Goal: Task Accomplishment & Management: Complete application form

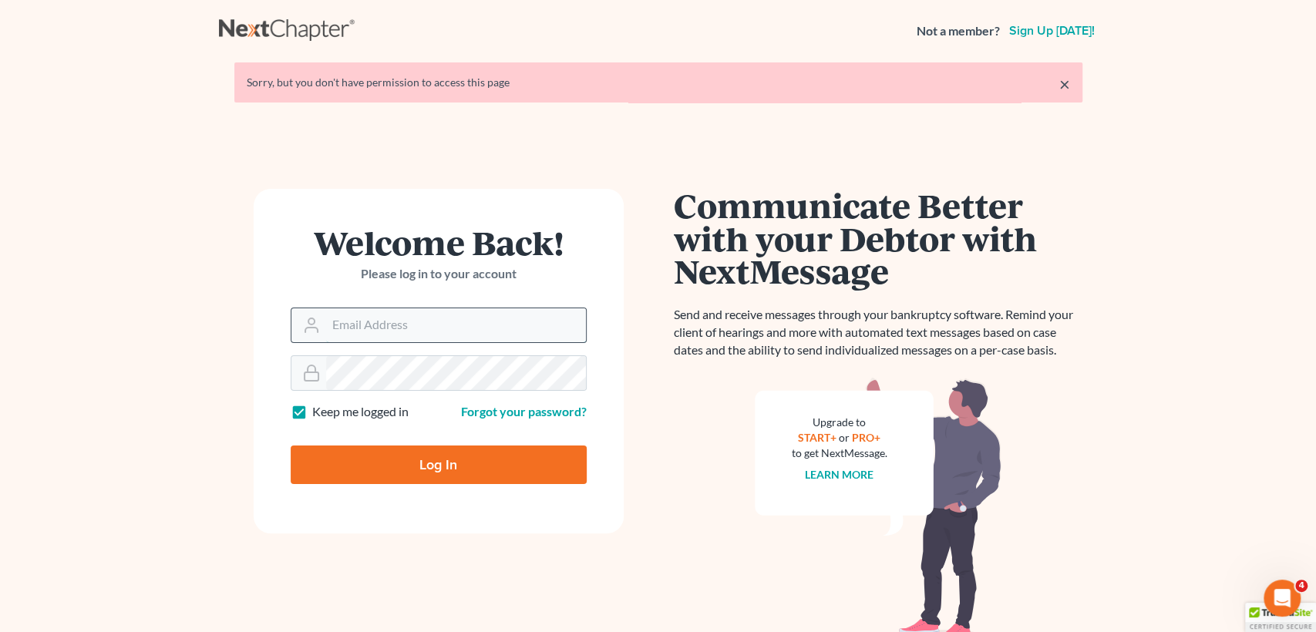
click at [472, 329] on input "Email Address" at bounding box center [456, 325] width 260 height 34
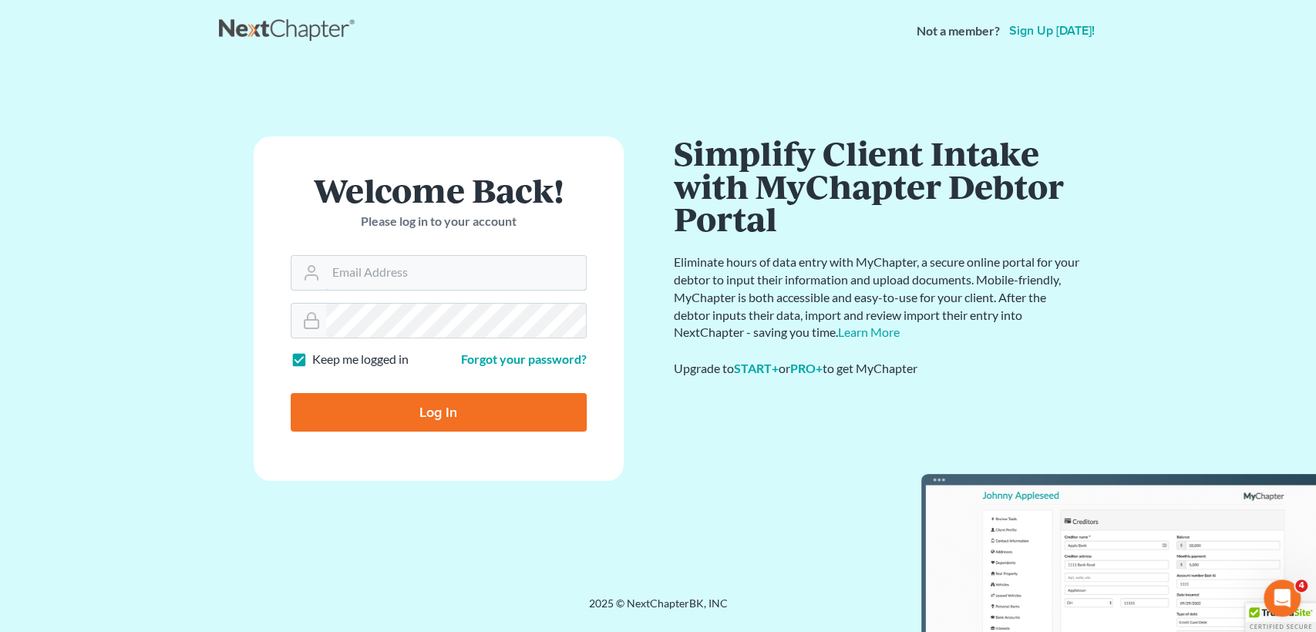
type input "[EMAIL_ADDRESS][DOMAIN_NAME]"
click at [531, 409] on input "Log In" at bounding box center [439, 412] width 296 height 39
type input "Thinking..."
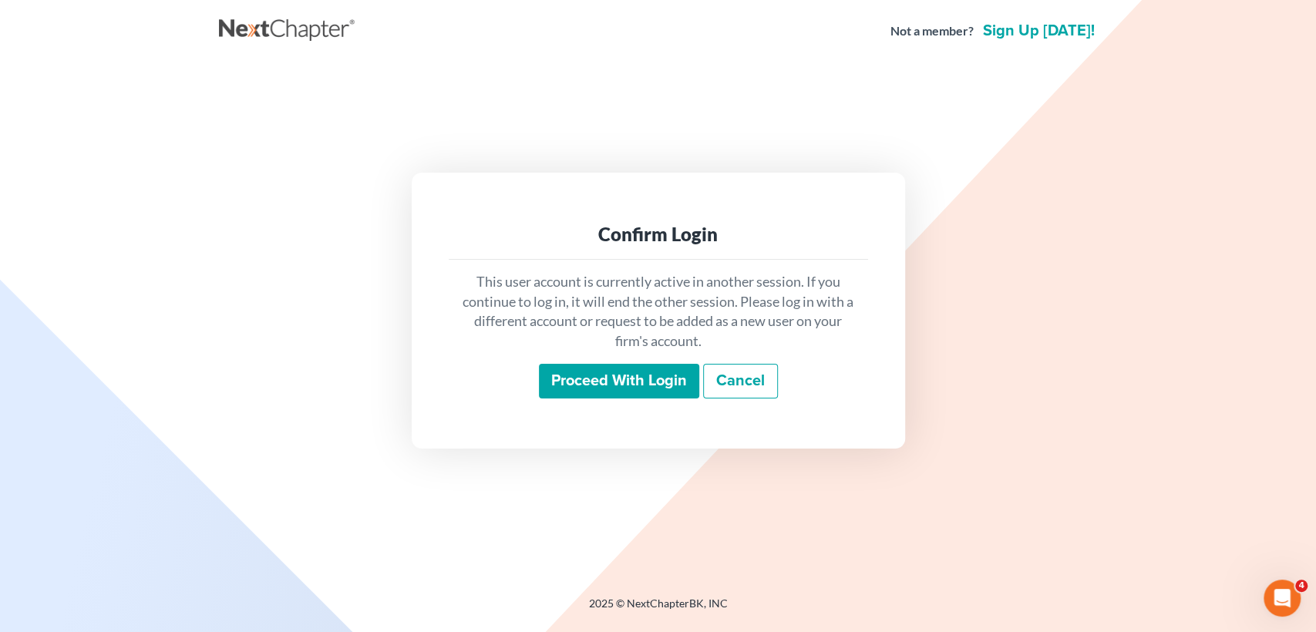
click at [585, 382] on input "Proceed with login" at bounding box center [619, 381] width 160 height 35
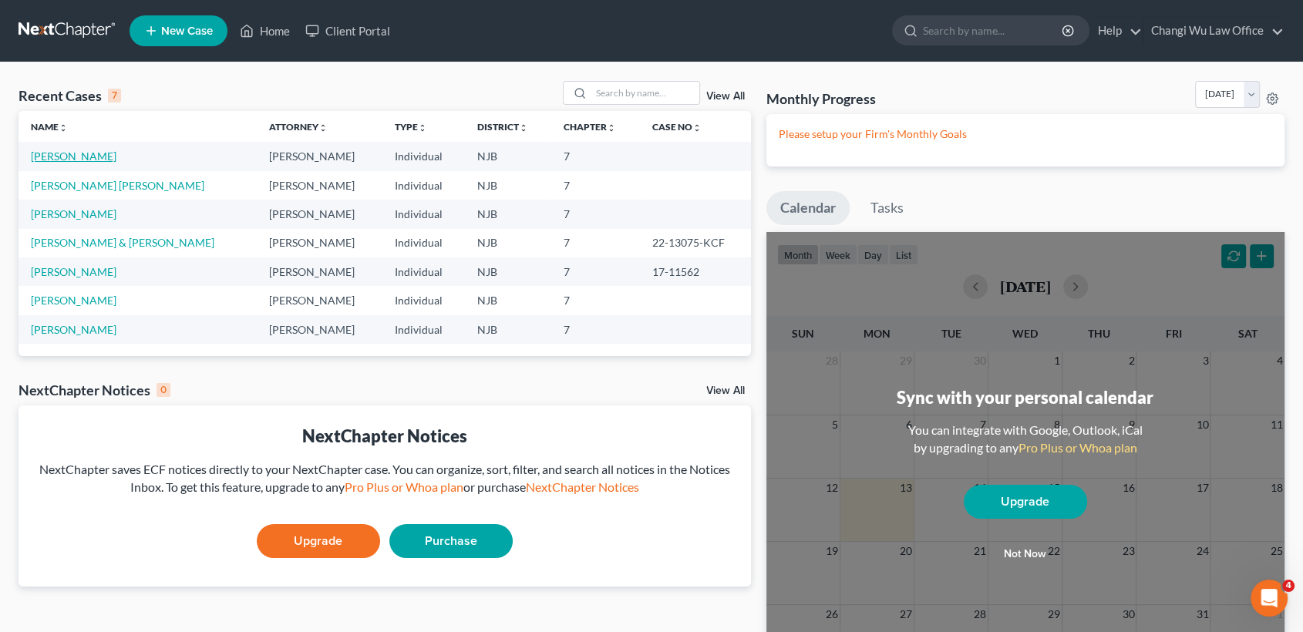
click at [93, 155] on link "[PERSON_NAME]" at bounding box center [74, 156] width 86 height 13
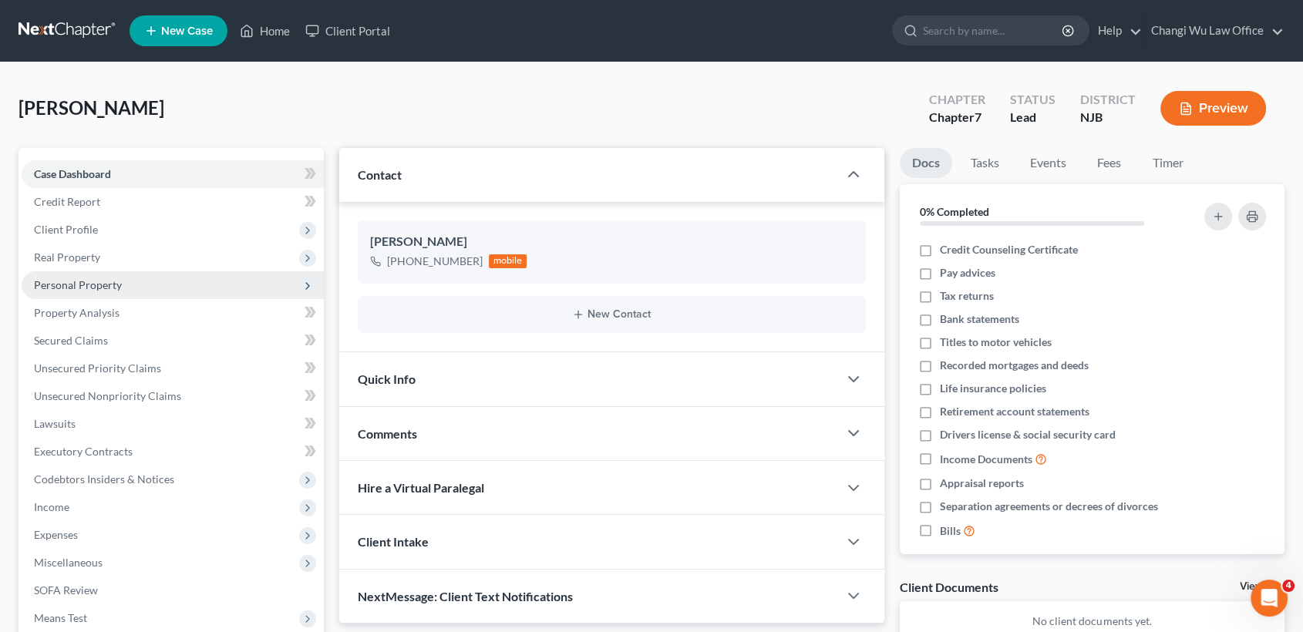
click at [101, 291] on span "Personal Property" at bounding box center [173, 285] width 302 height 28
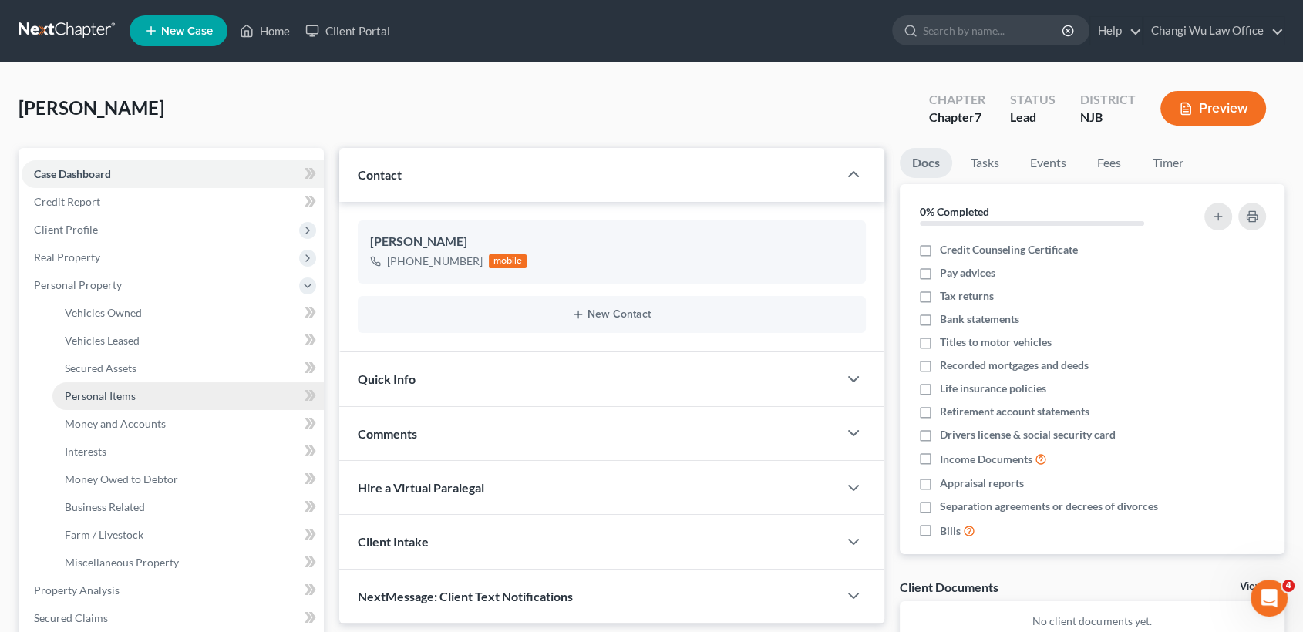
click at [108, 395] on span "Personal Items" at bounding box center [100, 395] width 71 height 13
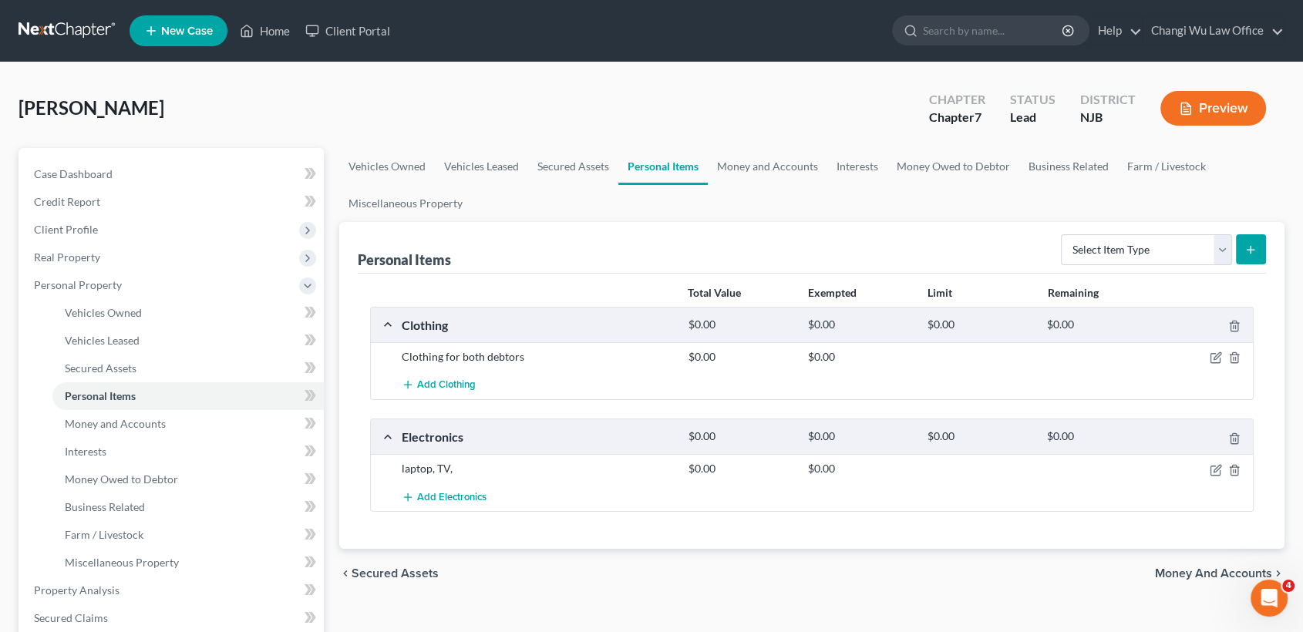
scroll to position [86, 0]
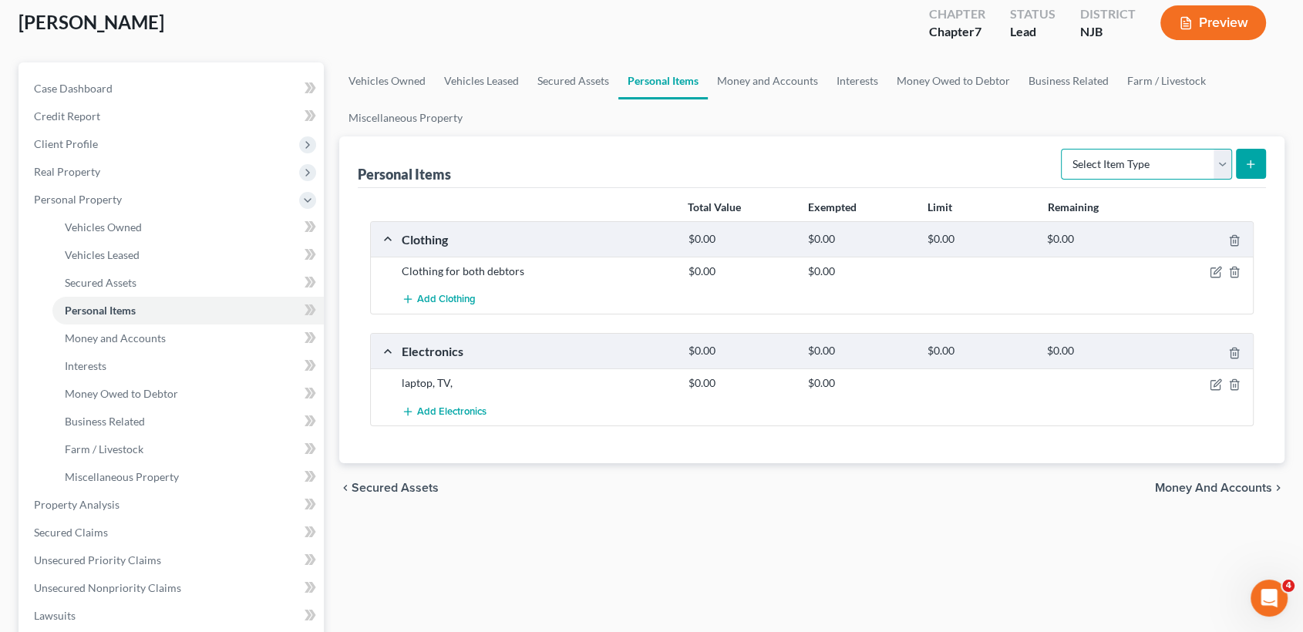
click at [1217, 156] on select "Select Item Type Clothing Collectibles Of Value Electronics Firearms Household …" at bounding box center [1146, 164] width 171 height 31
select select "household_goods"
click at [1063, 149] on select "Select Item Type Clothing Collectibles Of Value Electronics Firearms Household …" at bounding box center [1146, 164] width 171 height 31
click at [1256, 164] on icon "submit" at bounding box center [1251, 164] width 12 height 12
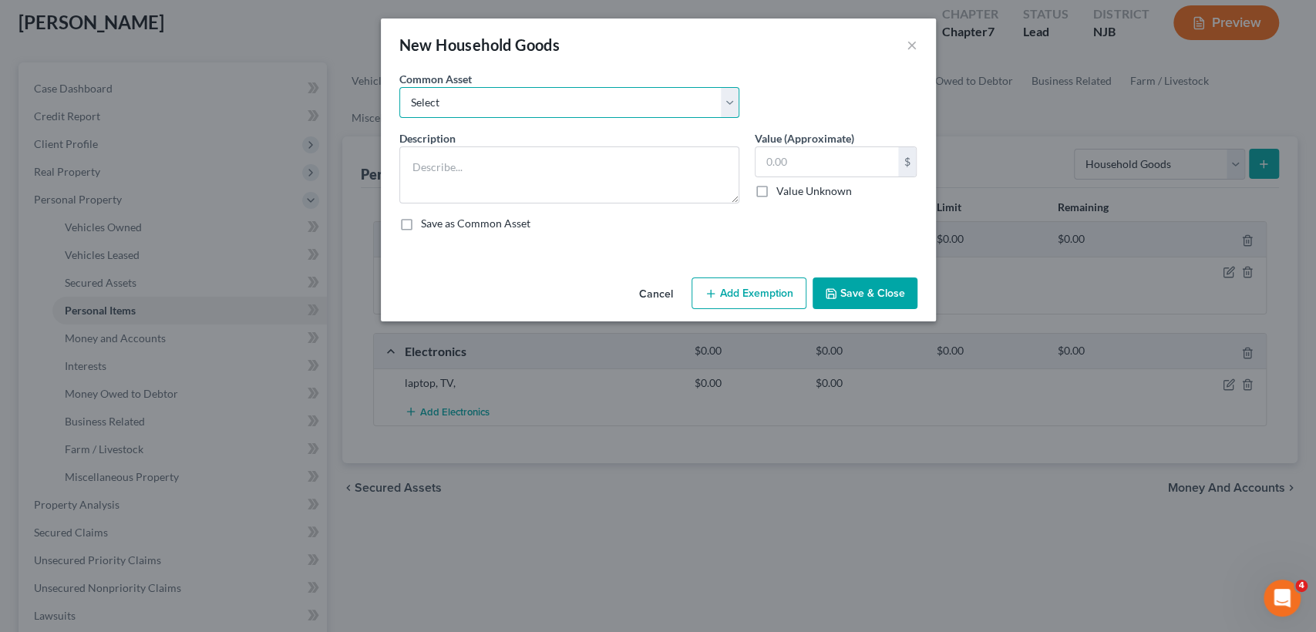
click at [474, 105] on select "Select Household goods like TV, computers, small appliance, clock, cookware, co…" at bounding box center [569, 102] width 340 height 31
select select "0"
click at [399, 87] on select "Select Household goods like TV, computers, small appliance, clock, cookware, co…" at bounding box center [569, 102] width 340 height 31
type textarea "Household goods like TV, computers, small appliance, clock, cookware, comfort, …"
type input "1,000.00"
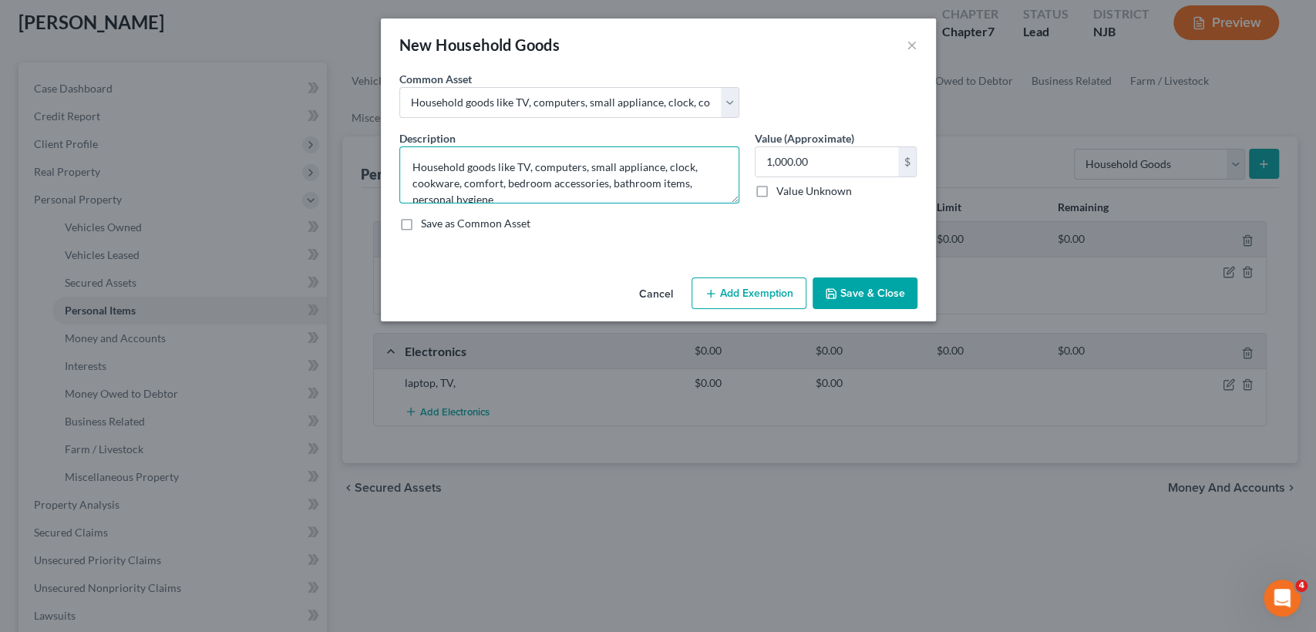
drag, startPoint x: 516, startPoint y: 168, endPoint x: 372, endPoint y: 145, distance: 145.3
click at [372, 145] on div "New Household Goods × An exemption set must first be selected from the Filing I…" at bounding box center [658, 316] width 1316 height 632
drag, startPoint x: 645, startPoint y: 188, endPoint x: 389, endPoint y: 165, distance: 257.8
click at [387, 163] on div "An exemption set must first be selected from the Filing Information section. Co…" at bounding box center [658, 171] width 555 height 201
click at [529, 166] on textarea "TV, refrigerator," at bounding box center [569, 175] width 340 height 57
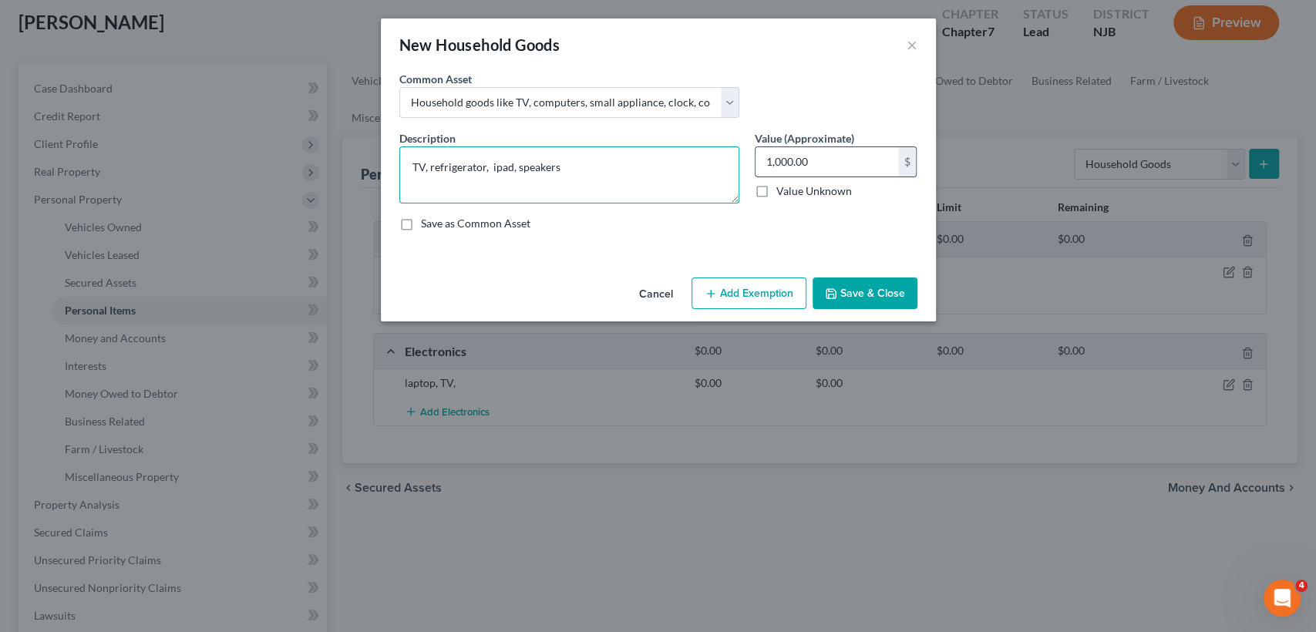
type textarea "TV, refrigerator, ipad, speakers"
type input "885"
click at [885, 297] on button "Save & Close" at bounding box center [865, 294] width 105 height 32
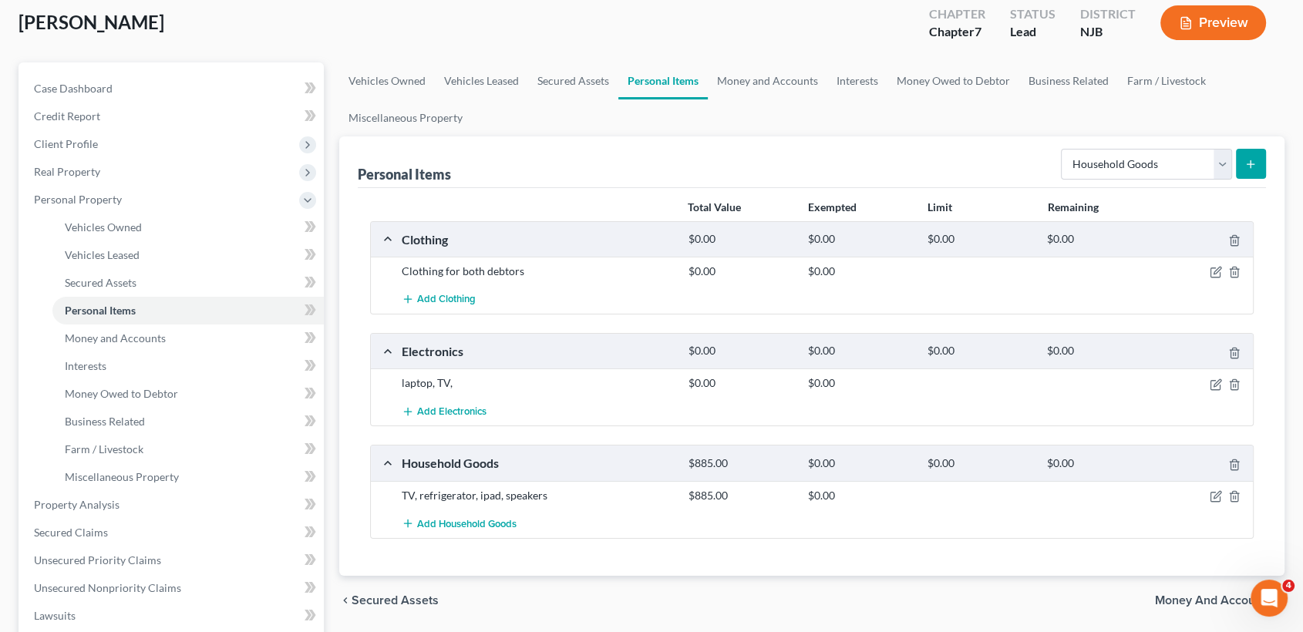
click at [1250, 161] on icon "submit" at bounding box center [1251, 164] width 12 height 12
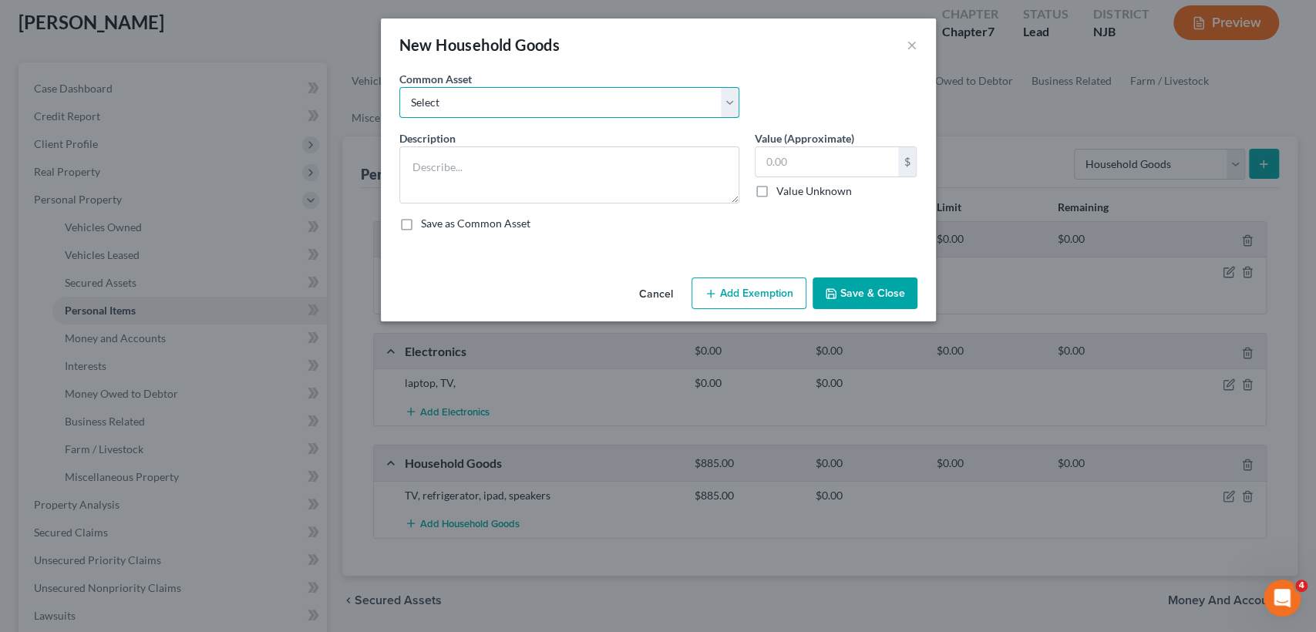
click at [660, 98] on select "Select Household goods like TV, computers, small appliance, clock, cookware, co…" at bounding box center [569, 102] width 340 height 31
click at [915, 45] on button "×" at bounding box center [912, 44] width 11 height 19
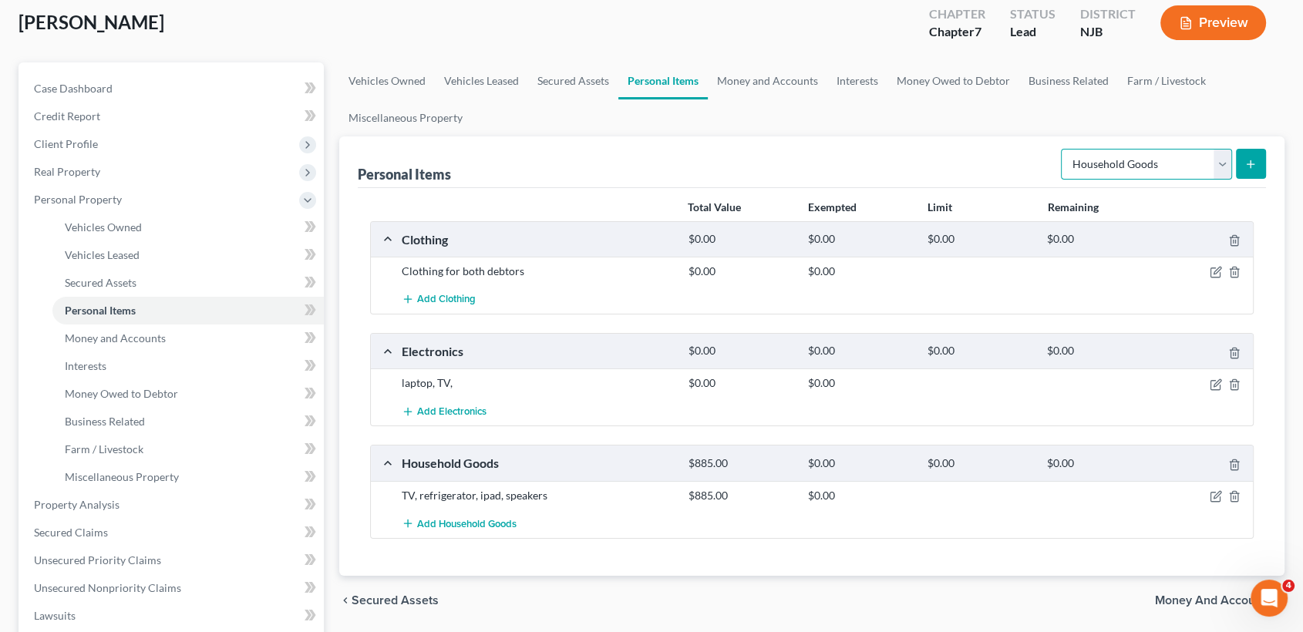
click at [1192, 166] on select "Select Item Type Clothing Collectibles Of Value Electronics Firearms Household …" at bounding box center [1146, 164] width 171 height 31
select select "other"
click at [1063, 149] on select "Select Item Type Clothing Collectibles Of Value Electronics Firearms Household …" at bounding box center [1146, 164] width 171 height 31
click at [1252, 164] on icon "submit" at bounding box center [1251, 164] width 12 height 12
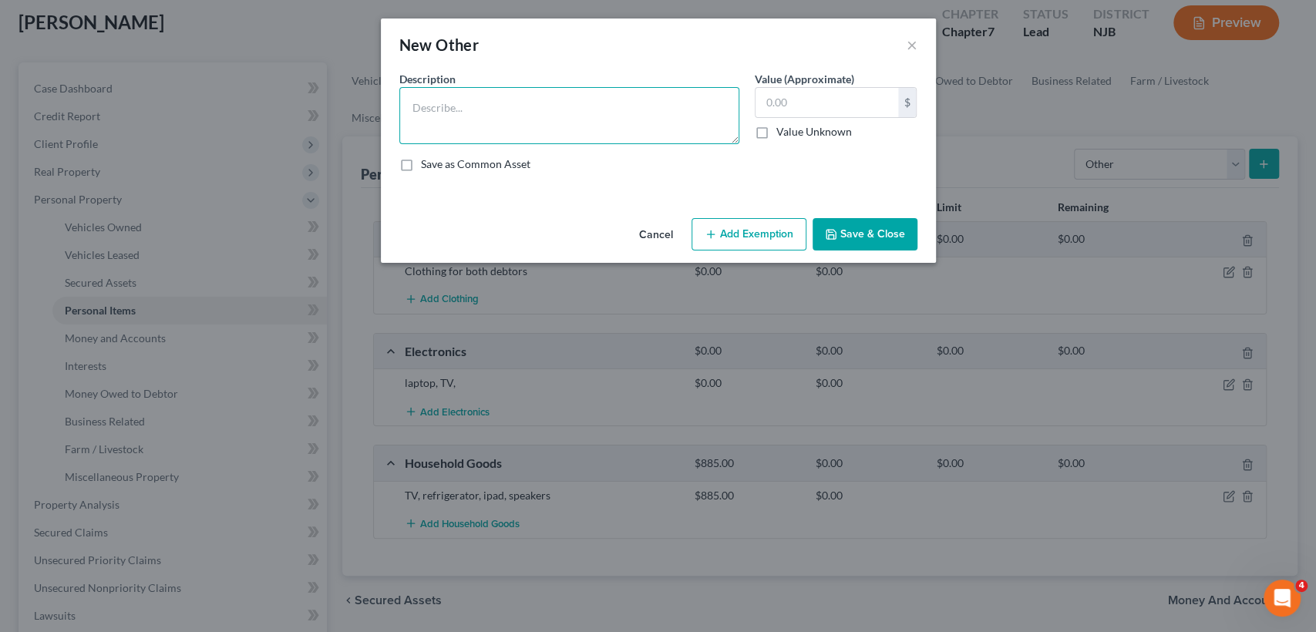
click at [493, 113] on textarea at bounding box center [569, 115] width 340 height 57
type textarea "Funiture"
click at [801, 95] on input "text" at bounding box center [827, 102] width 143 height 29
type input "560"
click at [440, 113] on textarea "Funiture" at bounding box center [569, 115] width 340 height 57
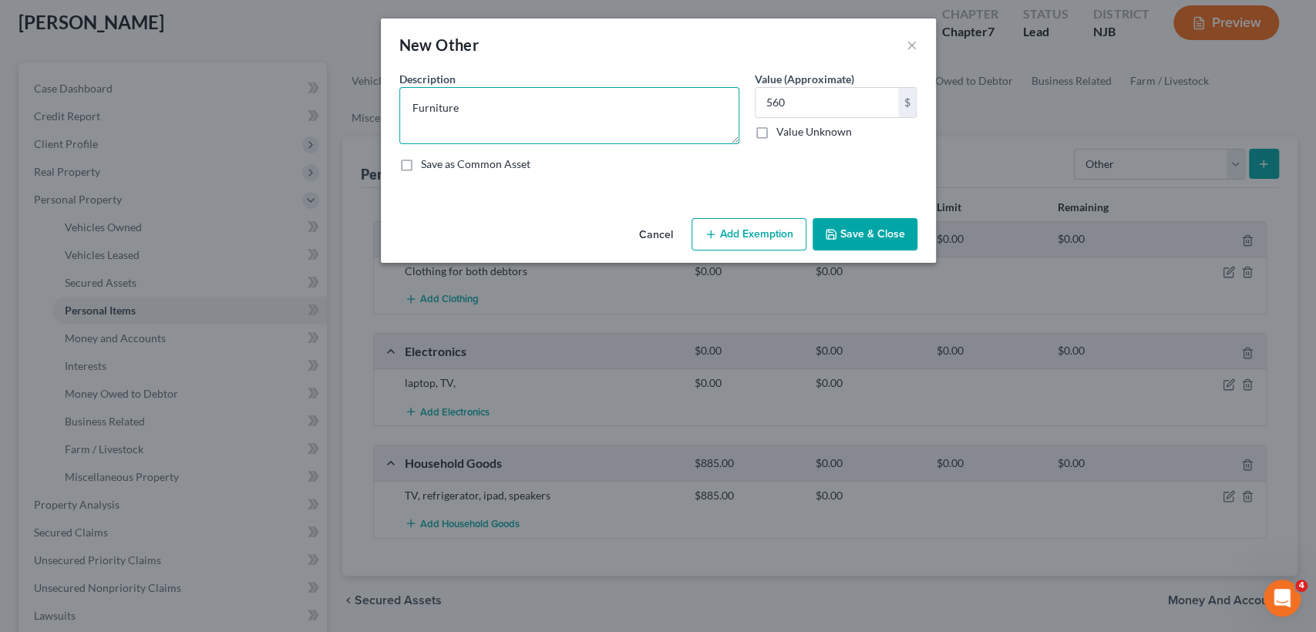
type textarea "Furniture"
click at [777, 133] on label "Value Unknown" at bounding box center [815, 131] width 76 height 15
click at [783, 133] on input "Value Unknown" at bounding box center [788, 129] width 10 height 10
checkbox input "true"
type input "0.00"
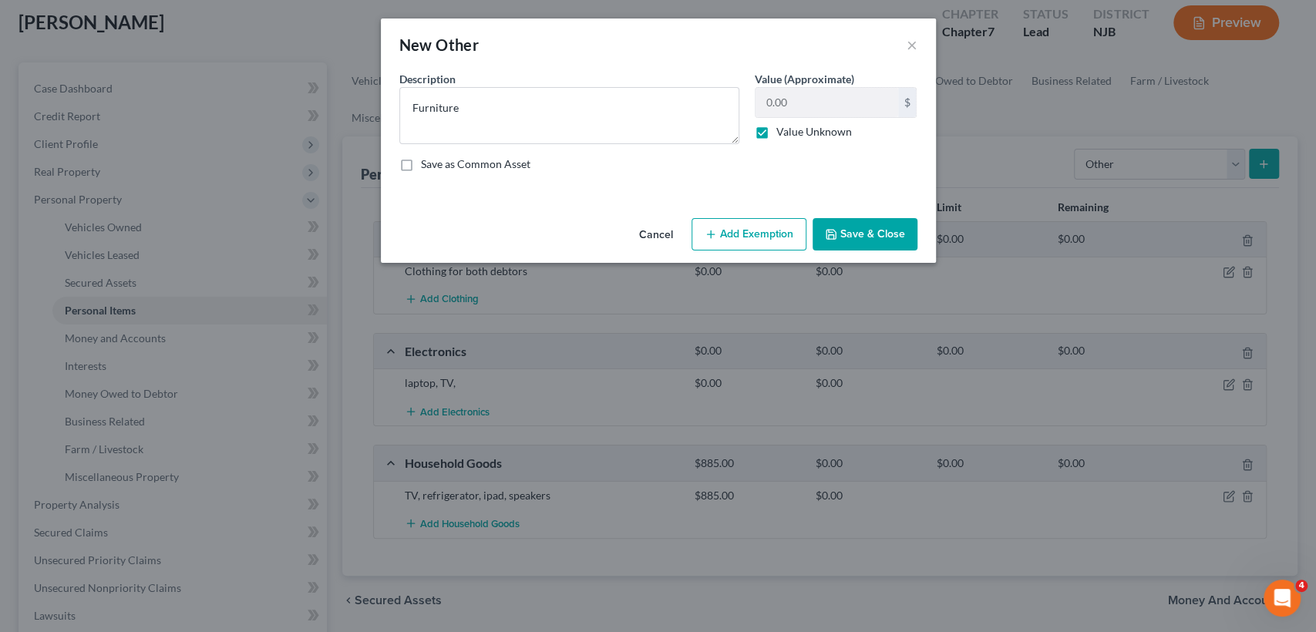
click at [864, 241] on button "Save & Close" at bounding box center [865, 234] width 105 height 32
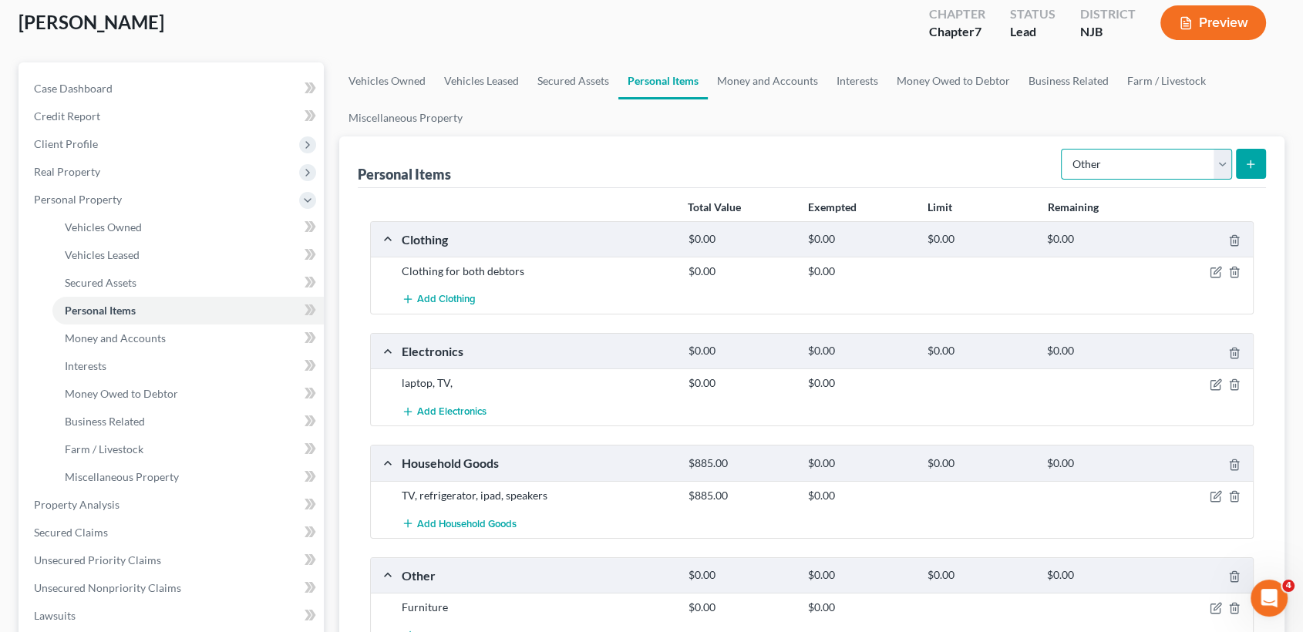
click at [1224, 162] on select "Select Item Type Clothing Collectibles Of Value Electronics Firearms Household …" at bounding box center [1146, 164] width 171 height 31
select select "sports_and_hobby_equipment"
click at [1063, 149] on select "Select Item Type Clothing Collectibles Of Value Electronics Firearms Household …" at bounding box center [1146, 164] width 171 height 31
click at [1247, 163] on icon "submit" at bounding box center [1251, 164] width 12 height 12
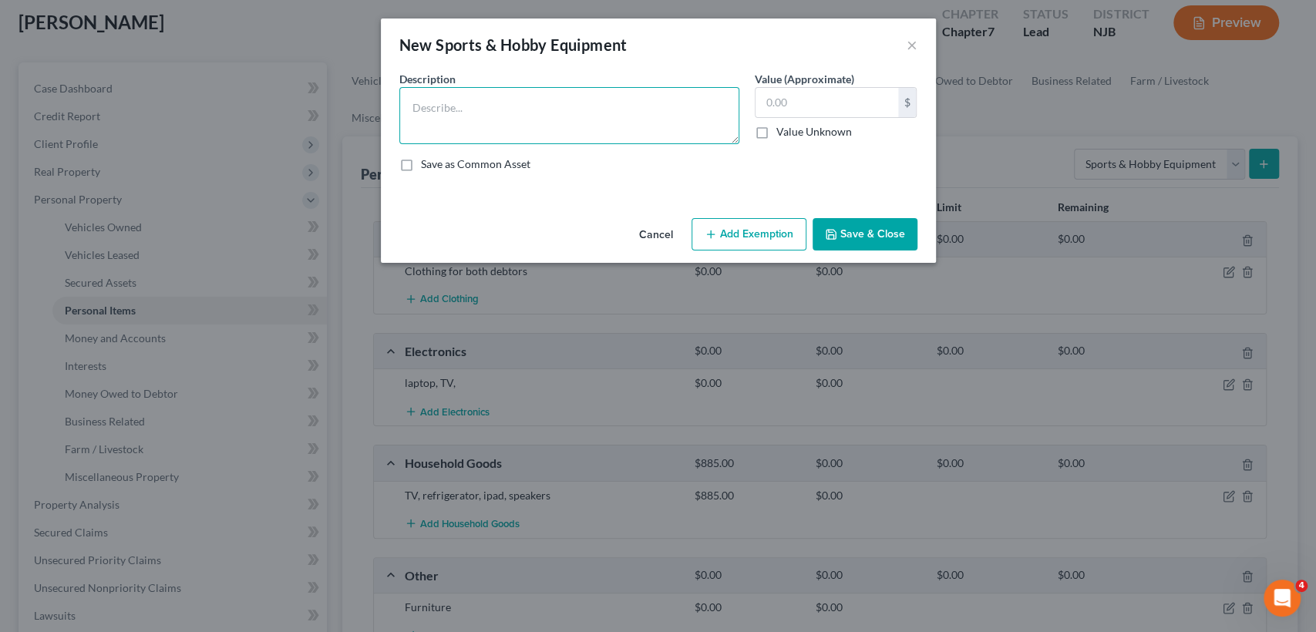
click at [514, 103] on textarea at bounding box center [569, 115] width 340 height 57
type textarea "treadmill and hand weight"
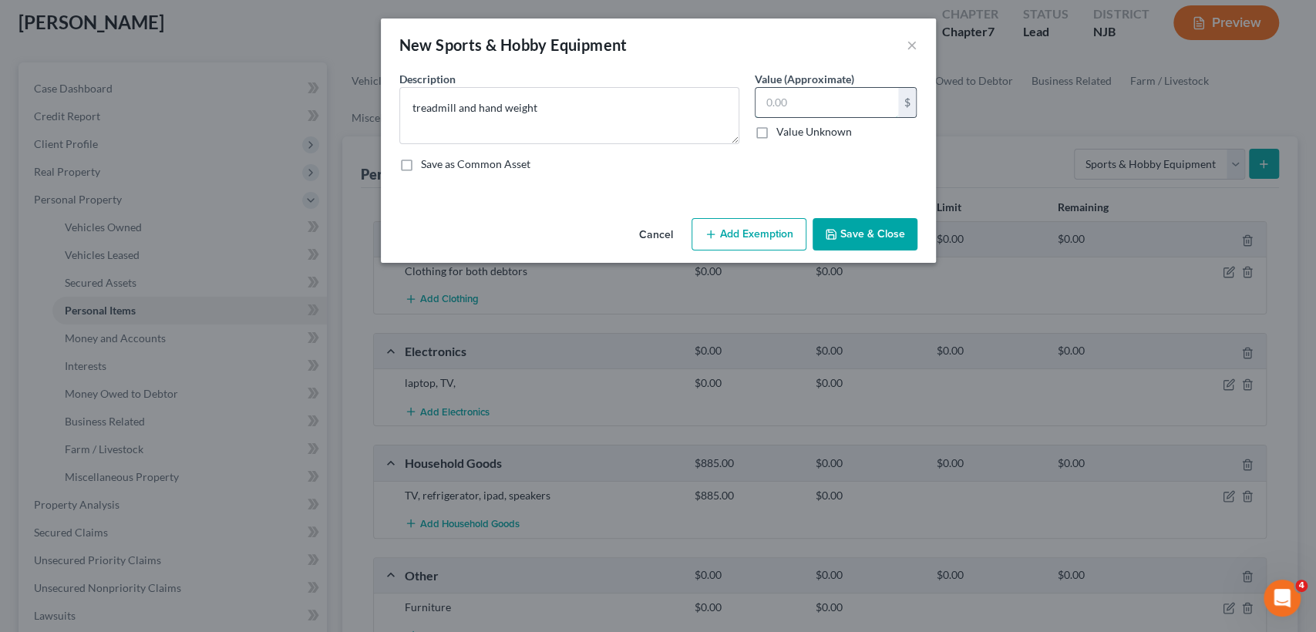
drag, startPoint x: 821, startPoint y: 94, endPoint x: 821, endPoint y: 105, distance: 10.8
click at [817, 100] on input "text" at bounding box center [827, 102] width 143 height 29
type input "450"
click at [863, 227] on button "Save & Close" at bounding box center [865, 234] width 105 height 32
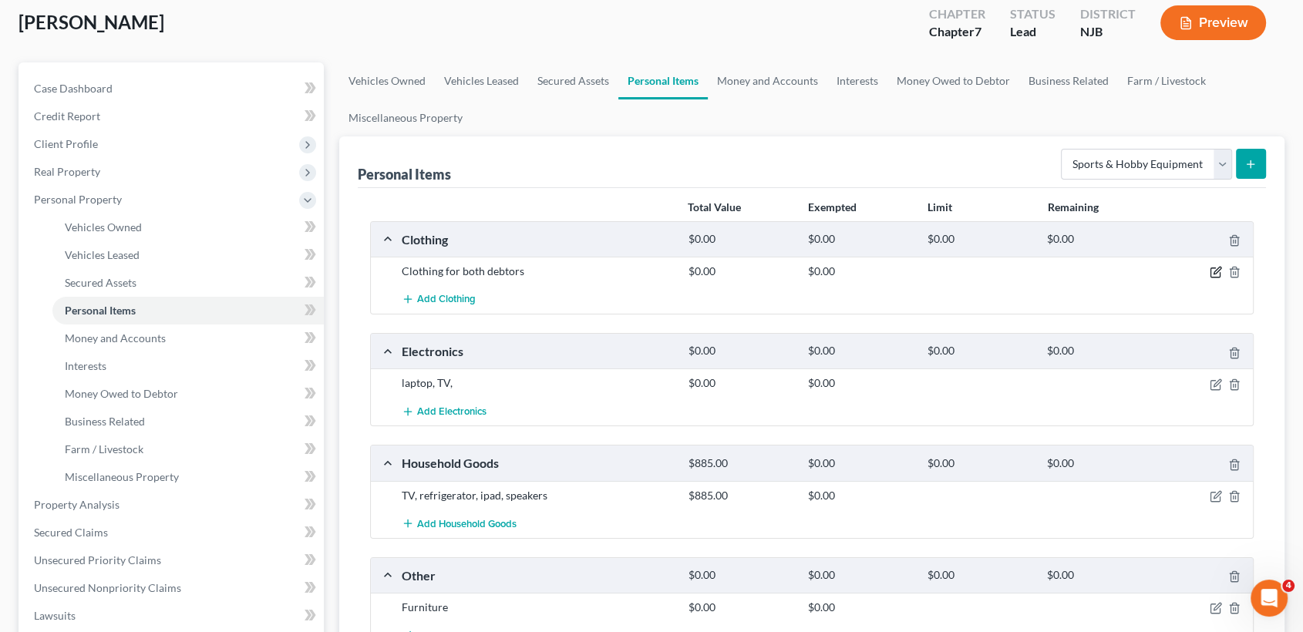
click at [1217, 272] on icon "button" at bounding box center [1216, 272] width 12 height 12
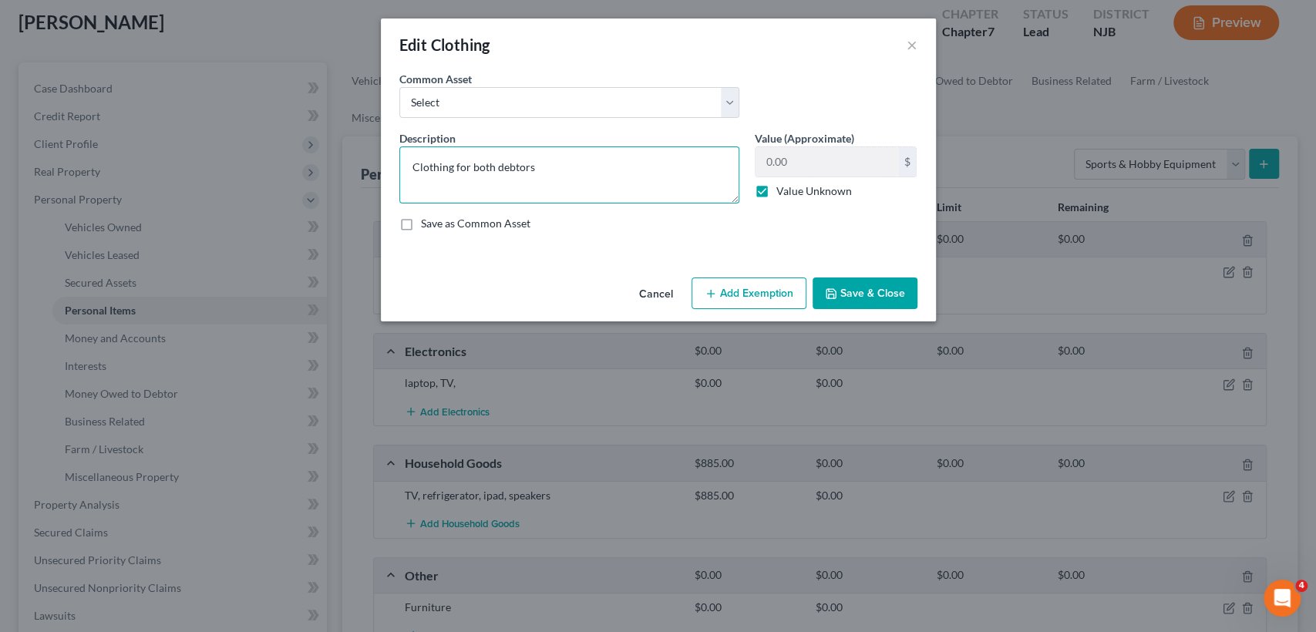
click at [569, 169] on textarea "Clothing for both debtors" at bounding box center [569, 175] width 340 height 57
click at [831, 231] on div "Description * Clothing for both debtors Value (Approximate) 0.00 $ Value Unknow…" at bounding box center [659, 186] width 534 height 113
drag, startPoint x: 853, startPoint y: 223, endPoint x: 835, endPoint y: 186, distance: 41.0
click at [853, 222] on div "Save as Common Asset" at bounding box center [658, 223] width 518 height 15
click at [834, 185] on label "Value Unknown" at bounding box center [815, 191] width 76 height 15
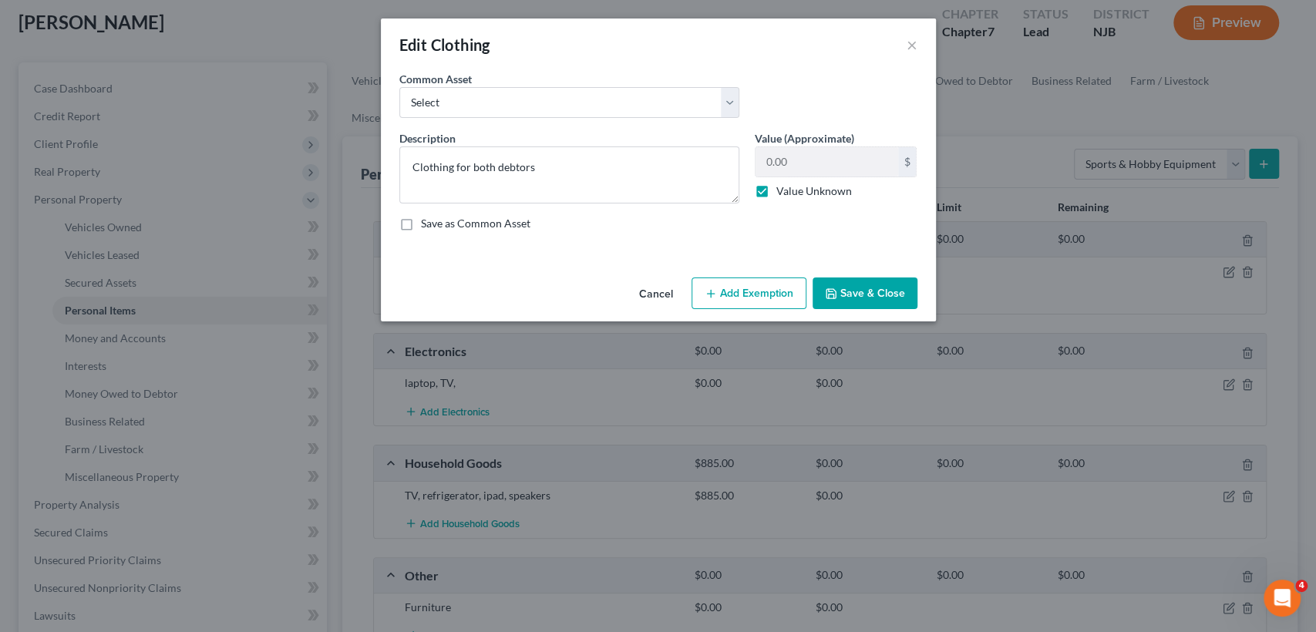
click at [793, 185] on input "Value Unknown" at bounding box center [788, 189] width 10 height 10
checkbox input "false"
click at [806, 167] on input "0.00" at bounding box center [827, 161] width 143 height 29
type input "1,400"
click at [876, 298] on button "Save & Close" at bounding box center [865, 294] width 105 height 32
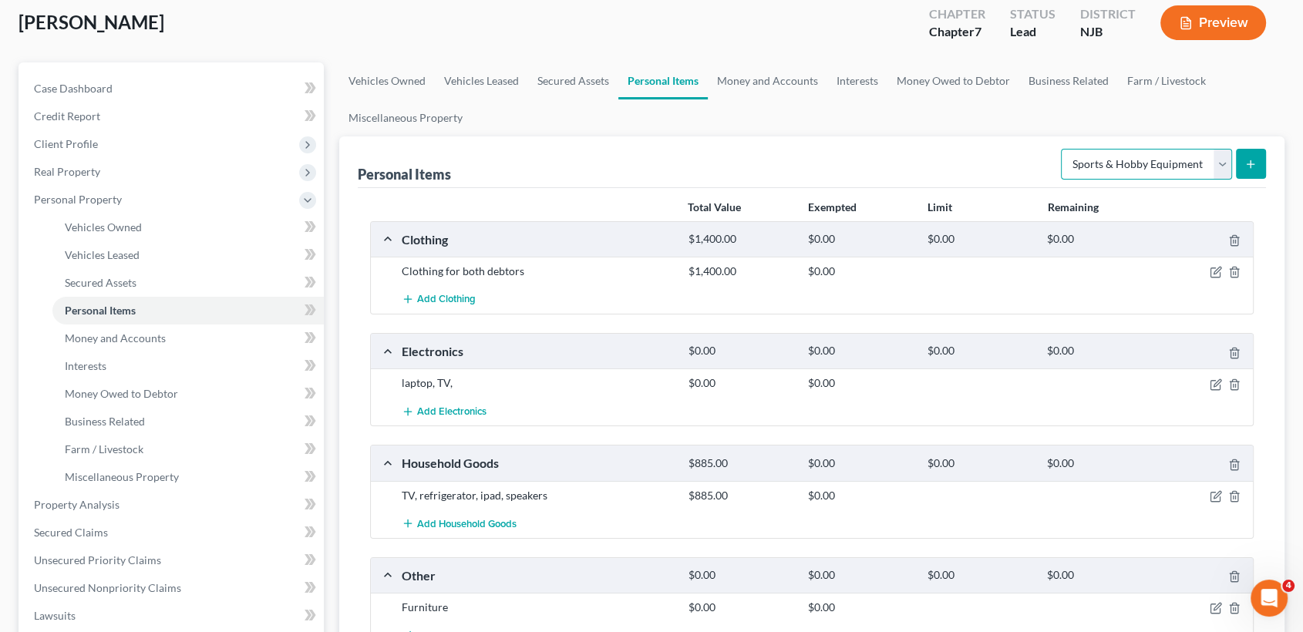
click at [1227, 166] on select "Select Item Type Clothing Collectibles Of Value Electronics Firearms Household …" at bounding box center [1146, 164] width 171 height 31
select select "jewelry"
click at [1063, 149] on select "Select Item Type Clothing Collectibles Of Value Electronics Firearms Household …" at bounding box center [1146, 164] width 171 height 31
click at [1242, 160] on button "submit" at bounding box center [1251, 164] width 30 height 30
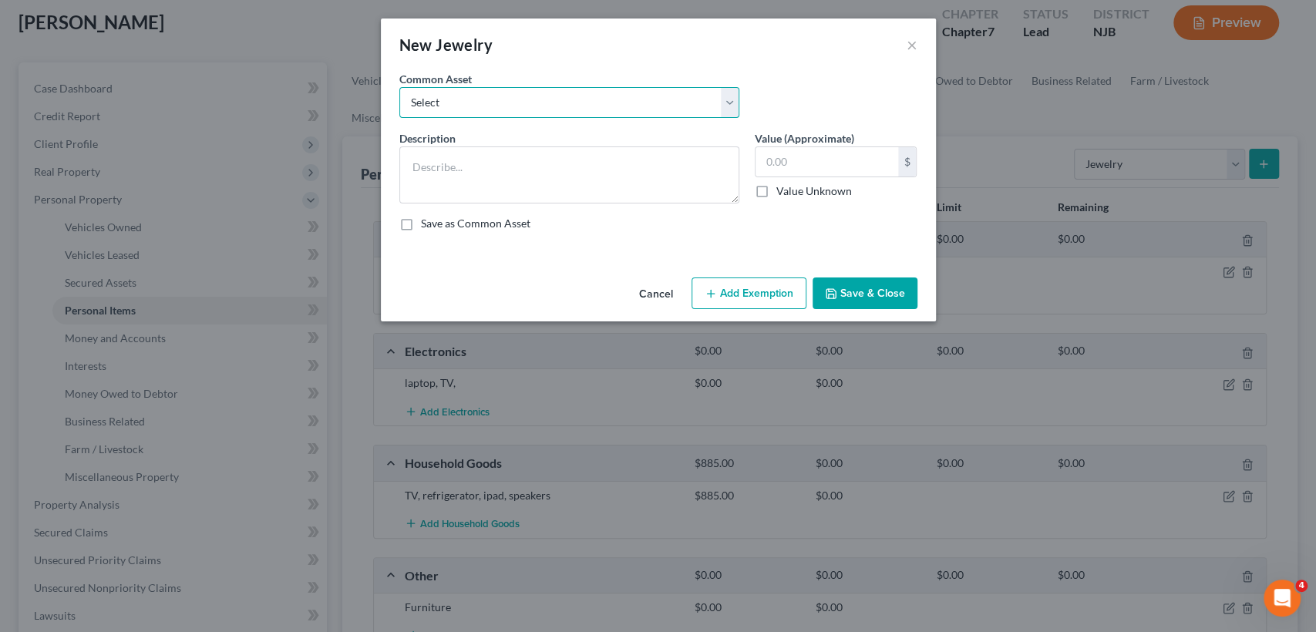
click at [500, 99] on select "Select costume jewelry and watch" at bounding box center [569, 102] width 340 height 31
select select "0"
click at [399, 87] on select "Select costume jewelry and watch" at bounding box center [569, 102] width 340 height 31
type textarea "costume jewelry and watch"
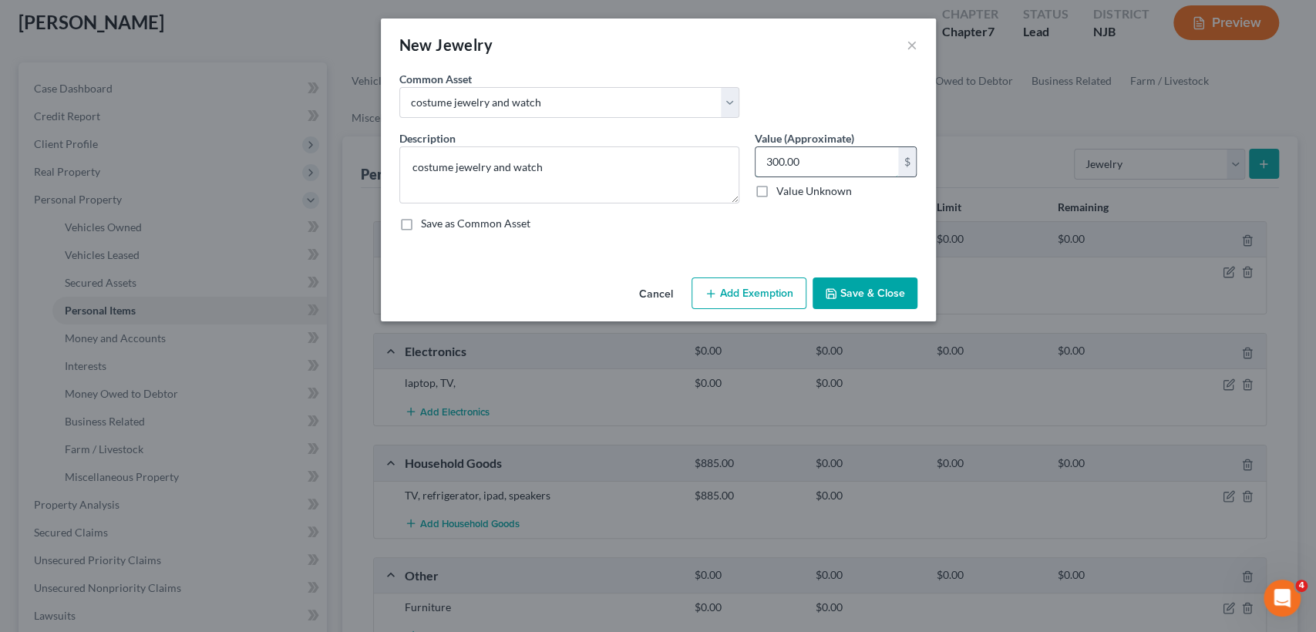
click at [817, 168] on input "300.00" at bounding box center [827, 161] width 143 height 29
type input "400"
click at [889, 291] on button "Save & Close" at bounding box center [865, 294] width 105 height 32
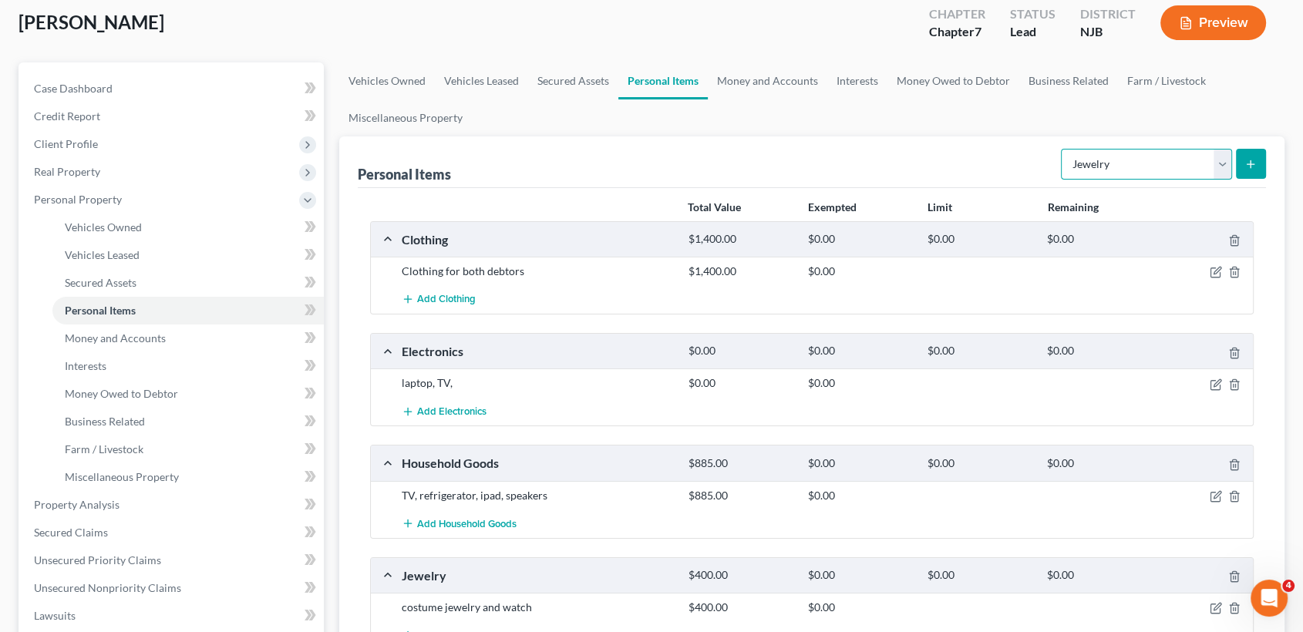
click at [1218, 167] on select "Select Item Type Clothing Collectibles Of Value Electronics Firearms Household …" at bounding box center [1146, 164] width 171 height 31
click at [440, 350] on div "Electronics" at bounding box center [537, 351] width 287 height 16
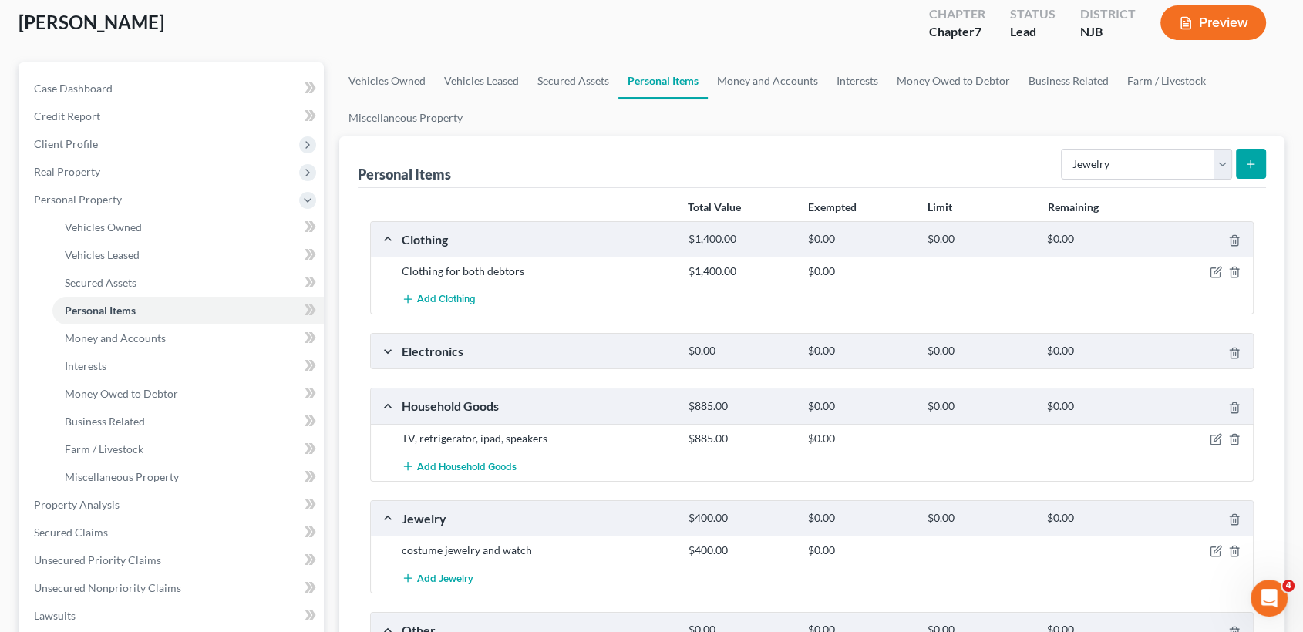
click at [440, 350] on div "Electronics" at bounding box center [537, 351] width 287 height 16
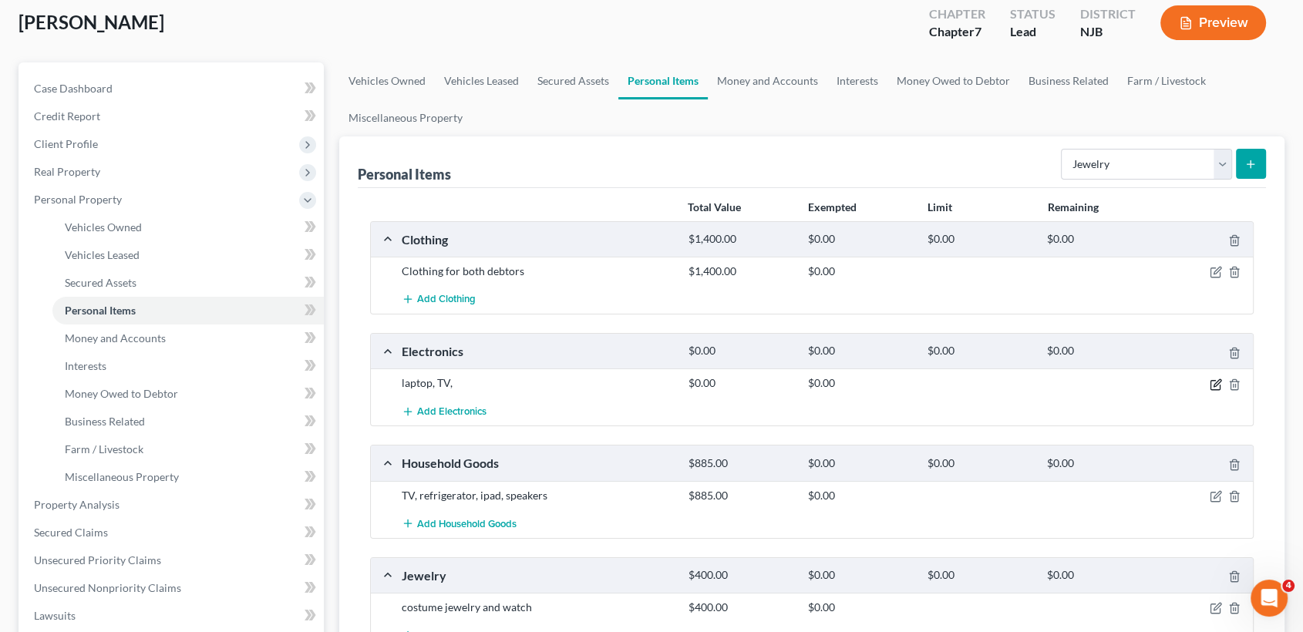
click at [1215, 384] on icon "button" at bounding box center [1216, 385] width 12 height 12
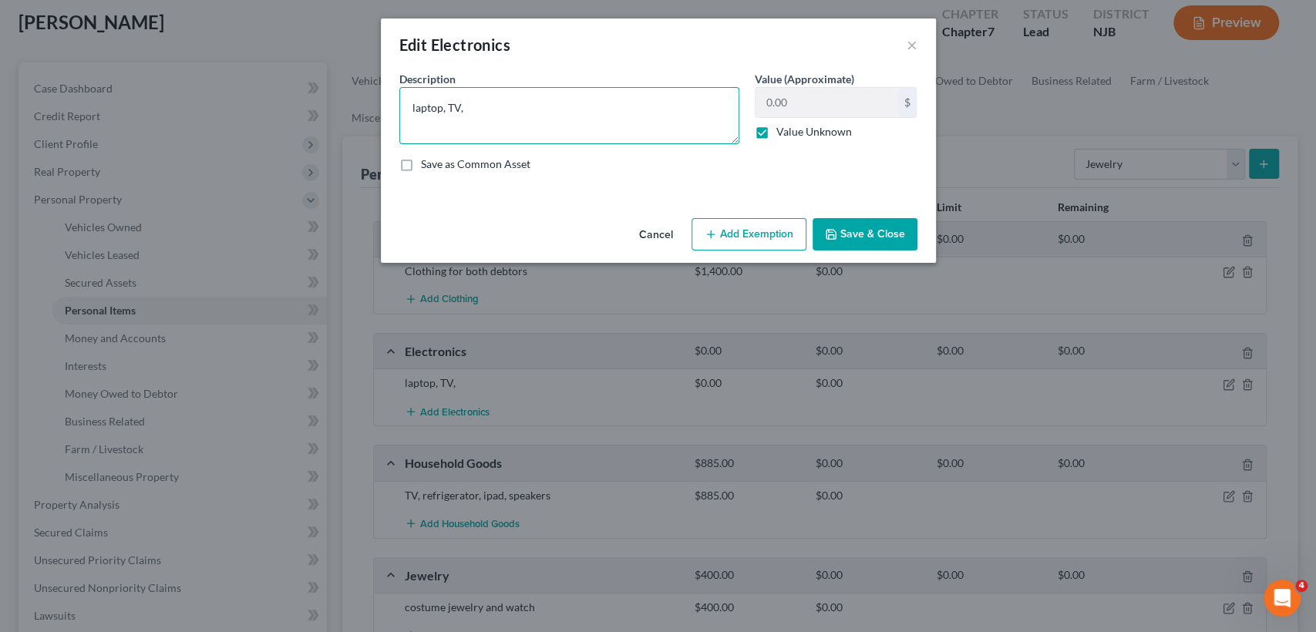
drag, startPoint x: 529, startPoint y: 104, endPoint x: 365, endPoint y: 106, distance: 164.3
click at [366, 106] on div "Edit Electronics × An exemption set must first be selected from the Filing Info…" at bounding box center [658, 316] width 1316 height 632
type textarea "o"
type textarea "c"
type textarea "laptop"
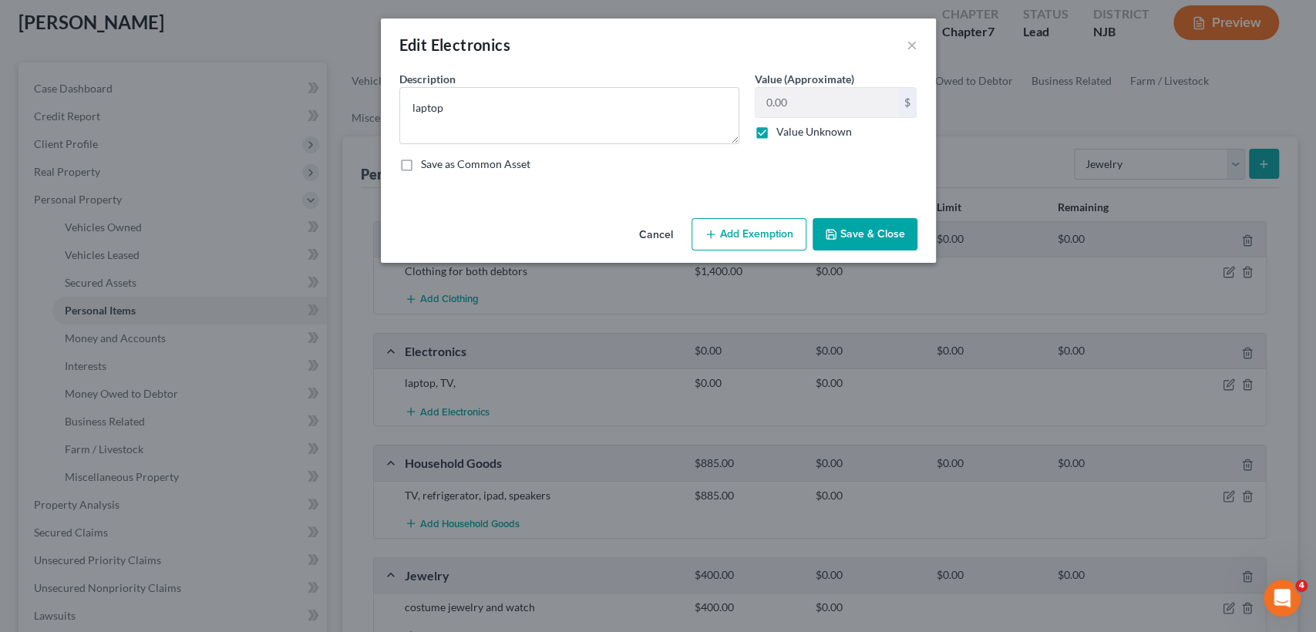
click at [827, 131] on label "Value Unknown" at bounding box center [815, 131] width 76 height 15
click at [793, 131] on input "Value Unknown" at bounding box center [788, 129] width 10 height 10
checkbox input "false"
click at [814, 97] on input "0.00" at bounding box center [827, 102] width 143 height 29
type input "300"
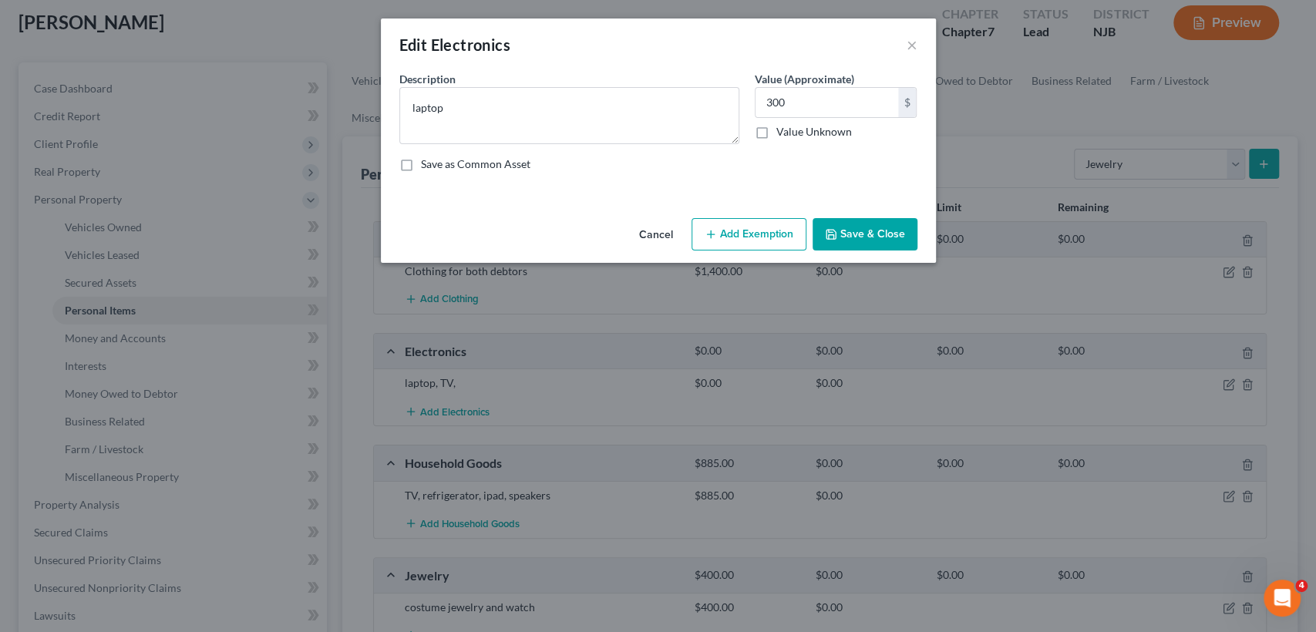
click at [861, 223] on button "Save & Close" at bounding box center [865, 234] width 105 height 32
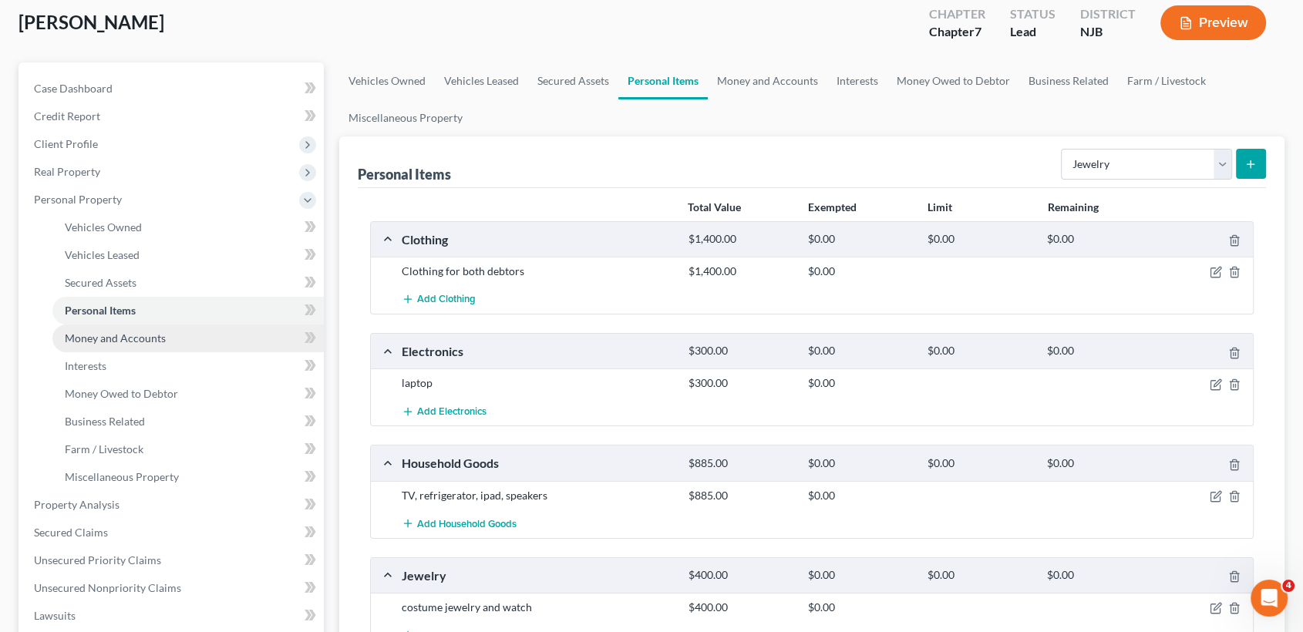
click at [120, 332] on span "Money and Accounts" at bounding box center [115, 338] width 101 height 13
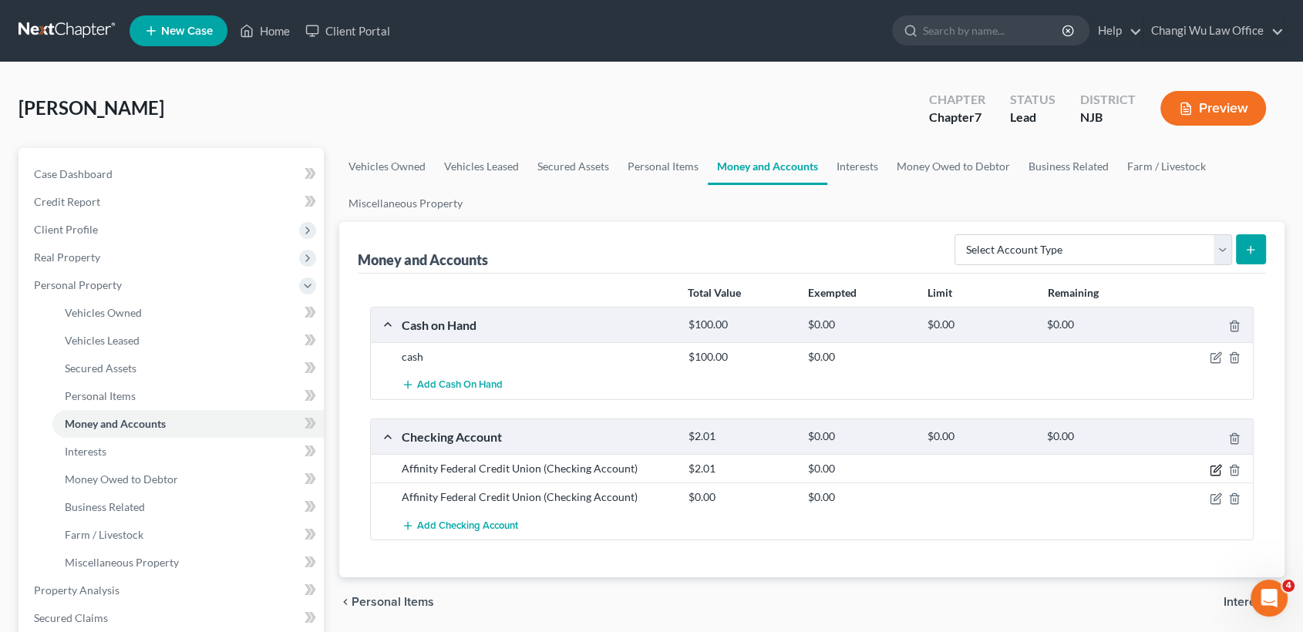
click at [1216, 472] on icon "button" at bounding box center [1216, 470] width 12 height 12
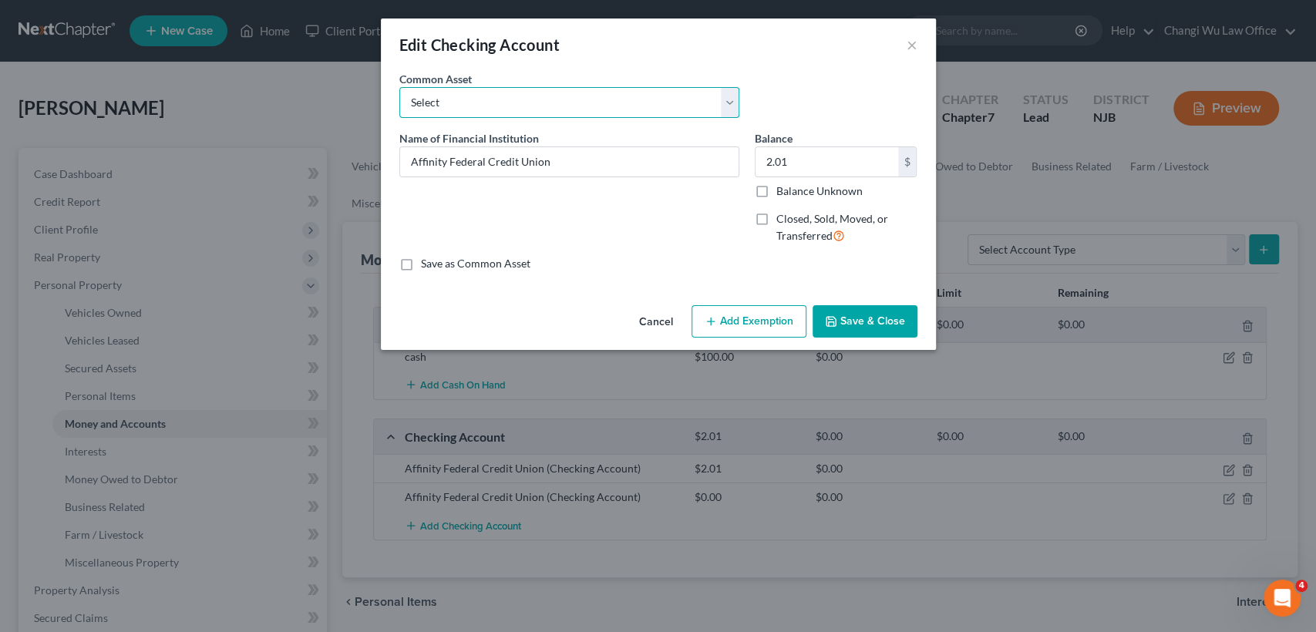
click at [518, 91] on select "Select PNC Bank BCB Community Bank TD Bank PNC Bank" at bounding box center [569, 102] width 340 height 31
click at [585, 49] on div "Edit Checking Account ×" at bounding box center [658, 45] width 555 height 52
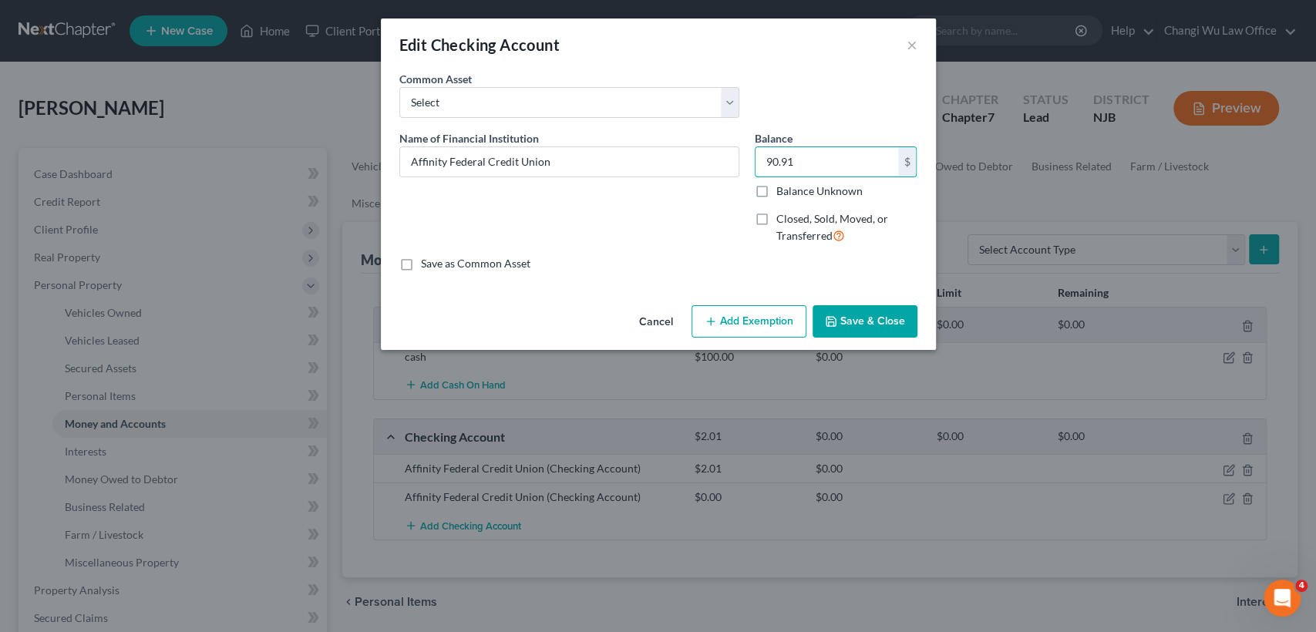
type input "90.91"
click at [868, 320] on button "Save & Close" at bounding box center [865, 321] width 105 height 32
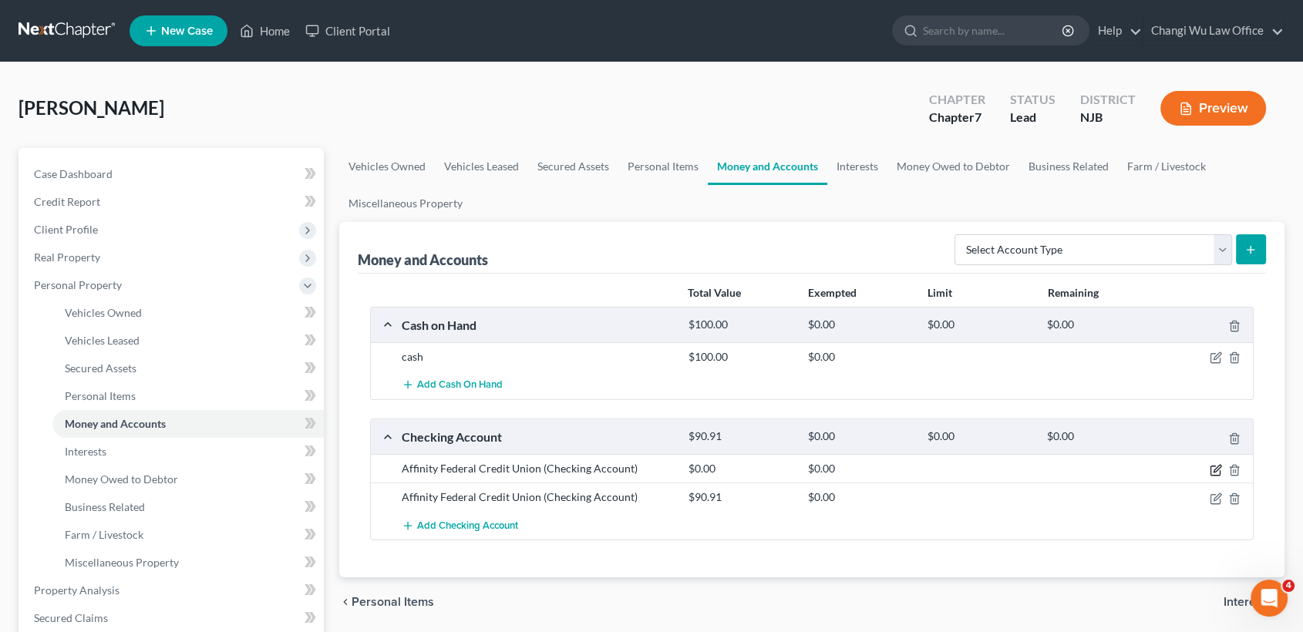
click at [1218, 470] on icon "button" at bounding box center [1216, 470] width 12 height 12
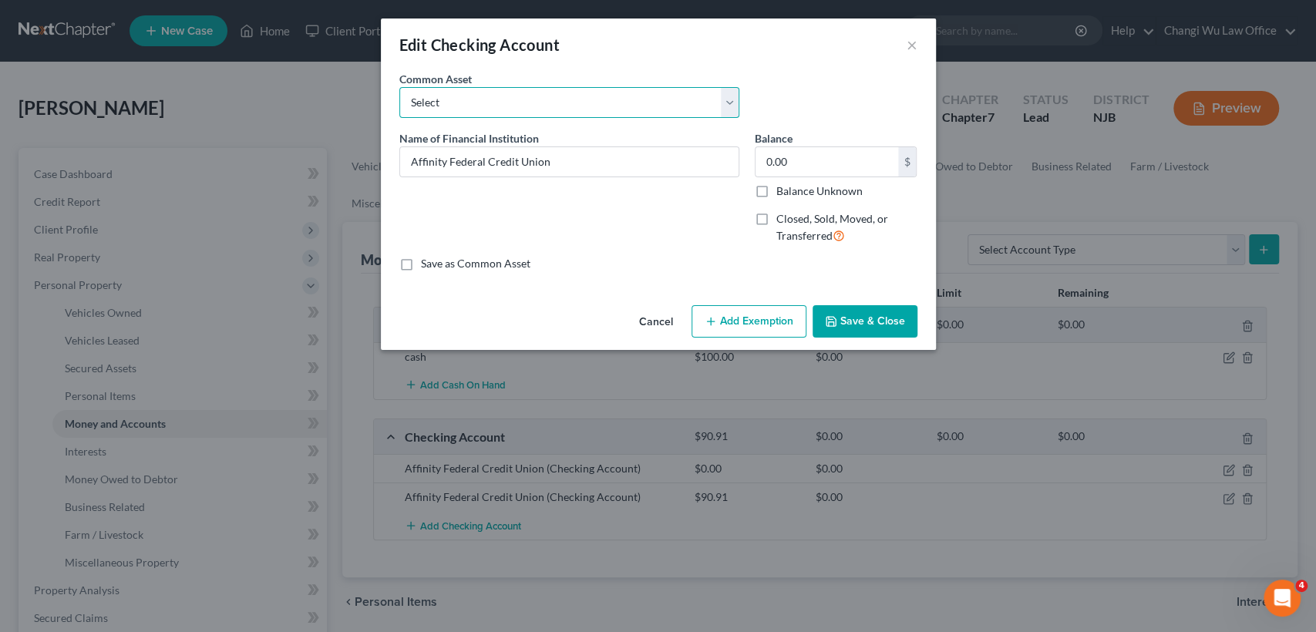
click at [713, 100] on select "Select PNC Bank BCB Community Bank TD Bank PNC Bank" at bounding box center [569, 102] width 340 height 31
click at [714, 82] on div "Common Asset Select PNC Bank BCB Community Bank TD Bank PNC Bank" at bounding box center [570, 94] width 356 height 47
click at [913, 50] on button "×" at bounding box center [912, 44] width 11 height 19
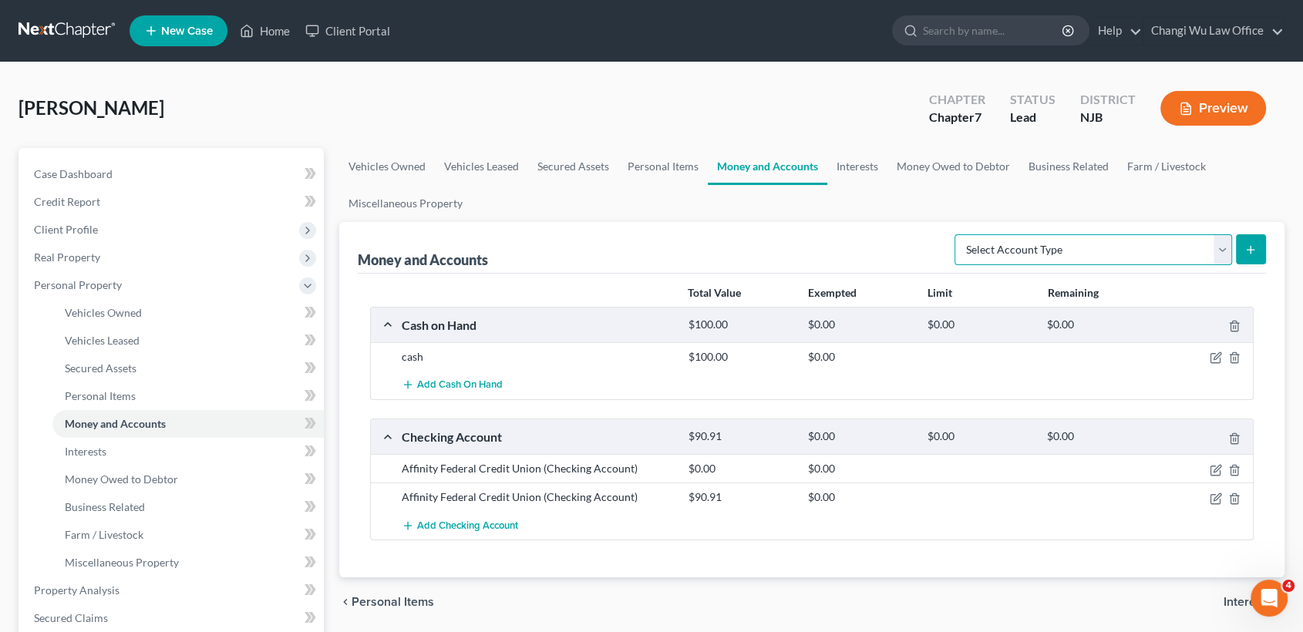
click at [1228, 238] on select "Select Account Type Brokerage Cash on Hand Certificates of Deposit Checking Acc…" at bounding box center [1094, 249] width 278 height 31
click at [958, 234] on select "Select Account Type Brokerage Cash on Hand Certificates of Deposit Checking Acc…" at bounding box center [1094, 249] width 278 height 31
click at [1255, 252] on icon "submit" at bounding box center [1251, 250] width 12 height 12
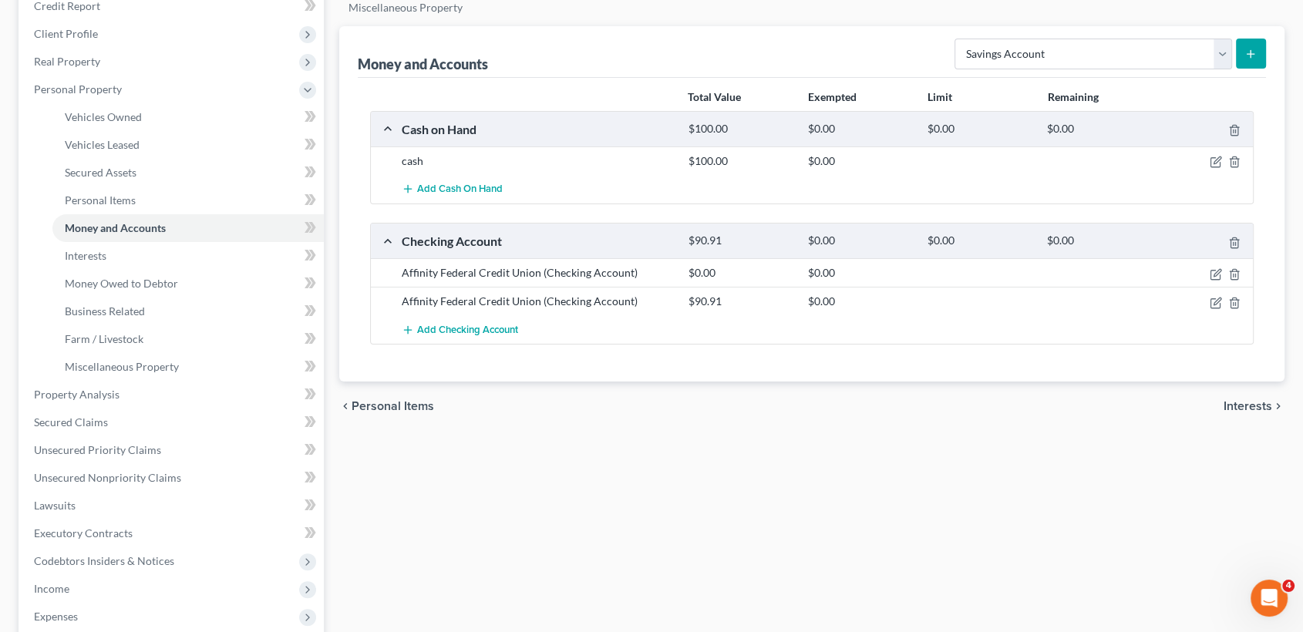
scroll to position [86, 0]
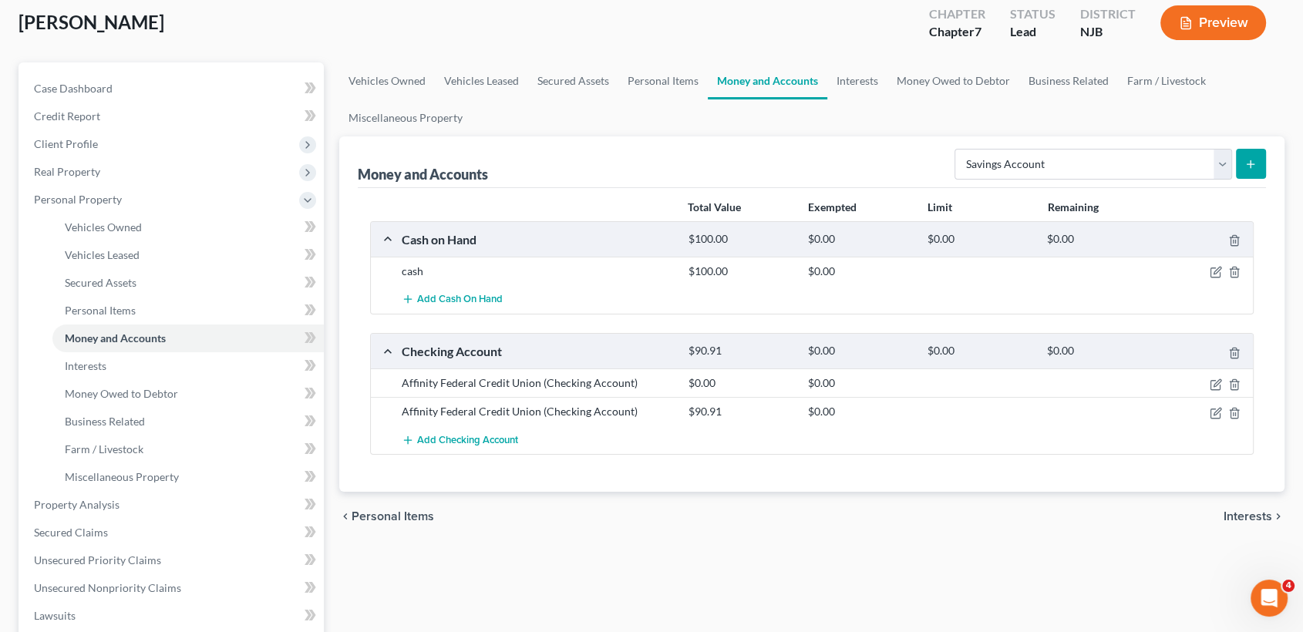
click at [1255, 168] on icon "submit" at bounding box center [1251, 164] width 12 height 12
click at [1221, 163] on select "Select Account Type Brokerage Cash on Hand Certificates of Deposit Checking Acc…" at bounding box center [1094, 164] width 278 height 31
click at [795, 150] on div "Money and Accounts Select Account Type Brokerage Cash on Hand Certificates of D…" at bounding box center [812, 162] width 909 height 52
click at [1236, 356] on icon "button" at bounding box center [1234, 353] width 7 height 10
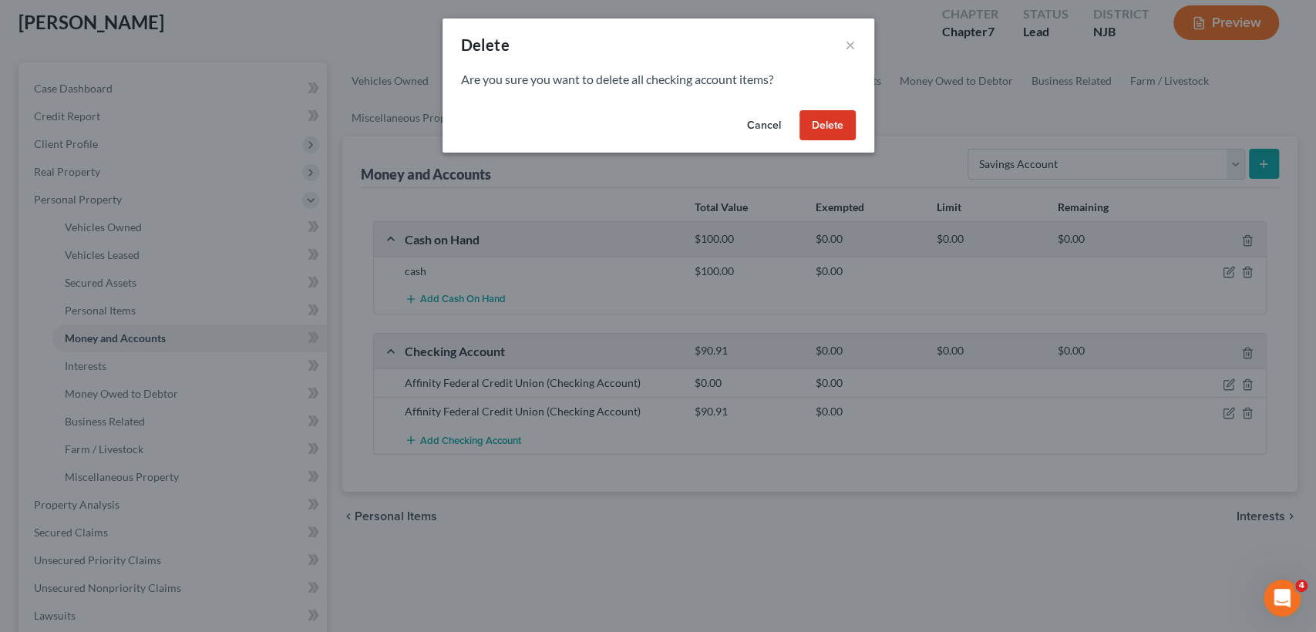
click at [774, 124] on button "Cancel" at bounding box center [764, 125] width 59 height 31
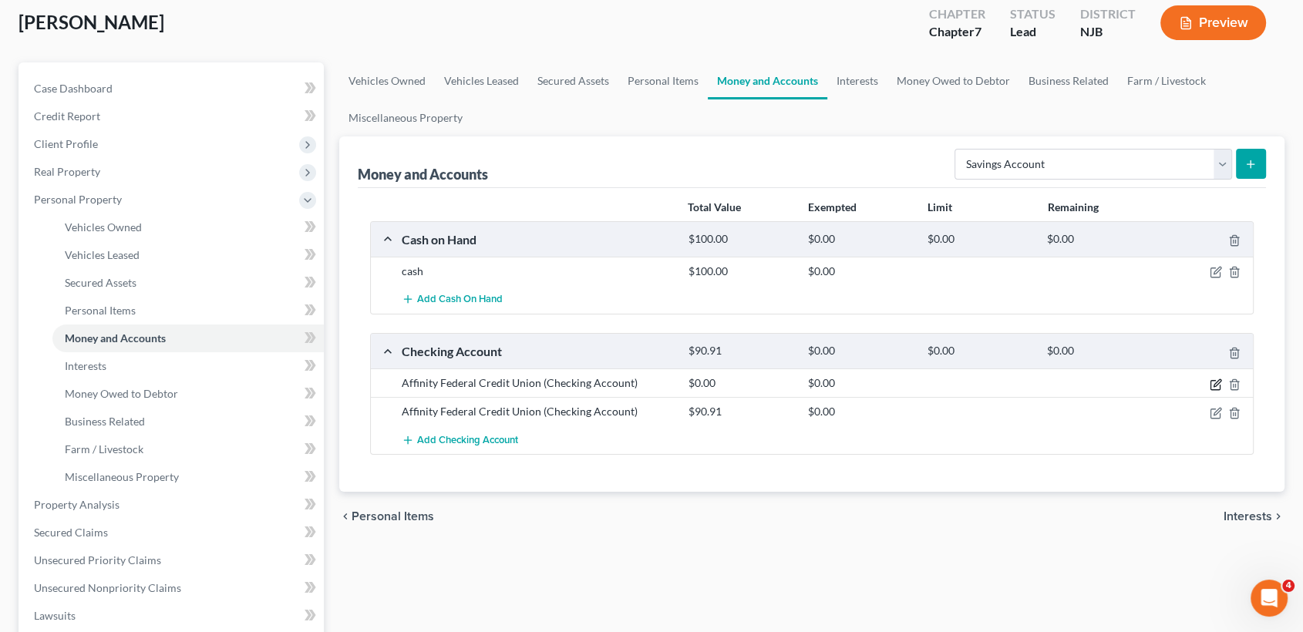
click at [1215, 380] on icon "button" at bounding box center [1216, 385] width 12 height 12
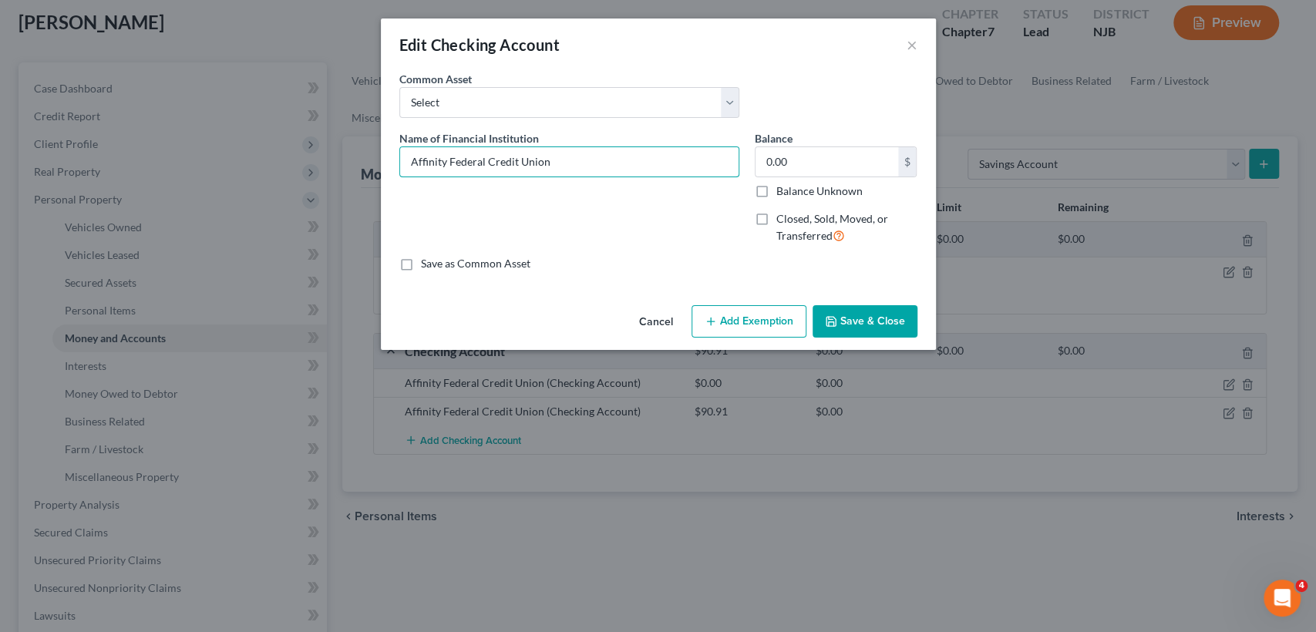
drag, startPoint x: 579, startPoint y: 162, endPoint x: 310, endPoint y: 163, distance: 269.1
click at [310, 163] on div "Edit Checking Account × An exemption set must first be selected from the Filing…" at bounding box center [658, 316] width 1316 height 632
click at [914, 44] on button "×" at bounding box center [912, 44] width 11 height 19
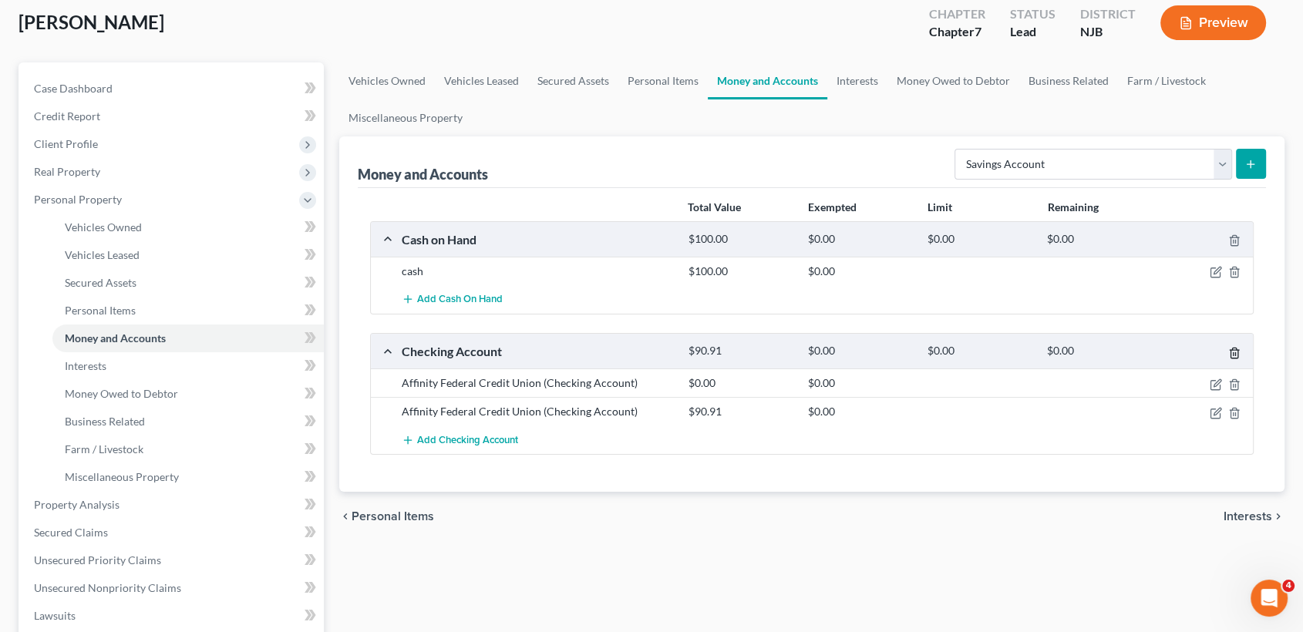
click at [1235, 353] on line "button" at bounding box center [1235, 353] width 0 height 3
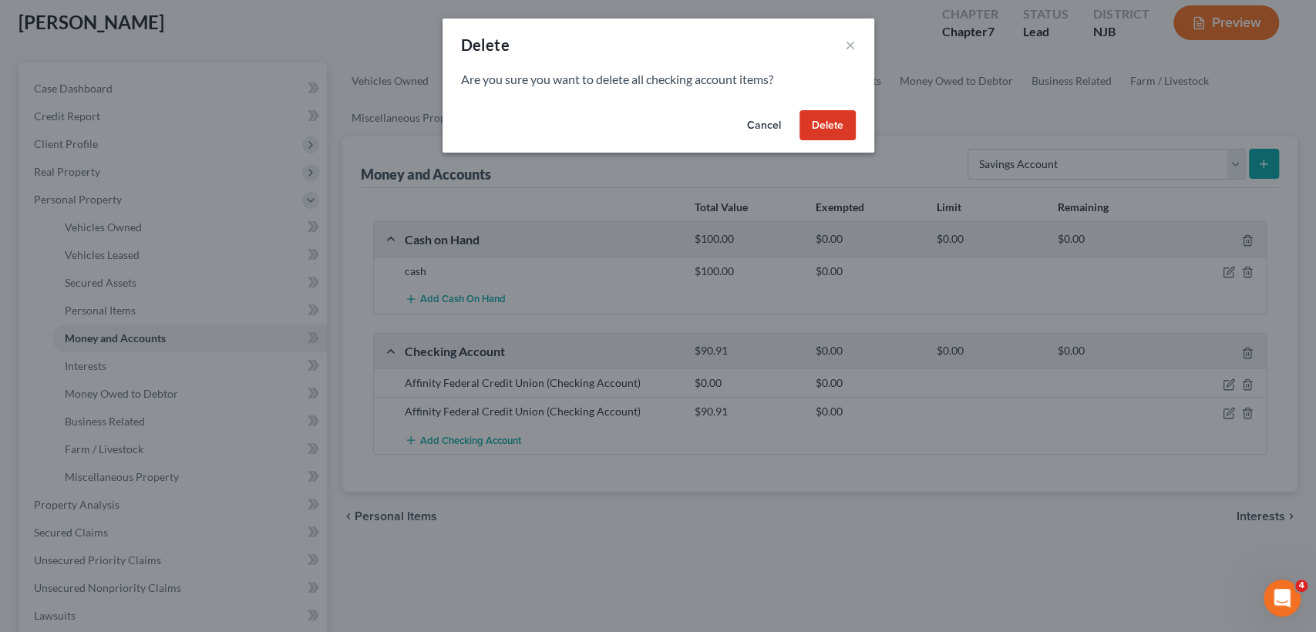
click at [836, 123] on button "Delete" at bounding box center [828, 125] width 56 height 31
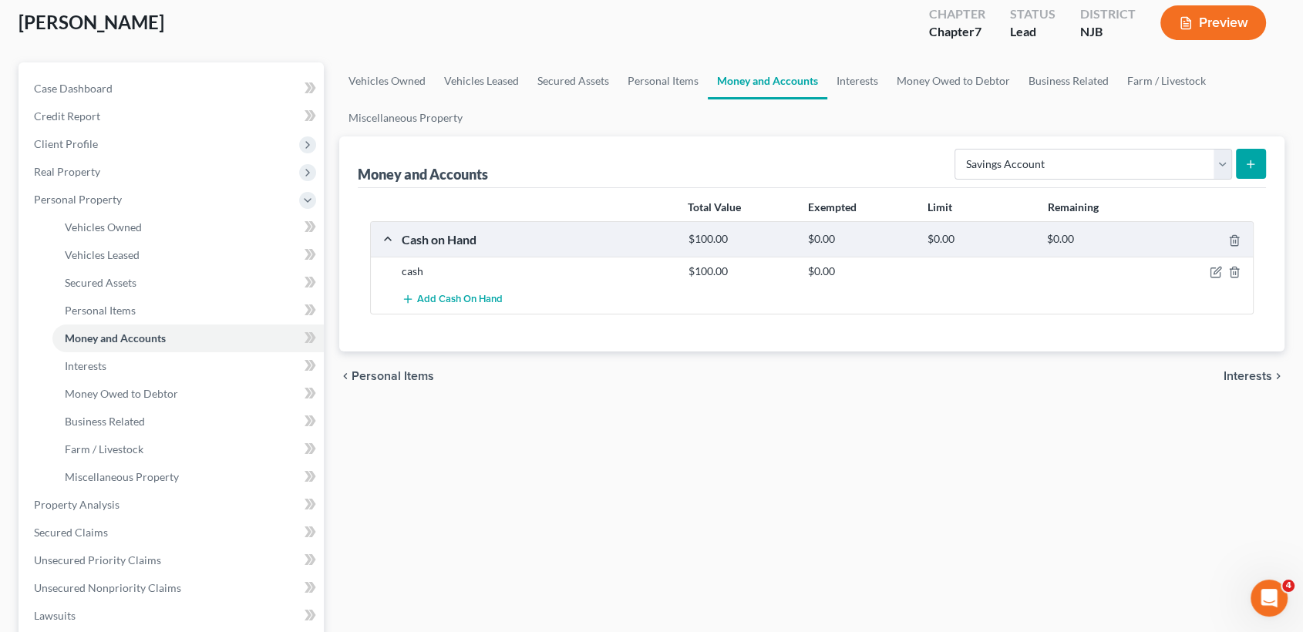
click at [1247, 164] on icon "submit" at bounding box center [1251, 164] width 12 height 12
click at [1245, 158] on icon "submit" at bounding box center [1251, 164] width 12 height 12
click at [1196, 167] on select "Select Account Type Brokerage Cash on Hand Certificates of Deposit Checking Acc…" at bounding box center [1094, 164] width 278 height 31
click at [958, 149] on select "Select Account Type Brokerage Cash on Hand Certificates of Deposit Checking Acc…" at bounding box center [1094, 164] width 278 height 31
click at [1019, 160] on select "Select Account Type Brokerage Cash on Hand Certificates of Deposit Checking Acc…" at bounding box center [1094, 164] width 278 height 31
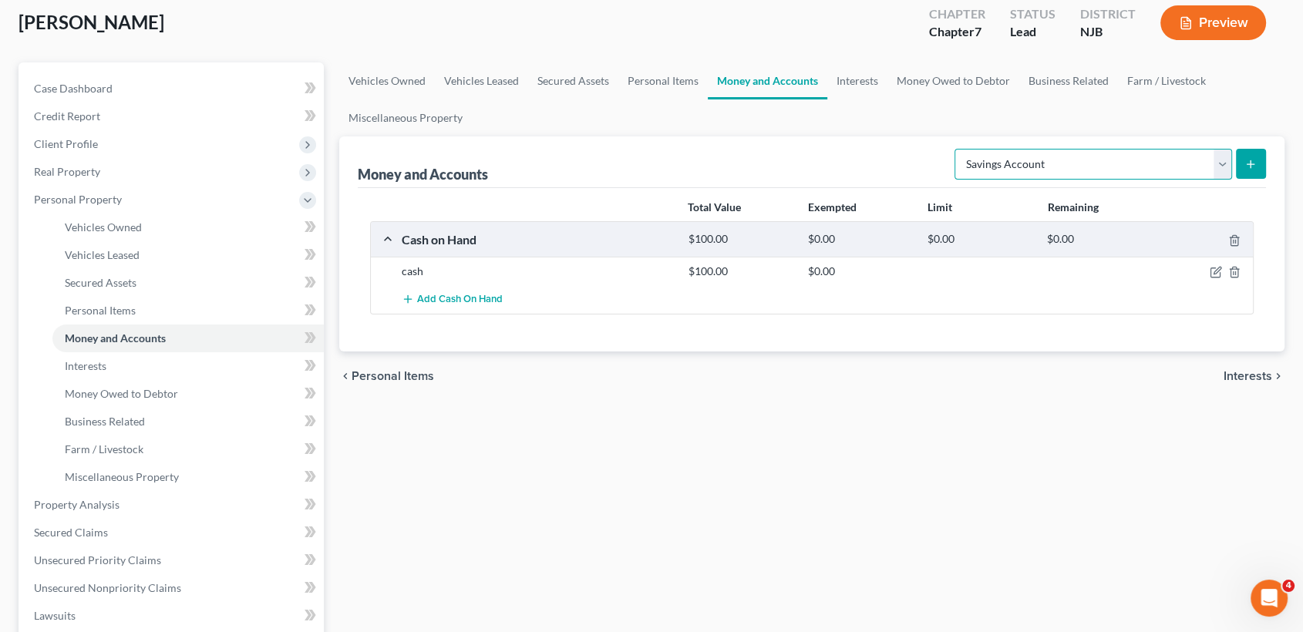
select select "checking"
click at [958, 149] on select "Select Account Type Brokerage Cash on Hand Certificates of Deposit Checking Acc…" at bounding box center [1094, 164] width 278 height 31
click at [1242, 162] on button "submit" at bounding box center [1251, 164] width 30 height 30
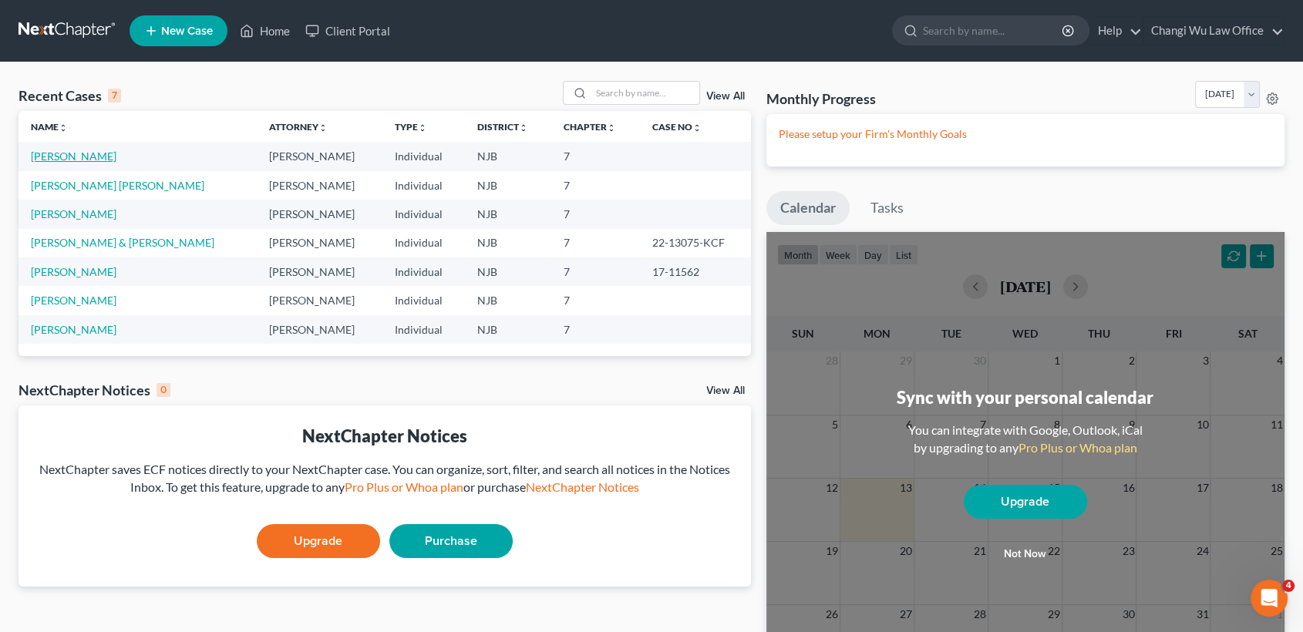
click at [88, 157] on link "[PERSON_NAME]" at bounding box center [74, 156] width 86 height 13
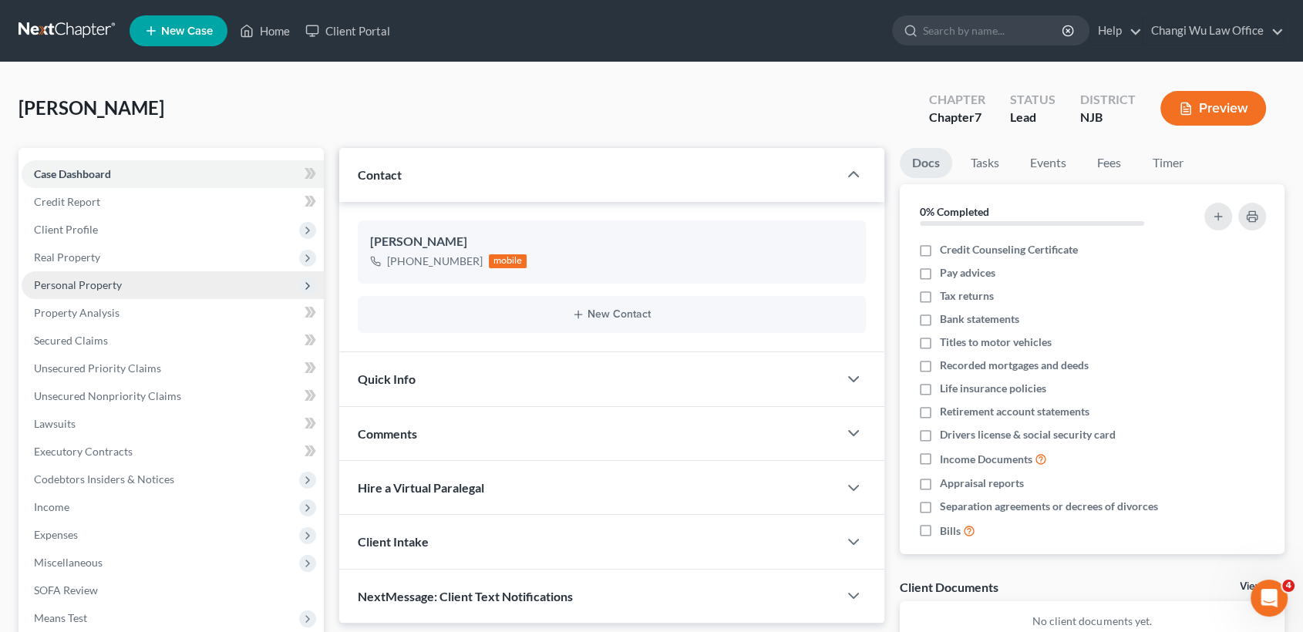
click at [95, 287] on span "Personal Property" at bounding box center [78, 284] width 88 height 13
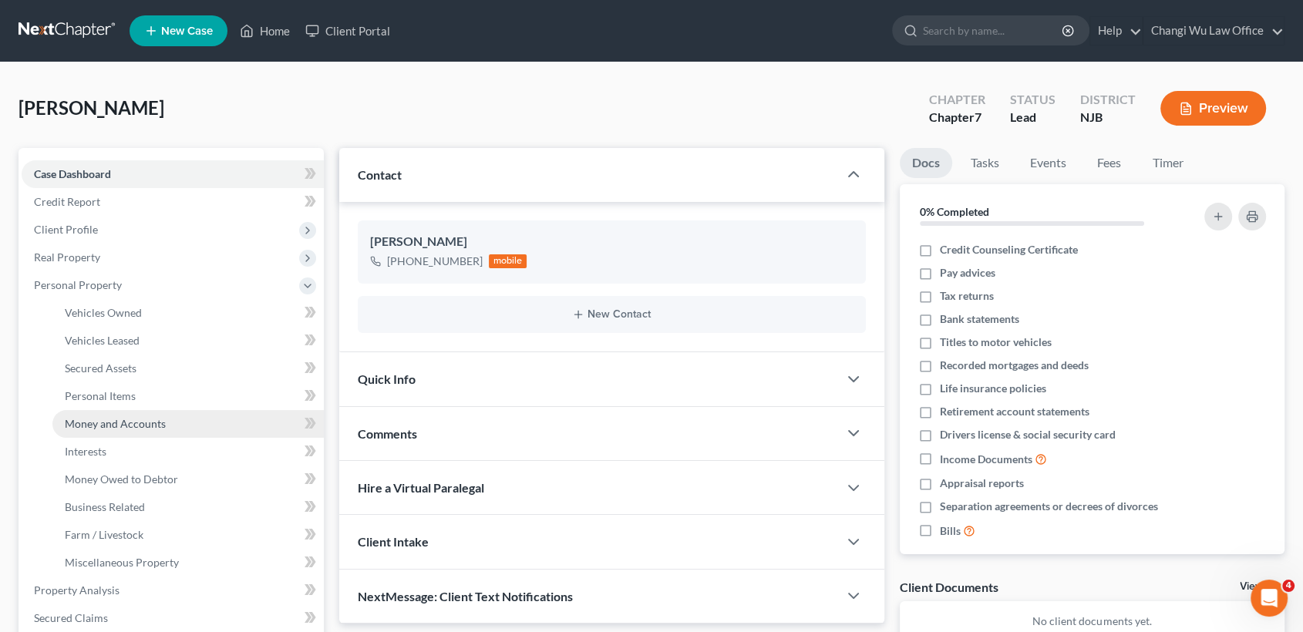
click at [142, 423] on span "Money and Accounts" at bounding box center [115, 423] width 101 height 13
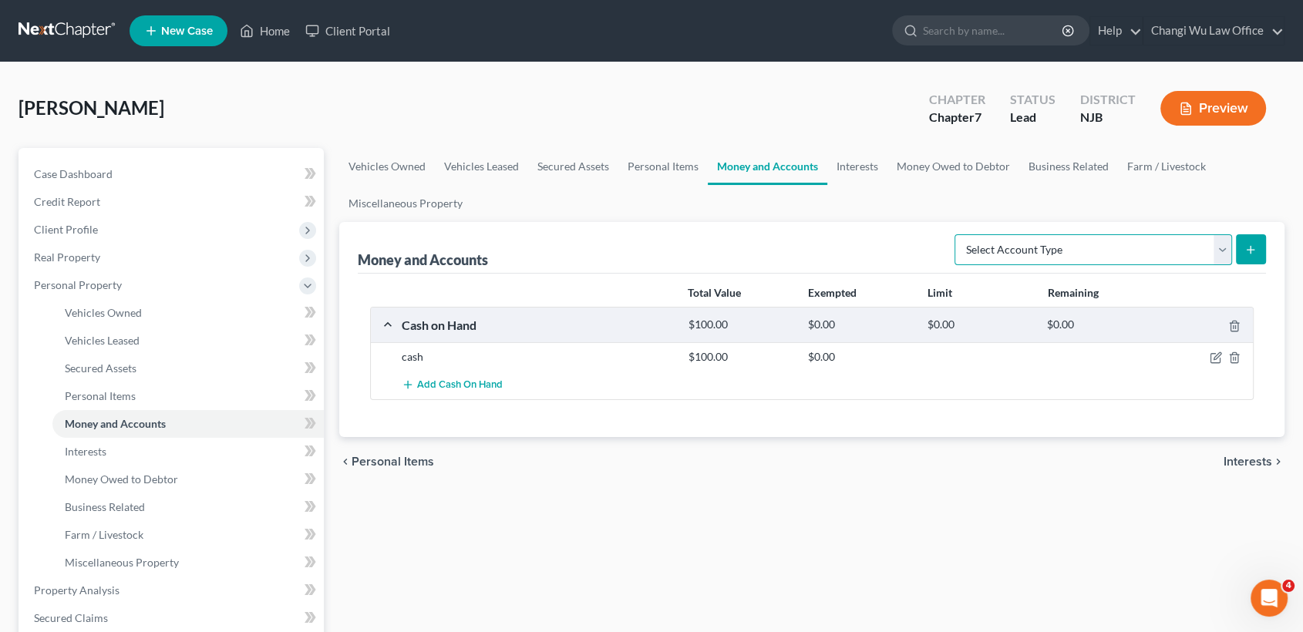
click at [1224, 248] on select "Select Account Type Brokerage Cash on Hand Certificates of Deposit Checking Acc…" at bounding box center [1094, 249] width 278 height 31
select select "savings"
click at [958, 234] on select "Select Account Type Brokerage Cash on Hand Certificates of Deposit Checking Acc…" at bounding box center [1094, 249] width 278 height 31
click at [1256, 253] on icon "submit" at bounding box center [1251, 250] width 12 height 12
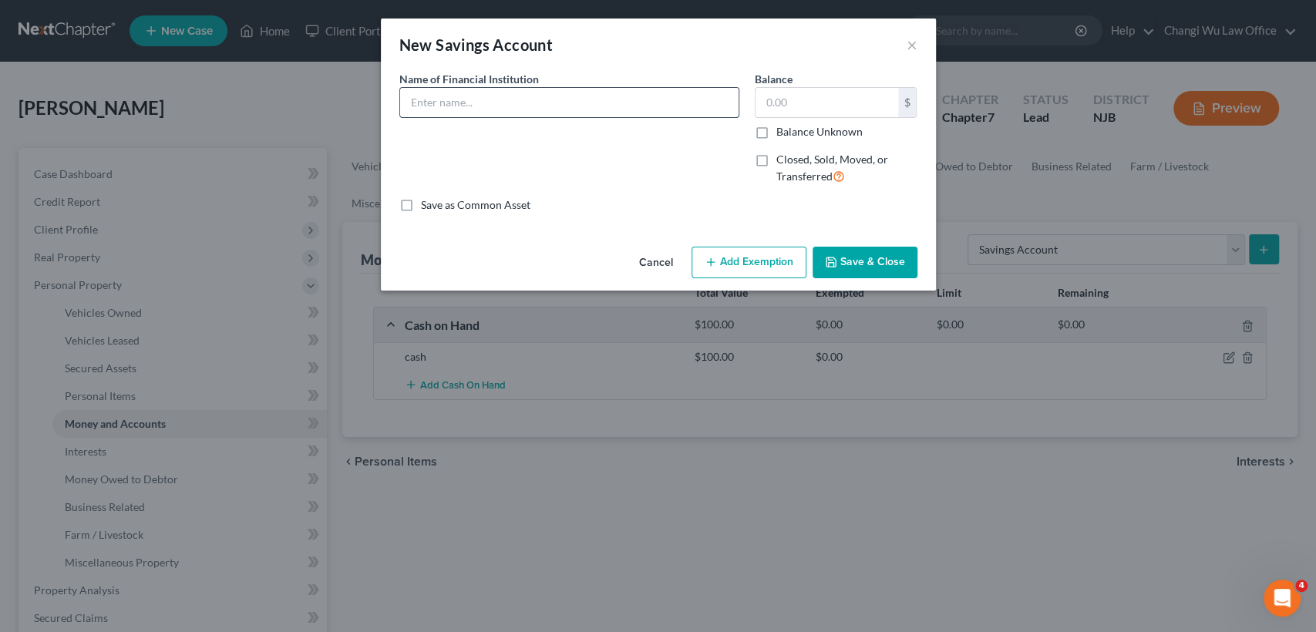
click at [616, 103] on input "text" at bounding box center [569, 102] width 339 height 29
paste input "12 Roszel Rd, STE A207 Princeton, NJ 08540"
type input "12 Roszel Rd, STE A207 Princeton, NJ 08540"
drag, startPoint x: 653, startPoint y: 104, endPoint x: 355, endPoint y: 106, distance: 298.4
click at [356, 106] on div "New Savings Account × An exemption set must first be selected from the Filing I…" at bounding box center [658, 316] width 1316 height 632
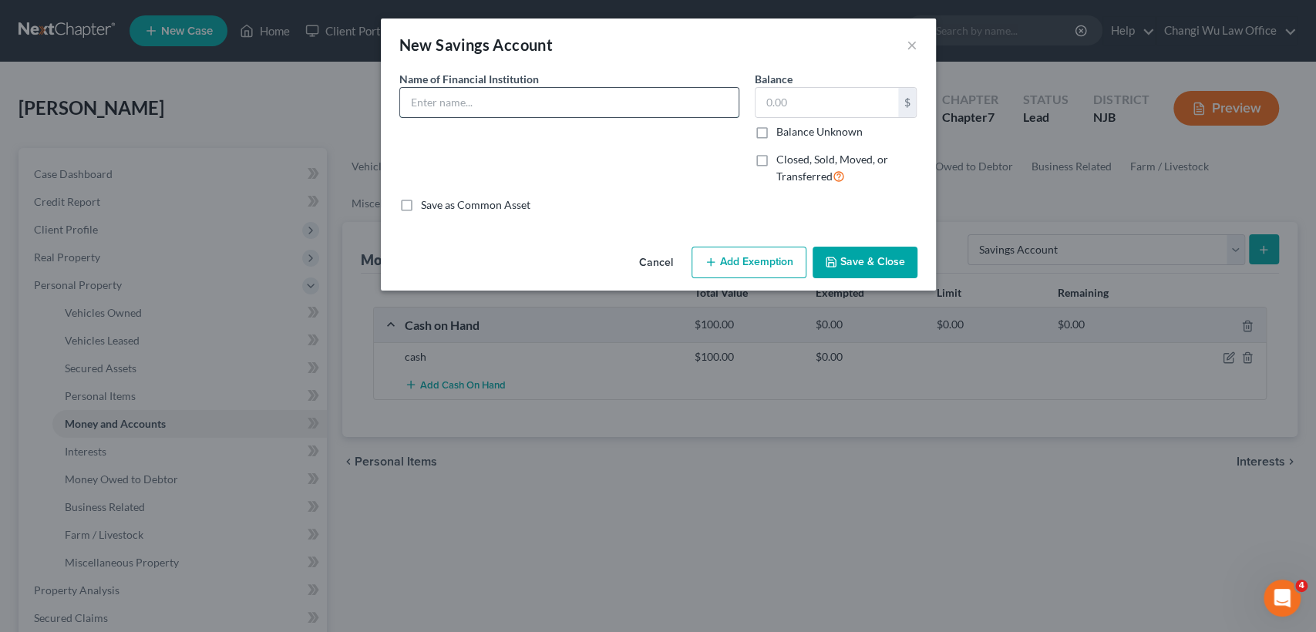
click at [480, 110] on input "text" at bounding box center [569, 102] width 339 height 29
type input "Affinity Federal Credit Union"
click at [843, 106] on input "text" at bounding box center [827, 102] width 143 height 29
type input "1"
type input "2.17"
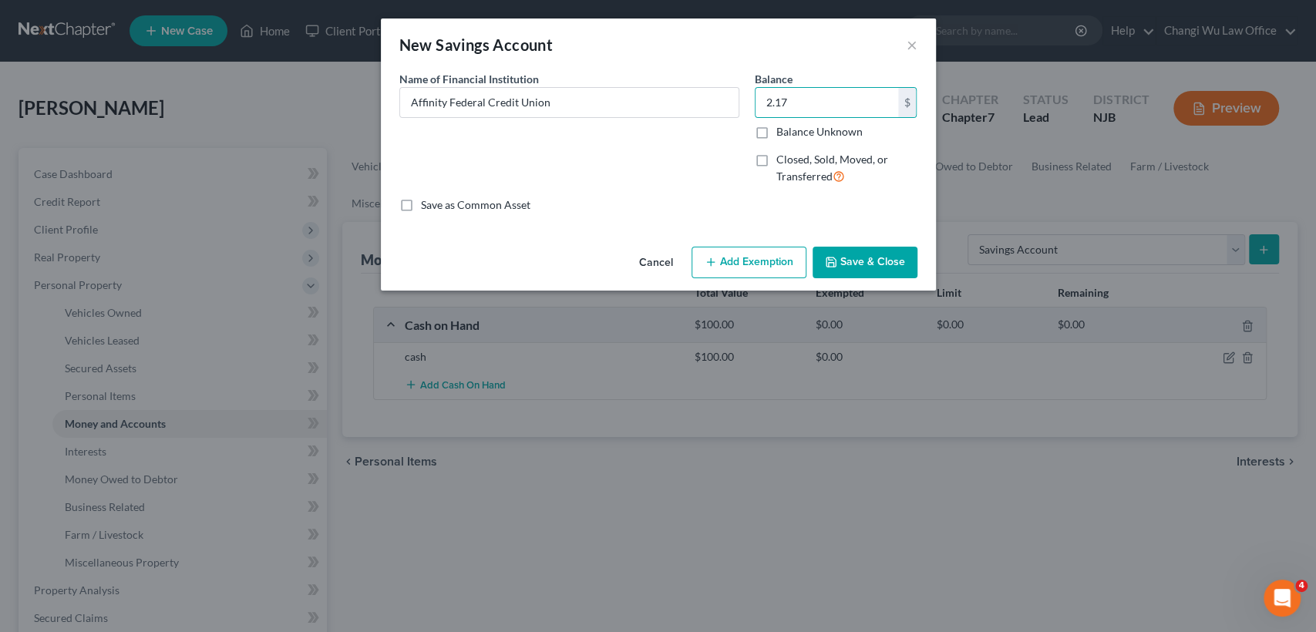
click at [874, 255] on button "Save & Close" at bounding box center [865, 263] width 105 height 32
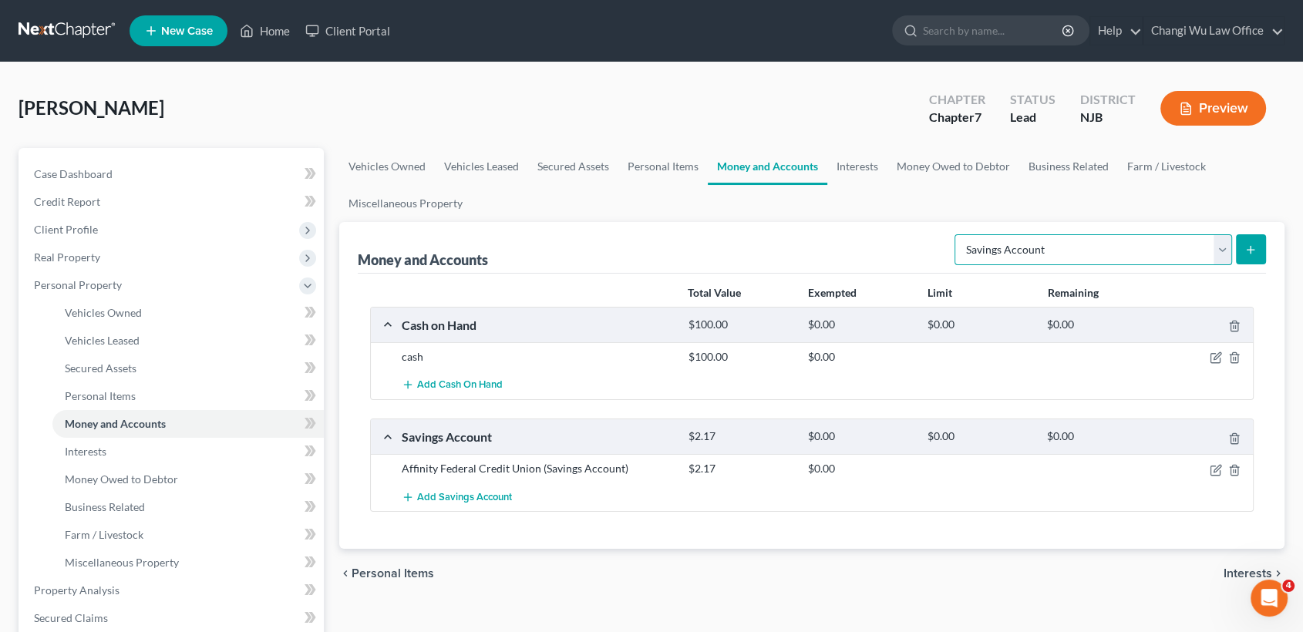
click at [1224, 248] on select "Select Account Type Brokerage Cash on Hand Certificates of Deposit Checking Acc…" at bounding box center [1094, 249] width 278 height 31
select select "checking"
click at [958, 234] on select "Select Account Type Brokerage Cash on Hand Certificates of Deposit Checking Acc…" at bounding box center [1094, 249] width 278 height 31
click at [1258, 249] on button "submit" at bounding box center [1251, 249] width 30 height 30
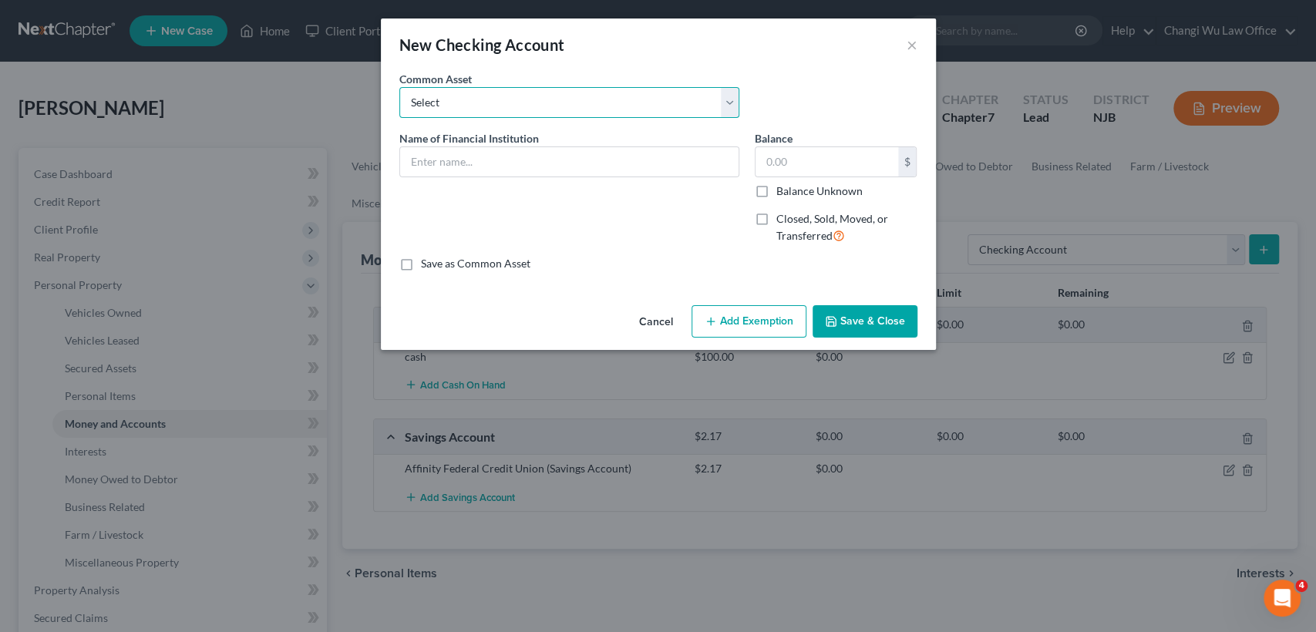
click at [712, 94] on select "Select PNC Bank BCB Community Bank TD Bank PNC Bank" at bounding box center [569, 102] width 340 height 31
click at [693, 59] on div "New Checking Account ×" at bounding box center [658, 45] width 555 height 52
click at [502, 167] on input "text" at bounding box center [569, 161] width 339 height 29
type input "Affinity Federal Credit Union"
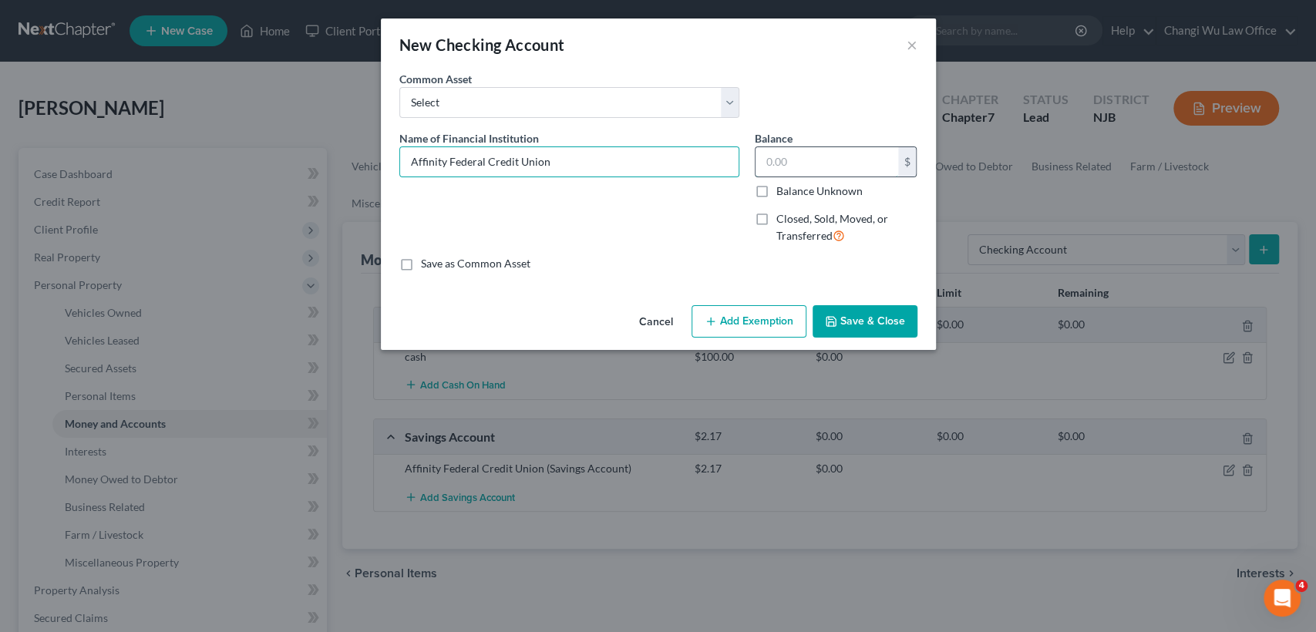
click at [814, 163] on input "text" at bounding box center [827, 161] width 143 height 29
type input "135.95"
click at [884, 325] on button "Save & Close" at bounding box center [865, 321] width 105 height 32
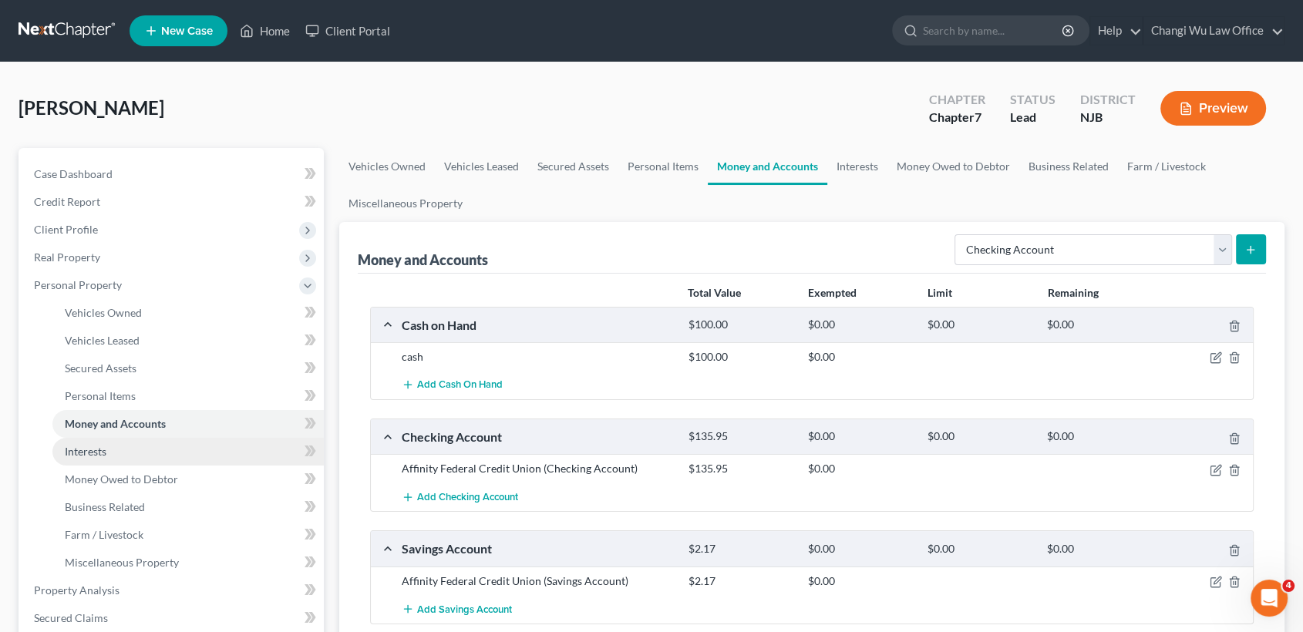
click at [138, 450] on link "Interests" at bounding box center [187, 452] width 271 height 28
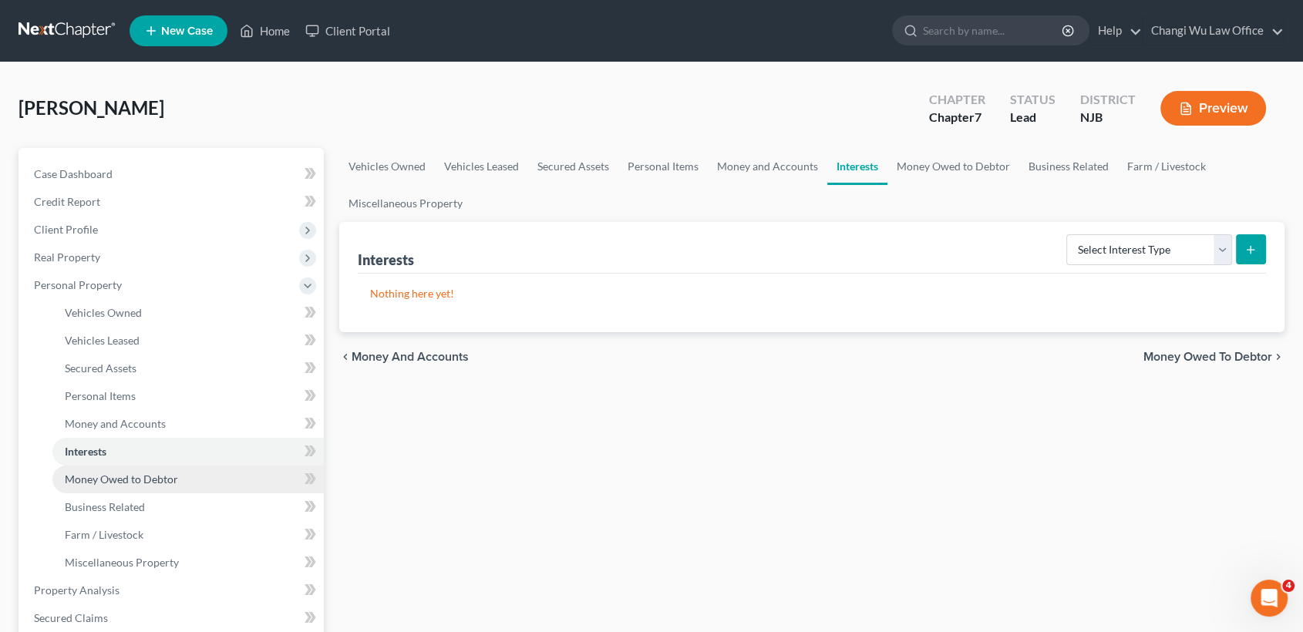
click at [144, 477] on span "Money Owed to Debtor" at bounding box center [121, 479] width 113 height 13
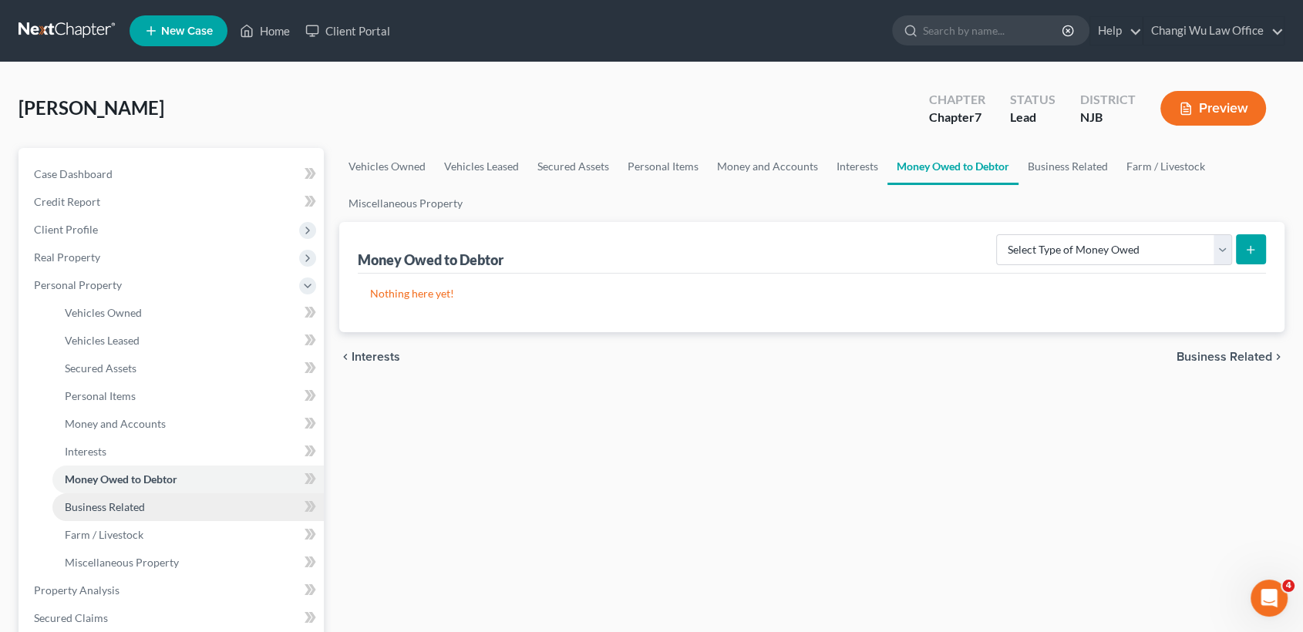
click at [150, 514] on link "Business Related" at bounding box center [187, 508] width 271 height 28
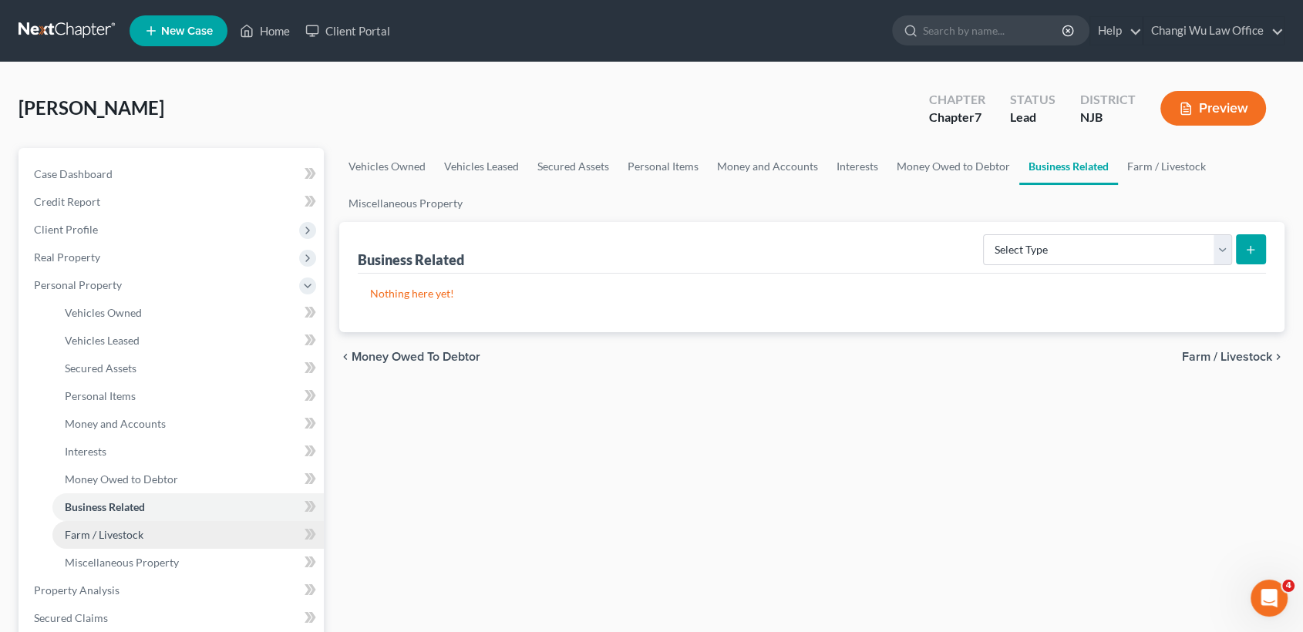
click at [142, 527] on link "Farm / Livestock" at bounding box center [187, 535] width 271 height 28
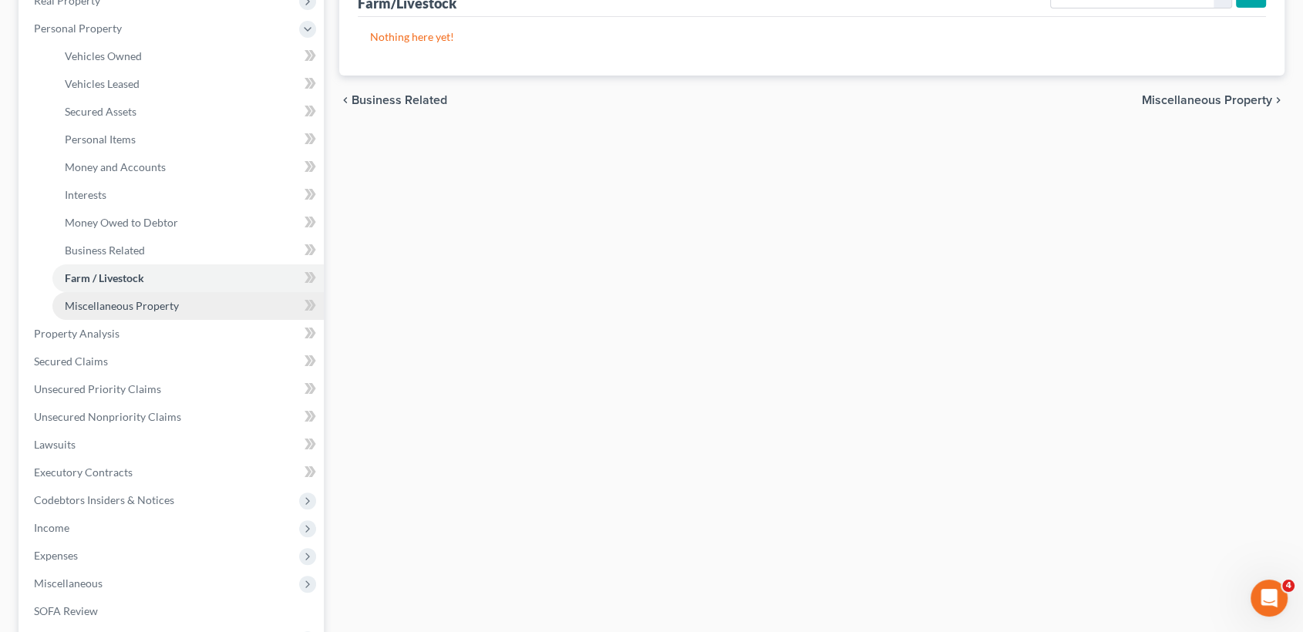
click at [151, 304] on span "Miscellaneous Property" at bounding box center [122, 305] width 114 height 13
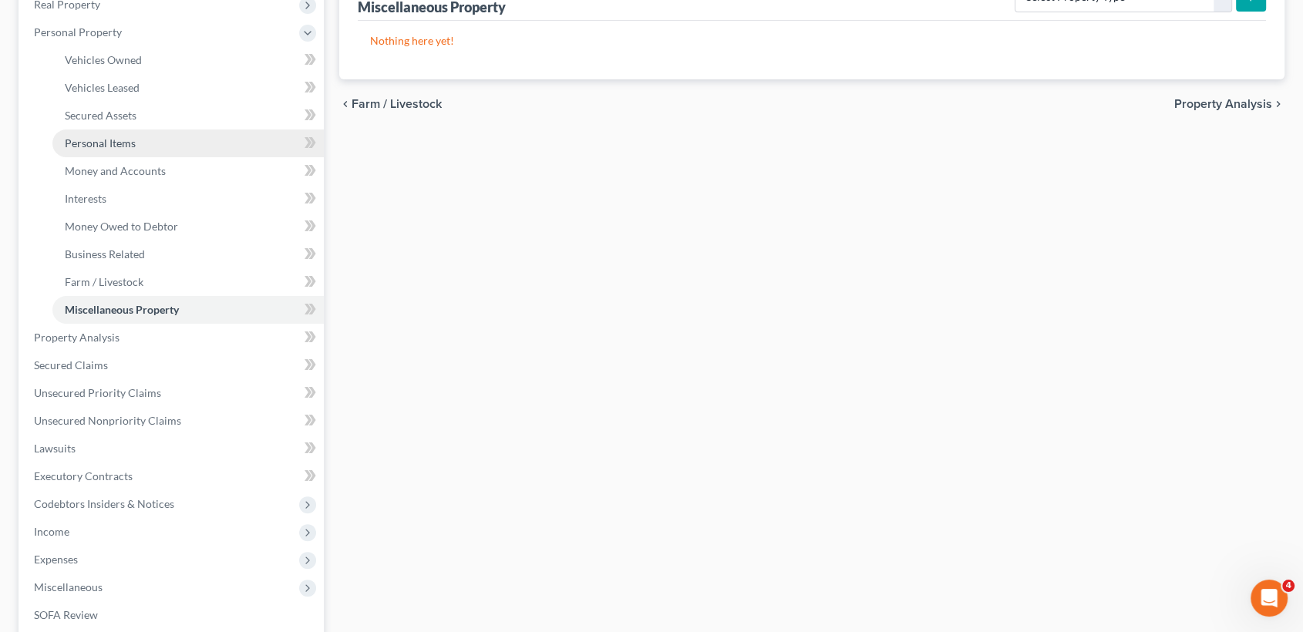
scroll to position [257, 0]
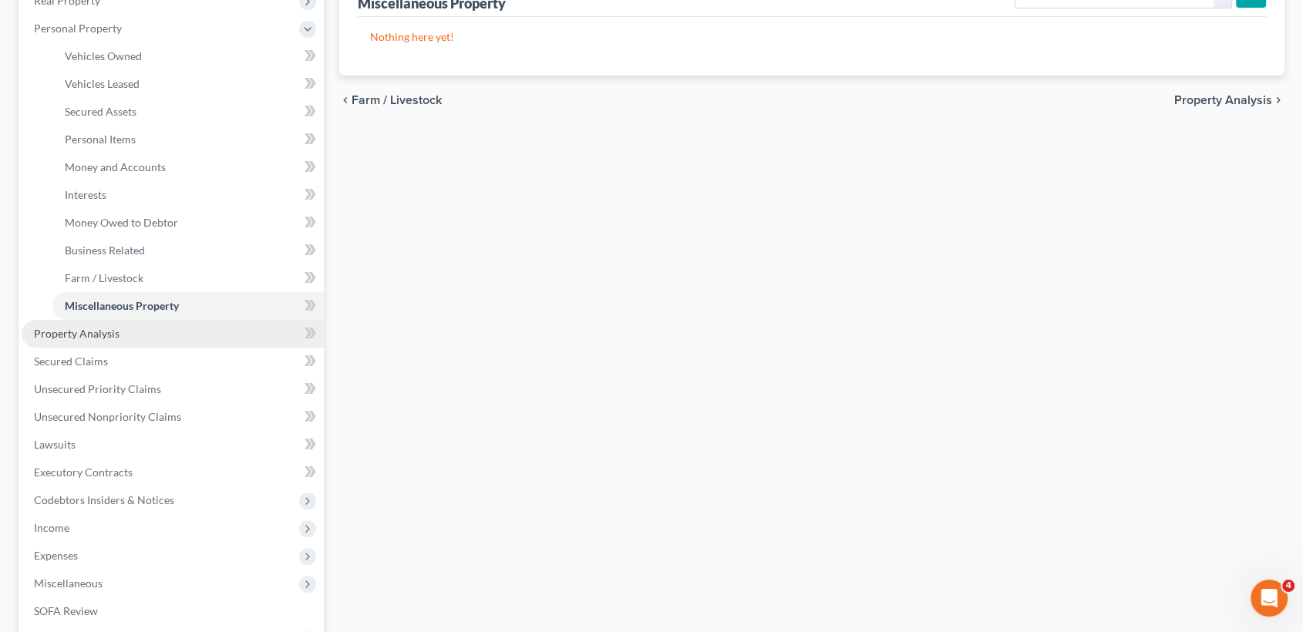
click at [128, 331] on link "Property Analysis" at bounding box center [173, 334] width 302 height 28
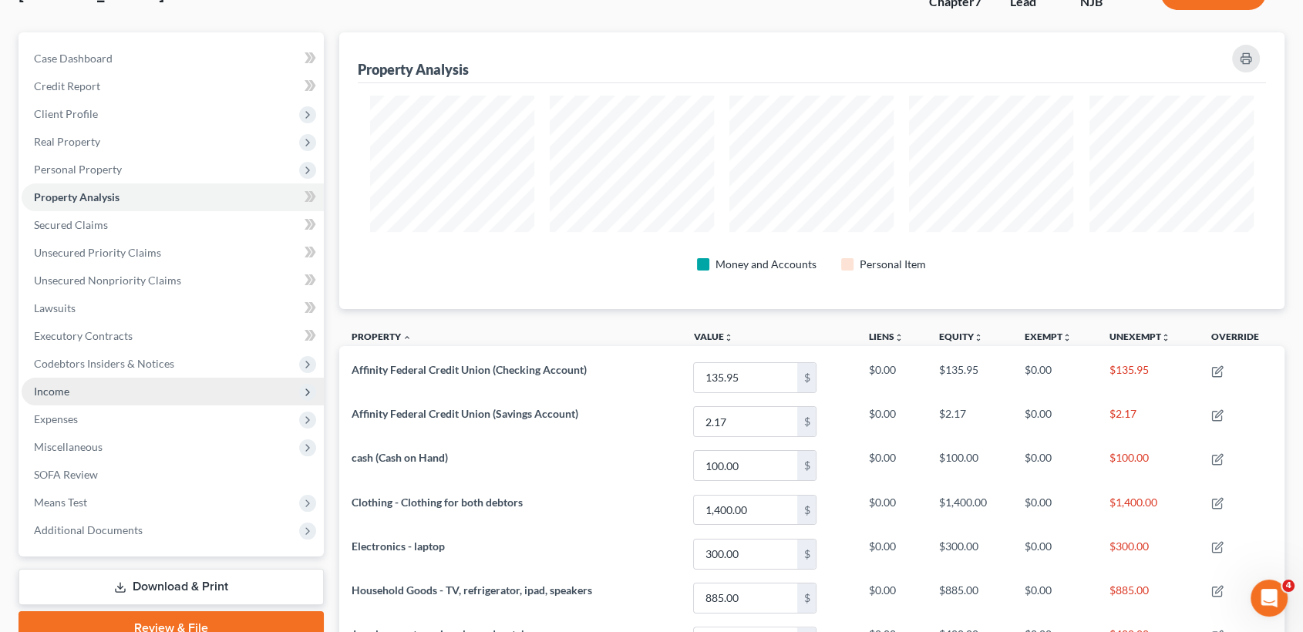
scroll to position [86, 0]
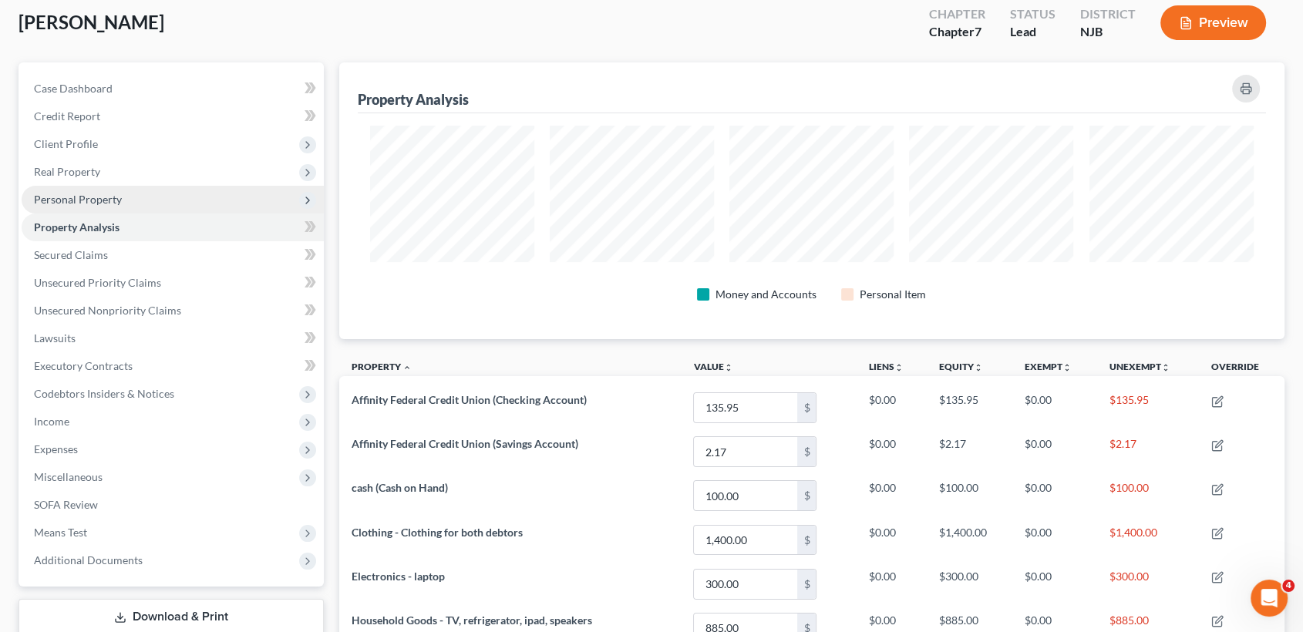
click at [126, 198] on span "Personal Property" at bounding box center [173, 200] width 302 height 28
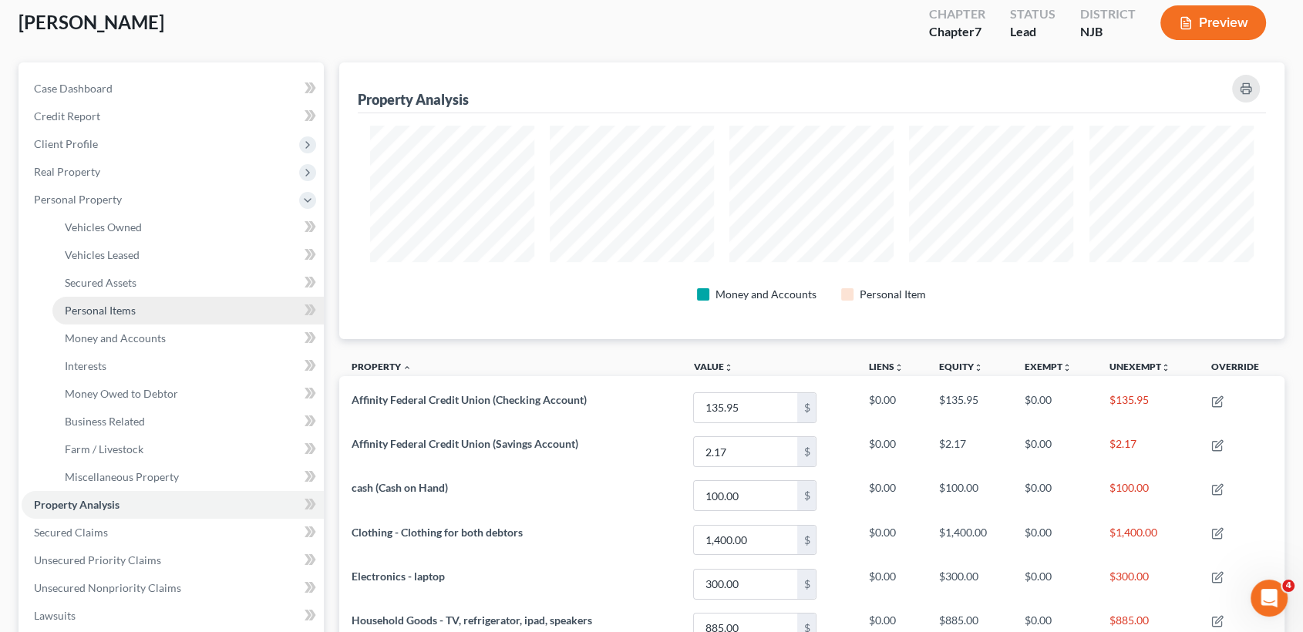
click at [114, 312] on span "Personal Items" at bounding box center [100, 310] width 71 height 13
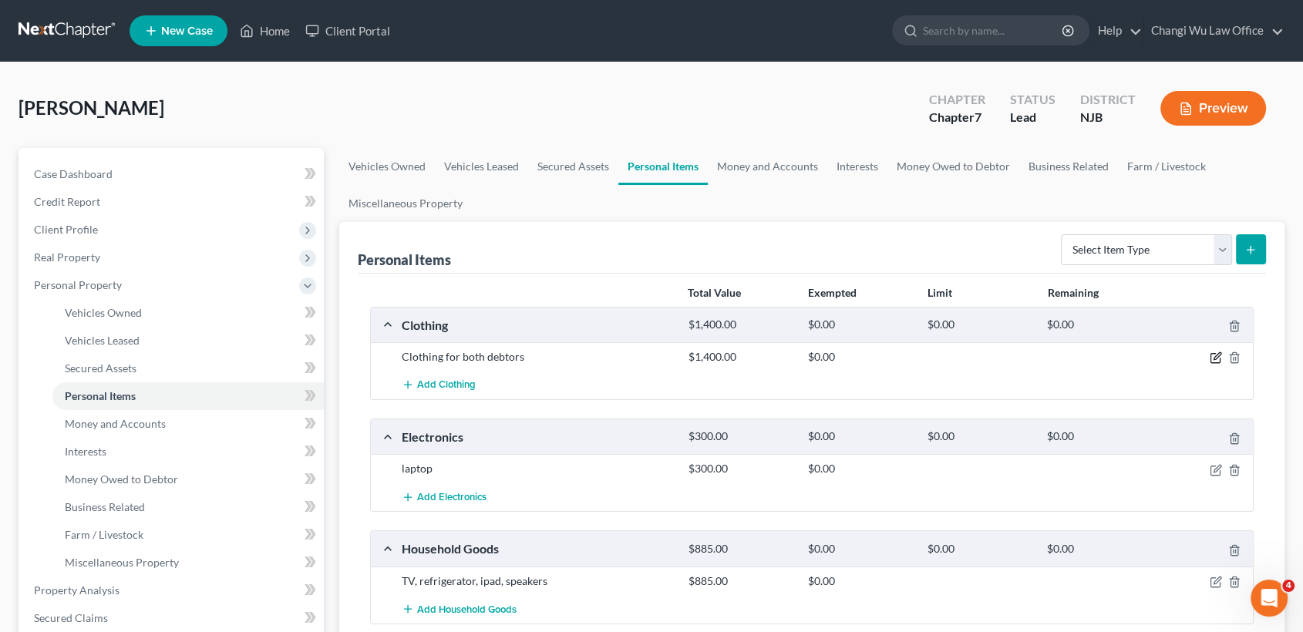
click at [1215, 356] on icon "button" at bounding box center [1217, 356] width 7 height 7
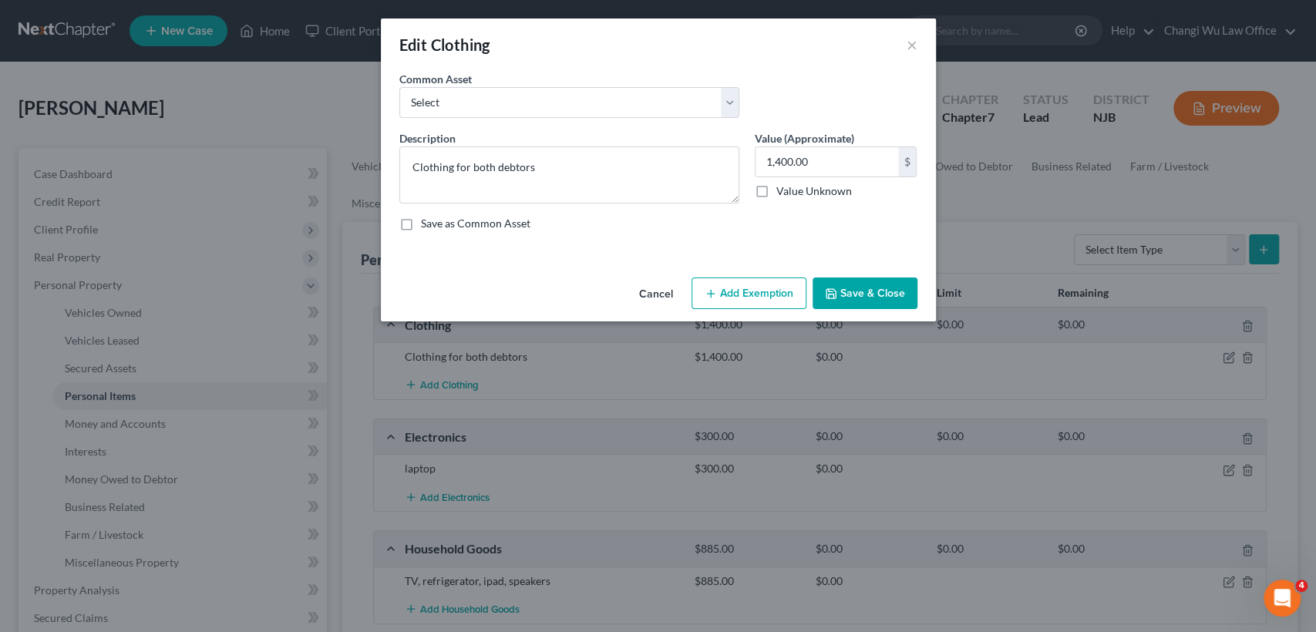
click at [733, 298] on button "Add Exemption" at bounding box center [749, 294] width 115 height 32
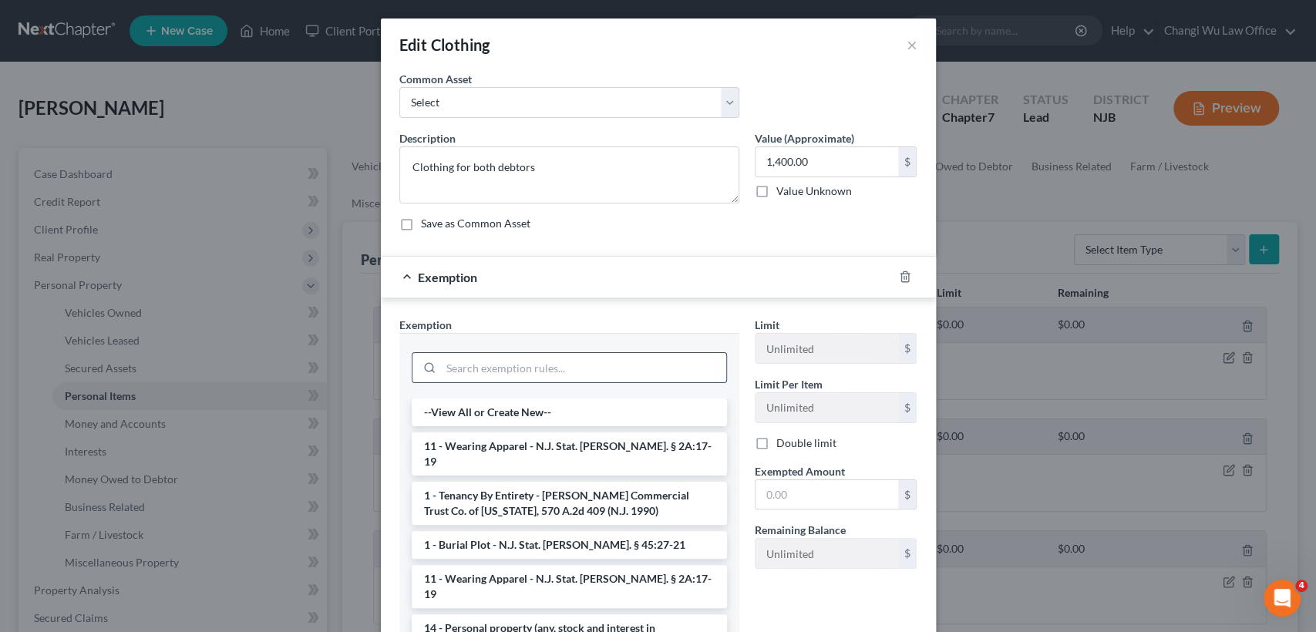
scroll to position [86, 0]
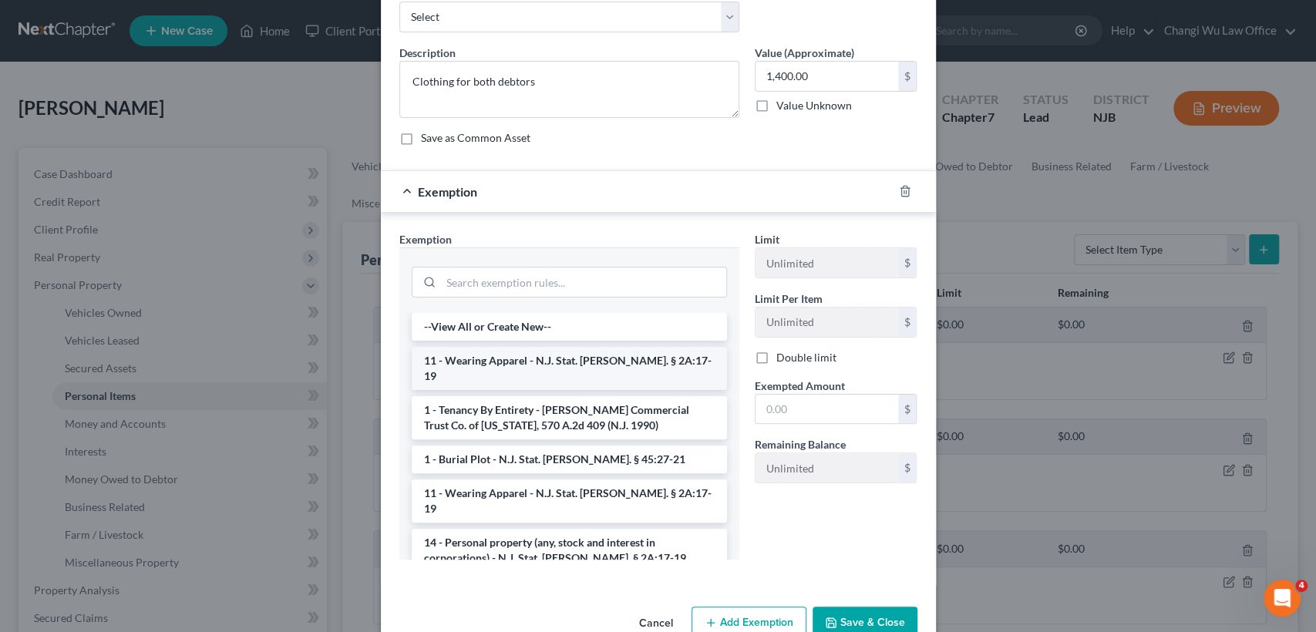
click at [596, 360] on li "11 - Wearing Apparel - N.J. Stat. Ann. § 2A:17-19" at bounding box center [569, 368] width 315 height 43
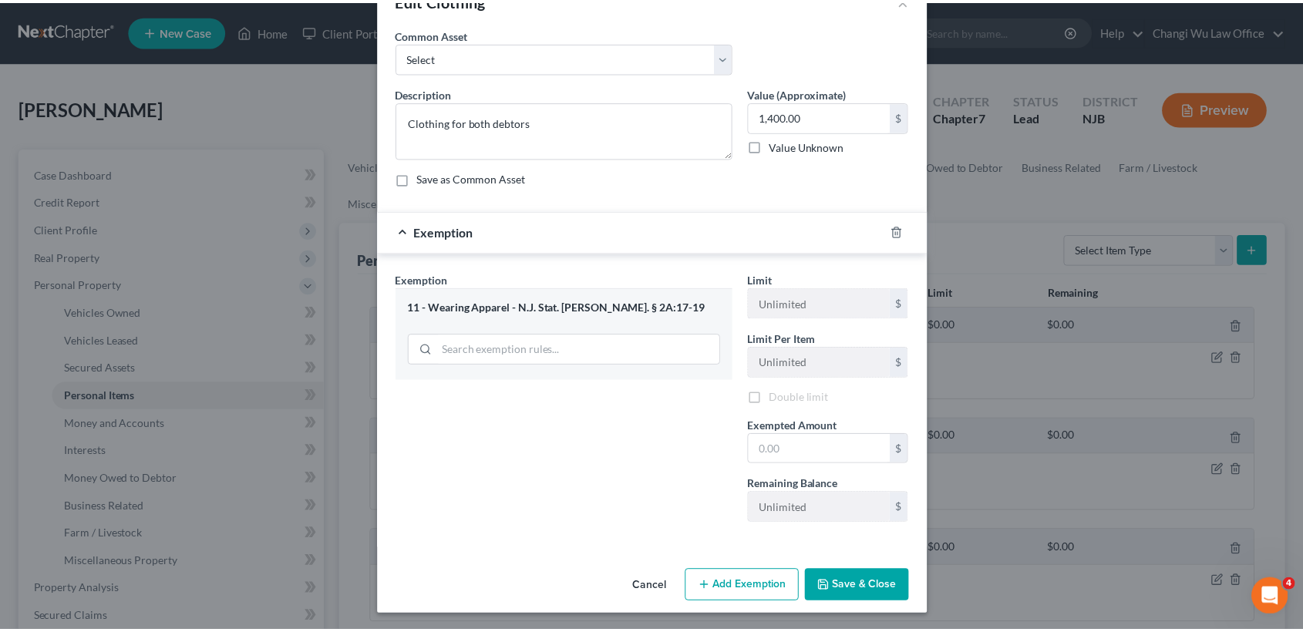
scroll to position [49, 0]
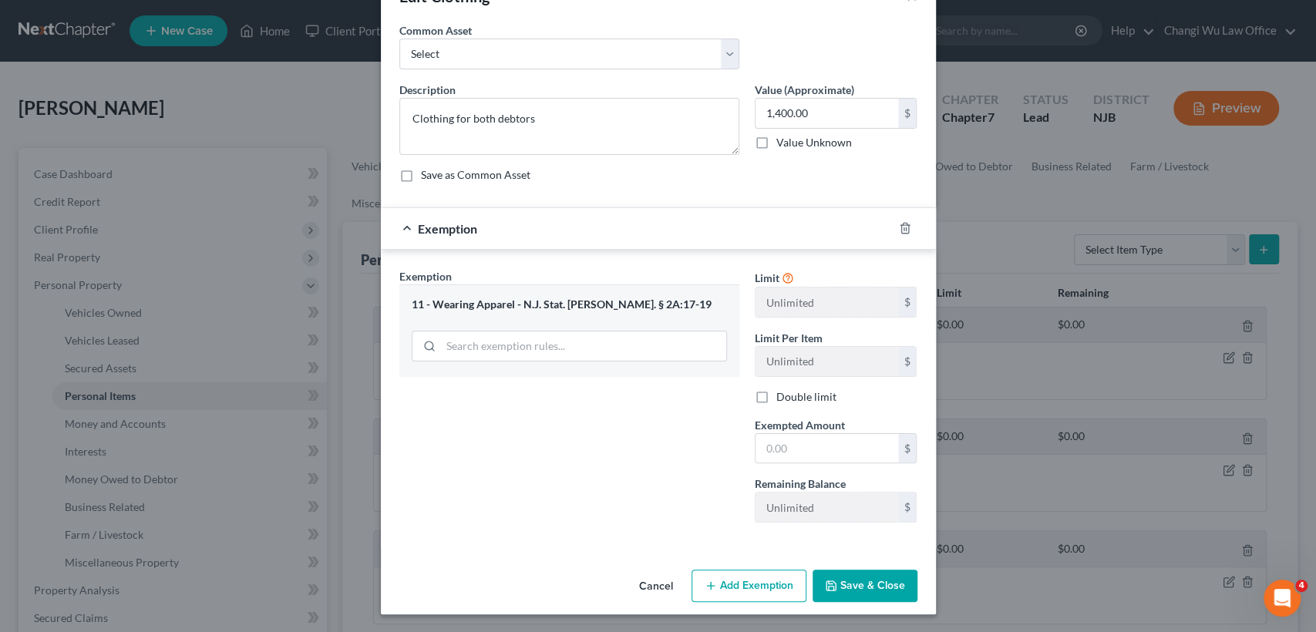
click at [858, 581] on button "Save & Close" at bounding box center [865, 586] width 105 height 32
click at [847, 448] on input "text" at bounding box center [827, 448] width 143 height 29
type input "1,400"
click at [856, 593] on button "Save & Close" at bounding box center [865, 586] width 105 height 32
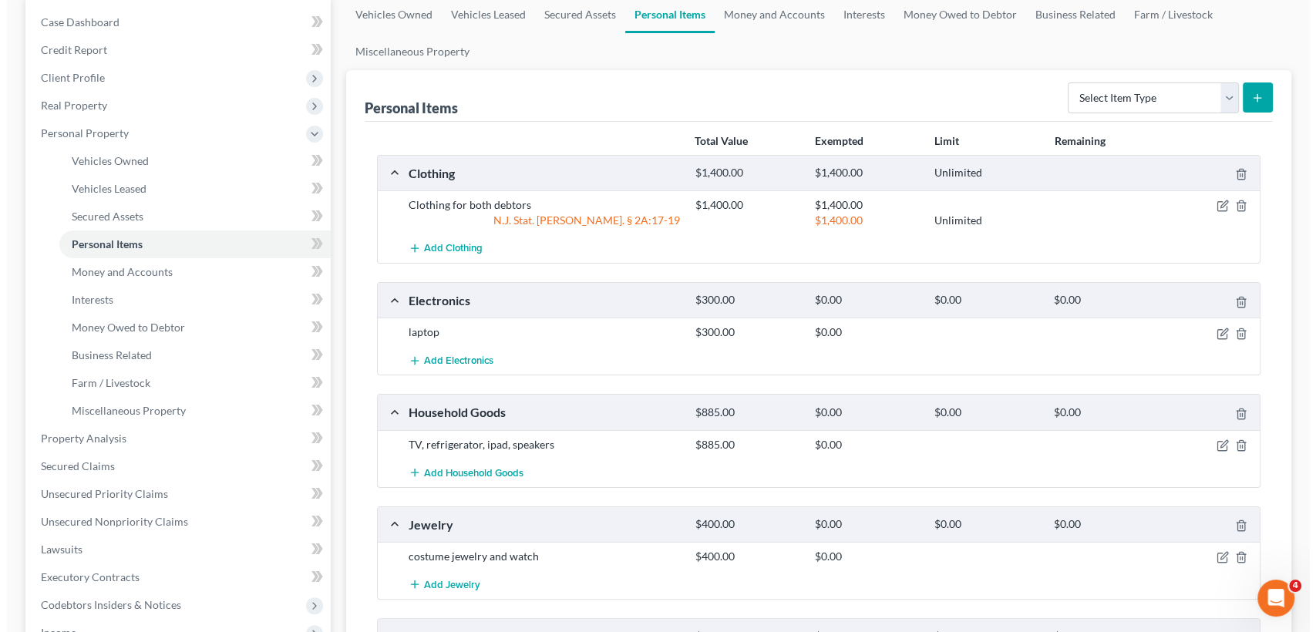
scroll to position [171, 0]
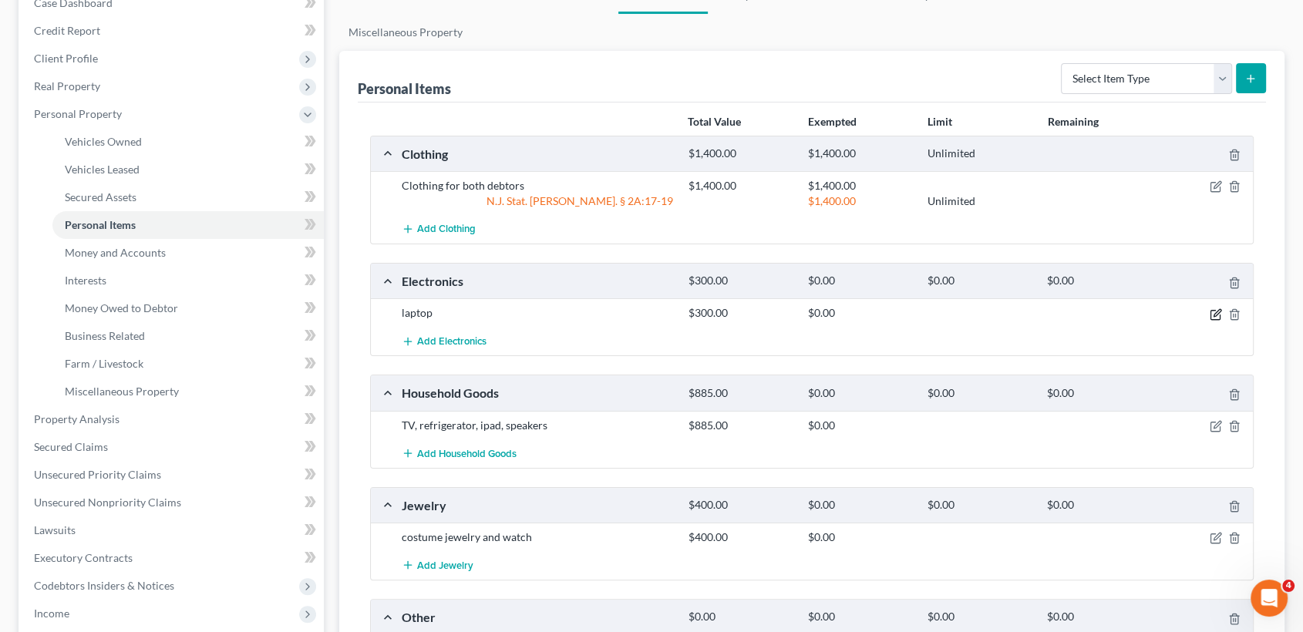
click at [1213, 312] on icon "button" at bounding box center [1216, 314] width 12 height 12
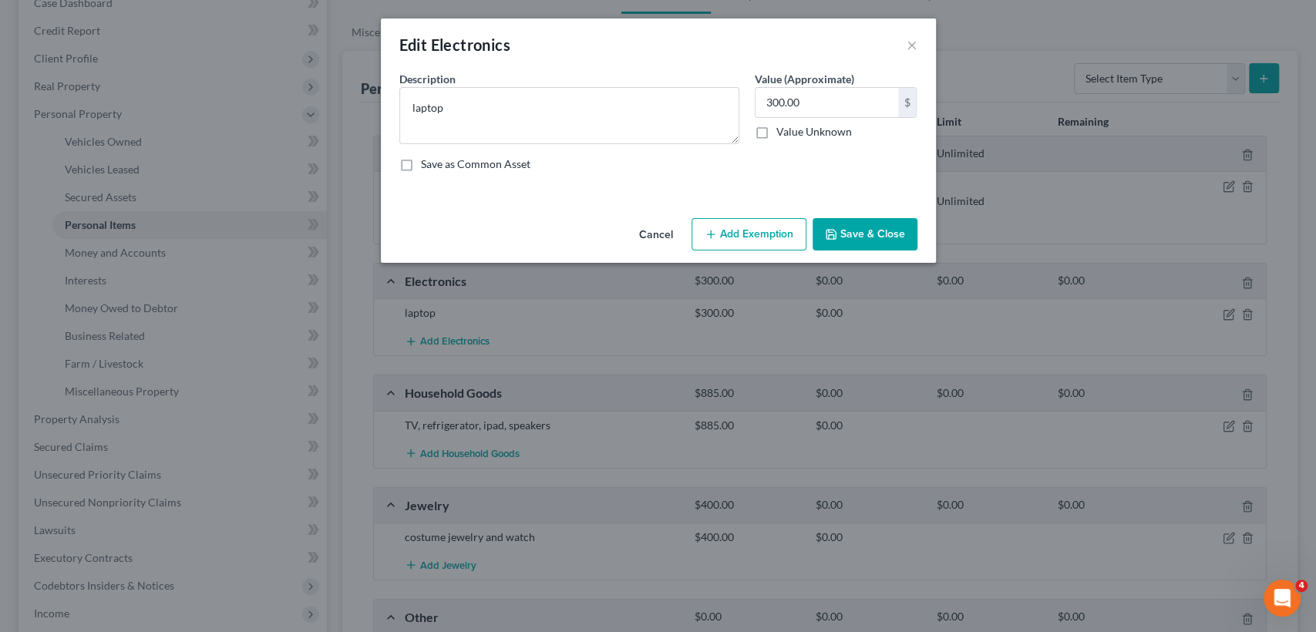
click at [740, 235] on button "Add Exemption" at bounding box center [749, 234] width 115 height 32
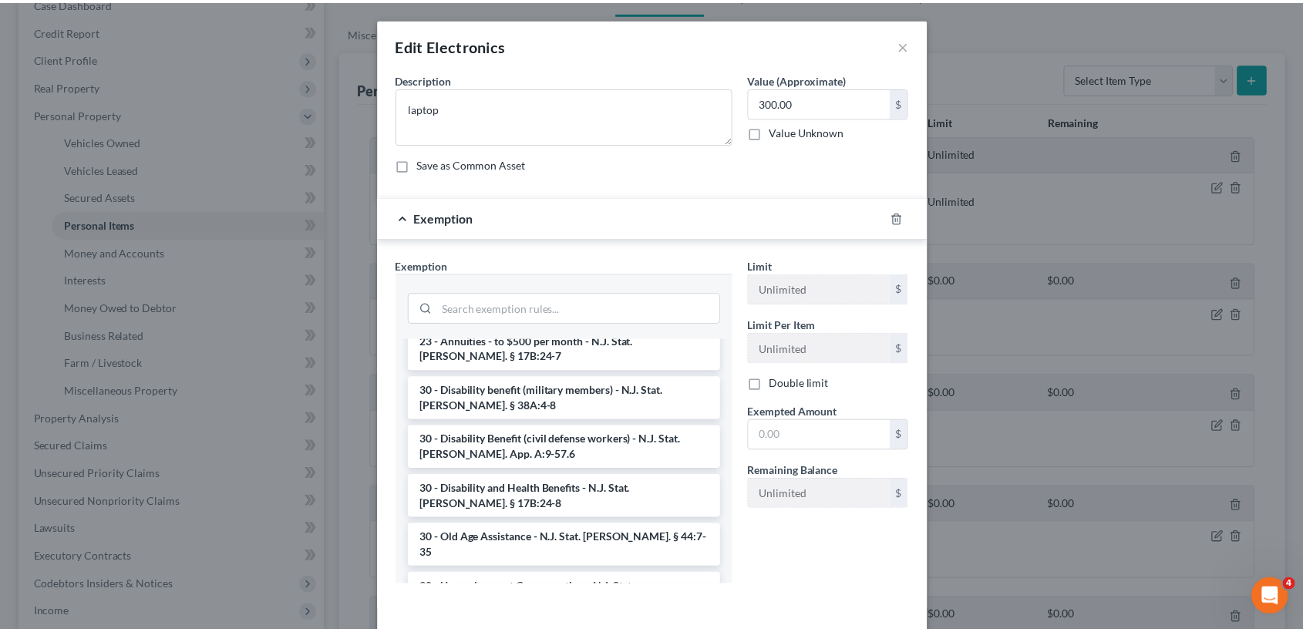
scroll to position [1114, 0]
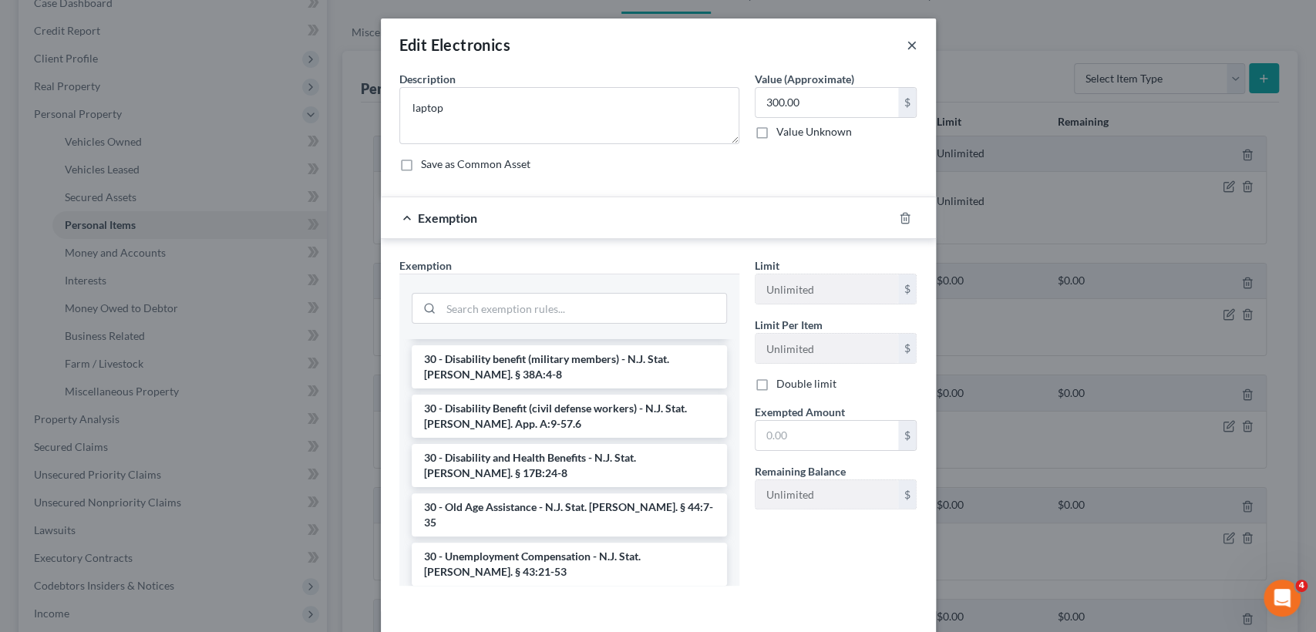
click at [907, 45] on button "×" at bounding box center [912, 44] width 11 height 19
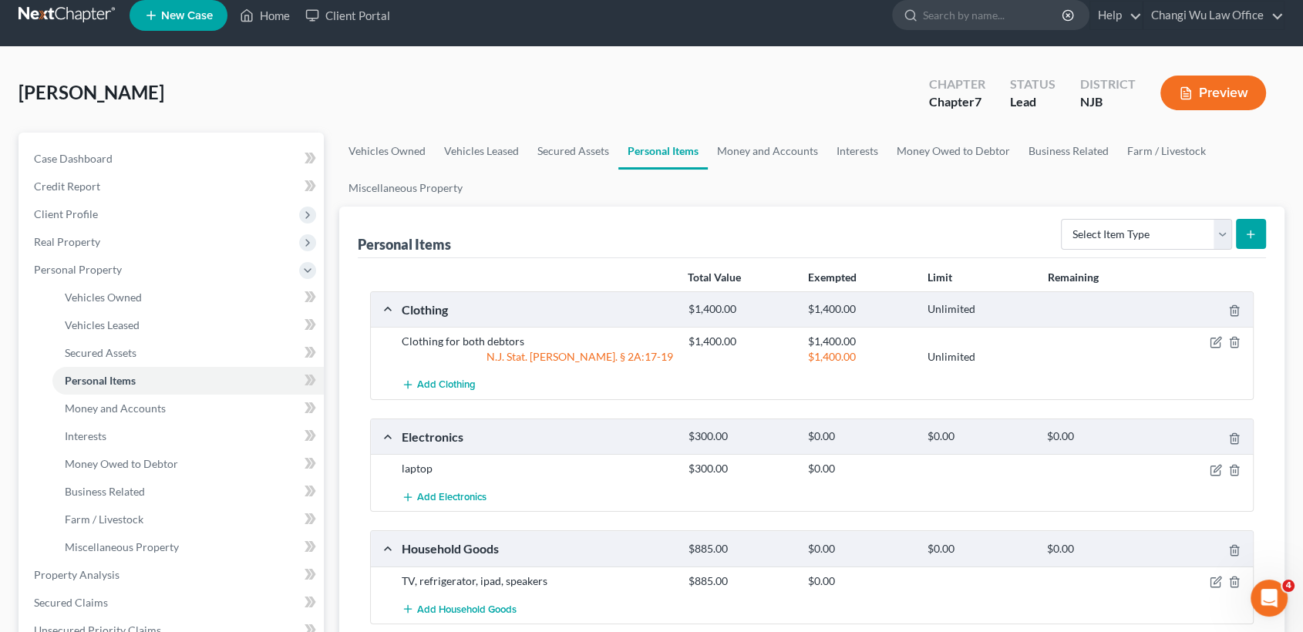
scroll to position [0, 0]
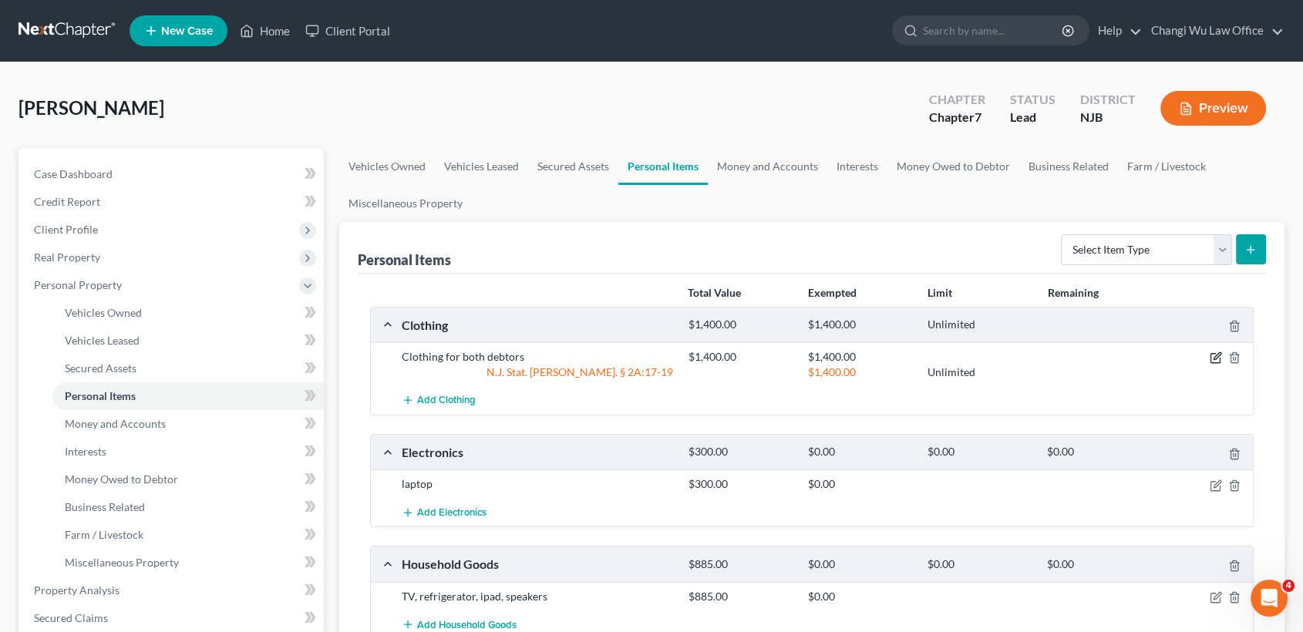
click at [1212, 359] on icon "button" at bounding box center [1216, 358] width 12 height 12
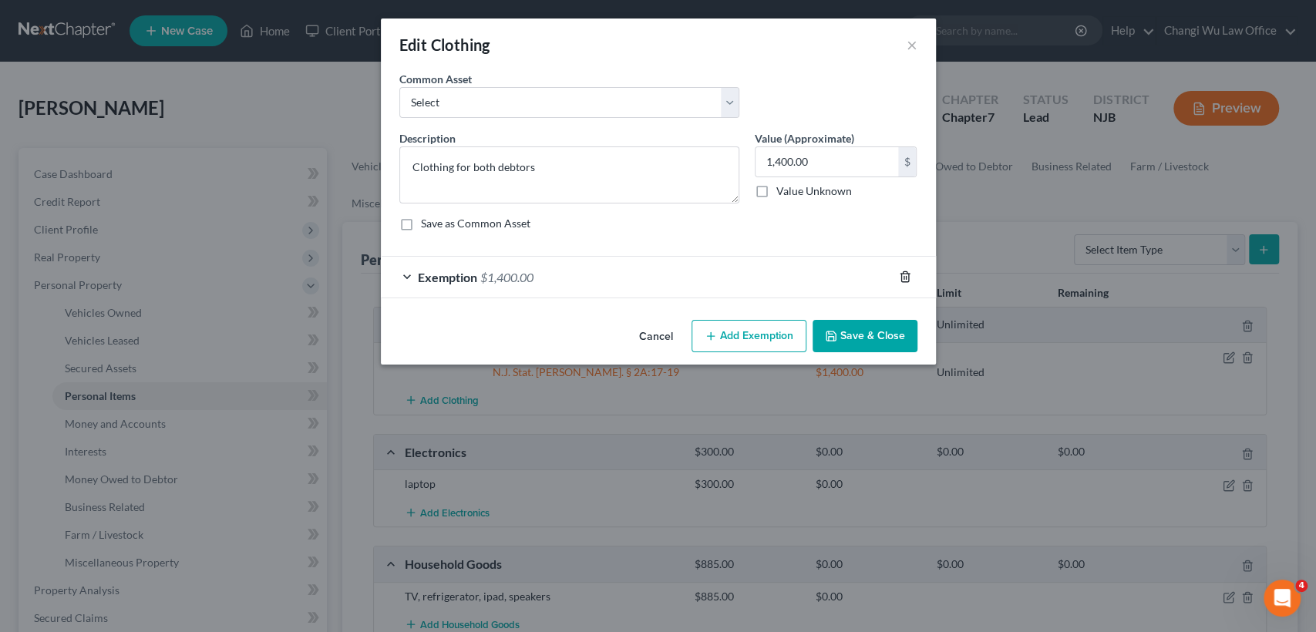
click at [906, 272] on icon "button" at bounding box center [905, 277] width 12 height 12
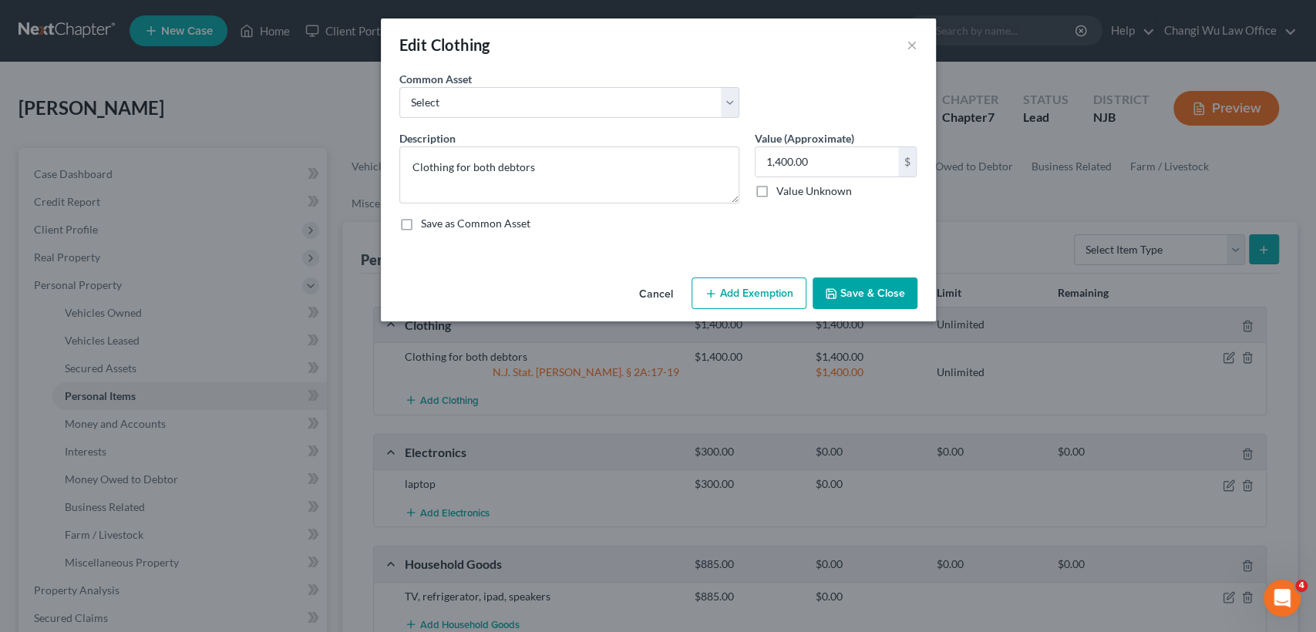
click at [886, 298] on button "Save & Close" at bounding box center [865, 294] width 105 height 32
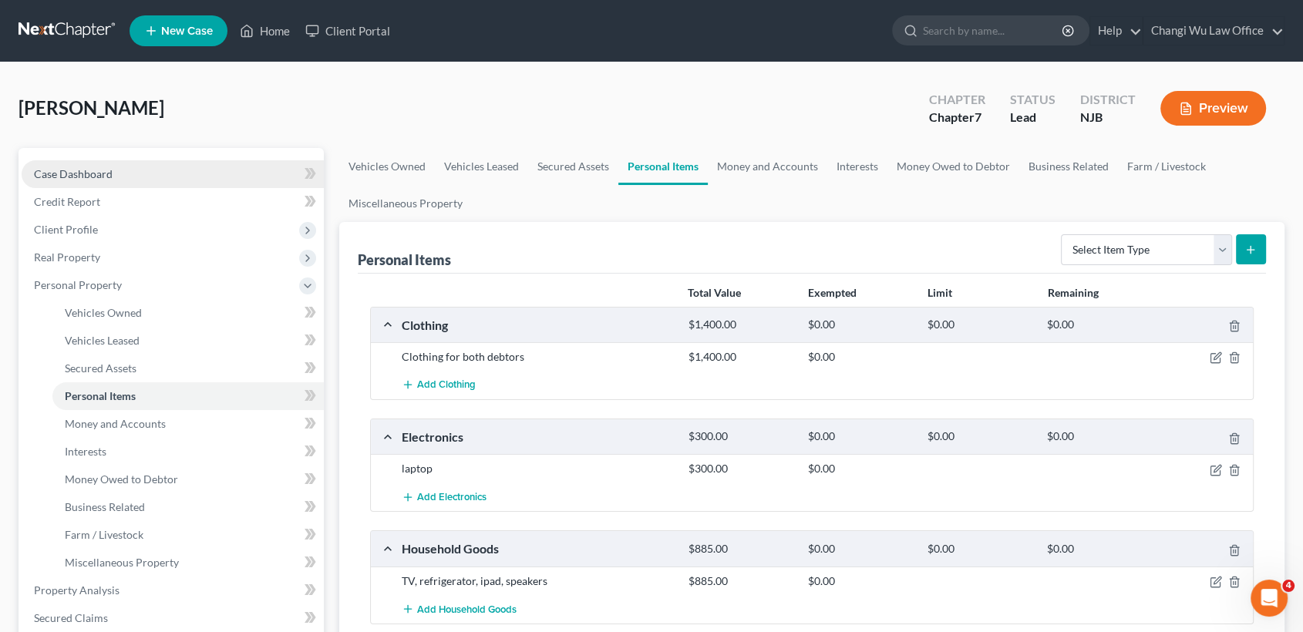
click at [111, 168] on span "Case Dashboard" at bounding box center [73, 173] width 79 height 13
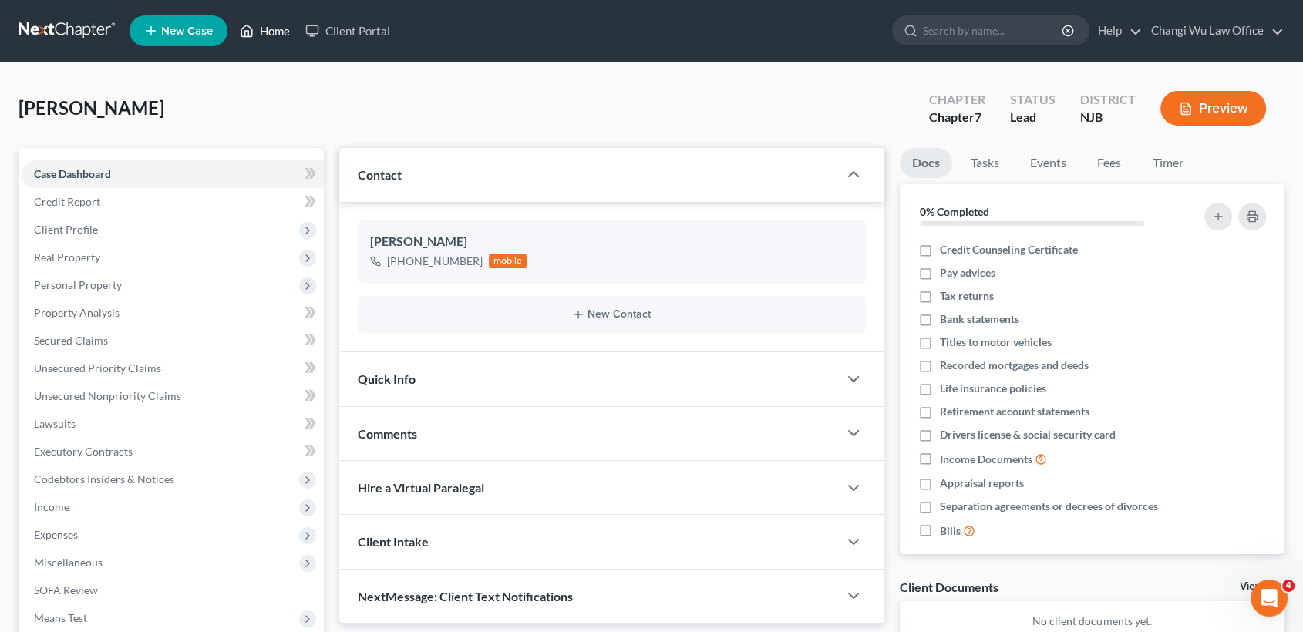
click at [285, 31] on link "Home" at bounding box center [265, 31] width 66 height 28
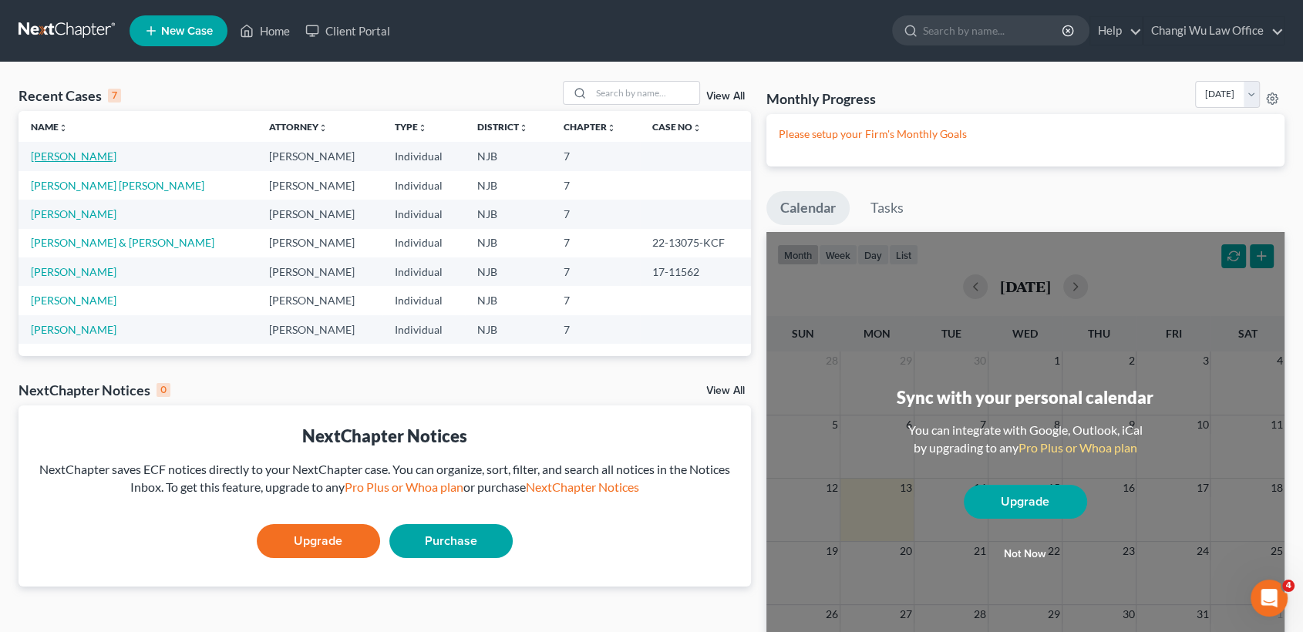
click at [82, 155] on link "[PERSON_NAME]" at bounding box center [74, 156] width 86 height 13
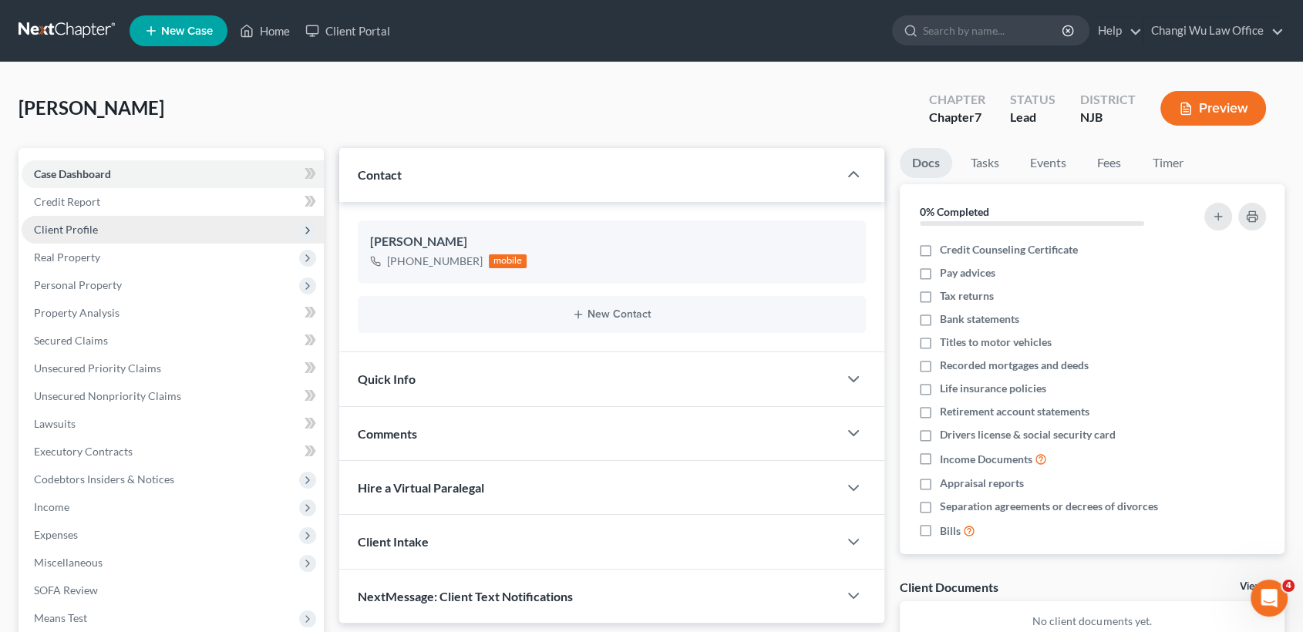
click at [120, 230] on span "Client Profile" at bounding box center [173, 230] width 302 height 28
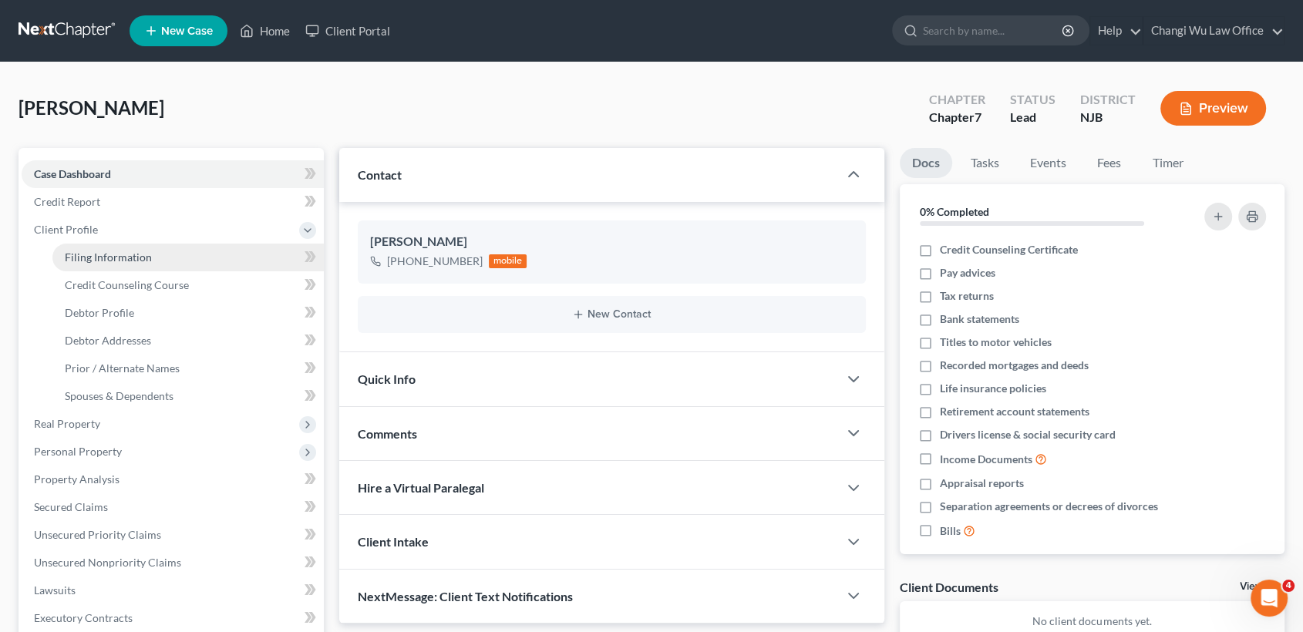
click at [155, 257] on link "Filing Information" at bounding box center [187, 258] width 271 height 28
select select "1"
select select "0"
select select "33"
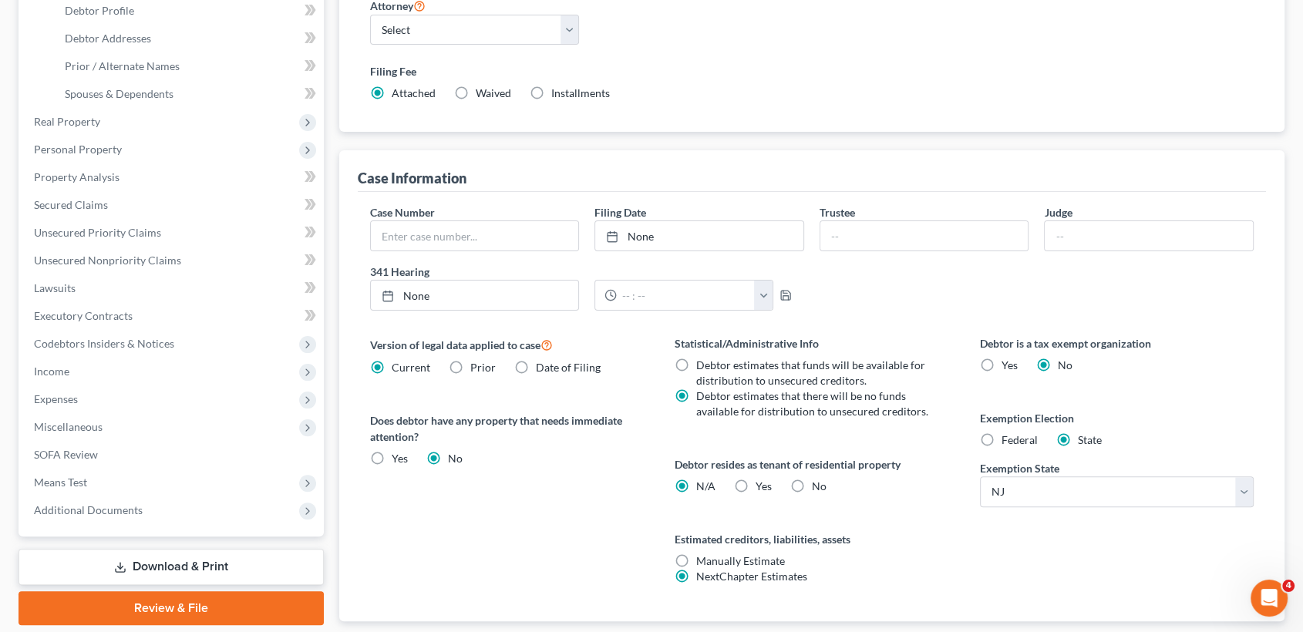
scroll to position [342, 0]
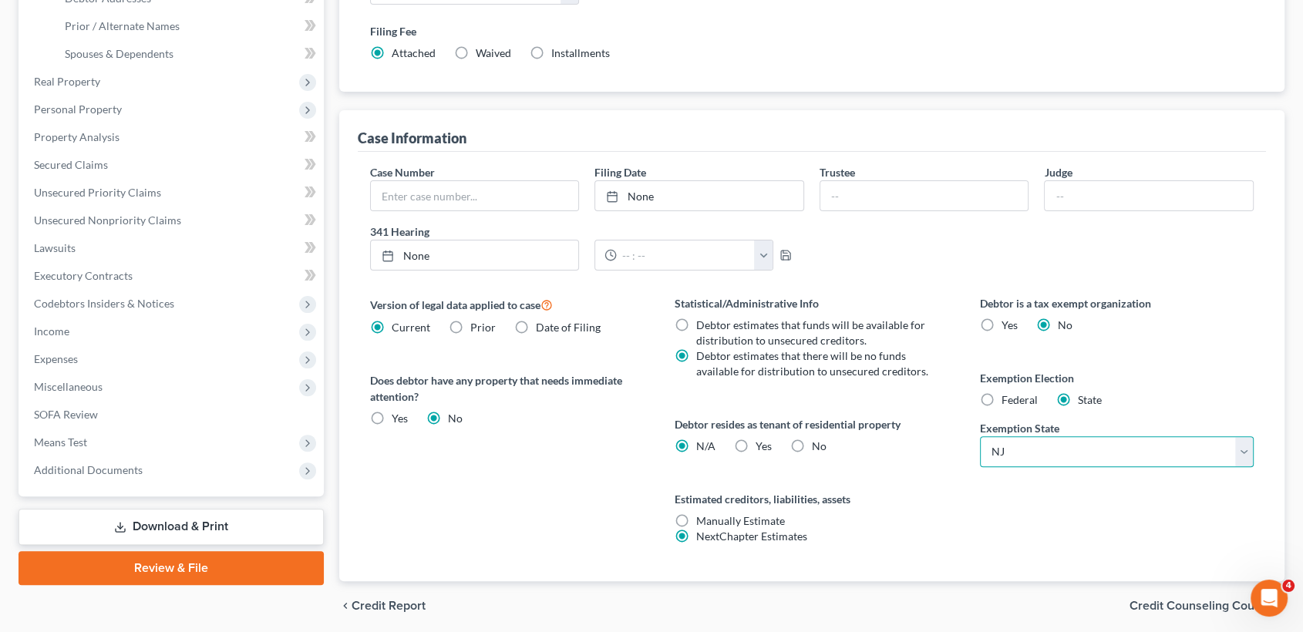
click at [1124, 446] on select "State AL AK AR AZ CA CO CT DE DC FL GA GU HI ID IL IN IA KS KY LA ME MD MA MI M…" at bounding box center [1117, 451] width 275 height 31
click at [1074, 527] on div "Debtor is a tax exempt organization Yes No Exemption Election Federal State Exe…" at bounding box center [1117, 438] width 305 height 286
click at [1002, 396] on label "Federal" at bounding box center [1020, 400] width 36 height 15
click at [1008, 396] on input "Federal" at bounding box center [1013, 398] width 10 height 10
radio input "true"
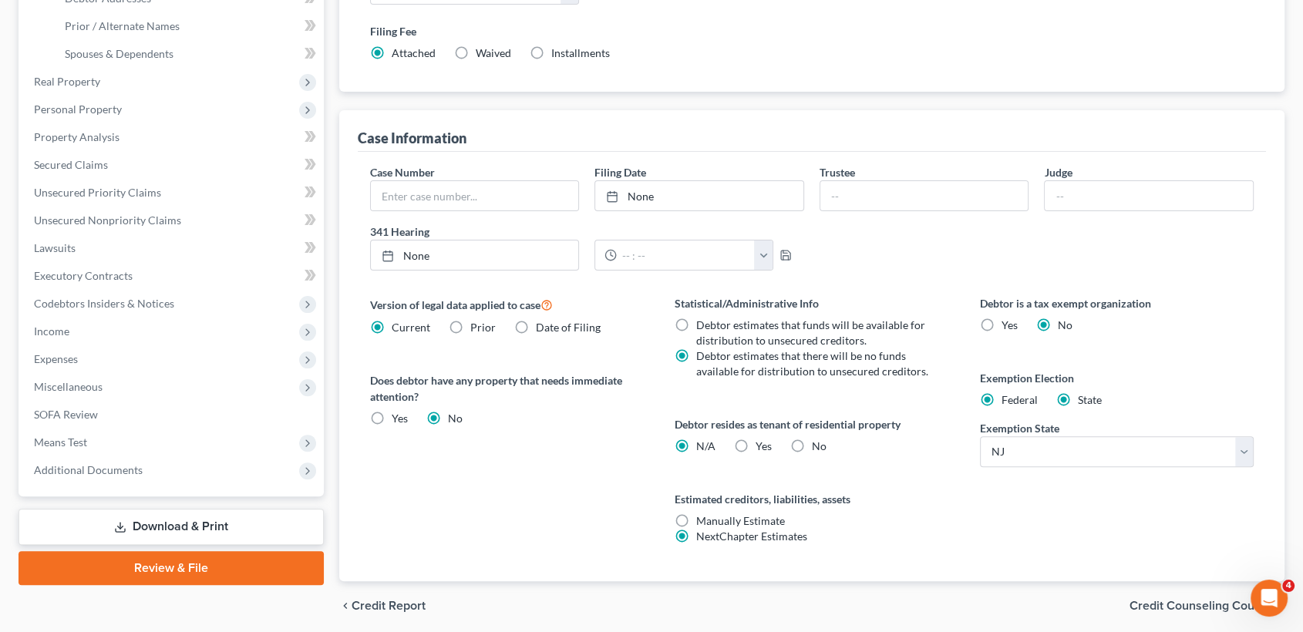
radio input "false"
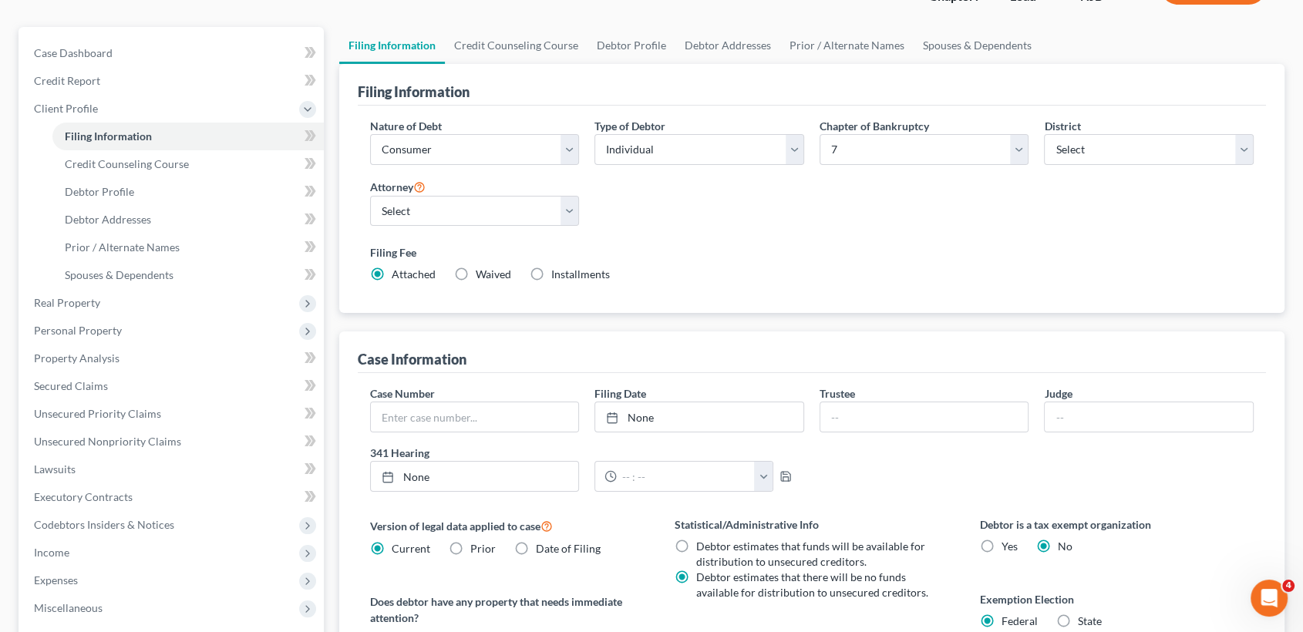
scroll to position [0, 0]
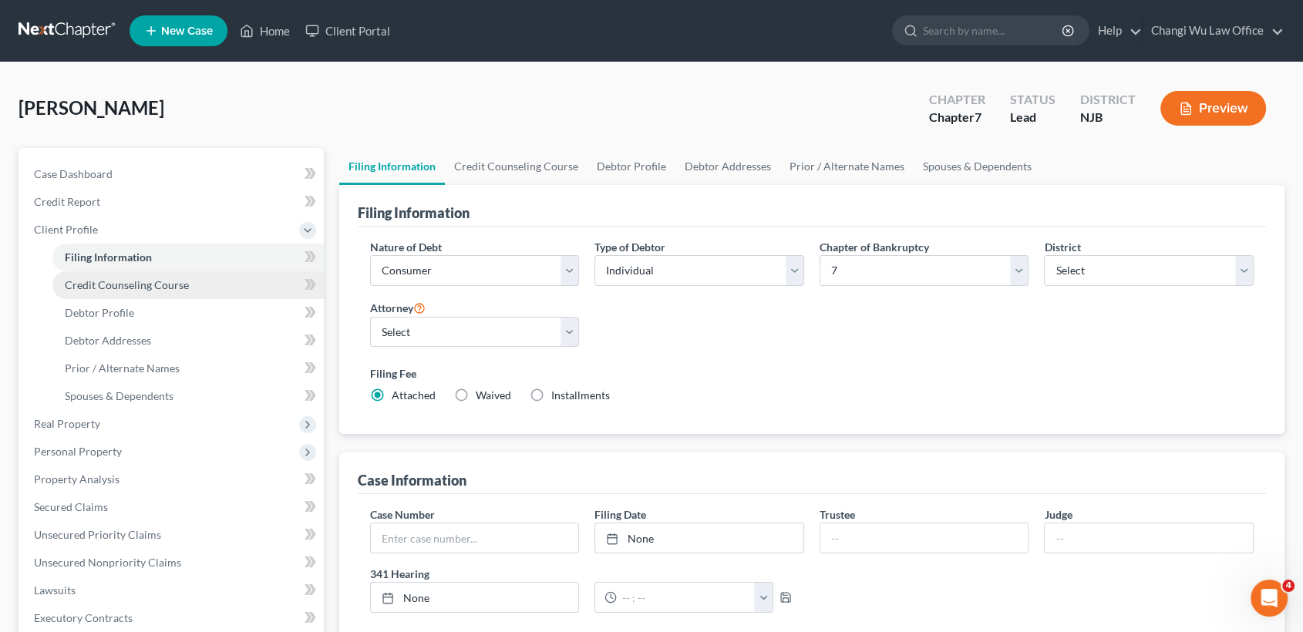
click at [123, 285] on span "Credit Counseling Course" at bounding box center [127, 284] width 124 height 13
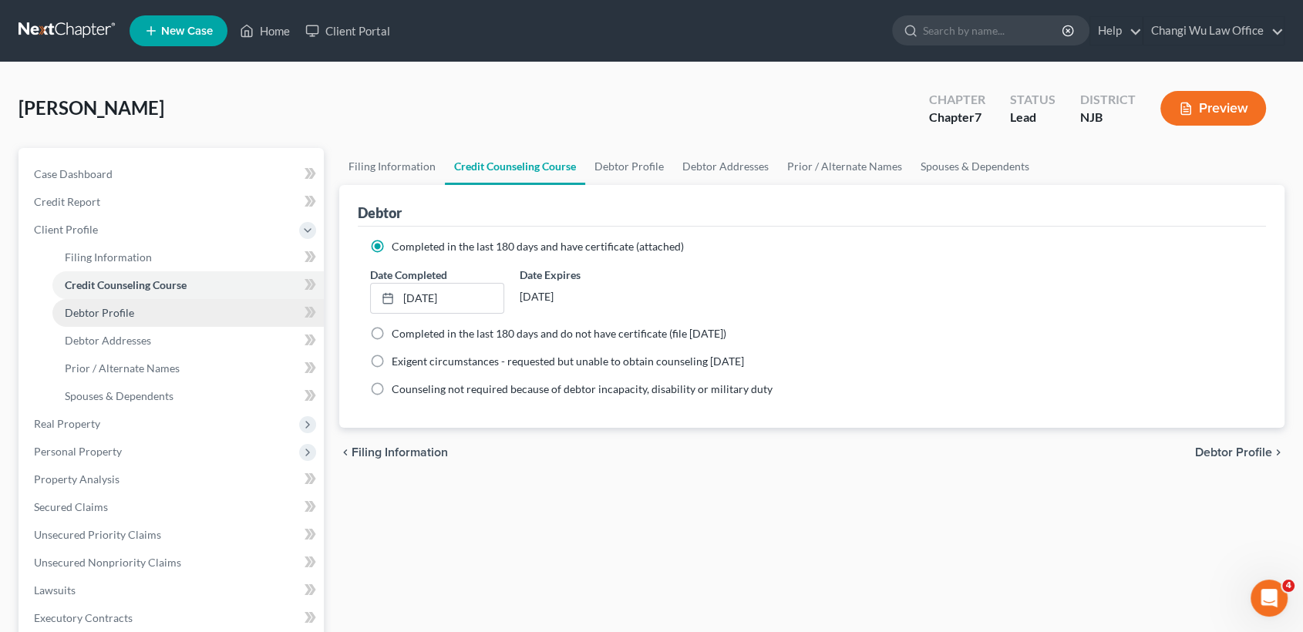
click at [117, 309] on span "Debtor Profile" at bounding box center [99, 312] width 69 height 13
select select "2"
select select "1"
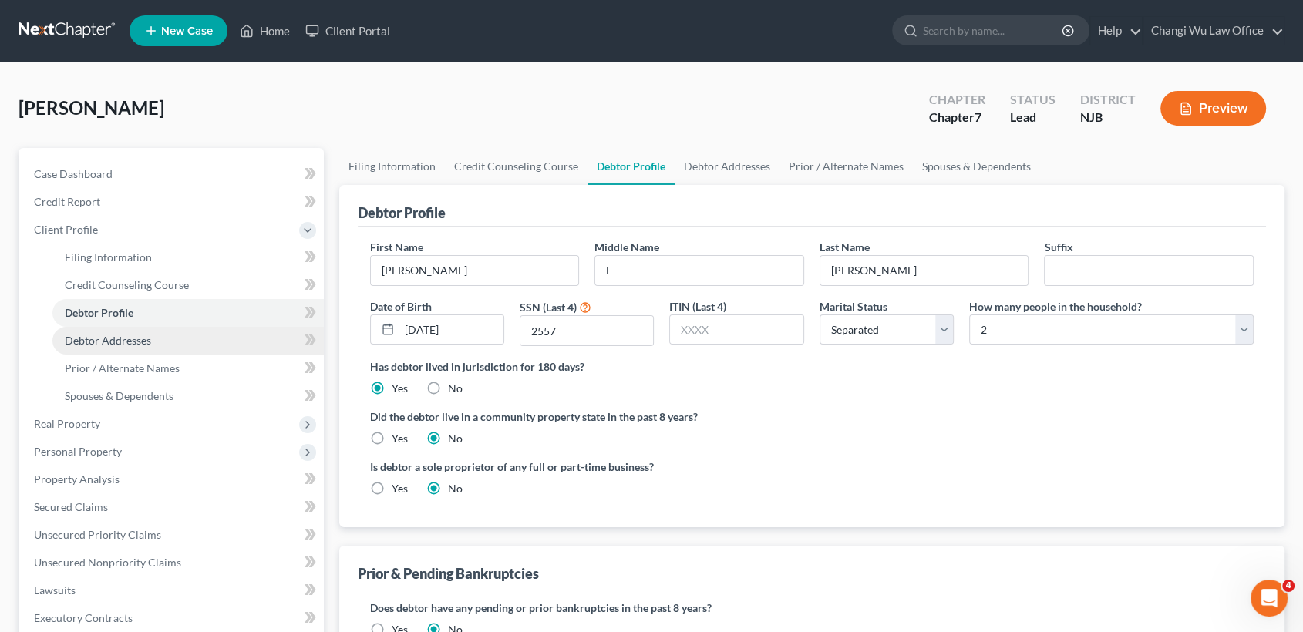
click at [116, 328] on link "Debtor Addresses" at bounding box center [187, 341] width 271 height 28
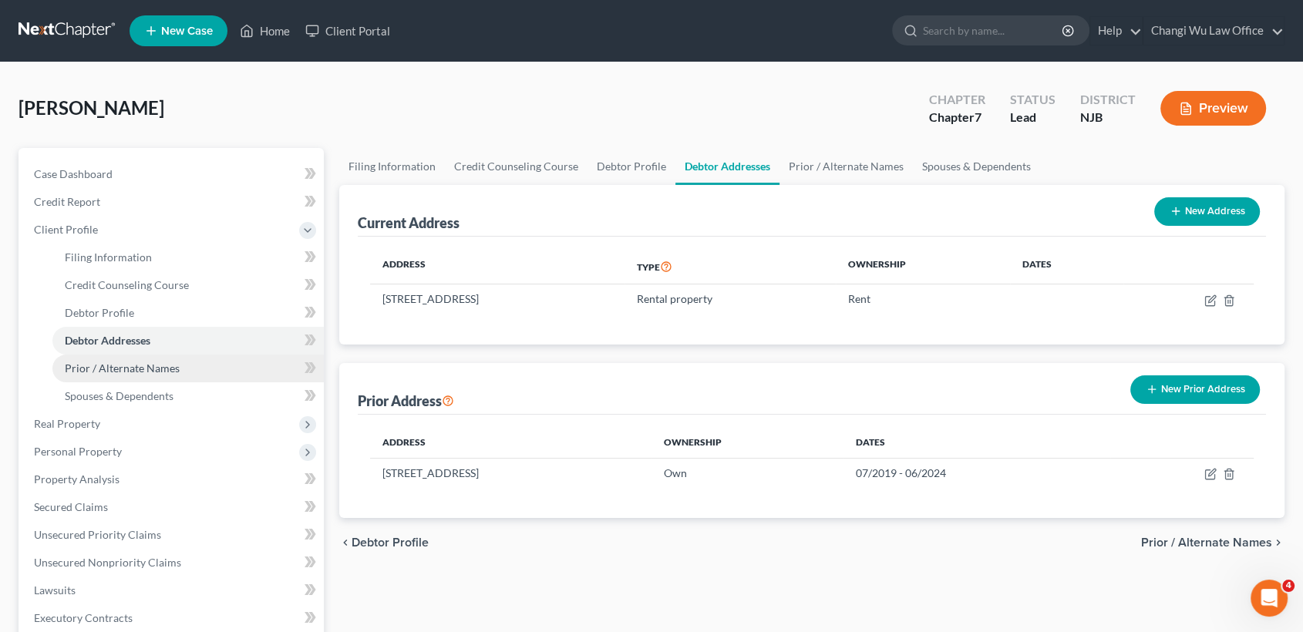
click at [124, 368] on span "Prior / Alternate Names" at bounding box center [122, 368] width 115 height 13
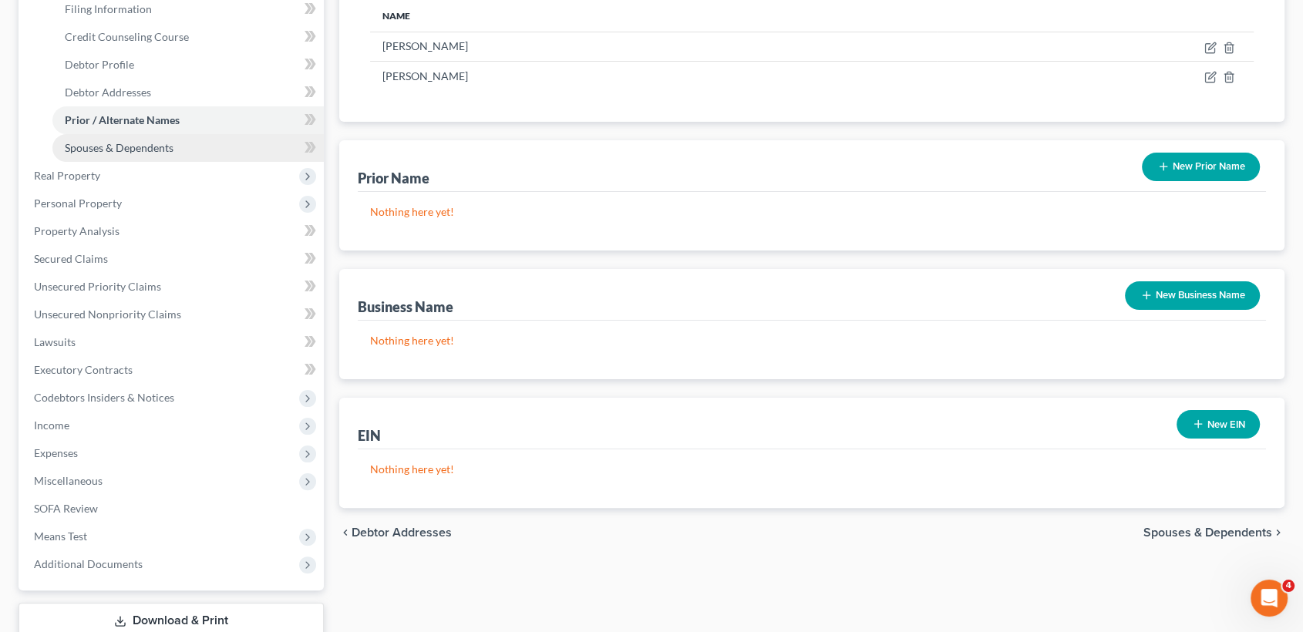
scroll to position [257, 0]
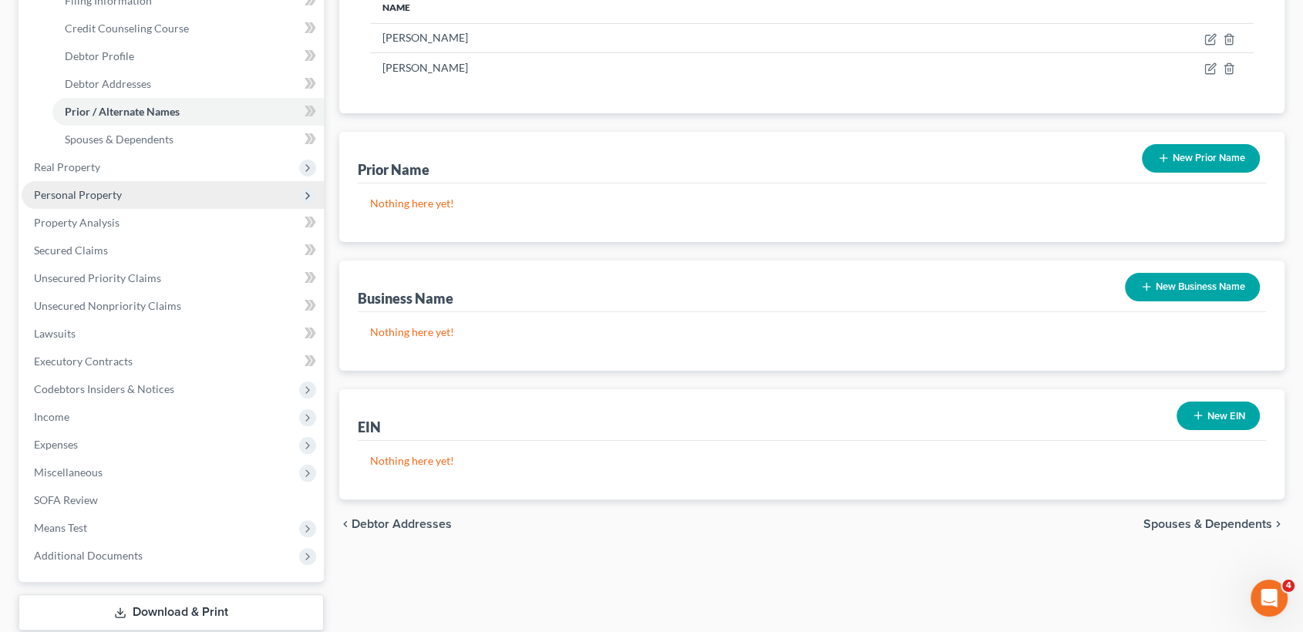
click at [93, 190] on span "Personal Property" at bounding box center [78, 194] width 88 height 13
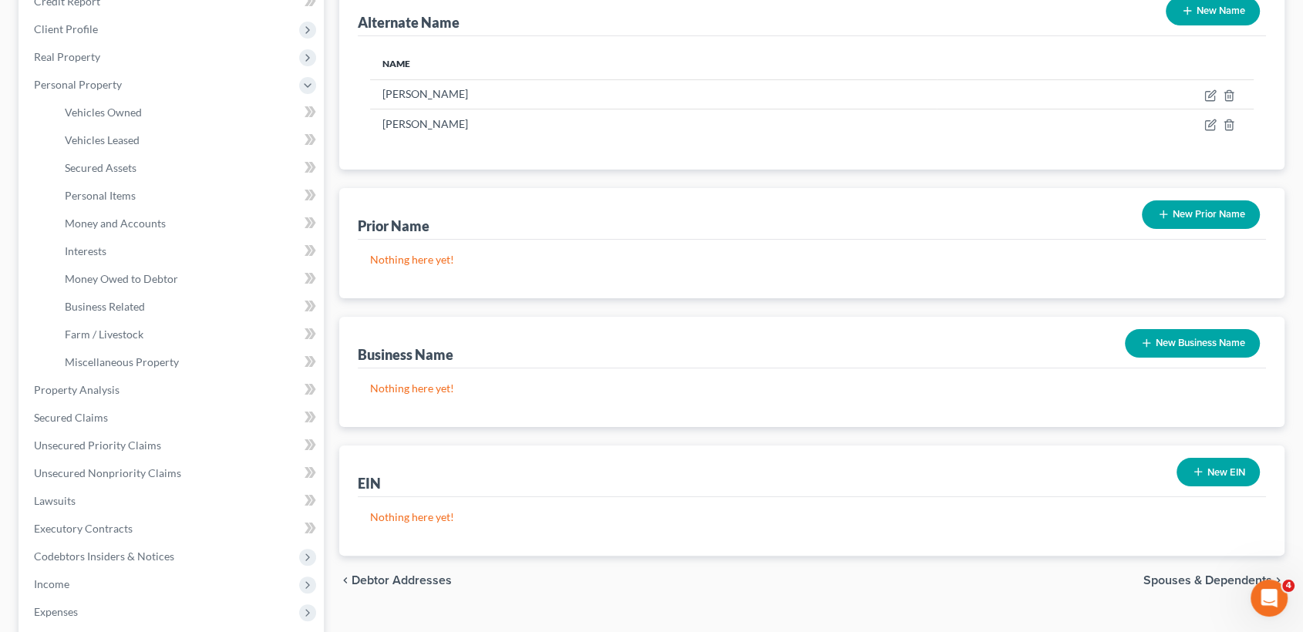
scroll to position [171, 0]
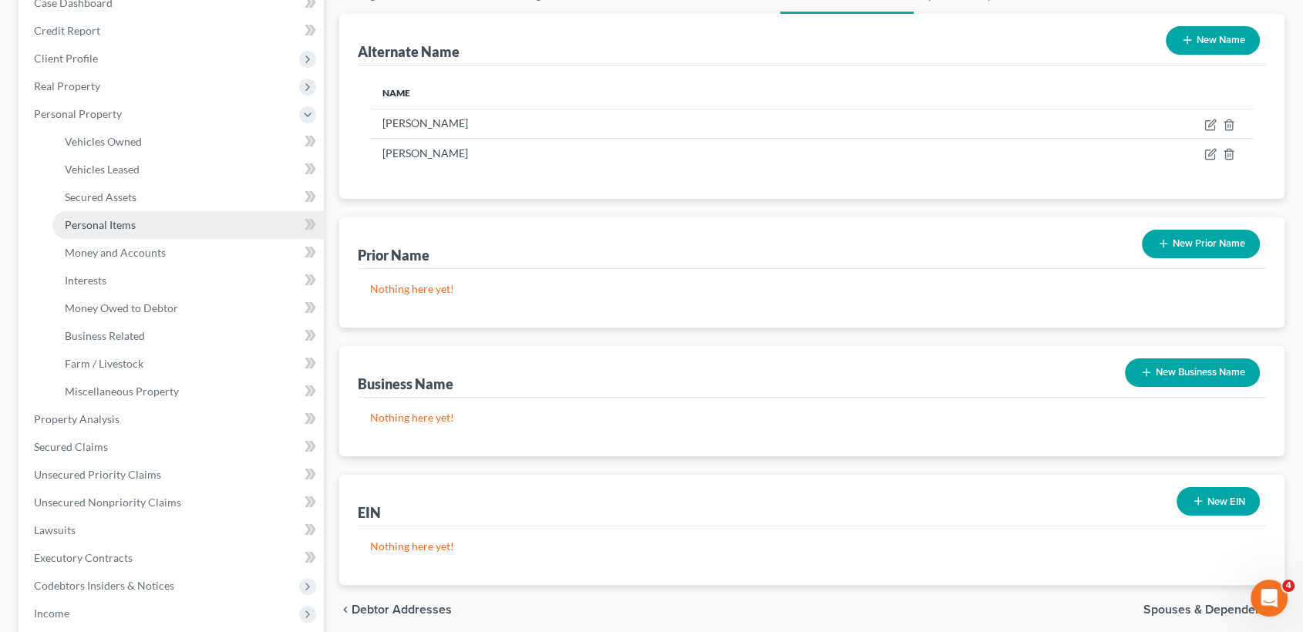
click at [127, 229] on span "Personal Items" at bounding box center [100, 224] width 71 height 13
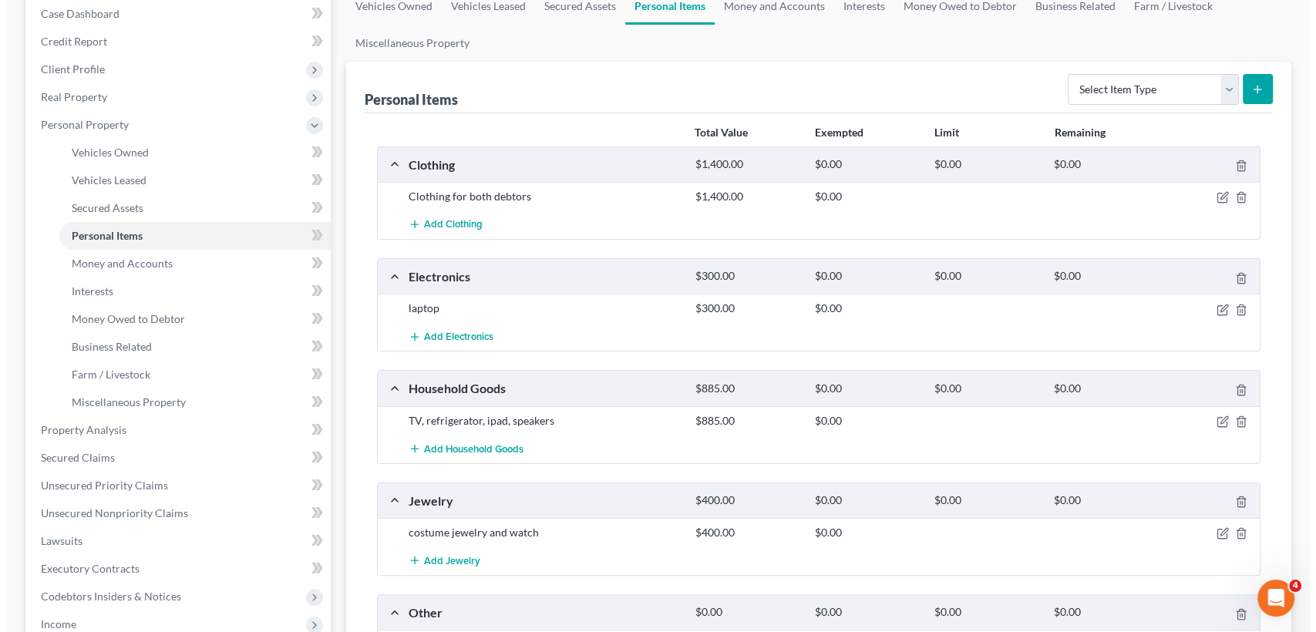
scroll to position [171, 0]
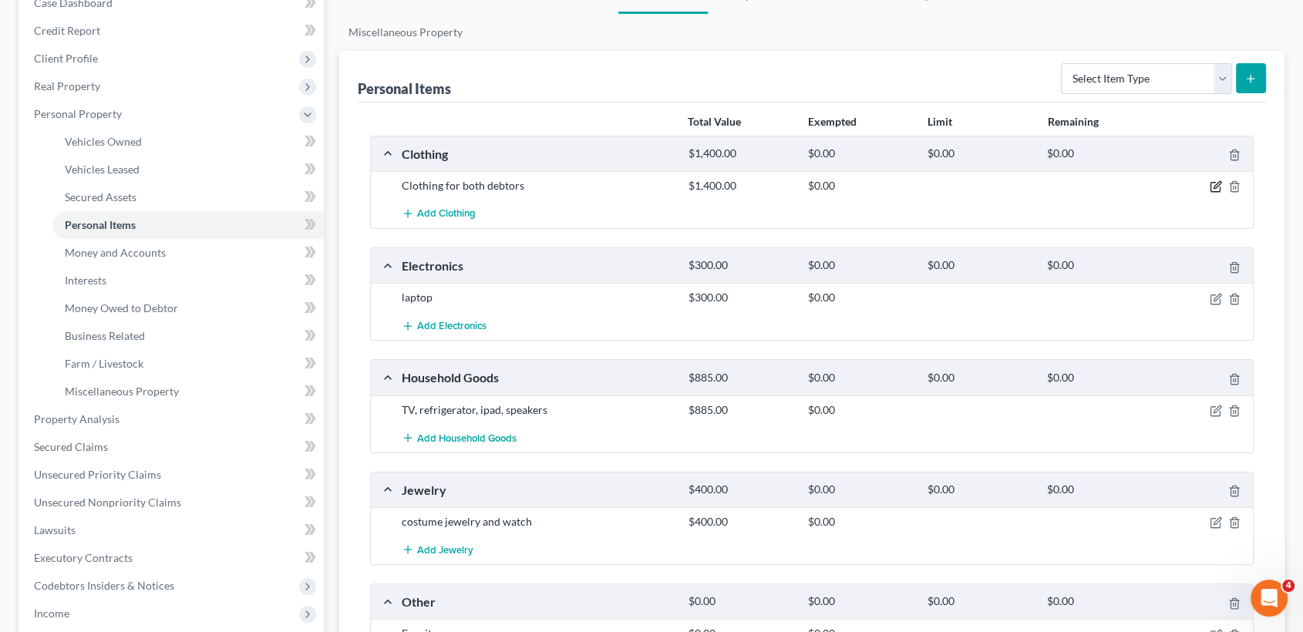
click at [1211, 183] on icon "button" at bounding box center [1215, 187] width 9 height 9
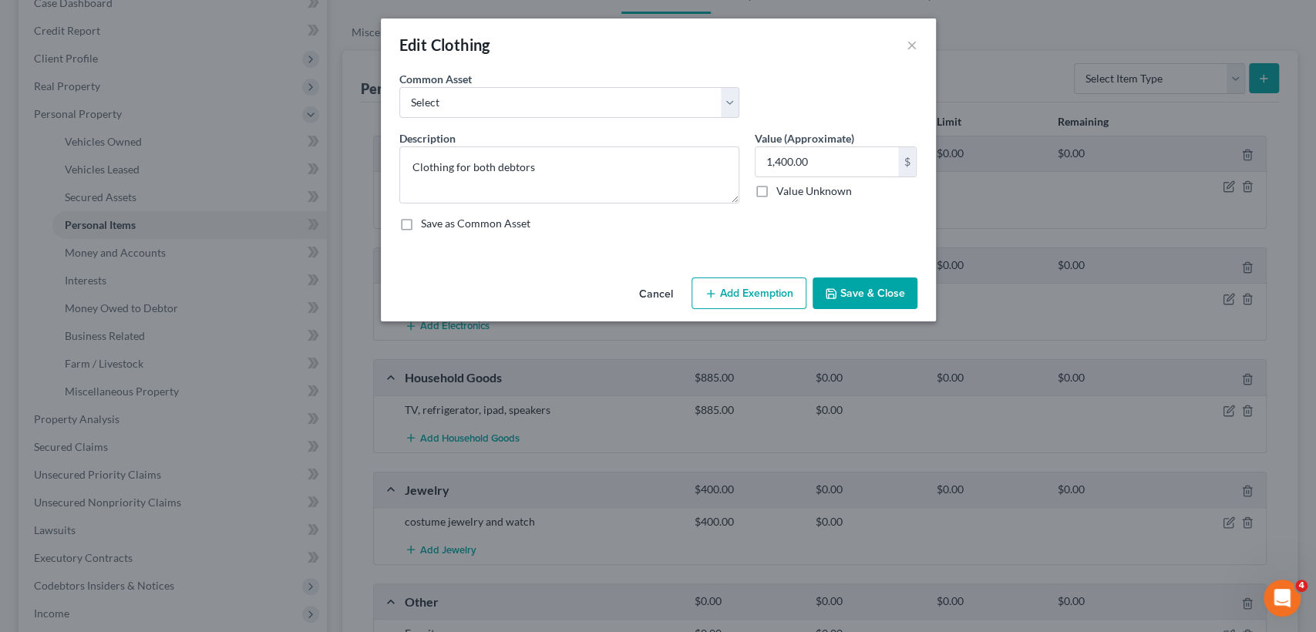
click at [736, 287] on button "Add Exemption" at bounding box center [749, 294] width 115 height 32
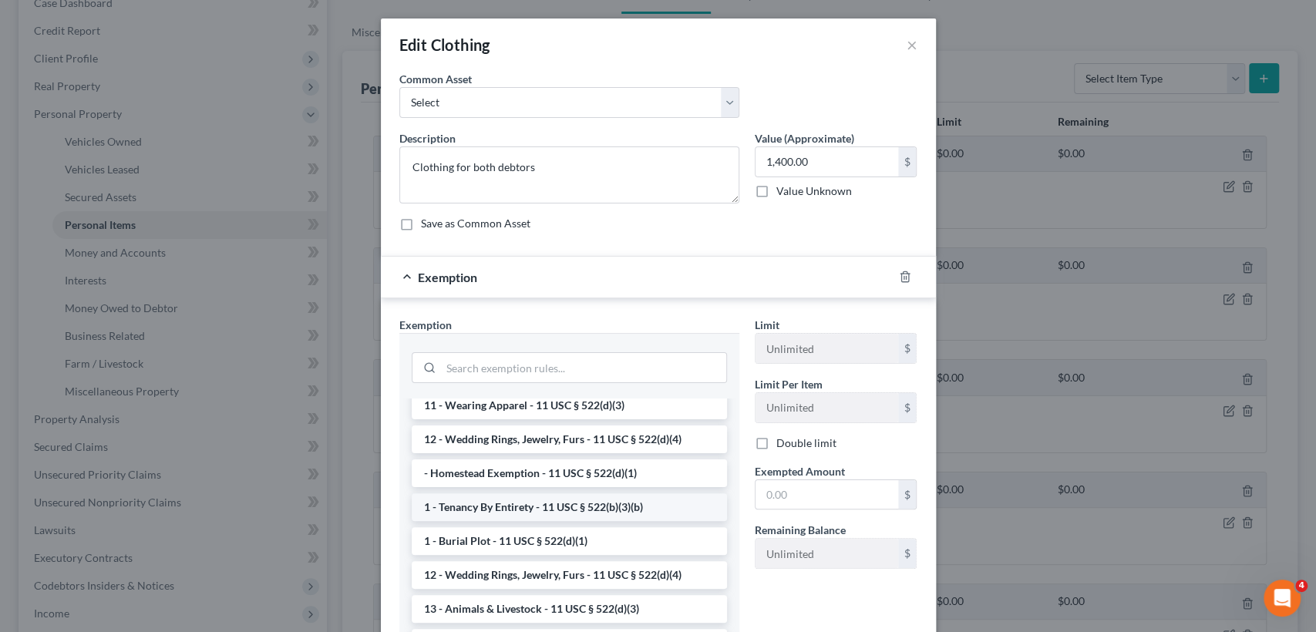
scroll to position [0, 0]
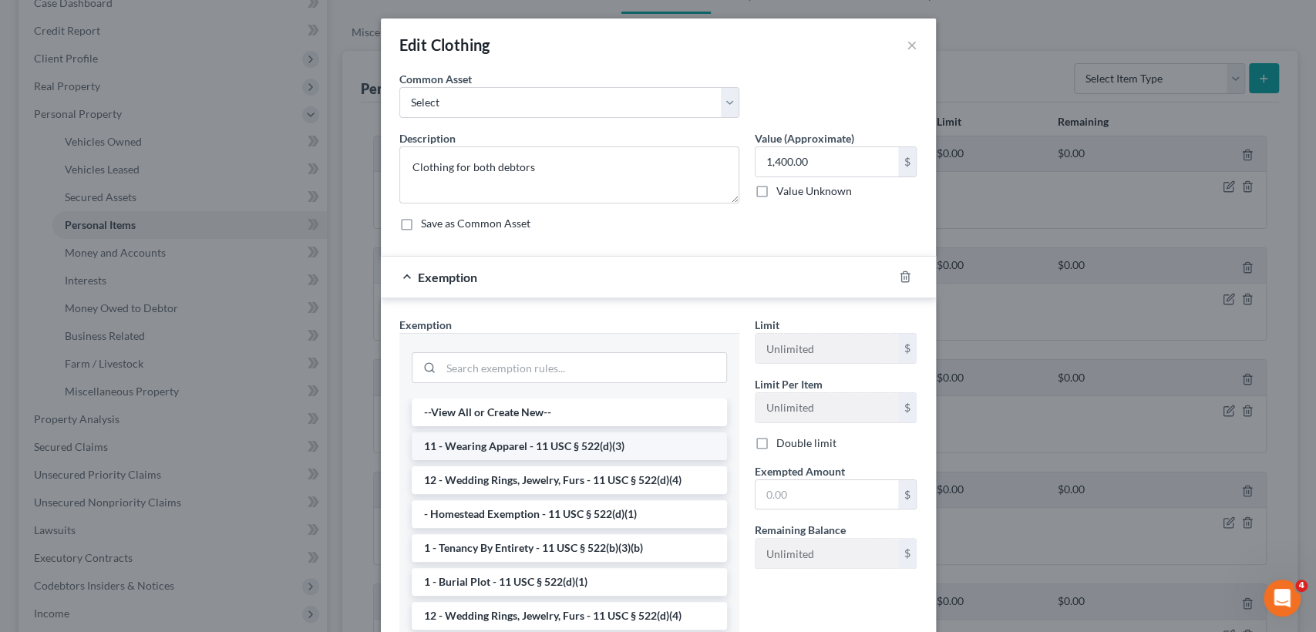
click at [582, 445] on li "11 - Wearing Apparel - 11 USC § 522(d)(3)" at bounding box center [569, 447] width 315 height 28
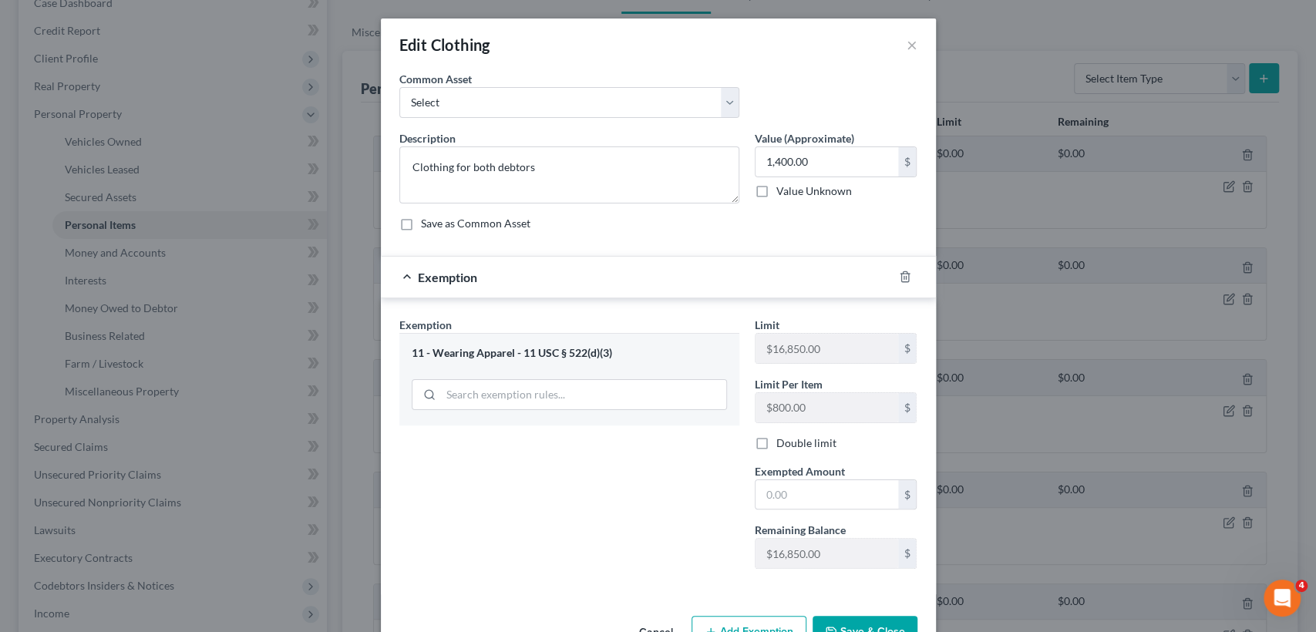
click at [777, 188] on label "Value Unknown" at bounding box center [815, 191] width 76 height 15
click at [783, 188] on input "Value Unknown" at bounding box center [788, 189] width 10 height 10
checkbox input "true"
type input "0.00"
click at [870, 626] on button "Save & Close" at bounding box center [865, 632] width 105 height 32
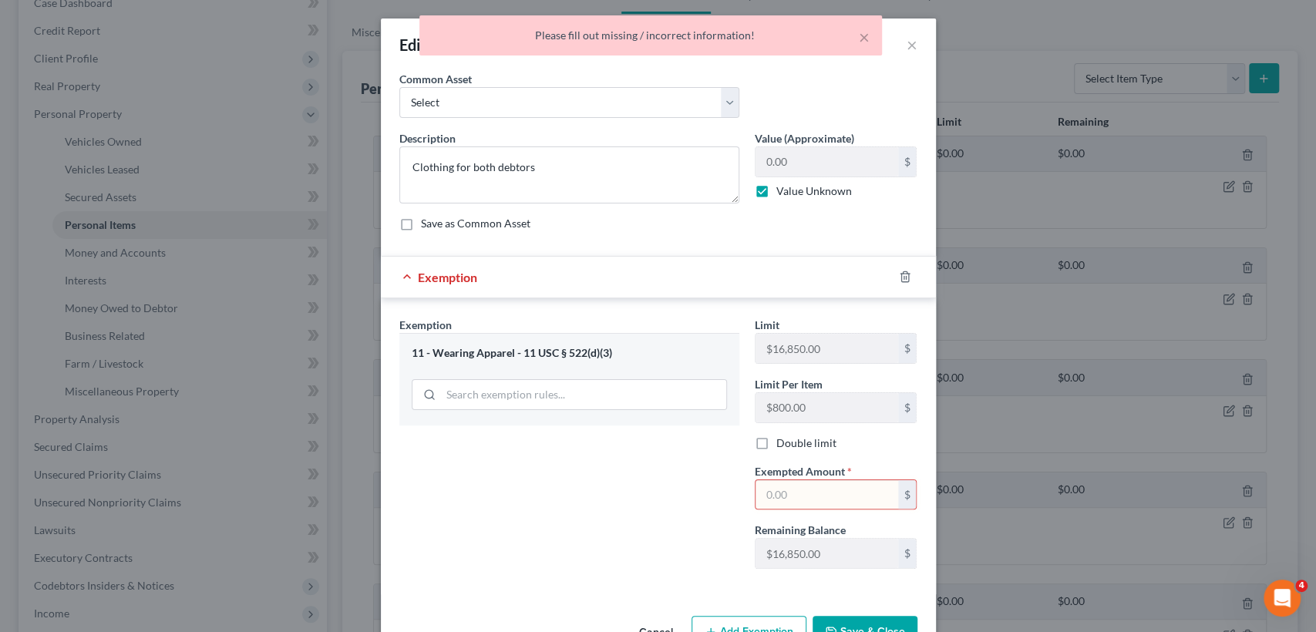
click at [777, 192] on label "Value Unknown" at bounding box center [815, 191] width 76 height 15
click at [783, 192] on input "Value Unknown" at bounding box center [788, 189] width 10 height 10
checkbox input "false"
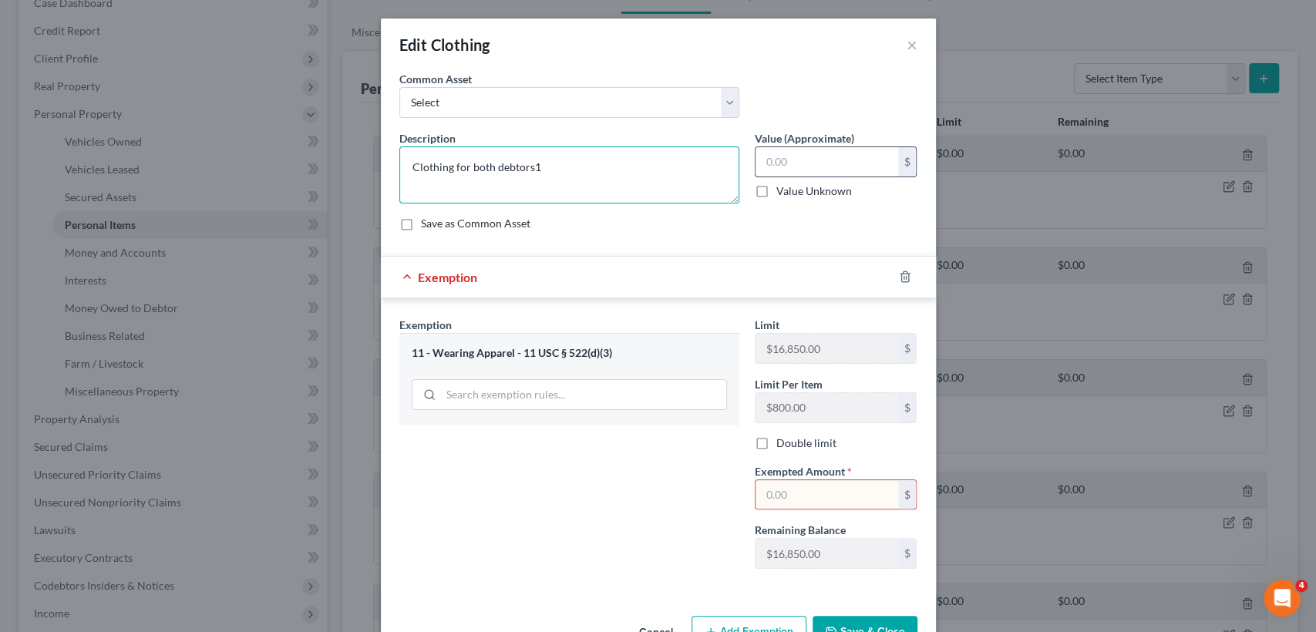
type textarea "Clothing for both debtors"
click at [842, 168] on input "text" at bounding box center [827, 161] width 143 height 29
type input "1,400"
click at [794, 491] on input "text" at bounding box center [827, 494] width 143 height 29
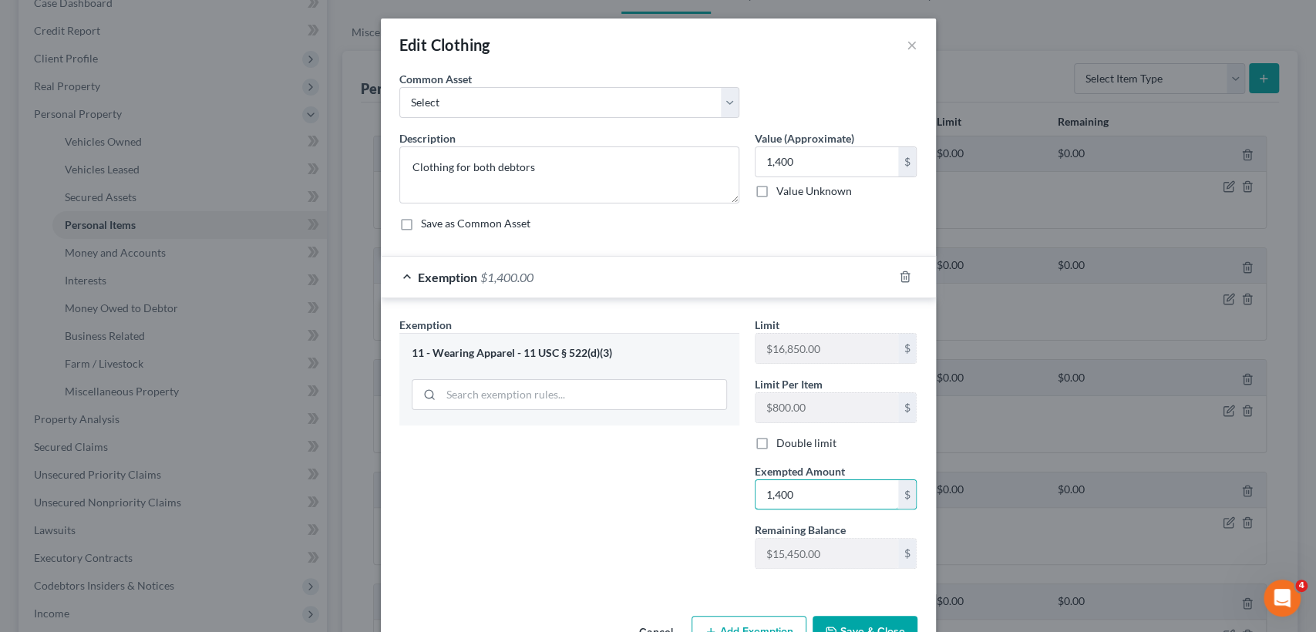
type input "1,400"
click at [859, 625] on button "Save & Close" at bounding box center [865, 632] width 105 height 32
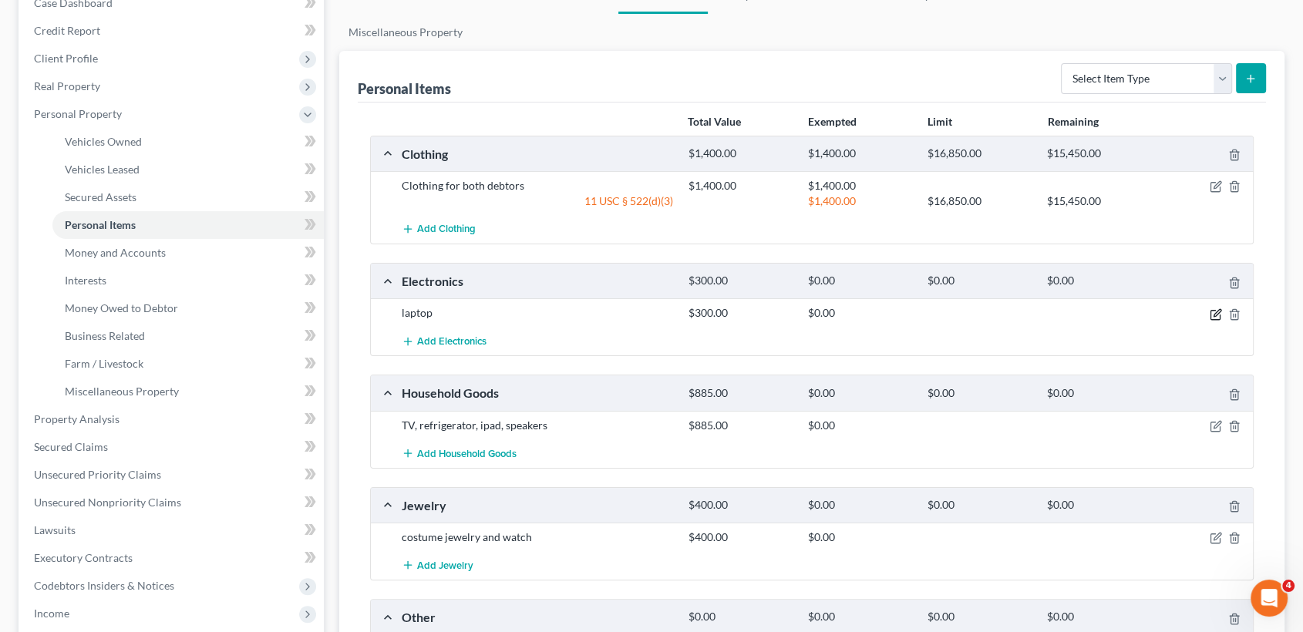
click at [1212, 315] on icon "button" at bounding box center [1216, 314] width 12 height 12
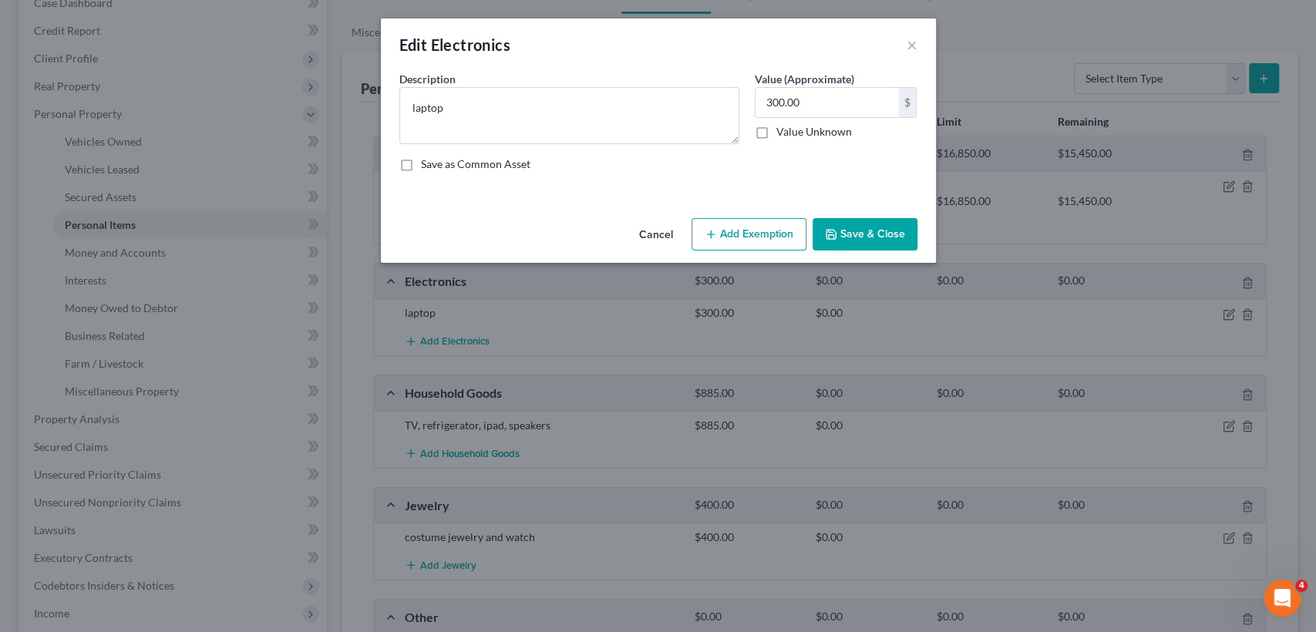
click at [753, 233] on button "Add Exemption" at bounding box center [749, 234] width 115 height 32
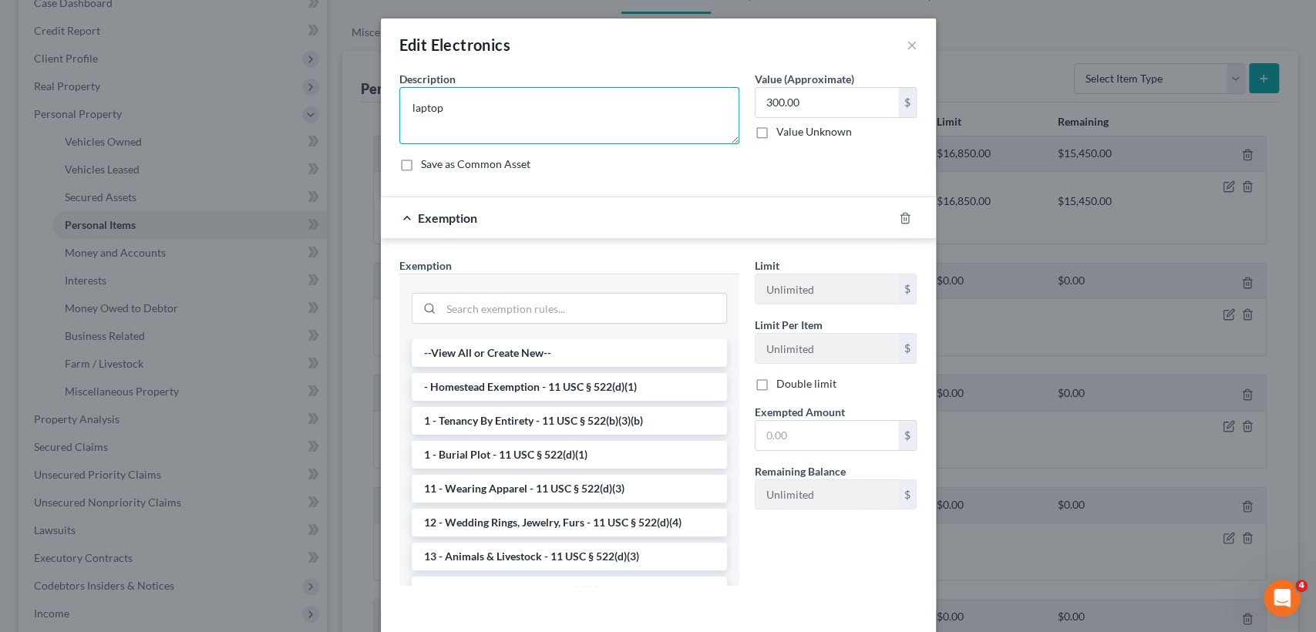
click at [464, 112] on textarea "laptop" at bounding box center [569, 115] width 340 height 57
type textarea "laptop, cellphone"
click at [766, 103] on input "300.00" at bounding box center [827, 102] width 143 height 29
drag, startPoint x: 766, startPoint y: 103, endPoint x: 753, endPoint y: 103, distance: 13.1
click at [756, 103] on input "300.00" at bounding box center [827, 102] width 143 height 29
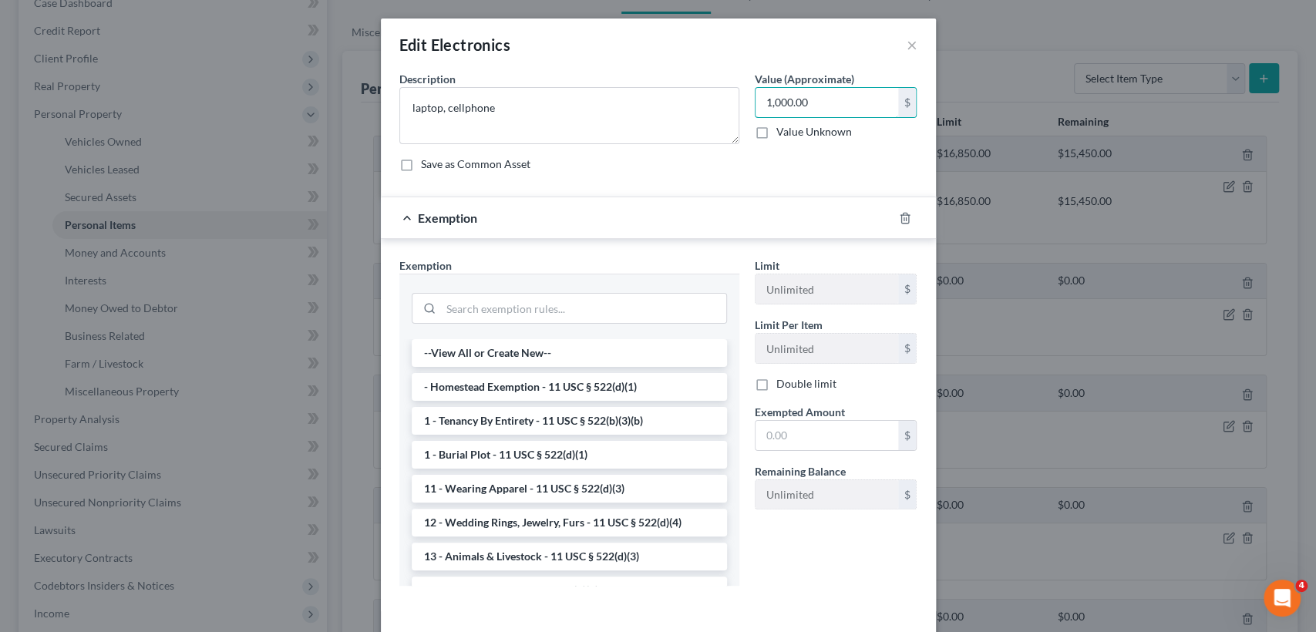
type input "1,000.00"
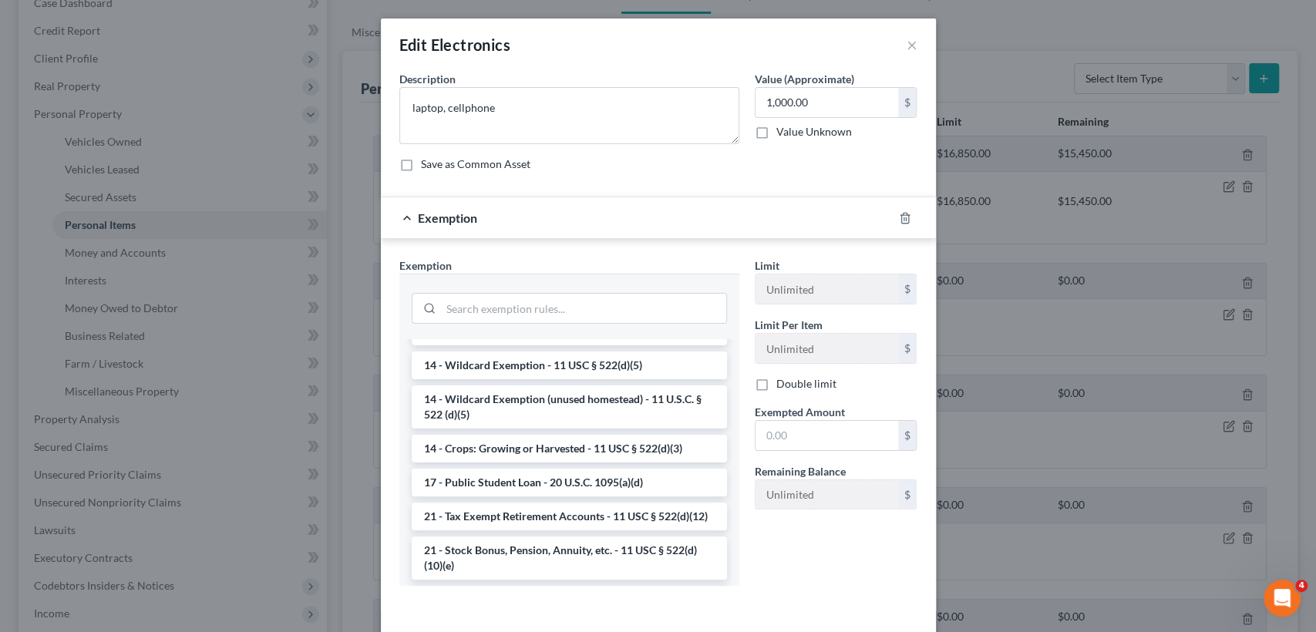
scroll to position [259, 0]
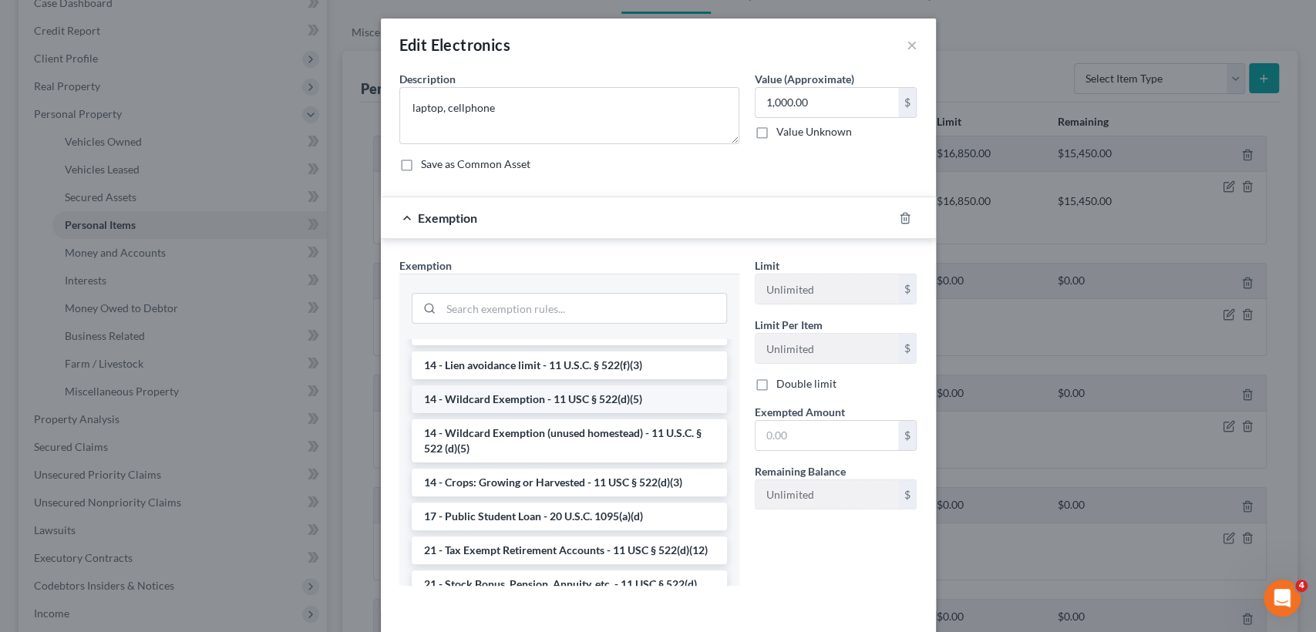
click at [563, 394] on li "14 - Wildcard Exemption - 11 USC § 522(d)(5)" at bounding box center [569, 400] width 315 height 28
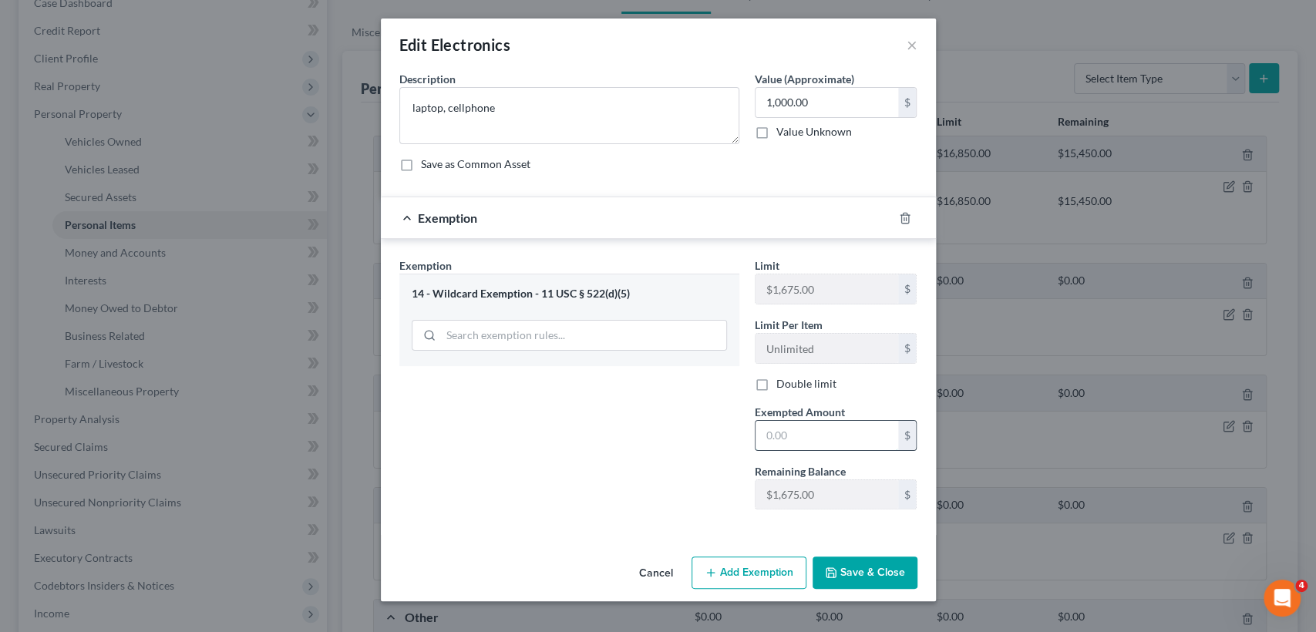
click at [794, 430] on input "text" at bounding box center [827, 435] width 143 height 29
type input "1,000"
click at [878, 580] on button "Save & Close" at bounding box center [865, 573] width 105 height 32
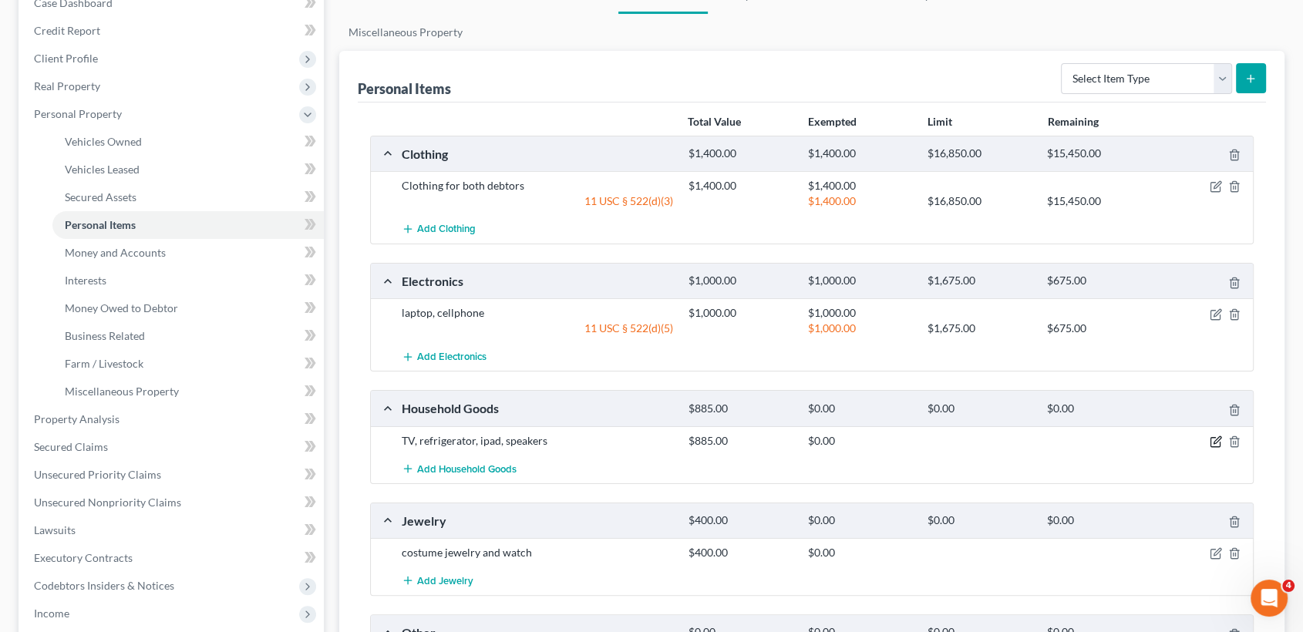
click at [1215, 442] on icon "button" at bounding box center [1216, 442] width 12 height 12
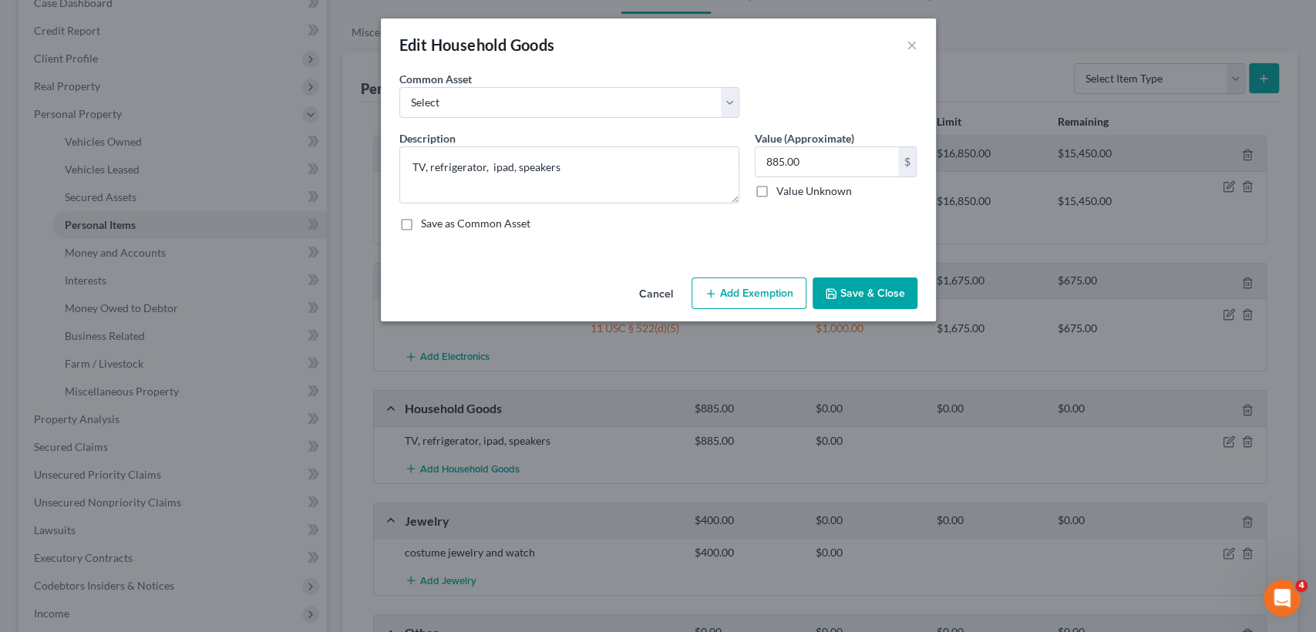
click at [752, 300] on button "Add Exemption" at bounding box center [749, 294] width 115 height 32
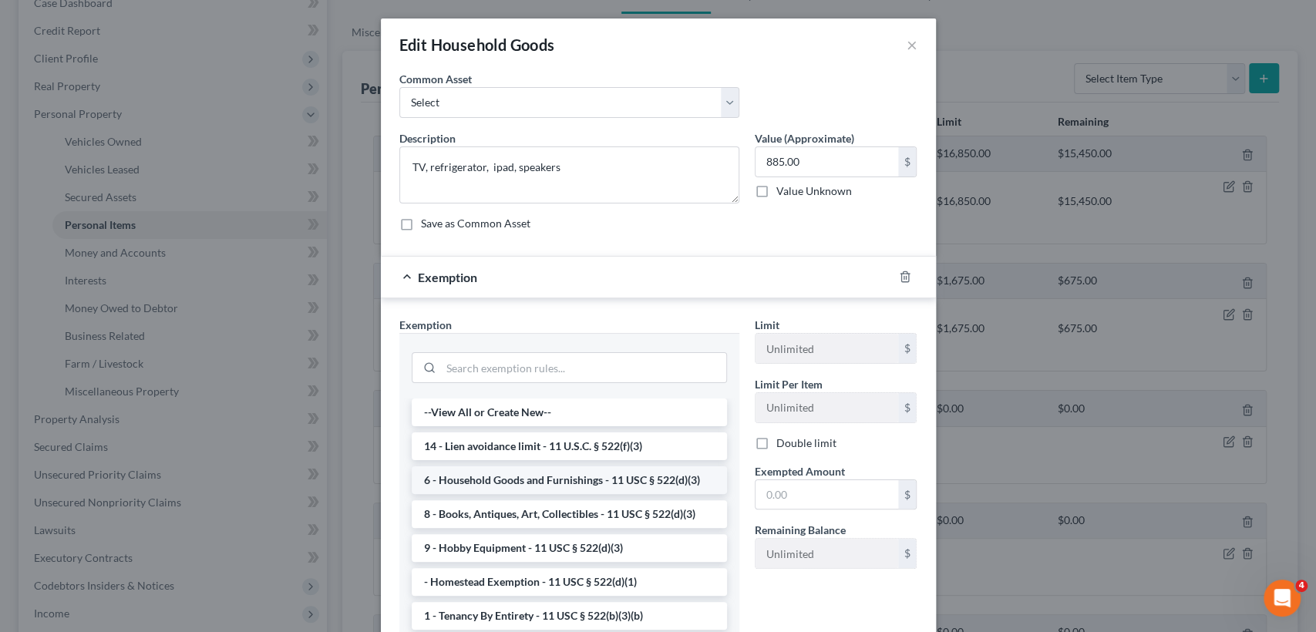
click at [632, 483] on li "6 - Household Goods and Furnishings - 11 USC § 522(d)(3)" at bounding box center [569, 481] width 315 height 28
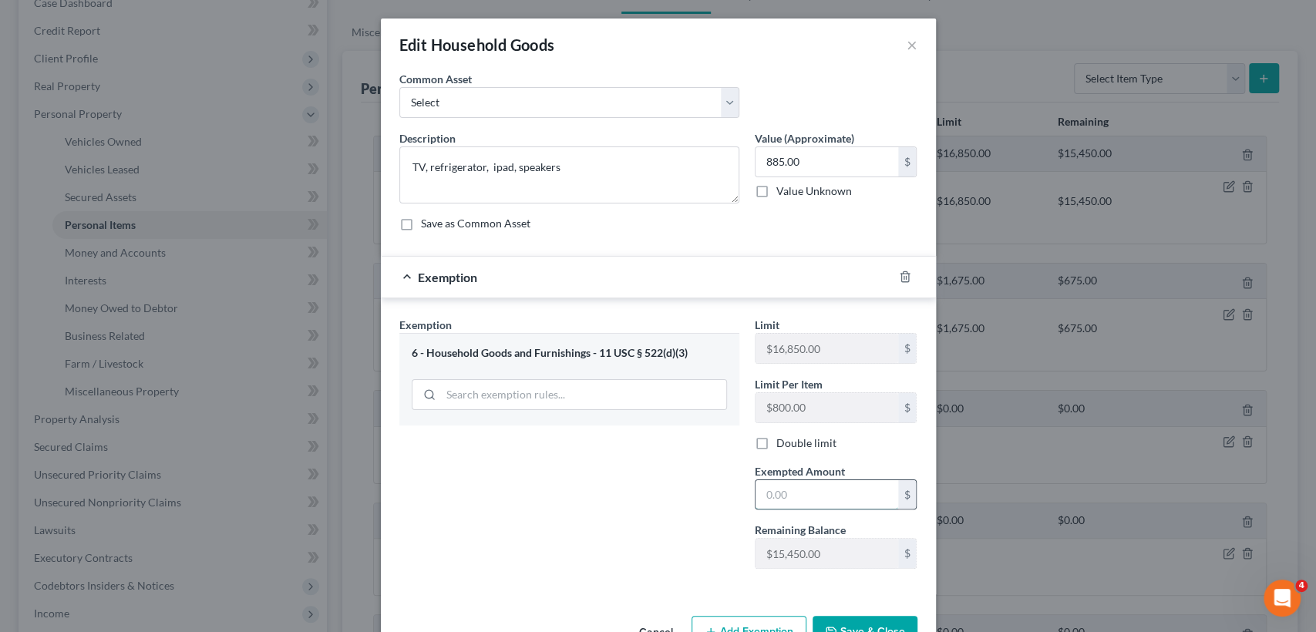
click at [822, 507] on input "text" at bounding box center [827, 494] width 143 height 29
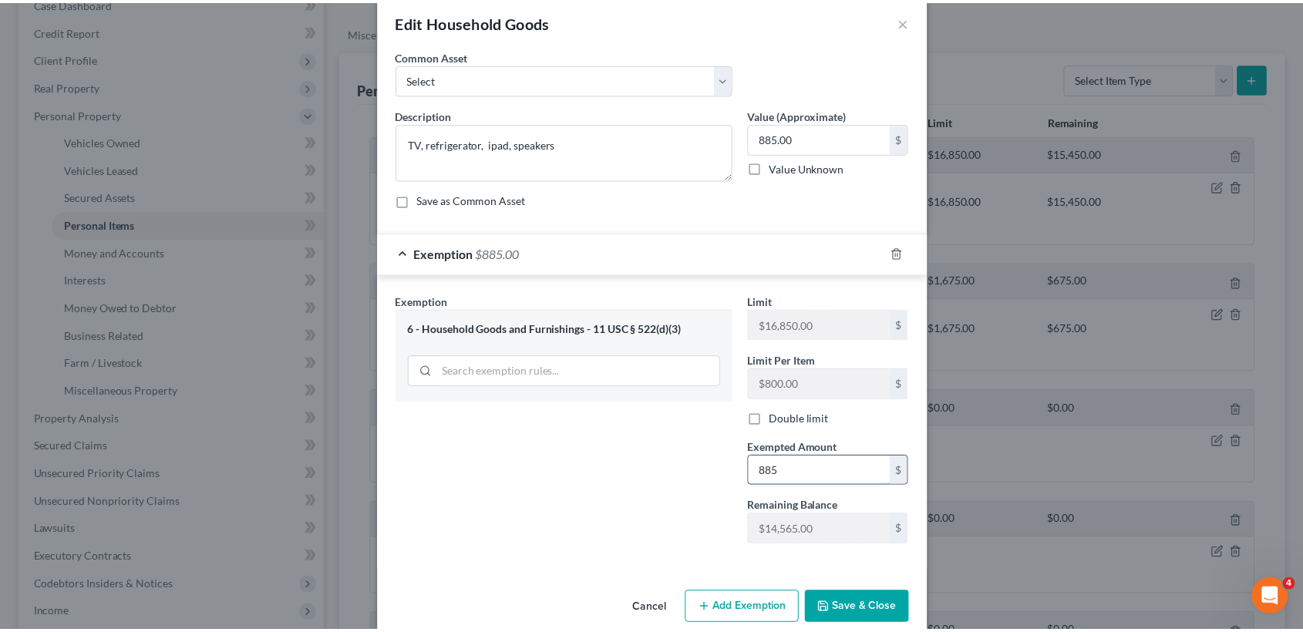
scroll to position [45, 0]
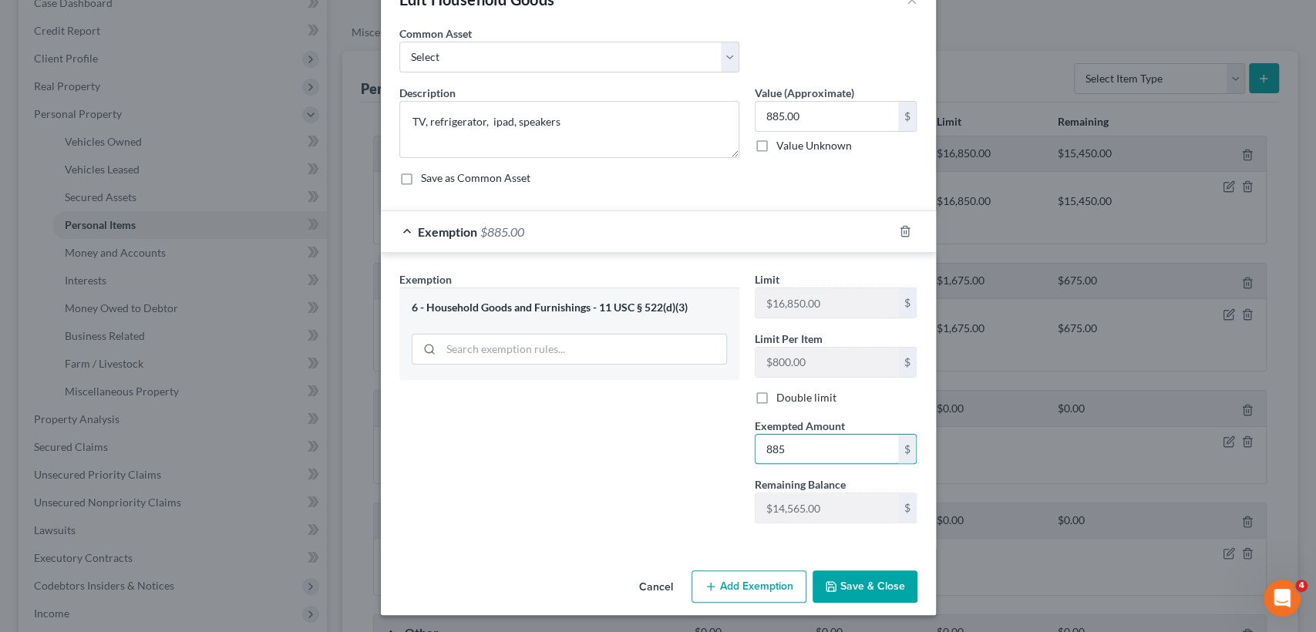
type input "885"
click at [867, 578] on button "Save & Close" at bounding box center [865, 587] width 105 height 32
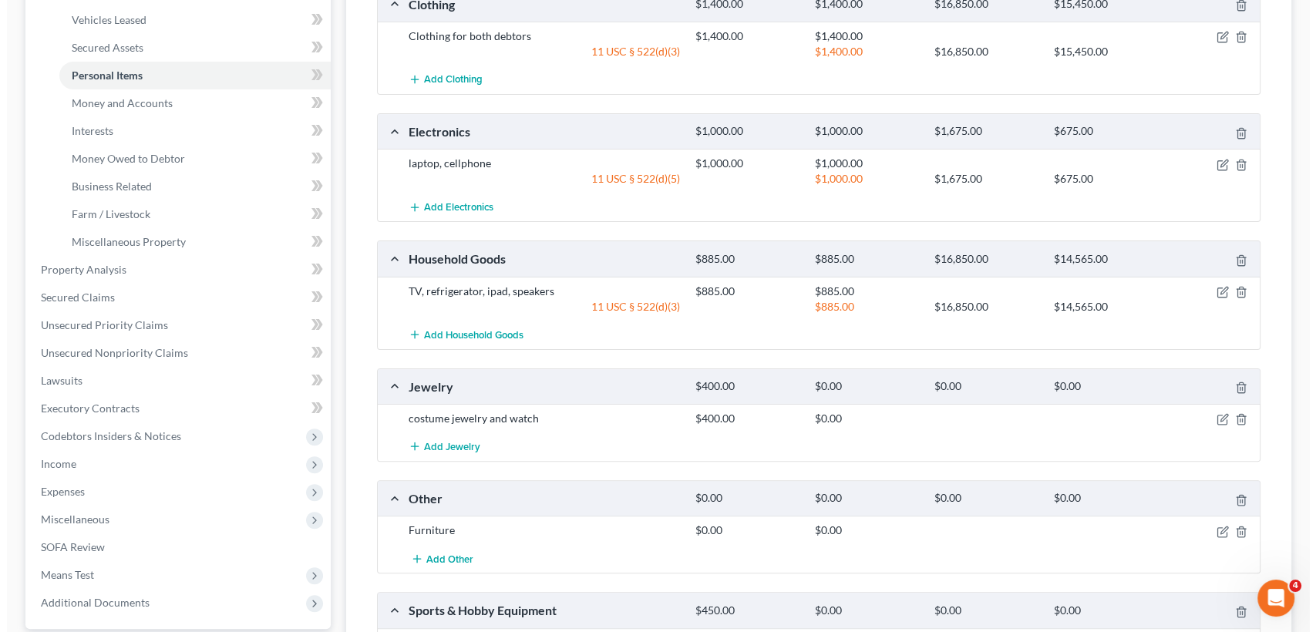
scroll to position [342, 0]
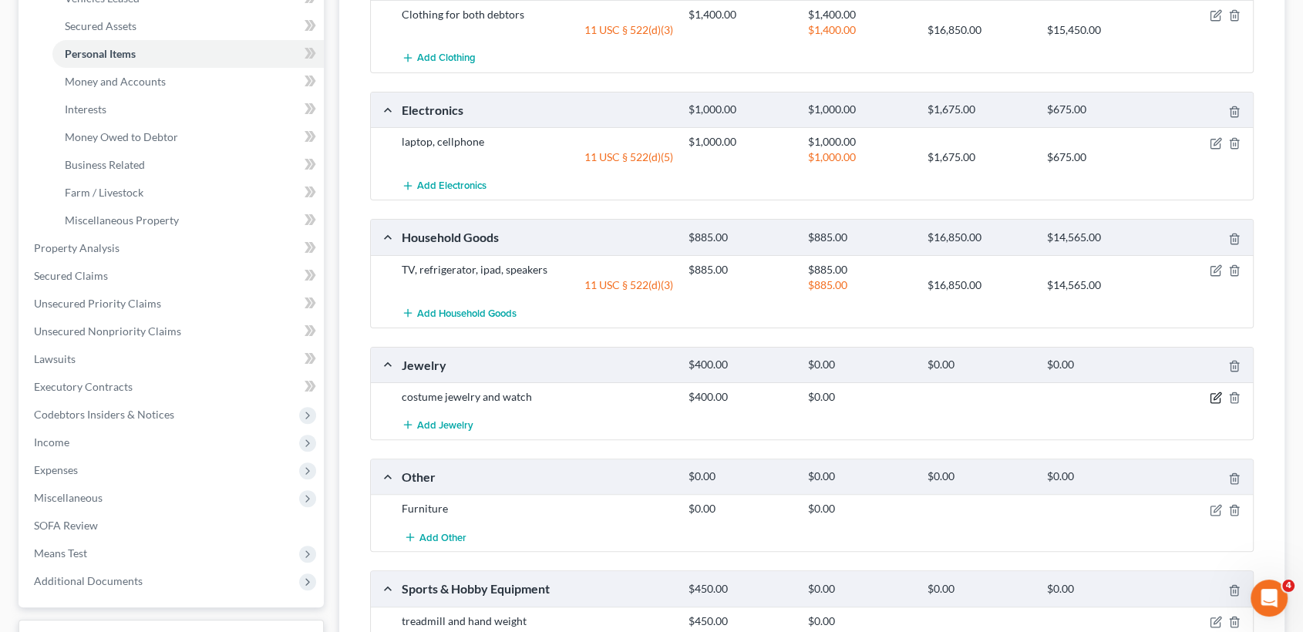
click at [1215, 398] on icon "button" at bounding box center [1216, 398] width 12 height 12
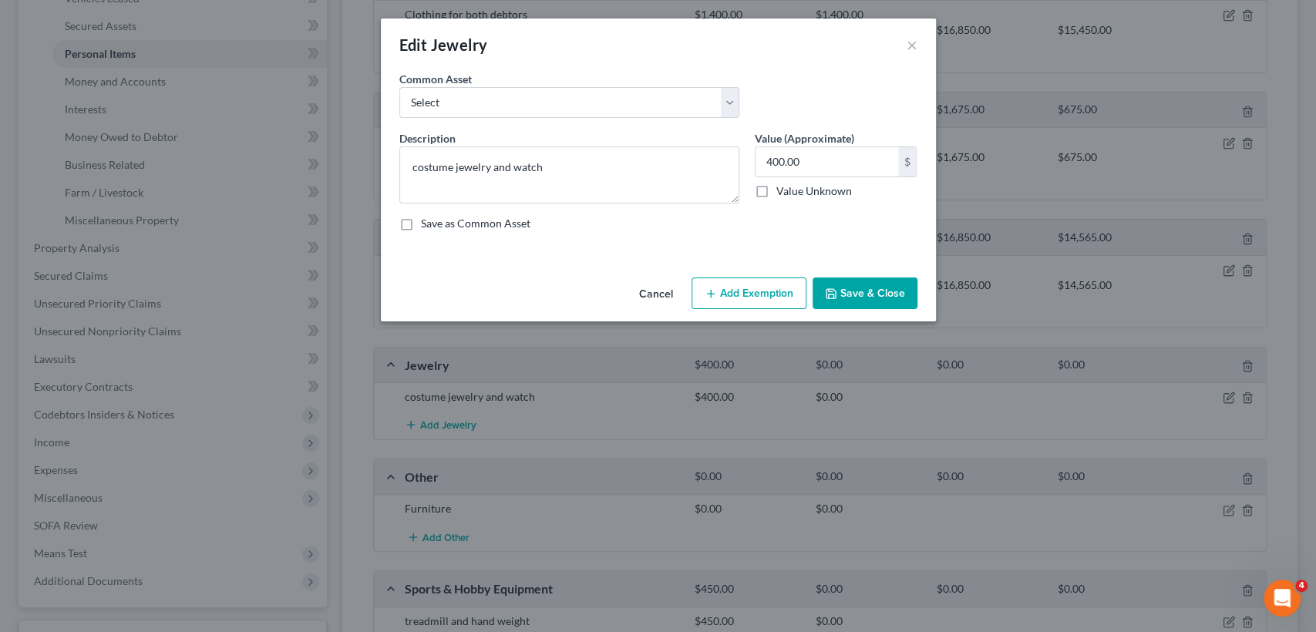
click at [764, 285] on button "Add Exemption" at bounding box center [749, 294] width 115 height 32
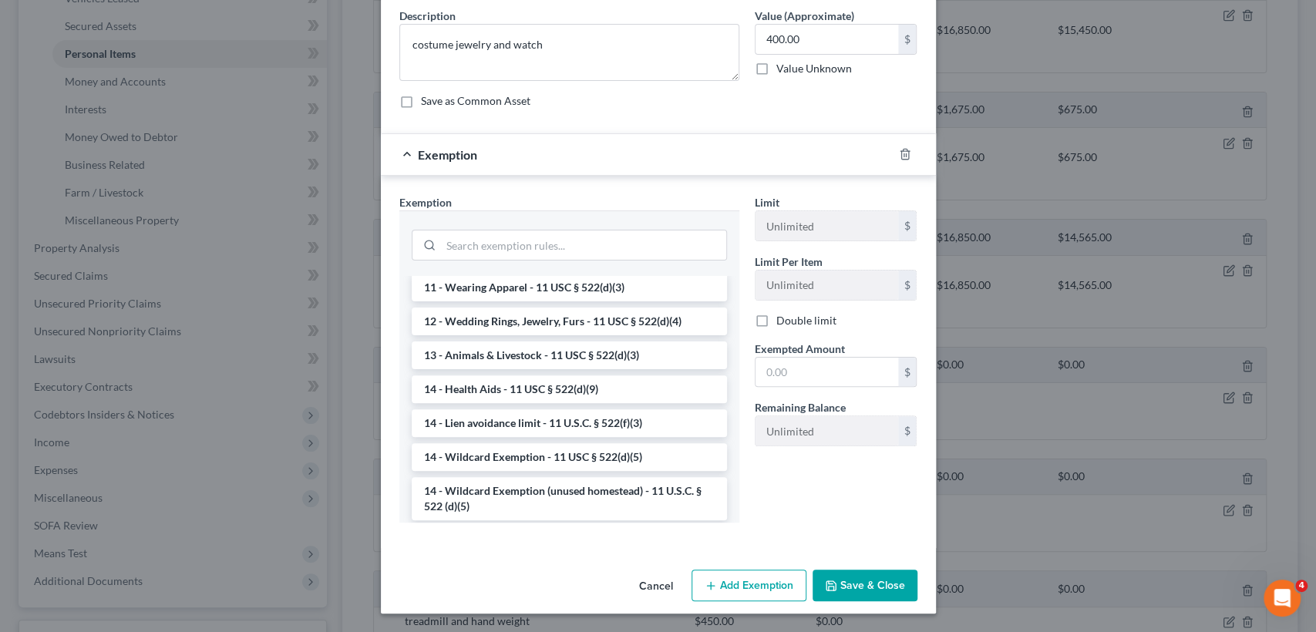
scroll to position [167, 0]
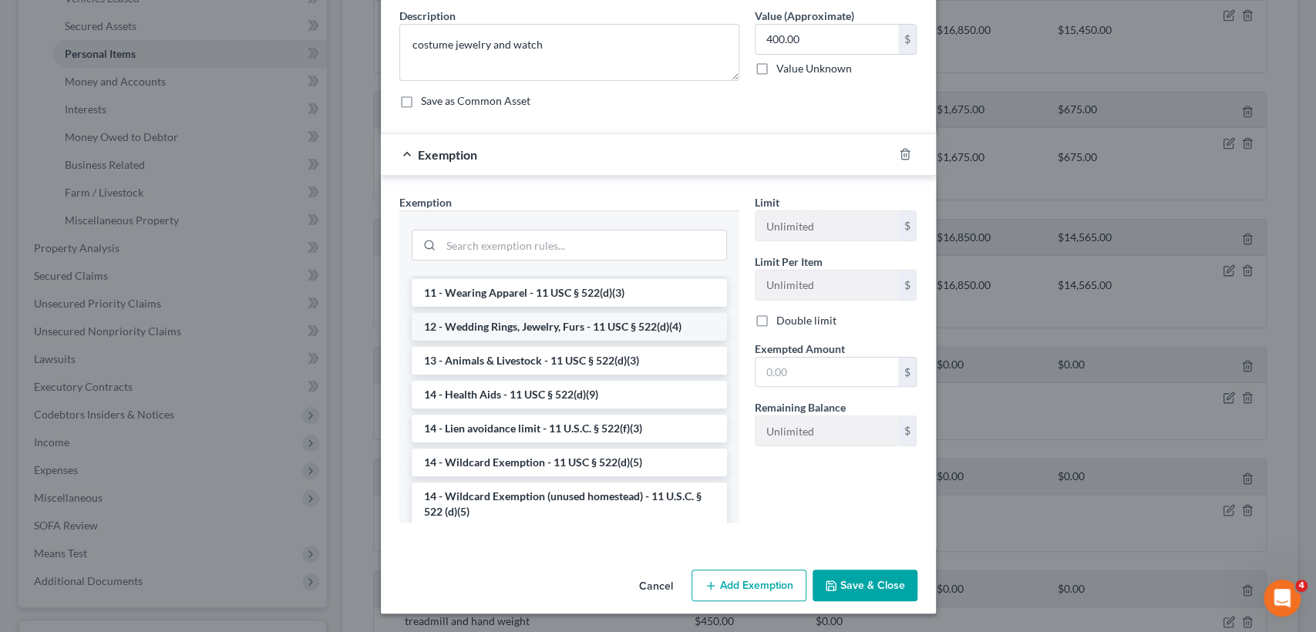
click at [599, 322] on li "12 - Wedding Rings, Jewelry, Furs - 11 USC § 522(d)(4)" at bounding box center [569, 327] width 315 height 28
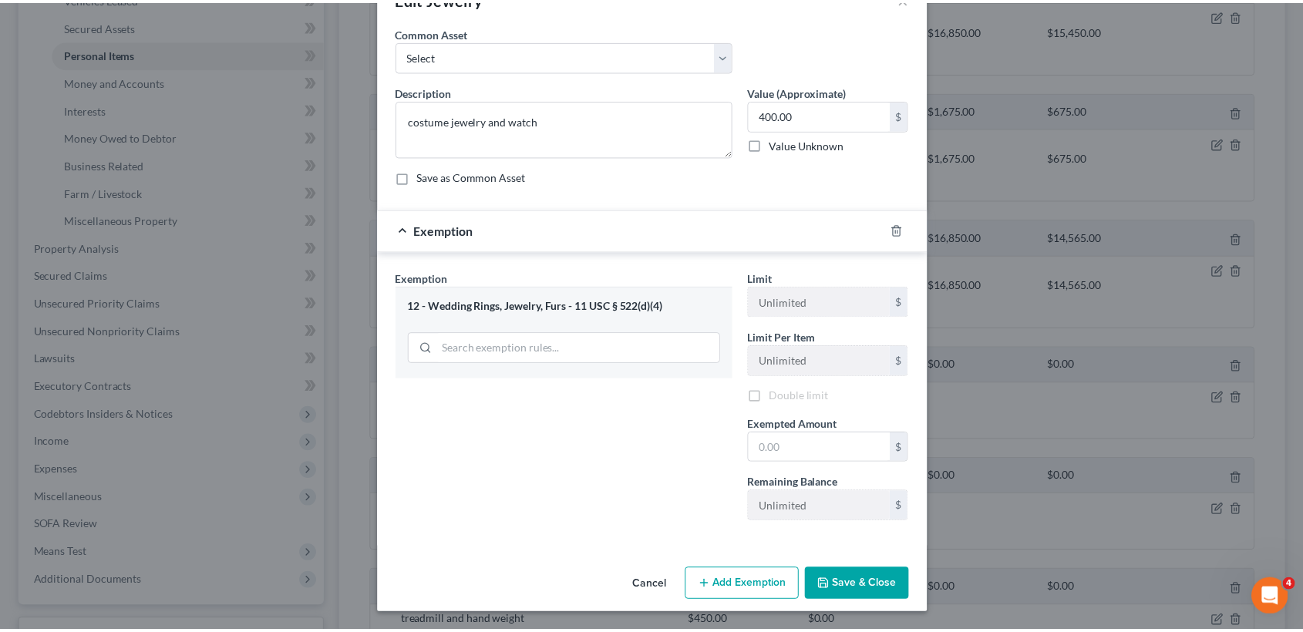
scroll to position [45, 0]
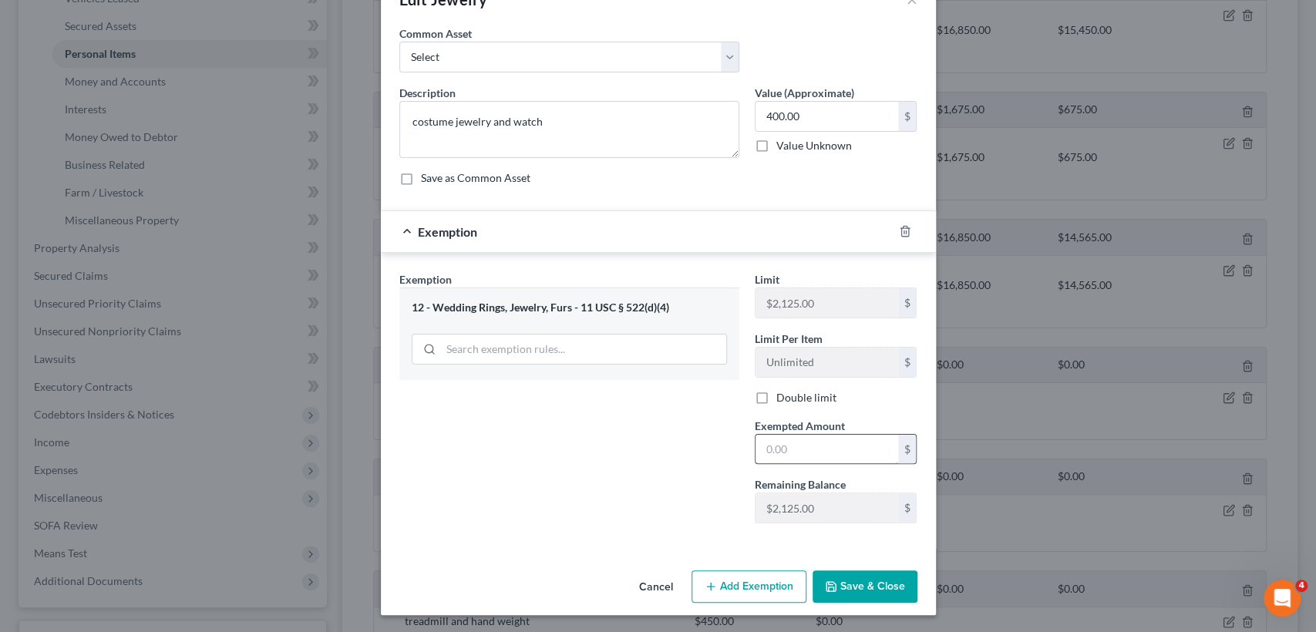
click at [804, 462] on input "text" at bounding box center [827, 449] width 143 height 29
type input "400"
click at [868, 585] on button "Save & Close" at bounding box center [865, 587] width 105 height 32
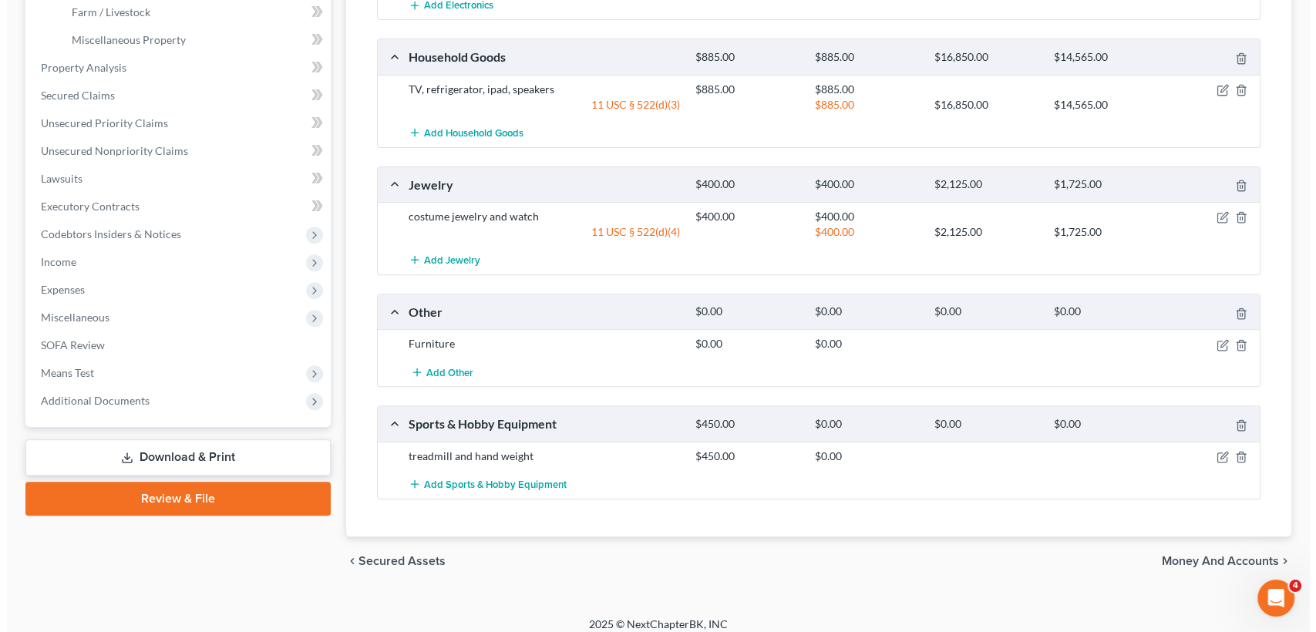
scroll to position [532, 0]
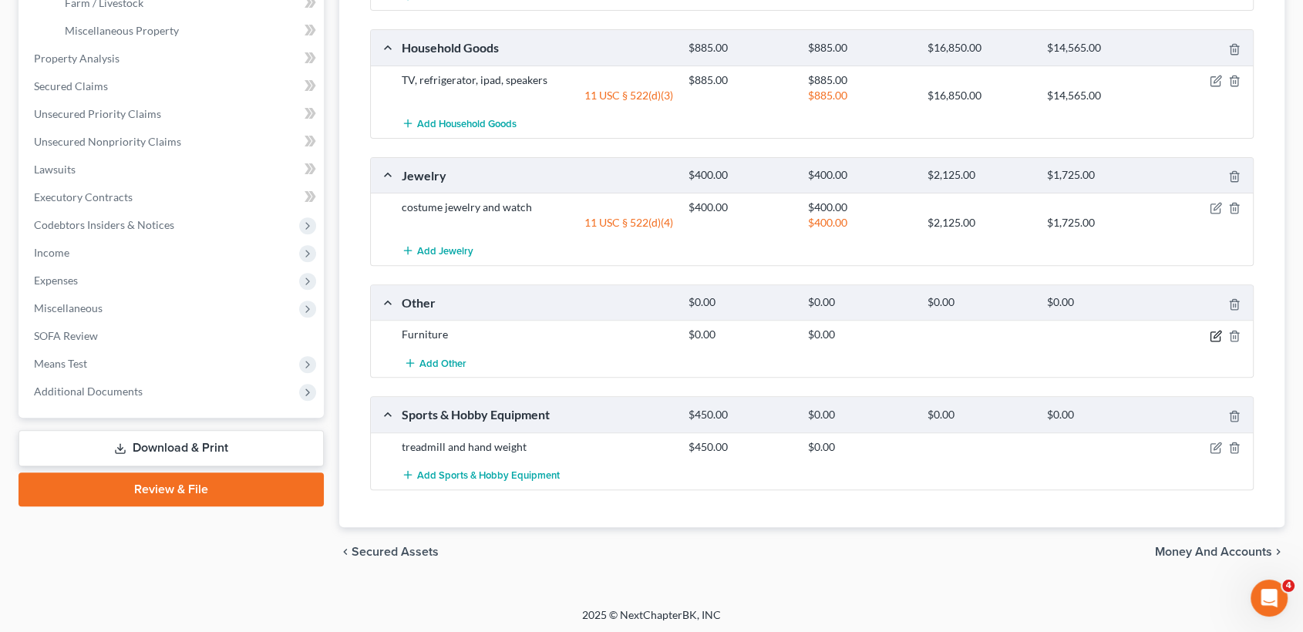
click at [1210, 331] on icon "button" at bounding box center [1216, 336] width 12 height 12
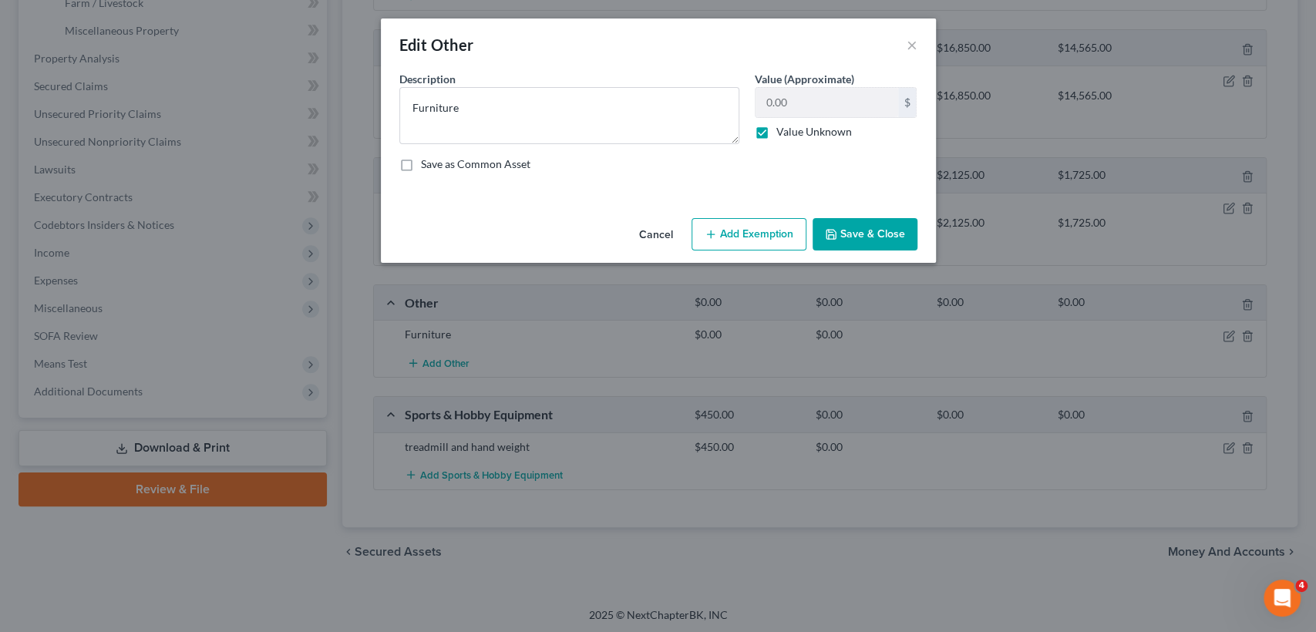
click at [739, 224] on button "Add Exemption" at bounding box center [749, 234] width 115 height 32
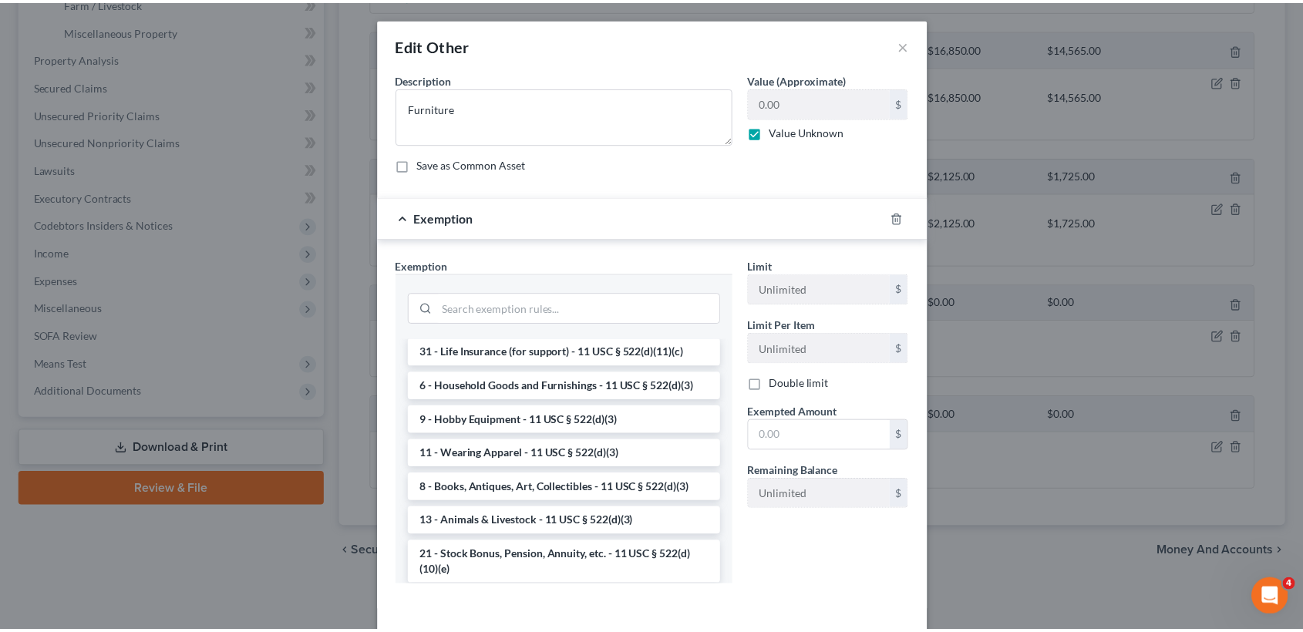
scroll to position [1050, 0]
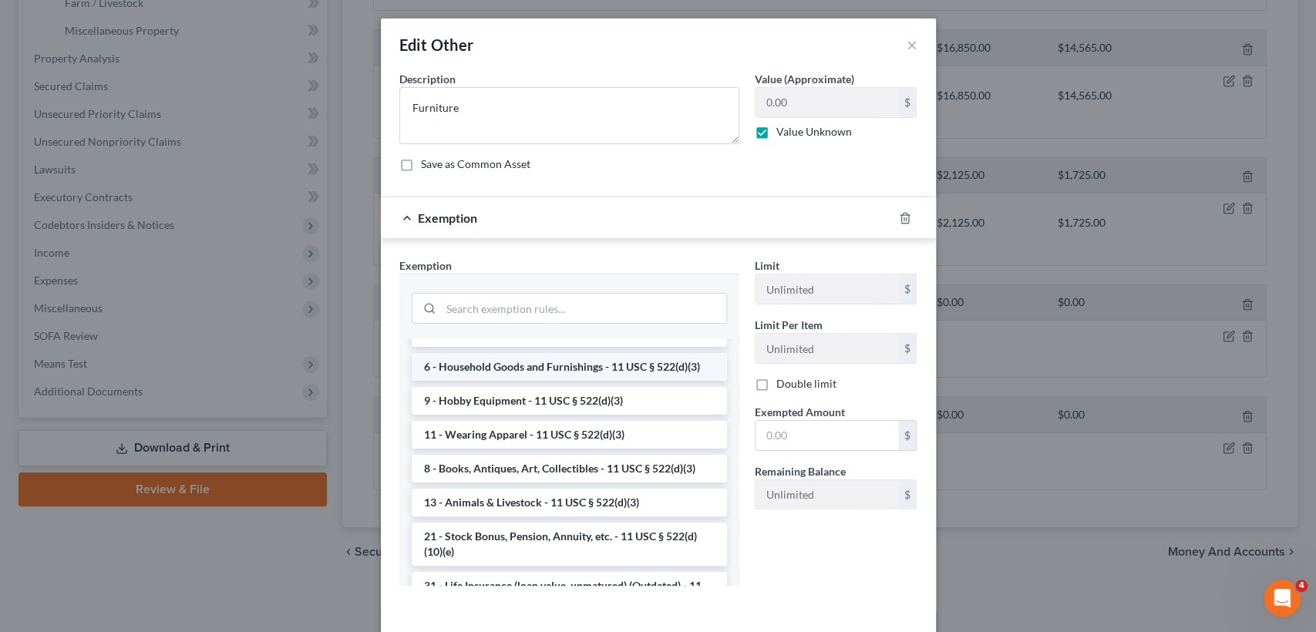
click at [571, 381] on li "6 - Household Goods and Furnishings - 11 USC § 522(d)(3)" at bounding box center [569, 367] width 315 height 28
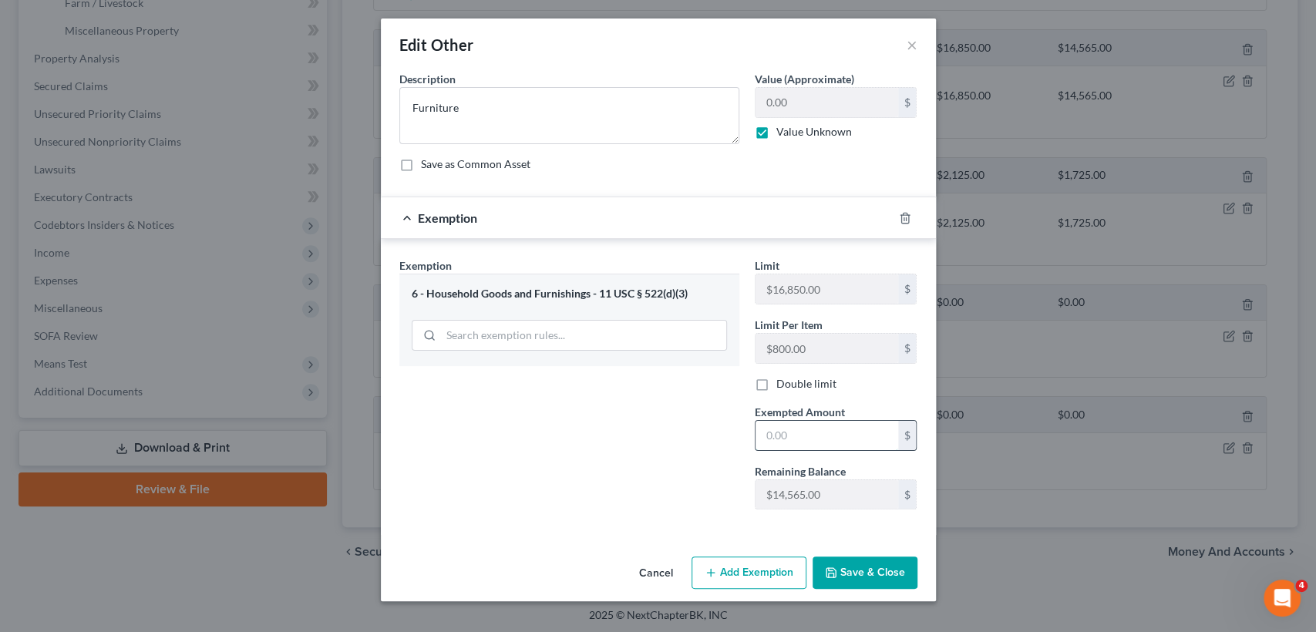
click at [815, 435] on input "text" at bounding box center [827, 435] width 143 height 29
type input "1,000"
click at [870, 568] on button "Save & Close" at bounding box center [865, 573] width 105 height 32
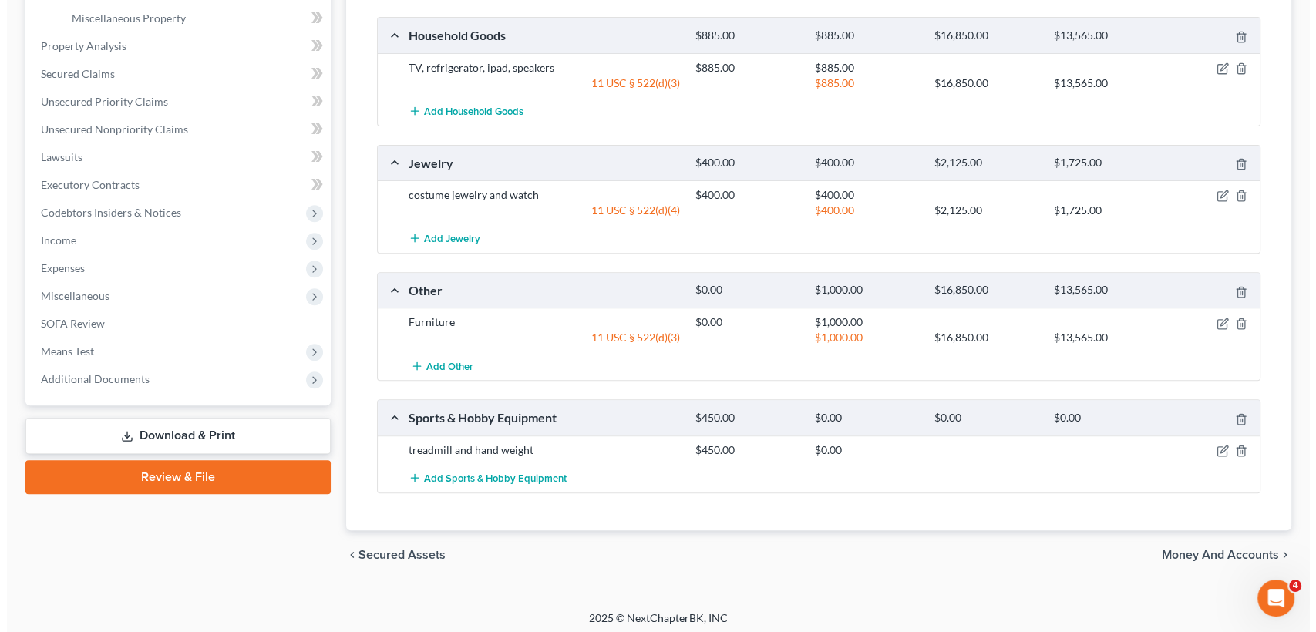
scroll to position [548, 0]
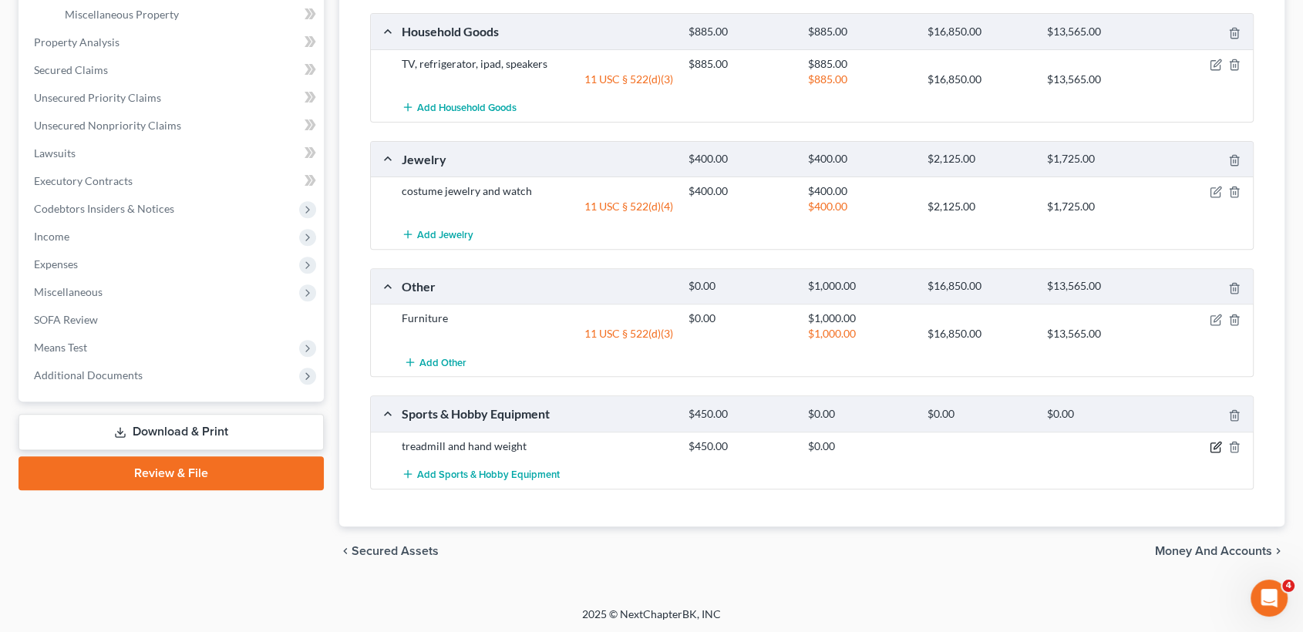
click at [1211, 446] on icon "button" at bounding box center [1215, 447] width 9 height 9
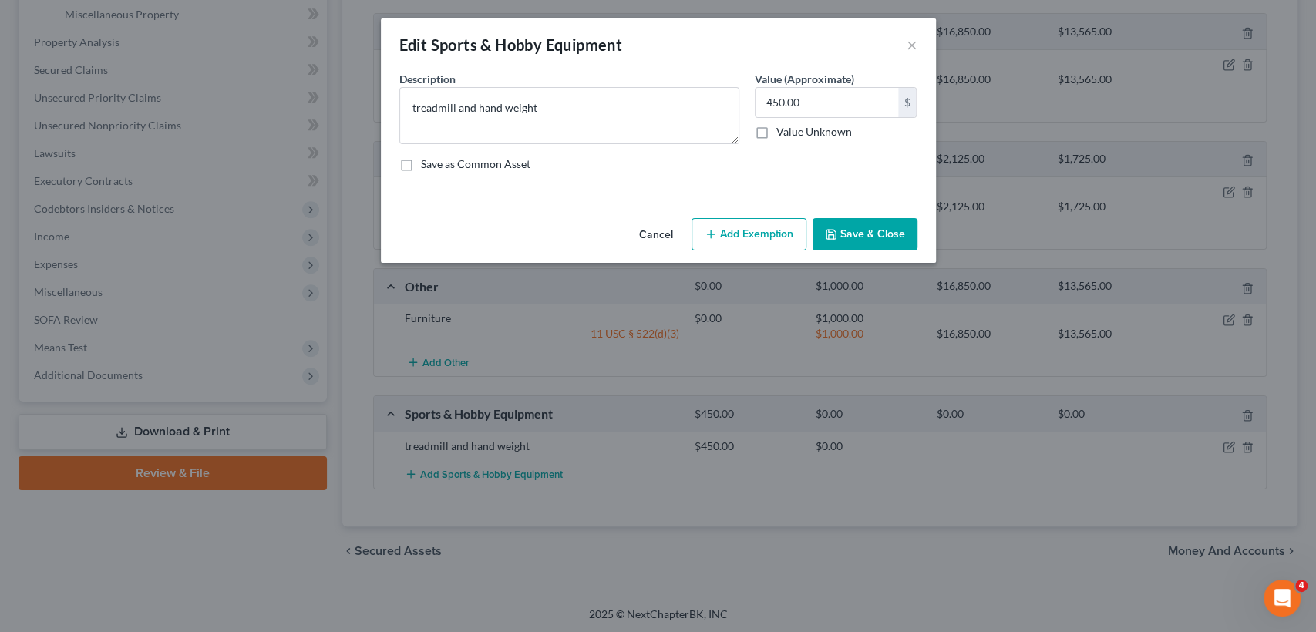
click at [752, 233] on button "Add Exemption" at bounding box center [749, 234] width 115 height 32
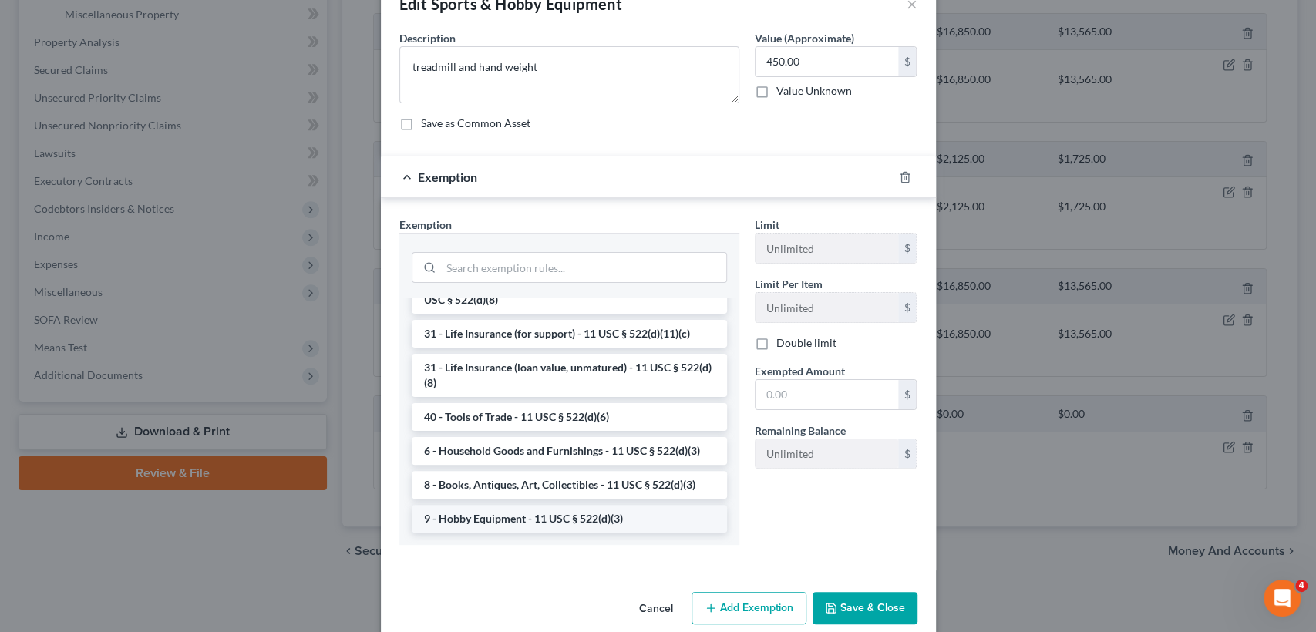
scroll to position [63, 0]
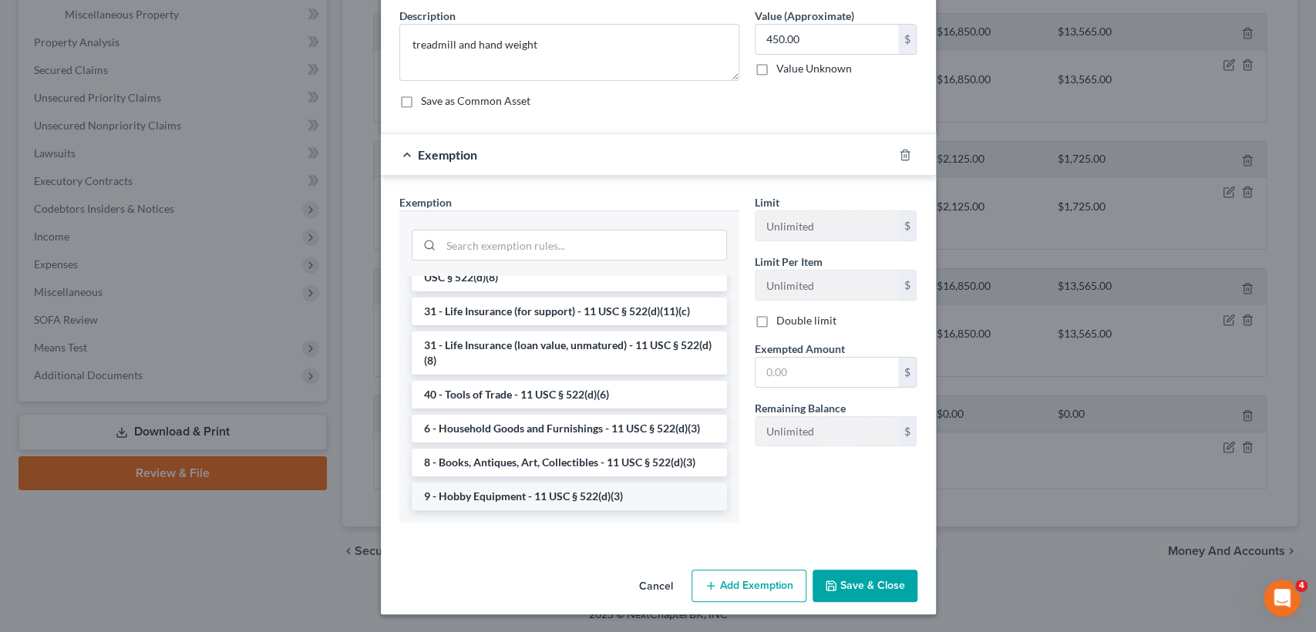
click at [593, 495] on li "9 - Hobby Equipment - 11 USC § 522(d)(3)" at bounding box center [569, 497] width 315 height 28
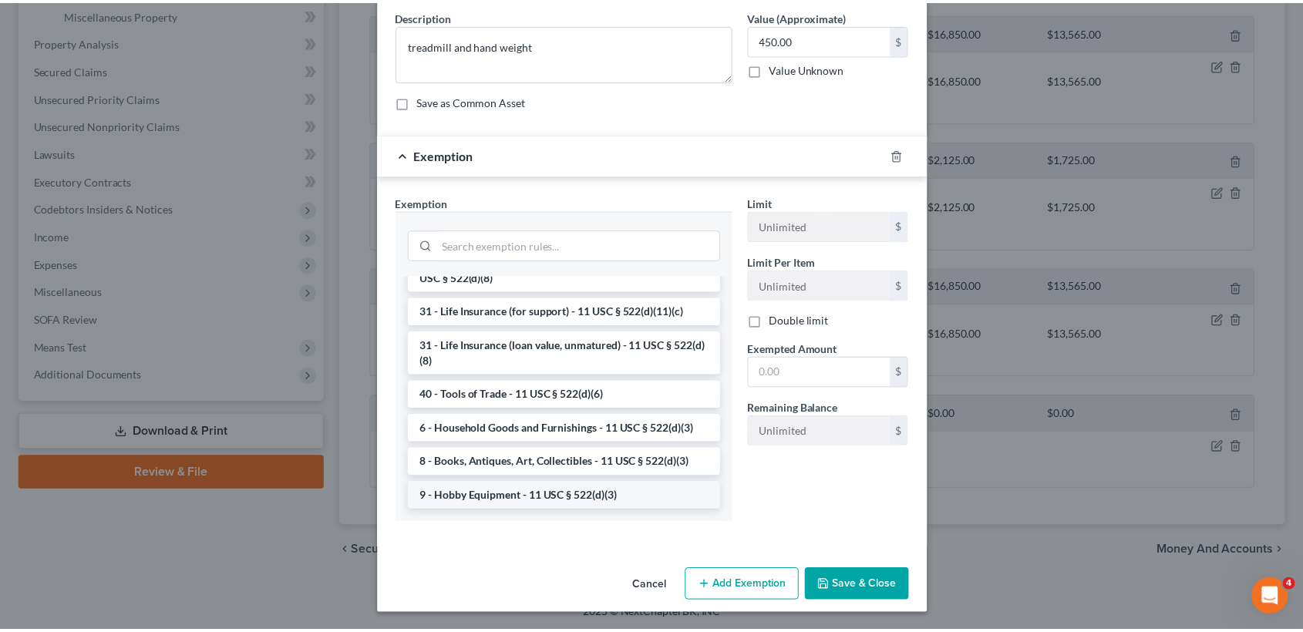
scroll to position [0, 0]
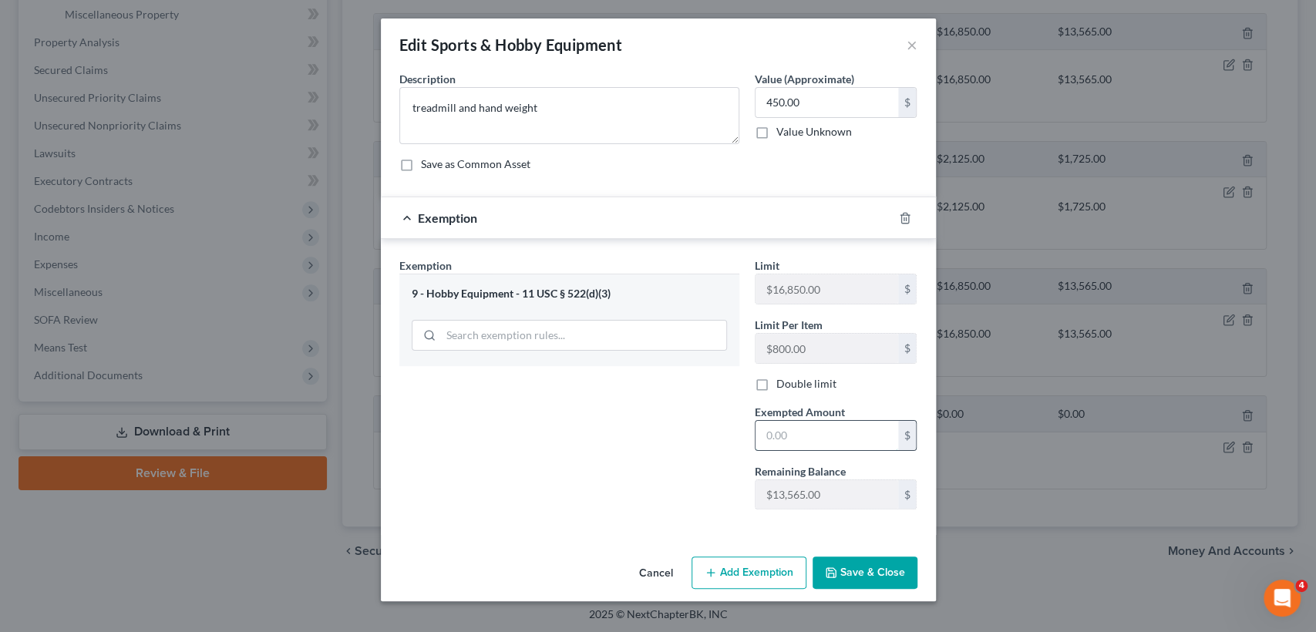
click at [827, 438] on input "text" at bounding box center [827, 435] width 143 height 29
type input "450"
click at [857, 575] on button "Save & Close" at bounding box center [865, 573] width 105 height 32
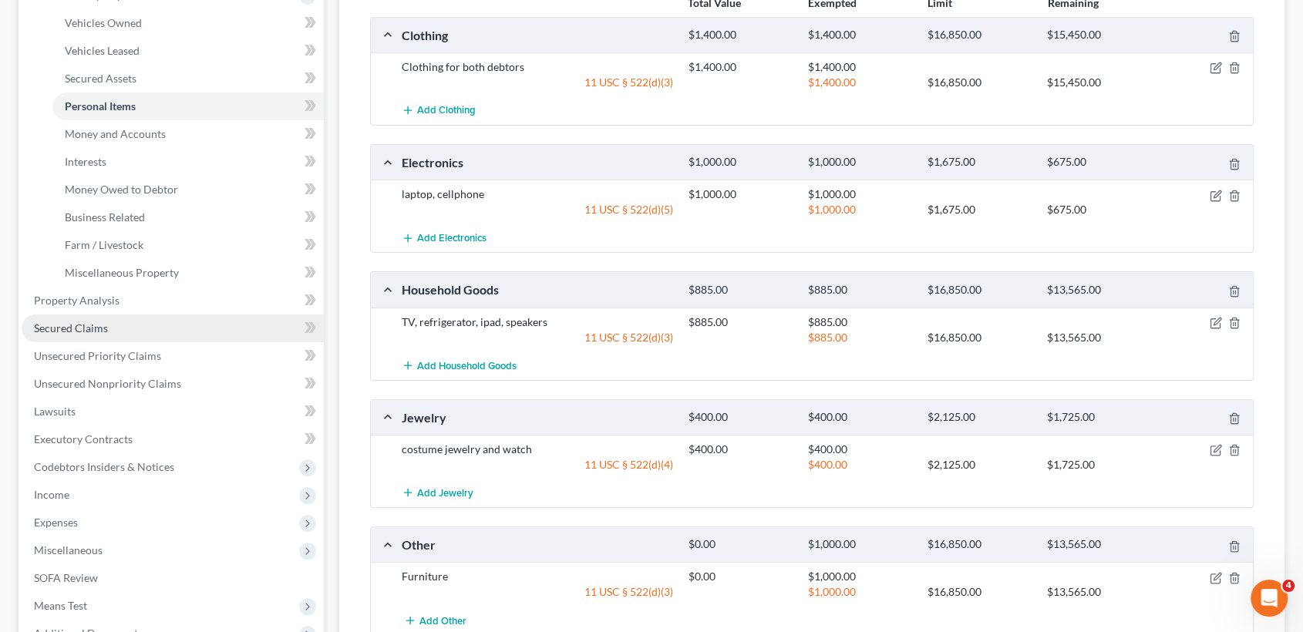
scroll to position [306, 0]
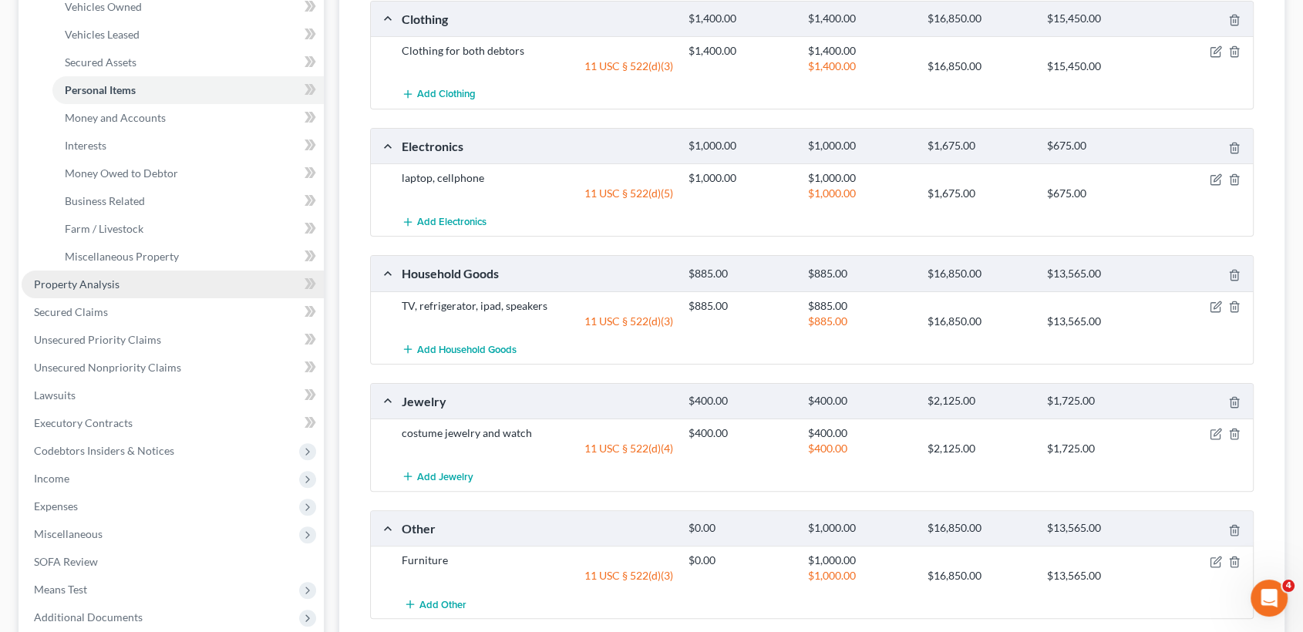
click at [126, 282] on link "Property Analysis" at bounding box center [173, 285] width 302 height 28
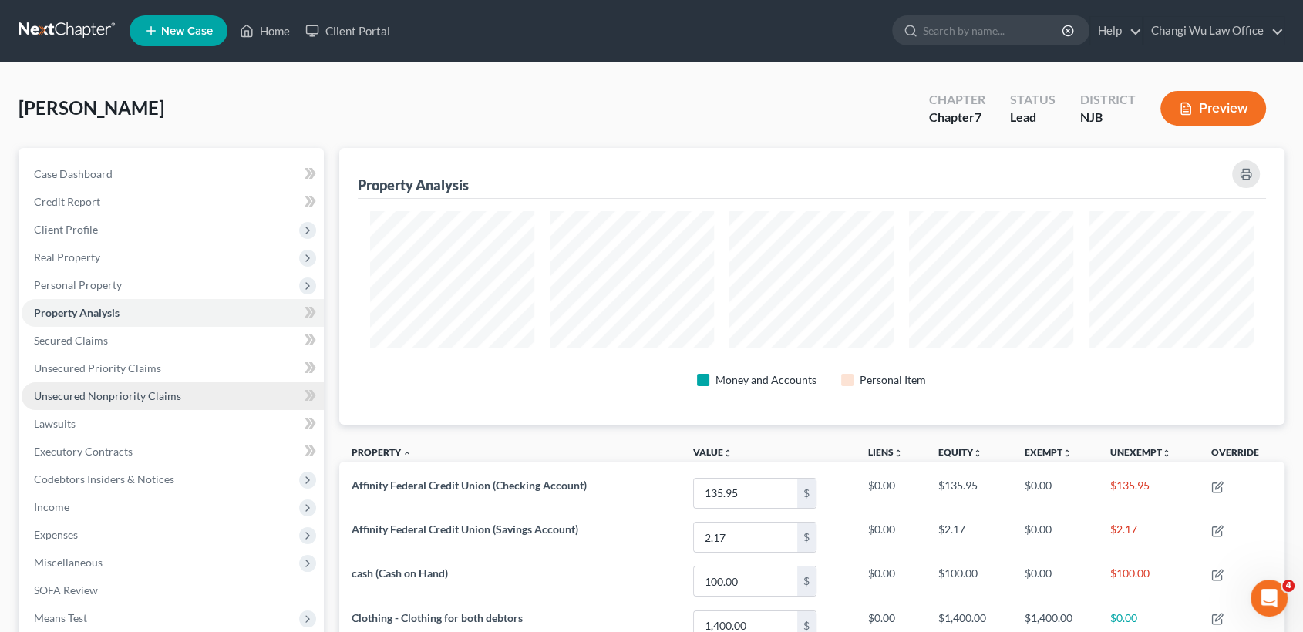
click at [118, 389] on span "Unsecured Nonpriority Claims" at bounding box center [107, 395] width 147 height 13
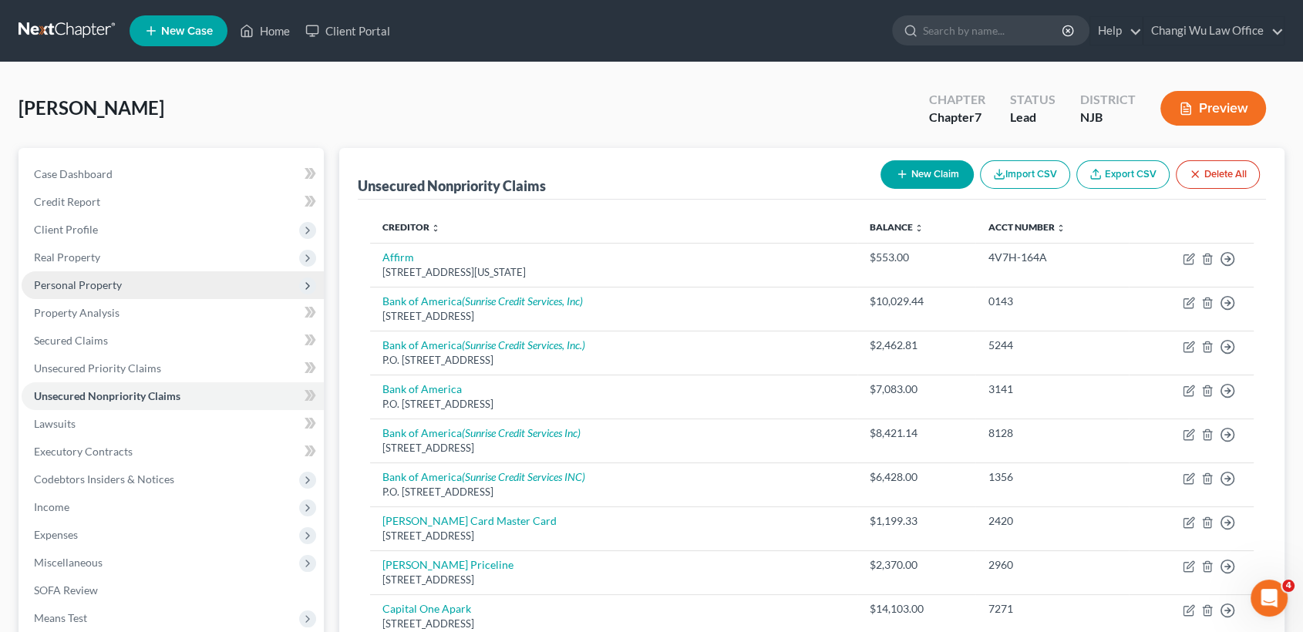
click at [109, 278] on span "Personal Property" at bounding box center [78, 284] width 88 height 13
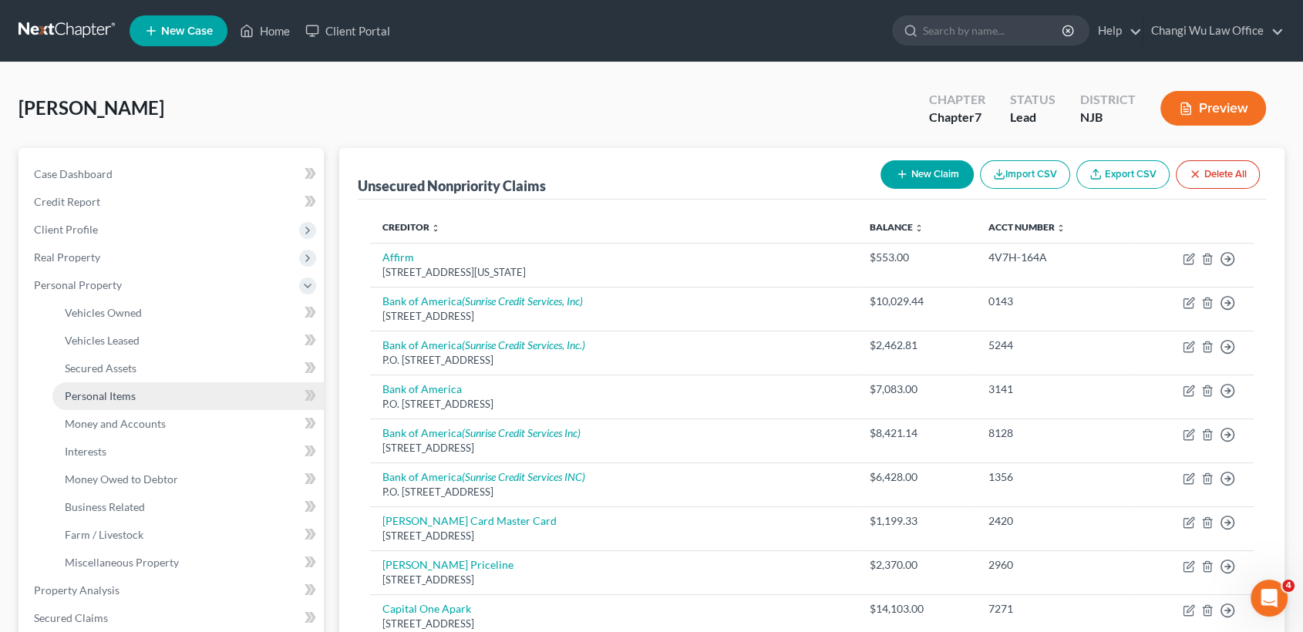
click at [102, 397] on span "Personal Items" at bounding box center [100, 395] width 71 height 13
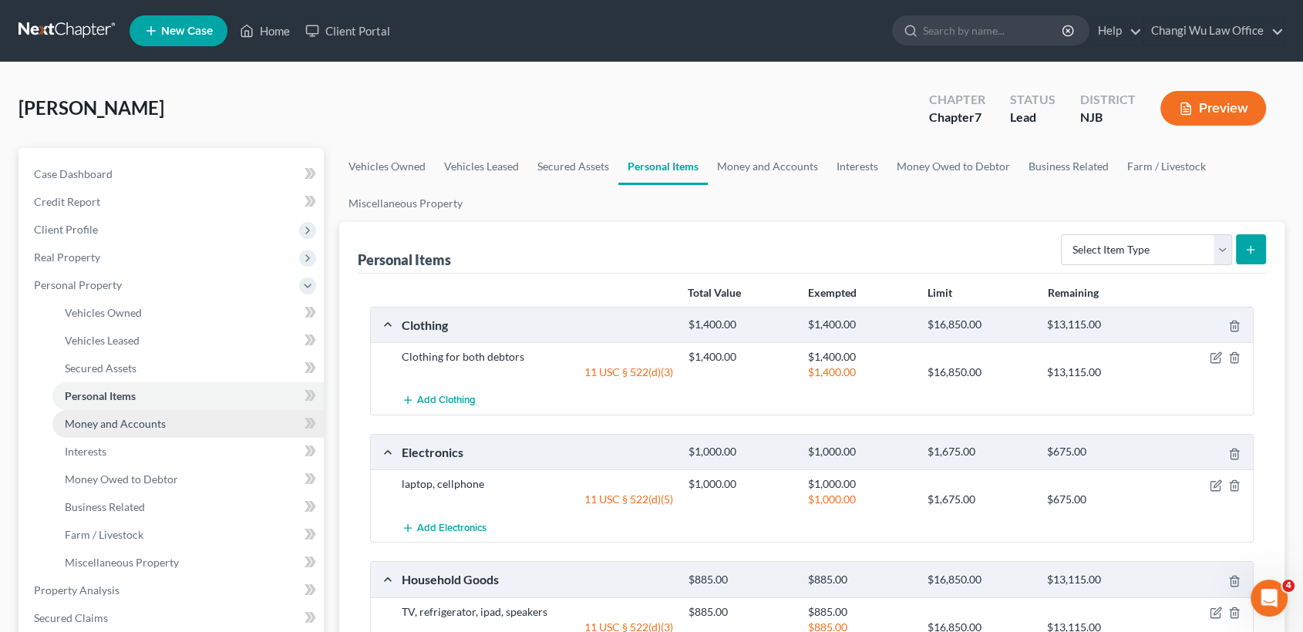
click at [116, 424] on span "Money and Accounts" at bounding box center [115, 423] width 101 height 13
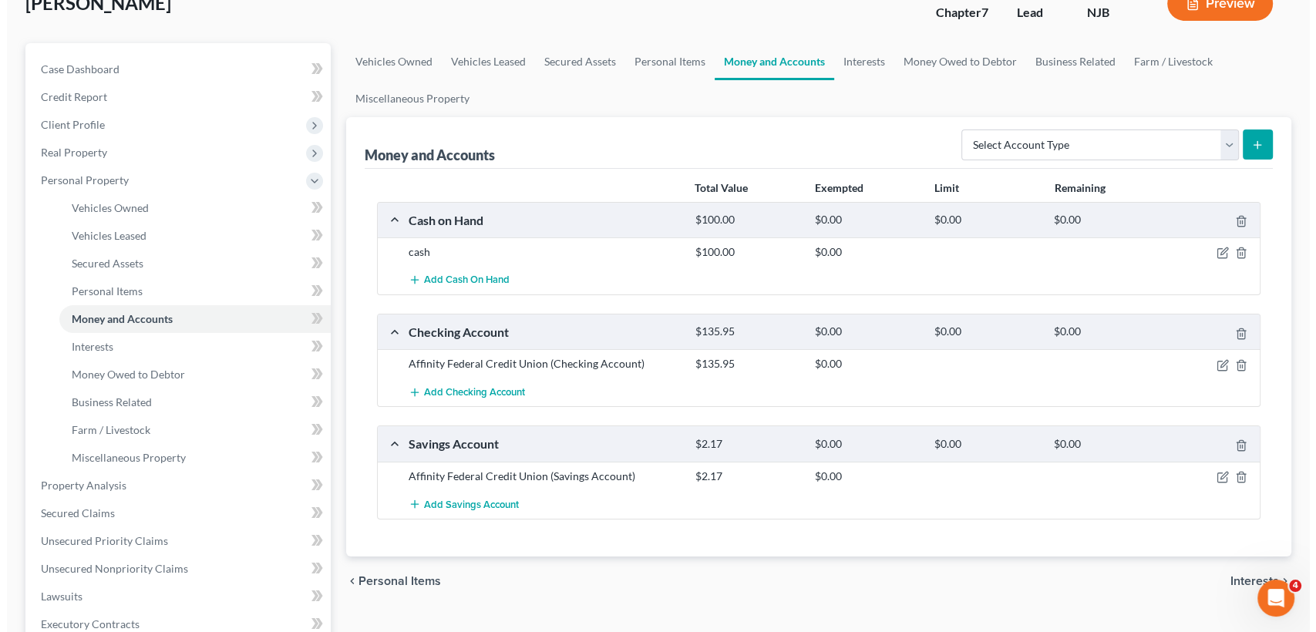
scroll to position [171, 0]
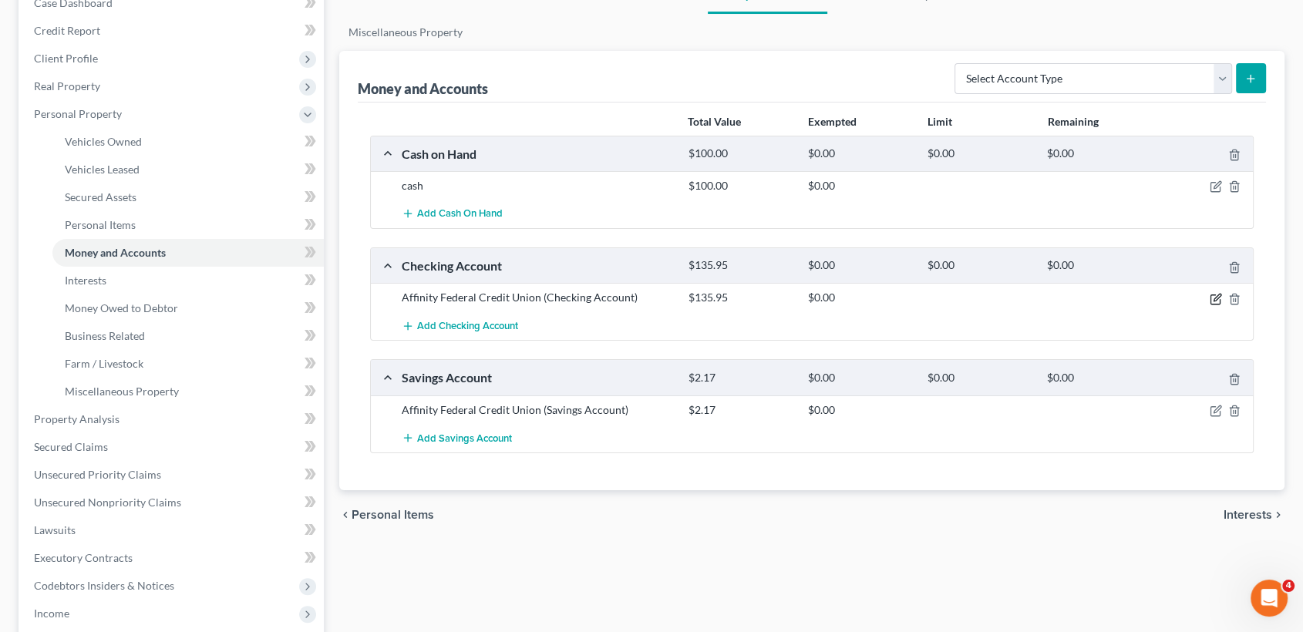
click at [1215, 295] on icon "button" at bounding box center [1217, 297] width 7 height 7
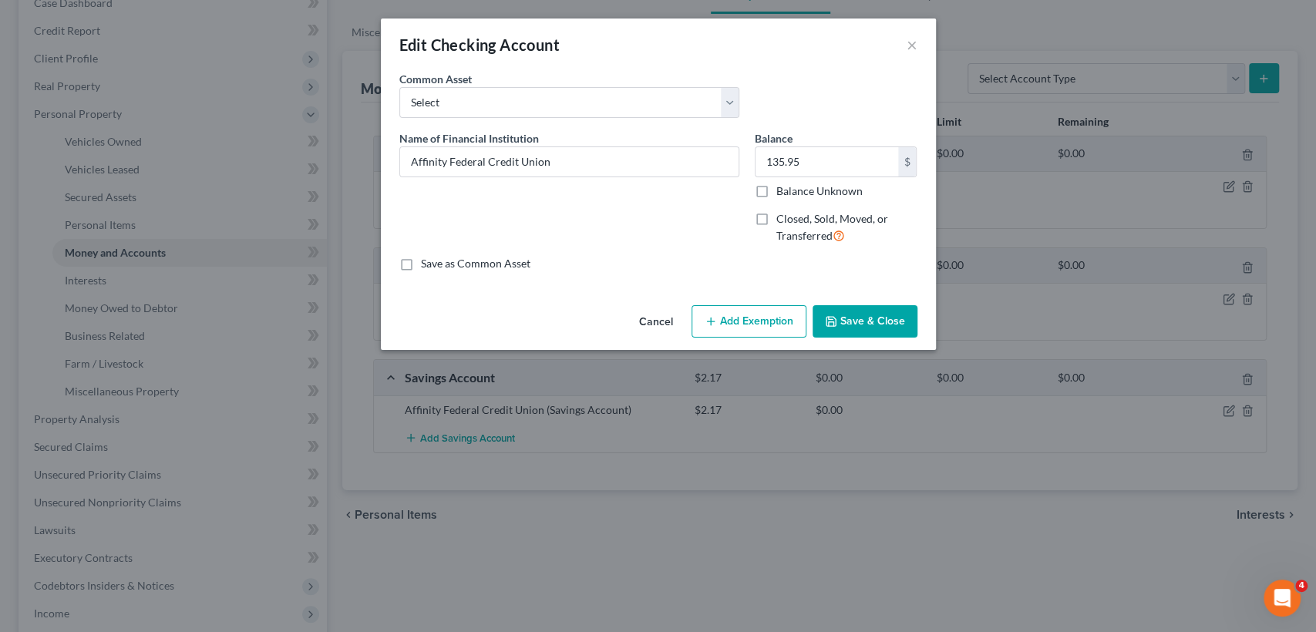
click at [728, 316] on button "Add Exemption" at bounding box center [749, 321] width 115 height 32
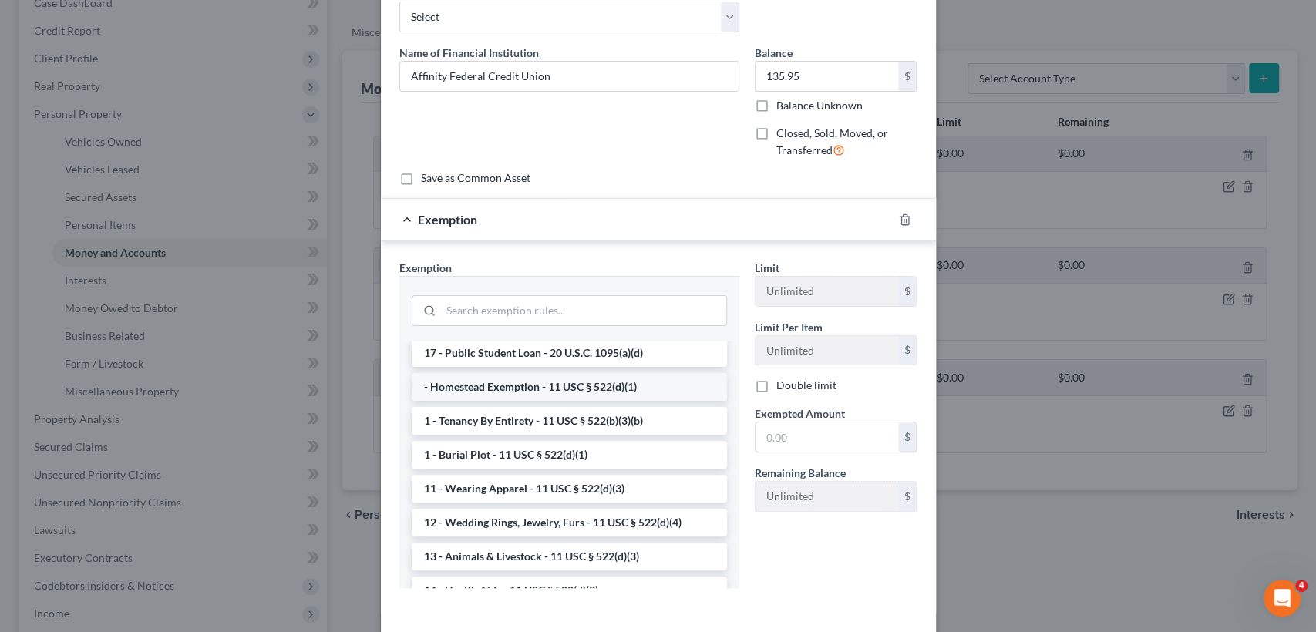
scroll to position [0, 0]
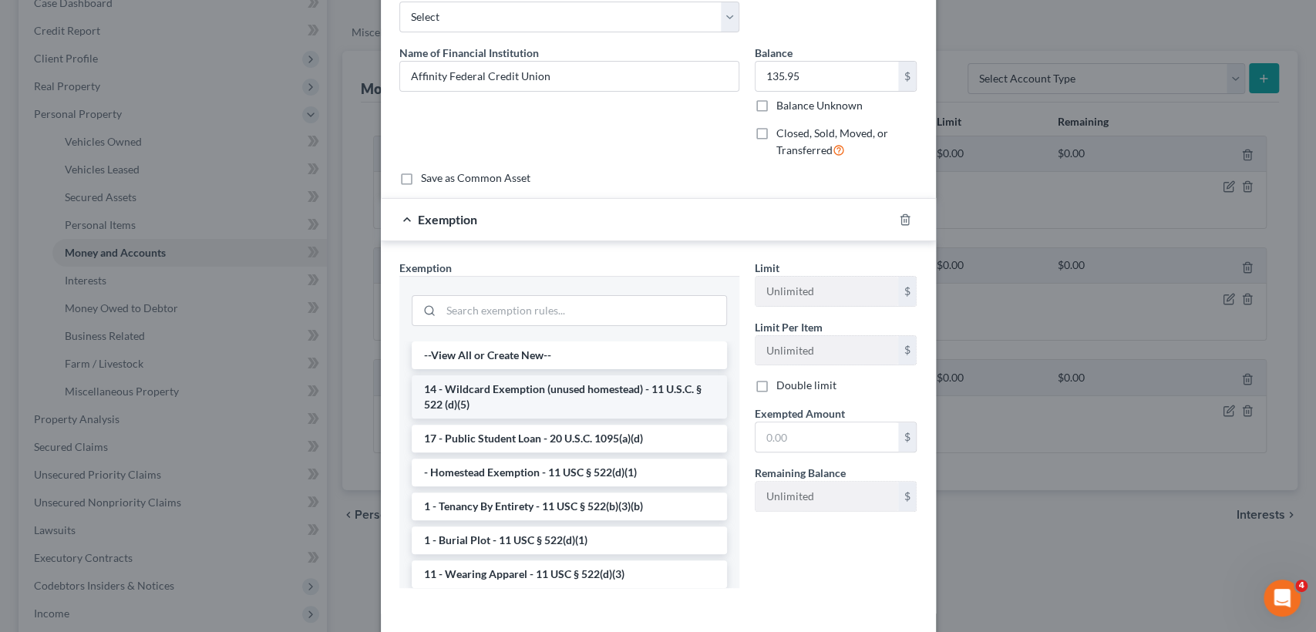
click at [602, 396] on li "14 - Wildcard Exemption (unused homestead) - 11 U.S.C. § 522 (d)(5)" at bounding box center [569, 397] width 315 height 43
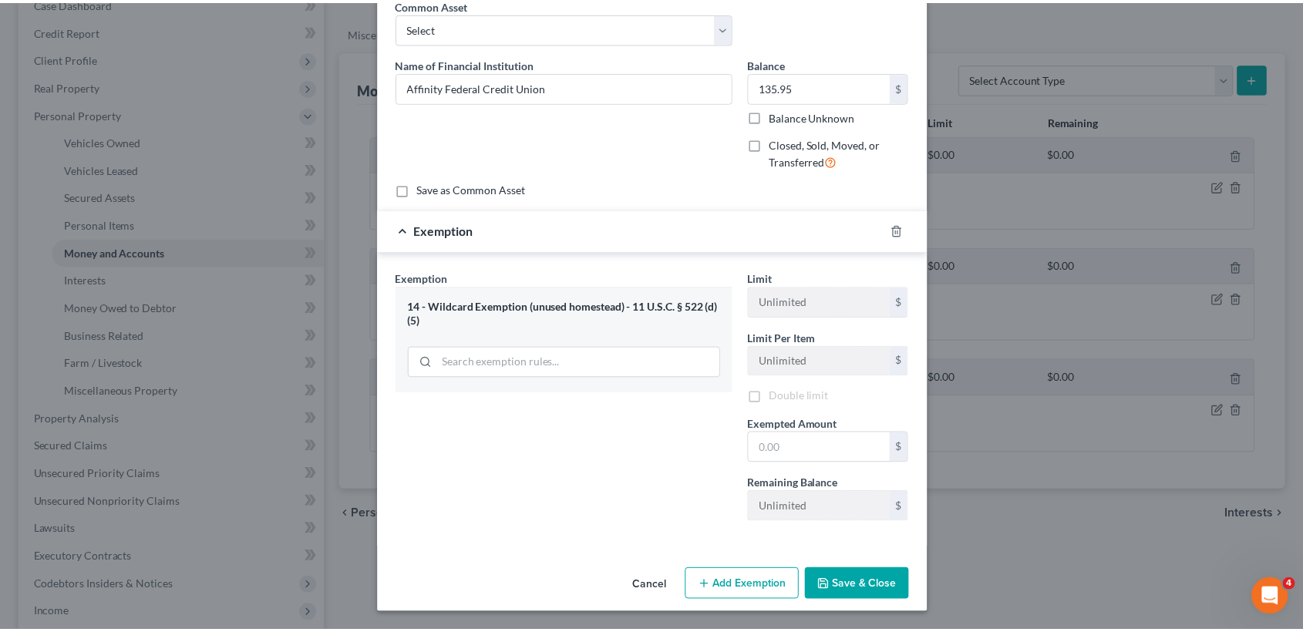
scroll to position [74, 0]
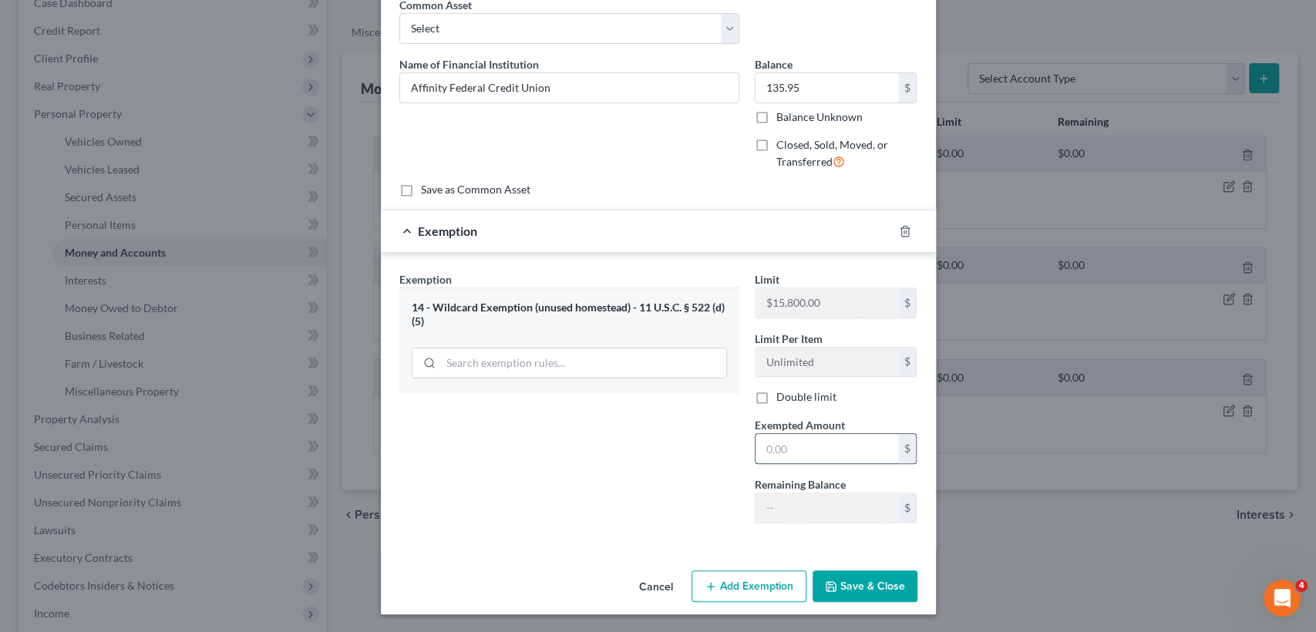
click at [800, 437] on input "text" at bounding box center [827, 448] width 143 height 29
type input "135.95"
click at [854, 590] on button "Save & Close" at bounding box center [865, 587] width 105 height 32
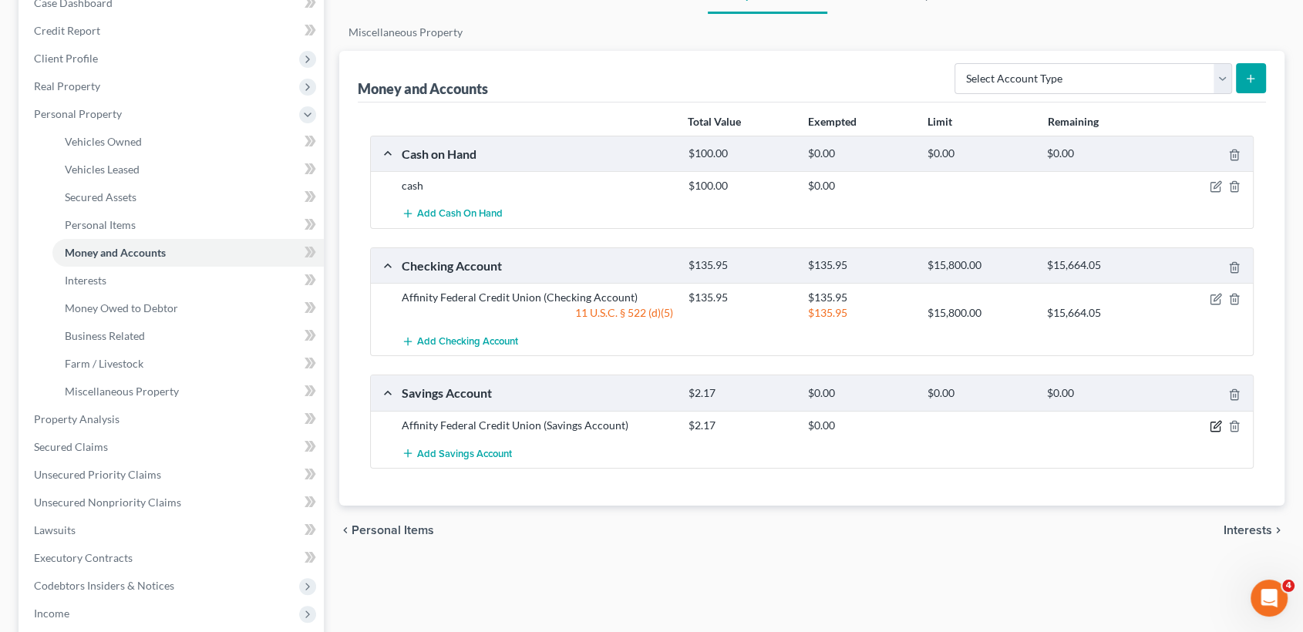
click at [1217, 424] on icon "button" at bounding box center [1217, 424] width 7 height 7
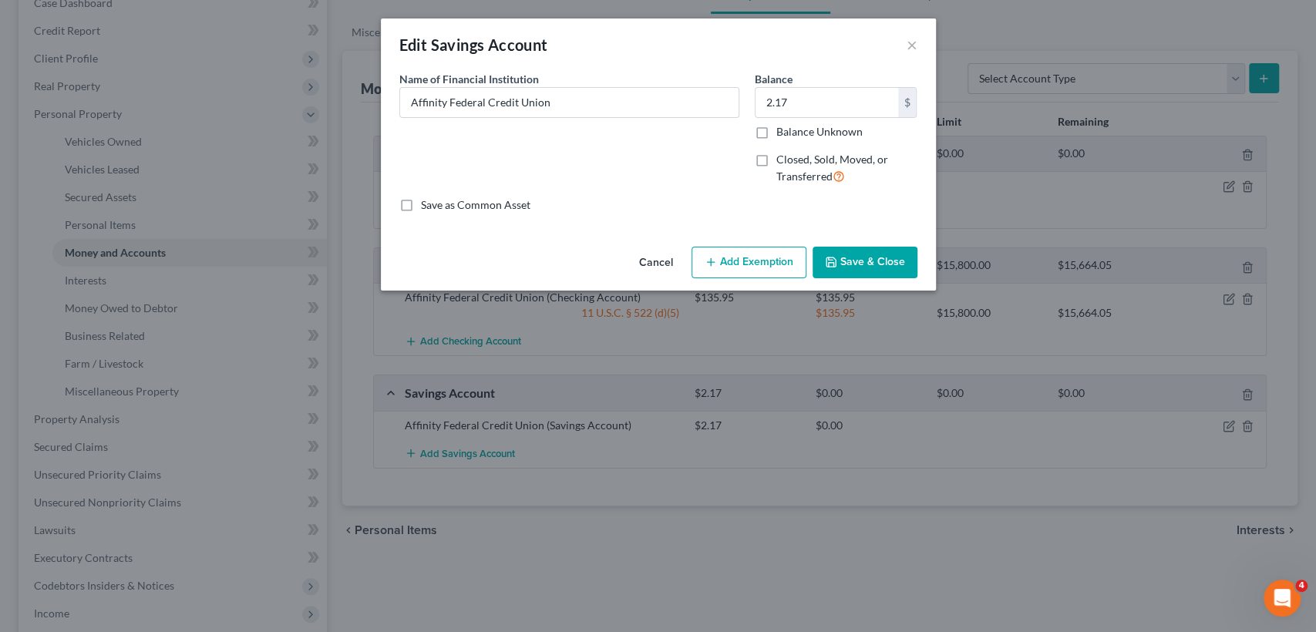
click at [740, 258] on button "Add Exemption" at bounding box center [749, 263] width 115 height 32
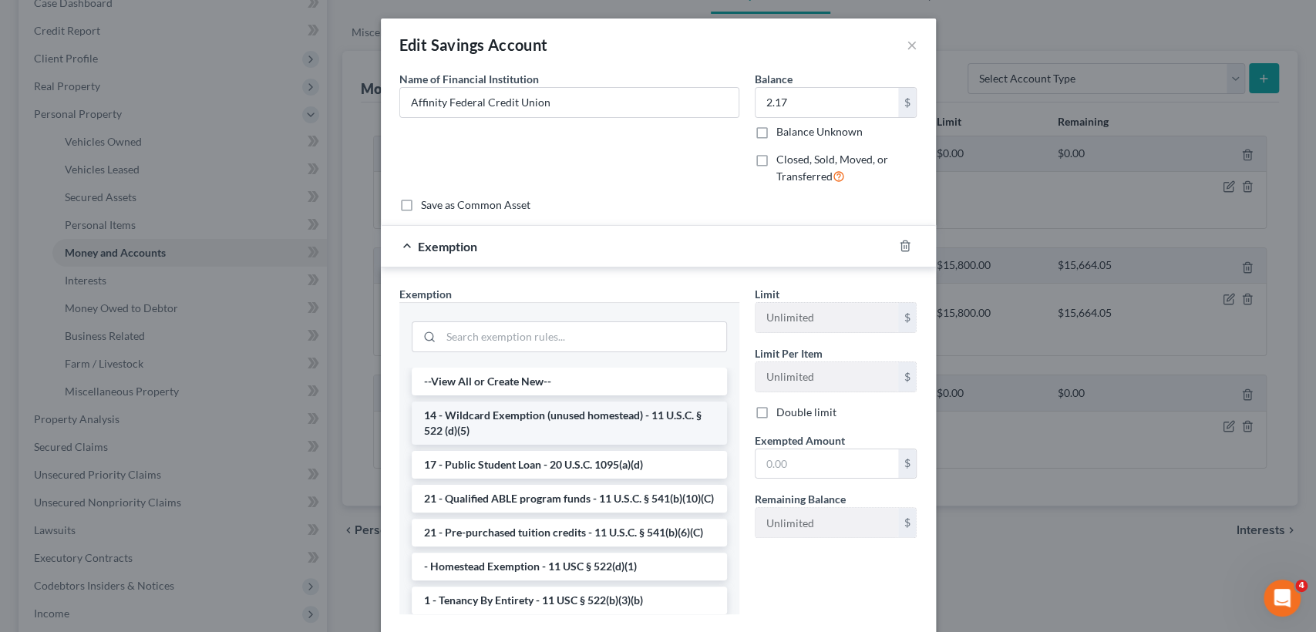
click at [604, 422] on li "14 - Wildcard Exemption (unused homestead) - 11 U.S.C. § 522 (d)(5)" at bounding box center [569, 423] width 315 height 43
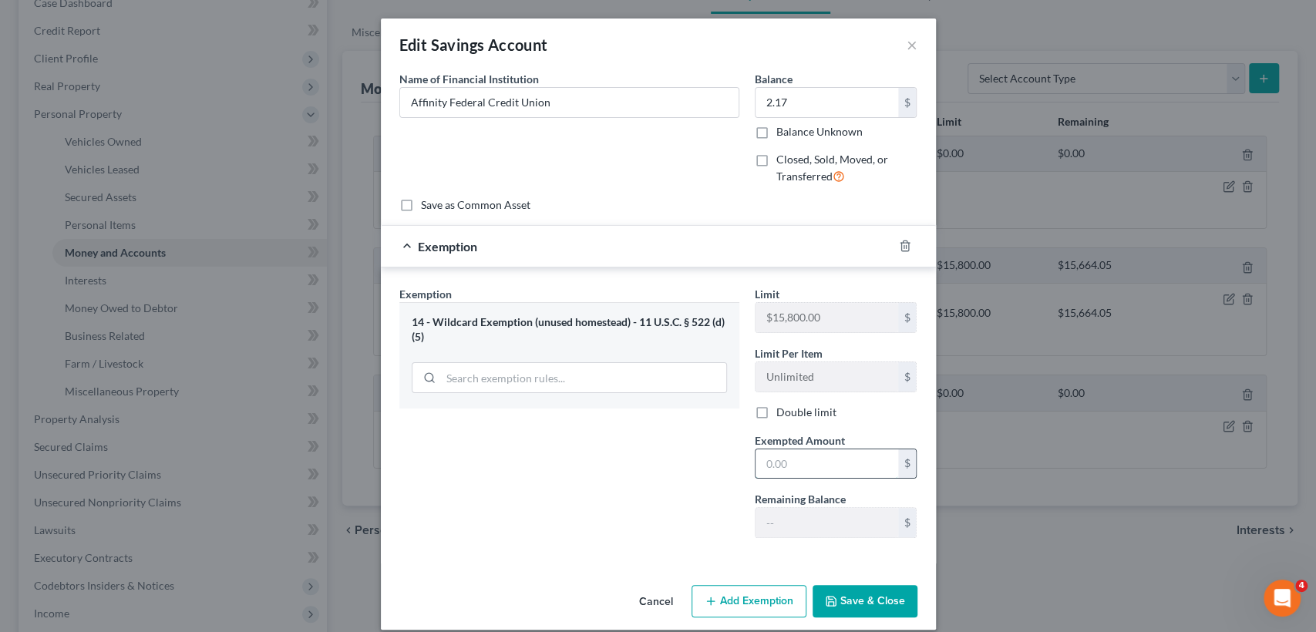
click at [815, 468] on input "text" at bounding box center [827, 464] width 143 height 29
type input "2.17"
click at [873, 591] on button "Save & Close" at bounding box center [865, 601] width 105 height 32
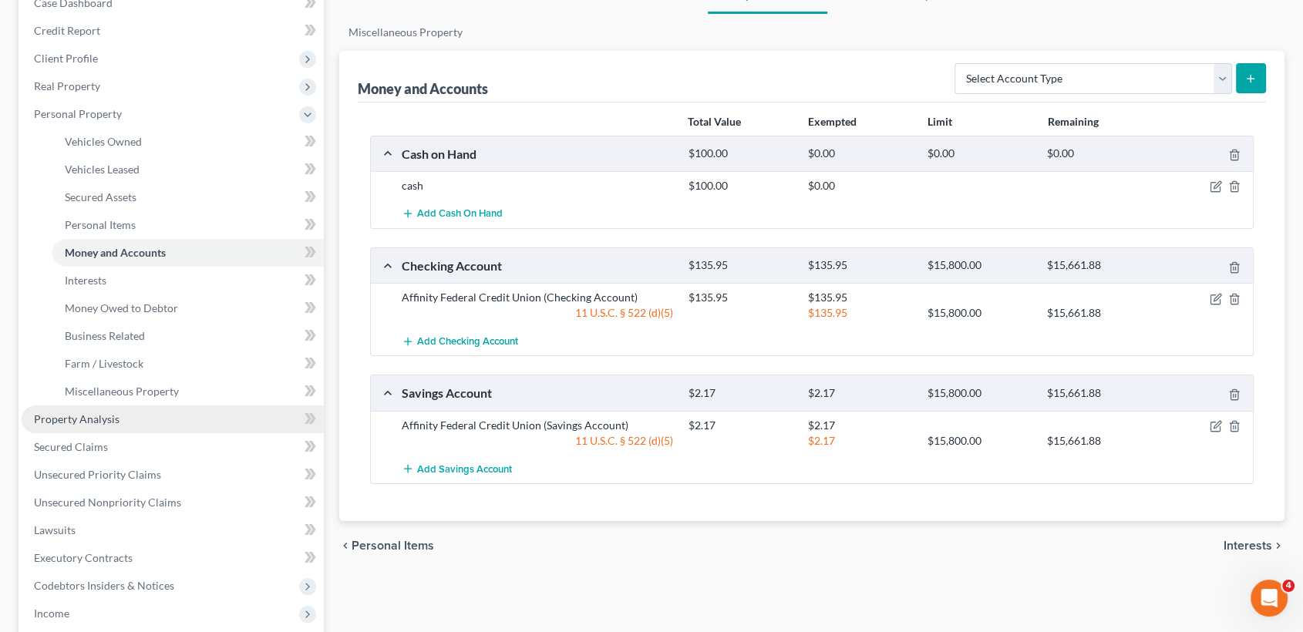
click at [123, 423] on link "Property Analysis" at bounding box center [173, 420] width 302 height 28
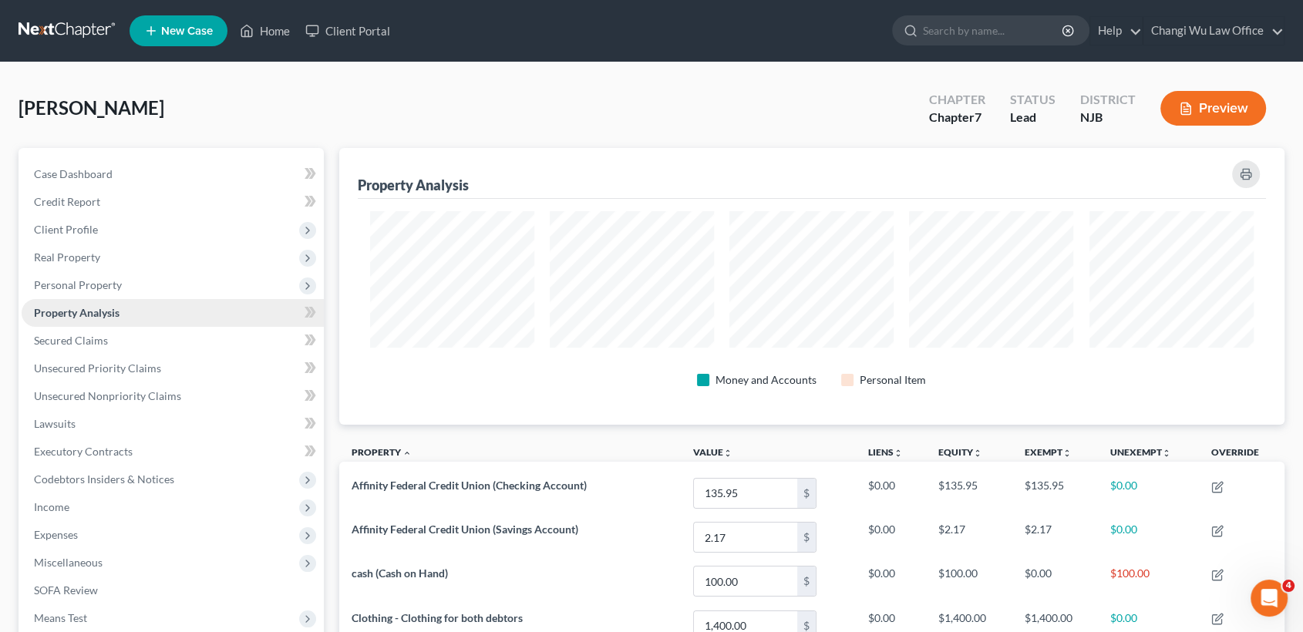
scroll to position [770881, 770212]
click at [100, 278] on span "Personal Property" at bounding box center [78, 284] width 88 height 13
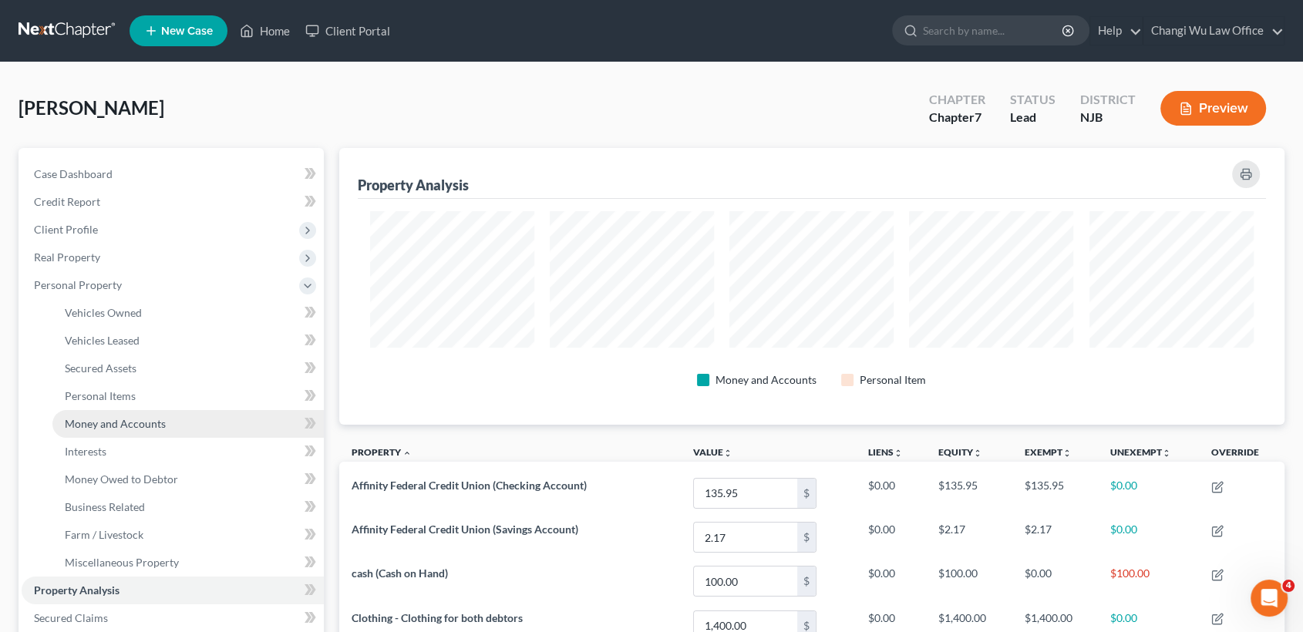
click at [142, 421] on span "Money and Accounts" at bounding box center [115, 423] width 101 height 13
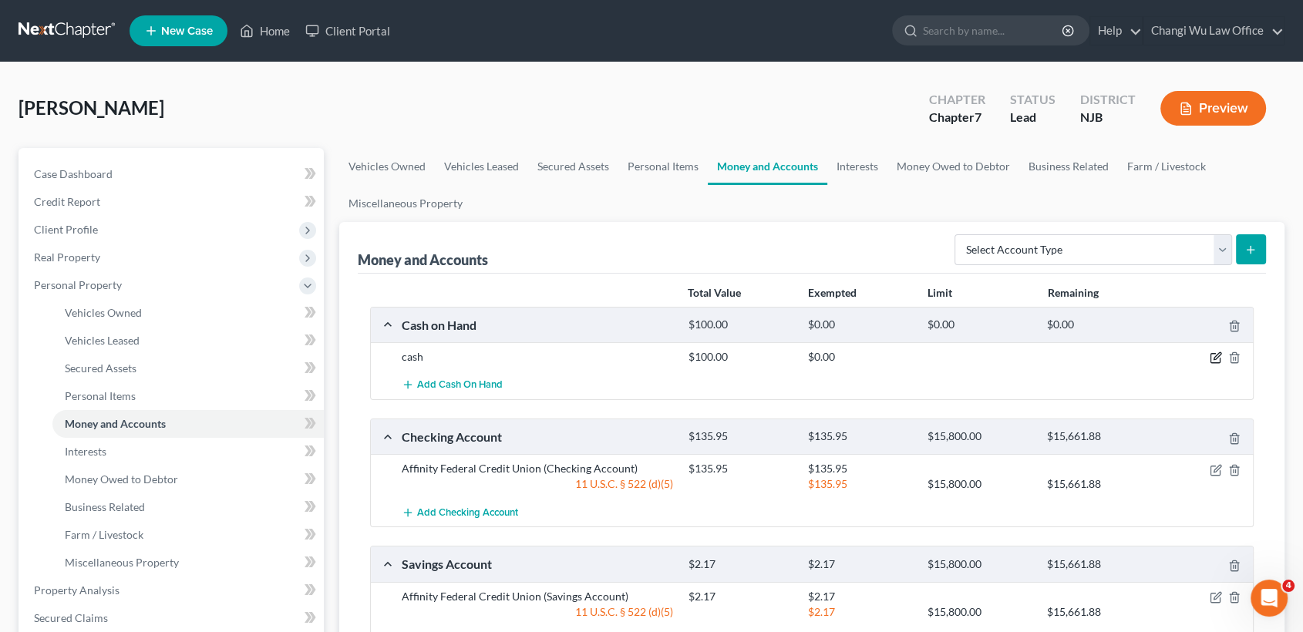
click at [1218, 358] on icon "button" at bounding box center [1216, 358] width 12 height 12
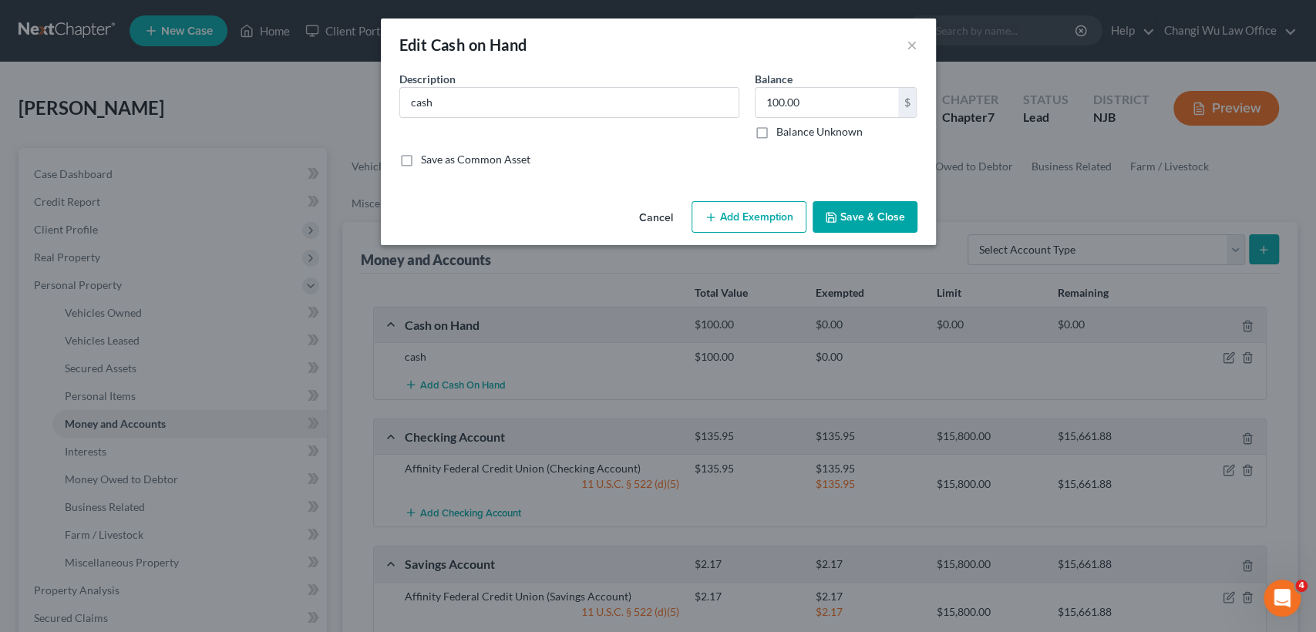
click at [740, 215] on button "Add Exemption" at bounding box center [749, 217] width 115 height 32
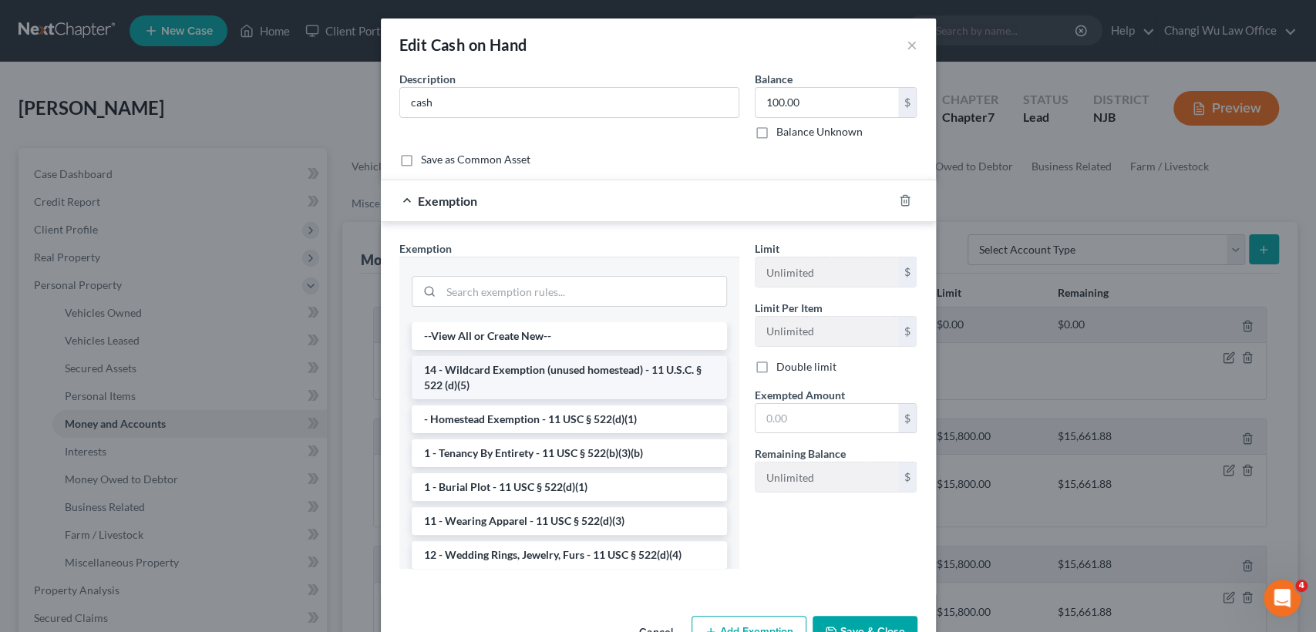
click at [625, 366] on li "14 - Wildcard Exemption (unused homestead) - 11 U.S.C. § 522 (d)(5)" at bounding box center [569, 377] width 315 height 43
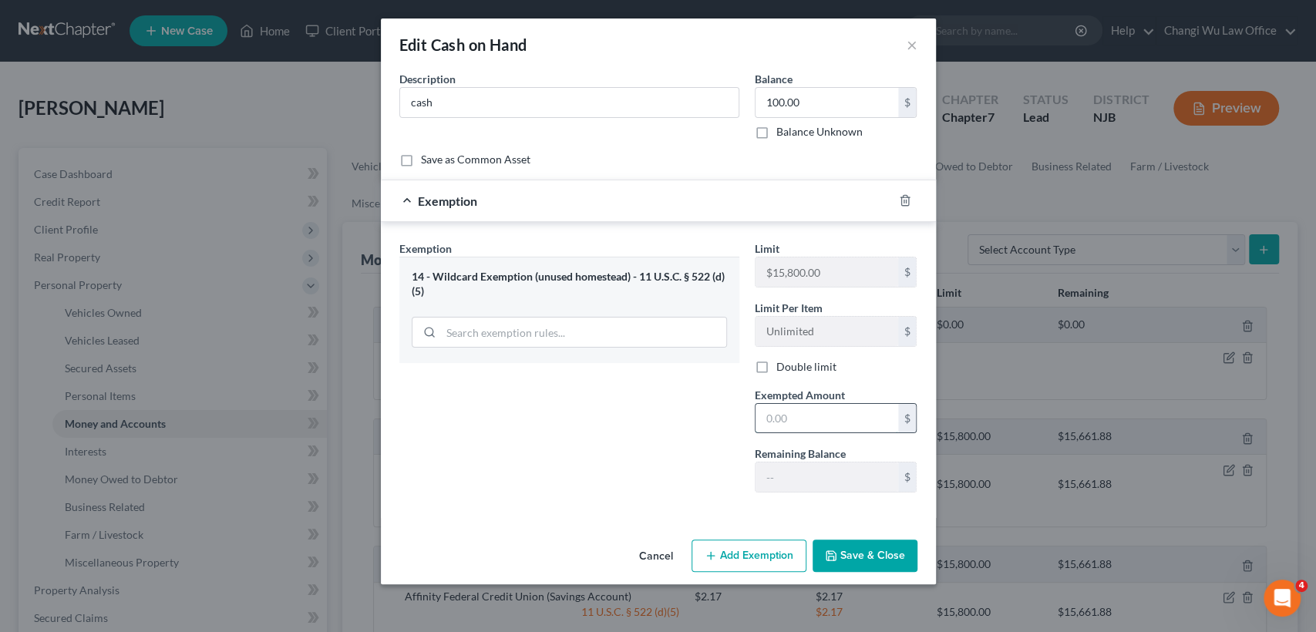
click at [830, 410] on input "text" at bounding box center [827, 418] width 143 height 29
type input "100"
click at [896, 561] on button "Save & Close" at bounding box center [865, 556] width 105 height 32
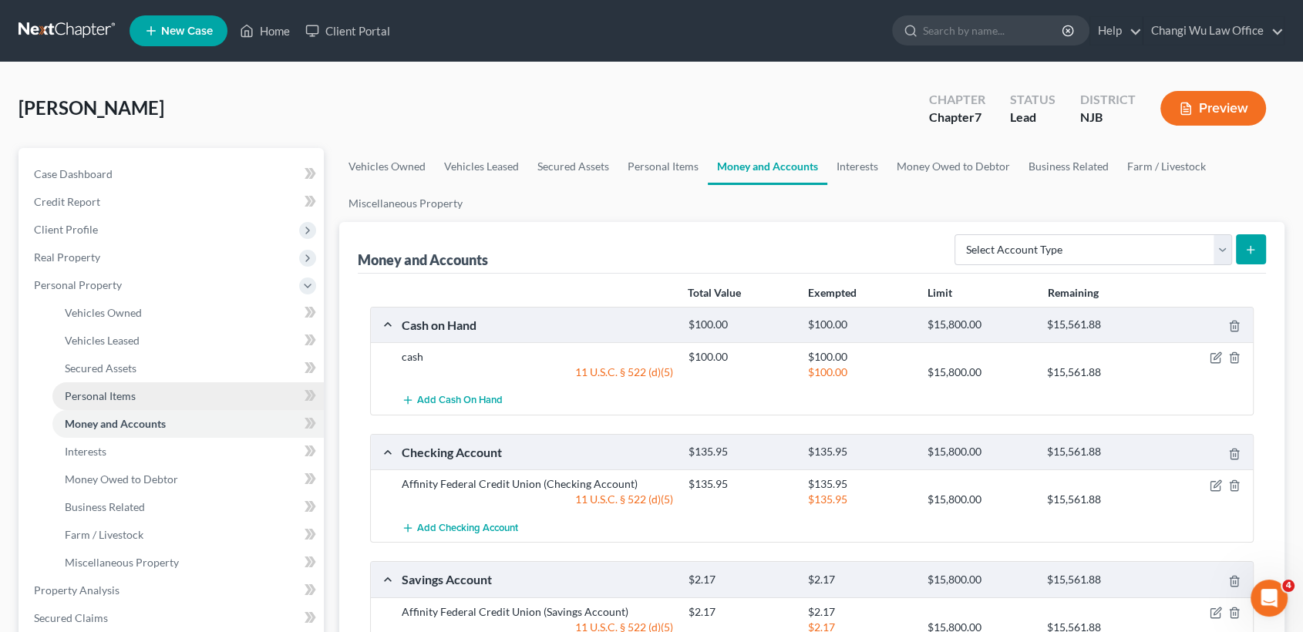
scroll to position [342, 0]
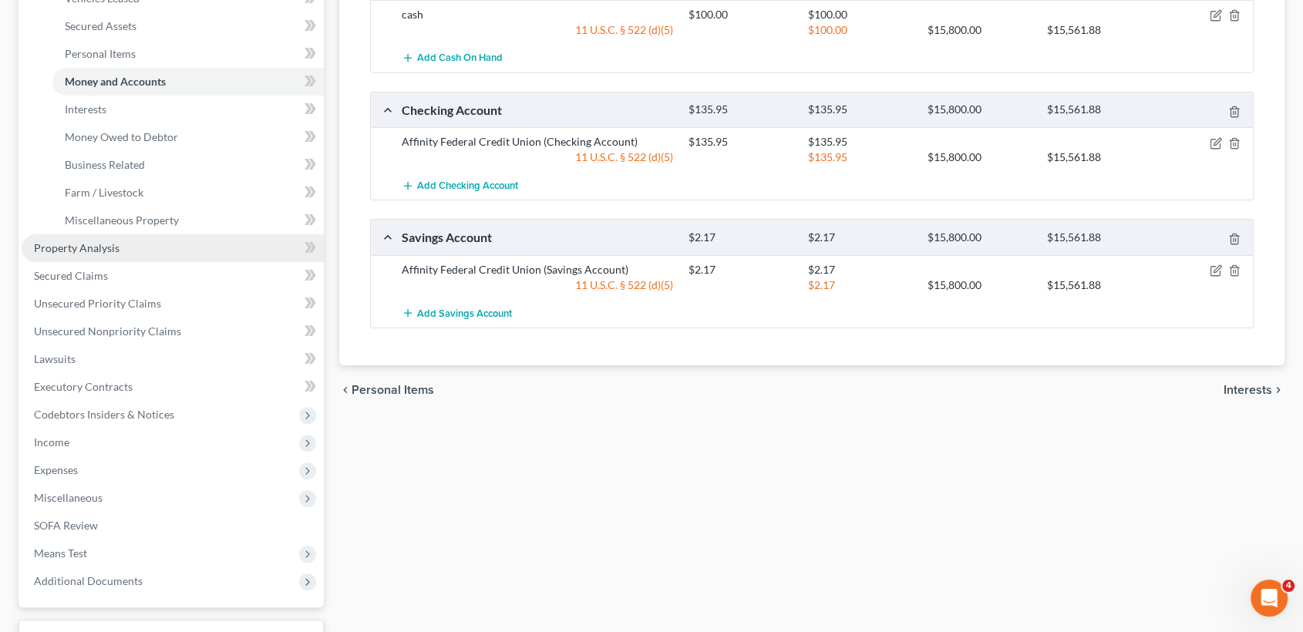
click at [123, 254] on link "Property Analysis" at bounding box center [173, 248] width 302 height 28
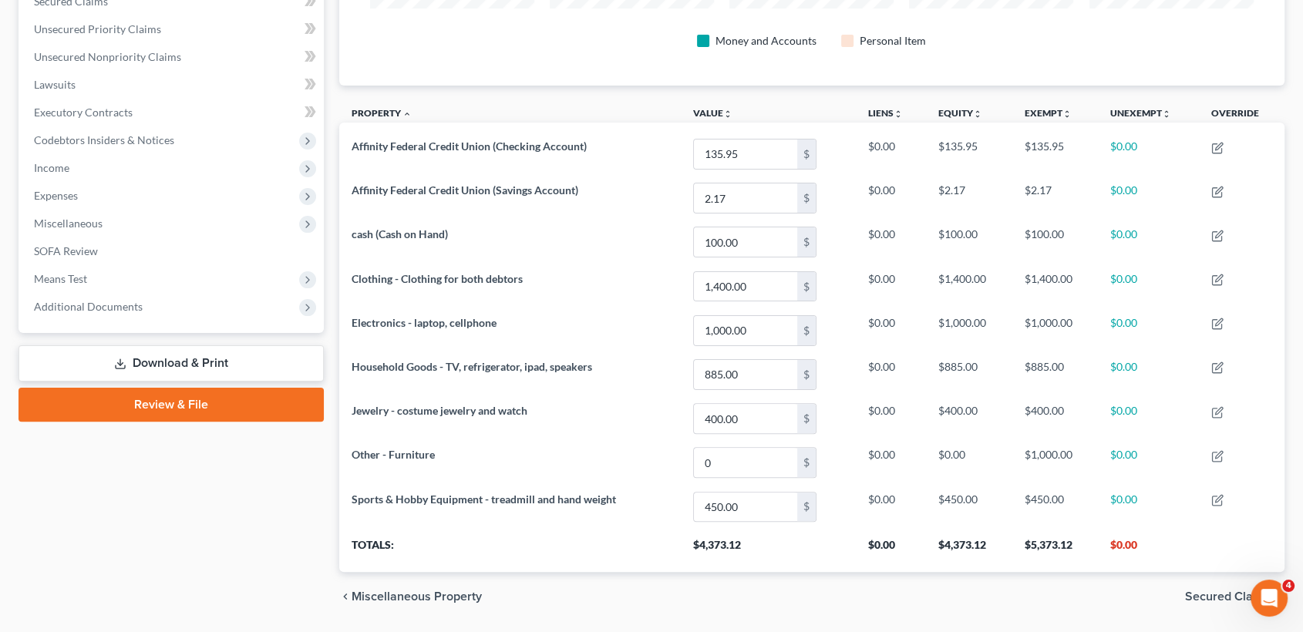
scroll to position [342, 0]
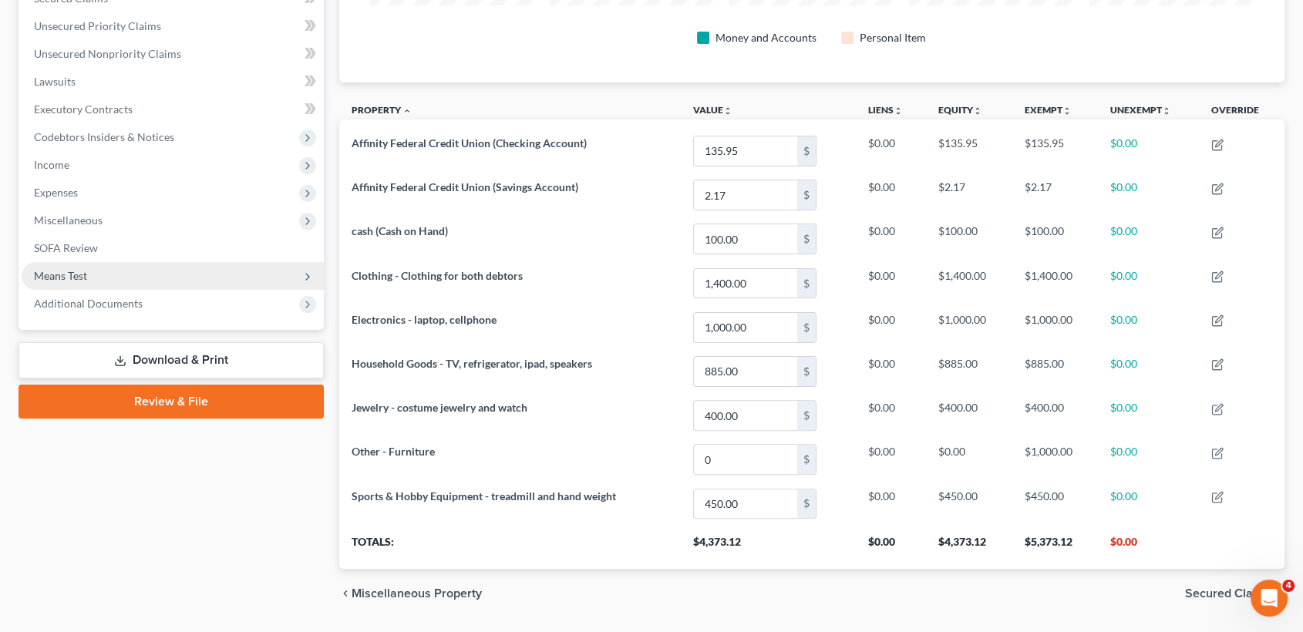
click at [93, 275] on span "Means Test" at bounding box center [173, 276] width 302 height 28
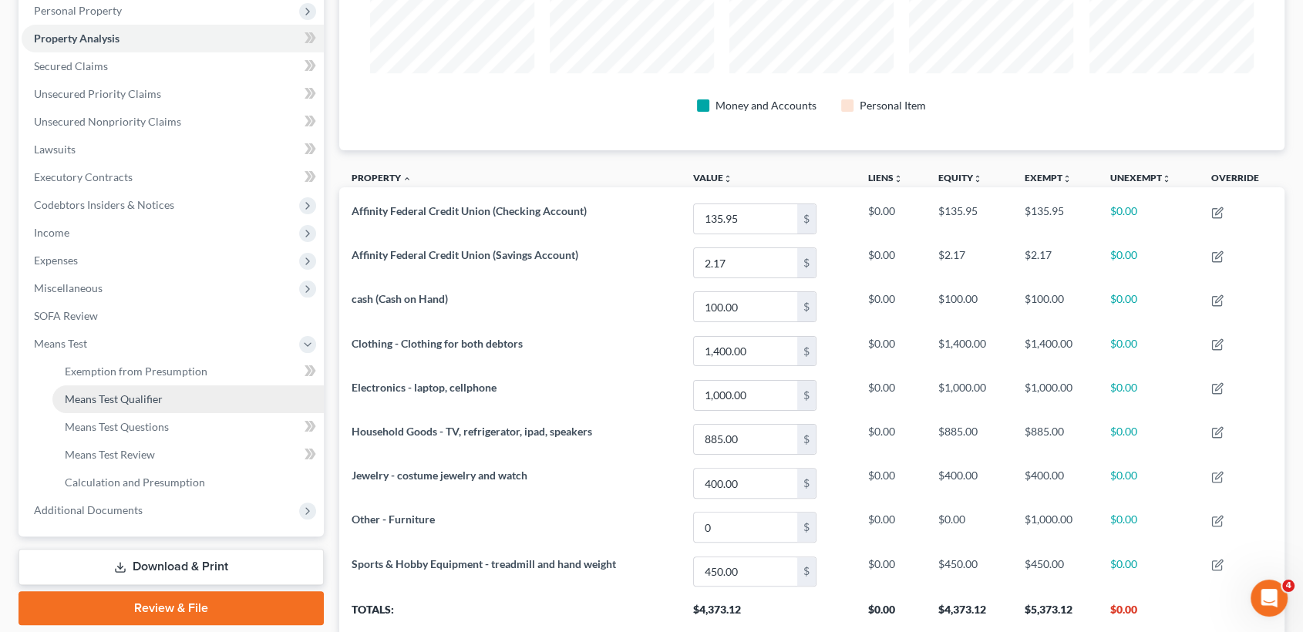
scroll to position [171, 0]
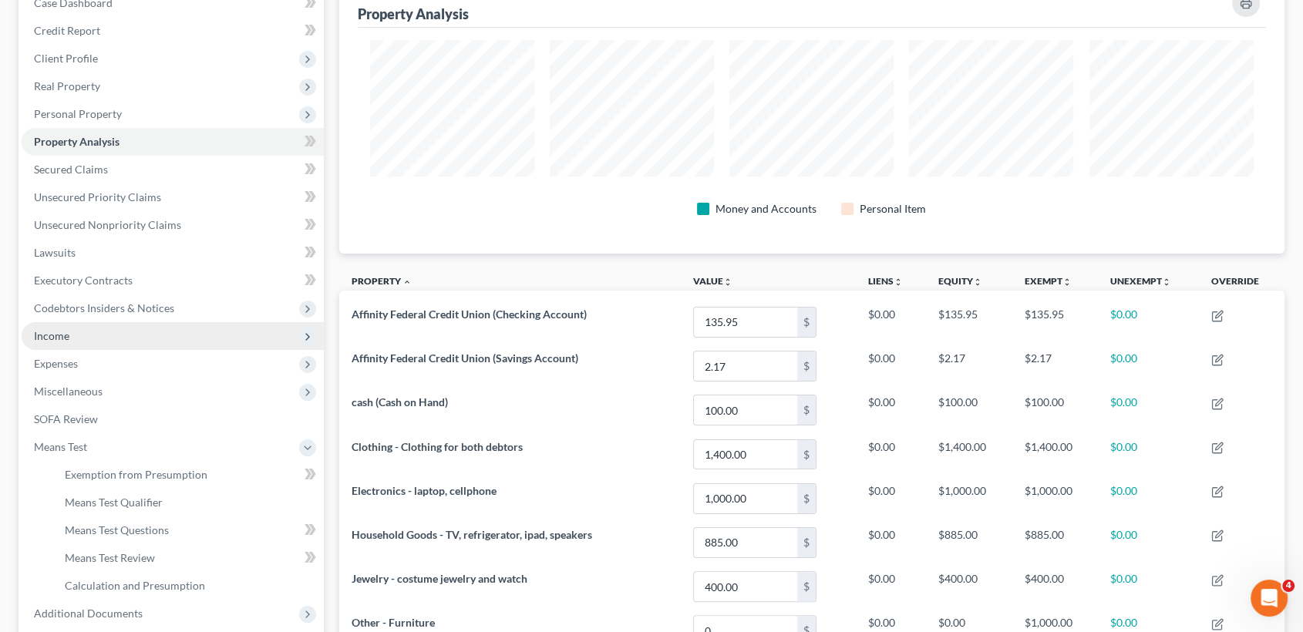
click at [150, 334] on span "Income" at bounding box center [173, 336] width 302 height 28
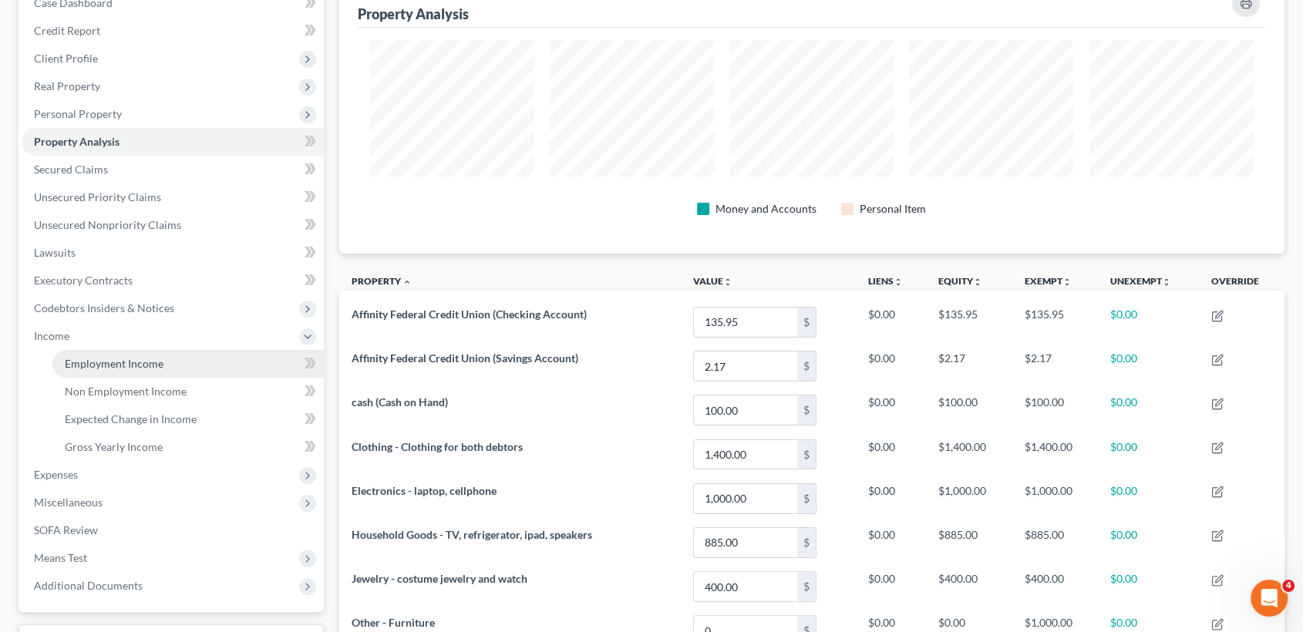
click at [142, 366] on span "Employment Income" at bounding box center [114, 363] width 99 height 13
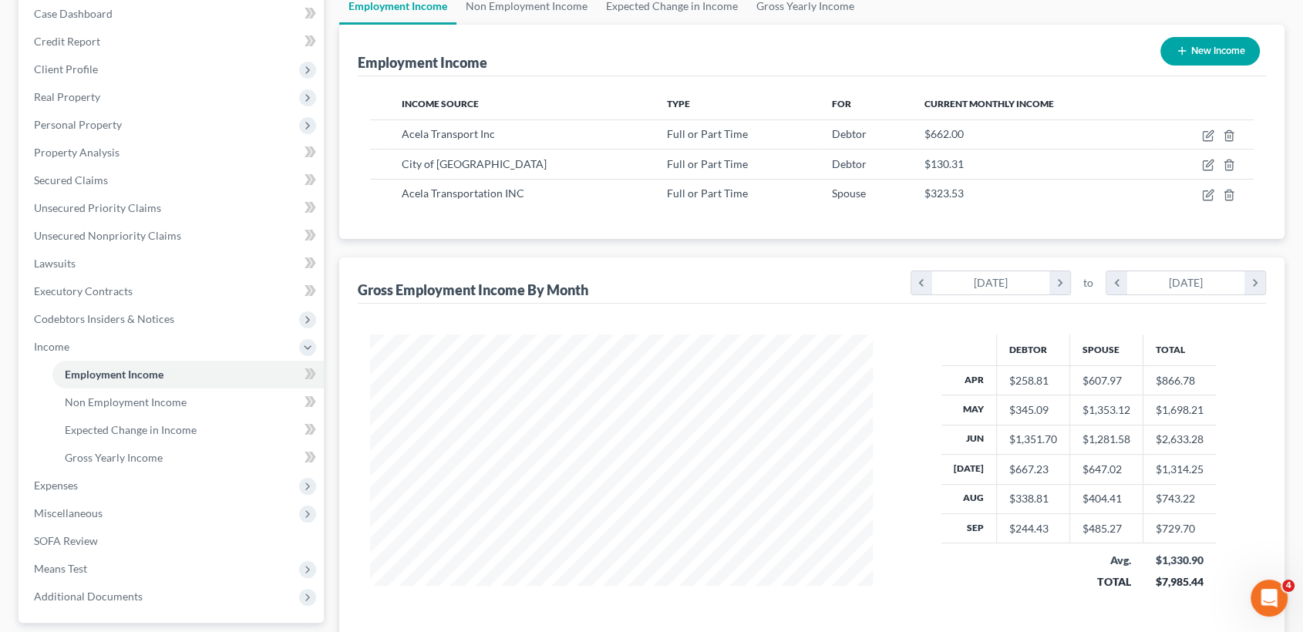
scroll to position [171, 0]
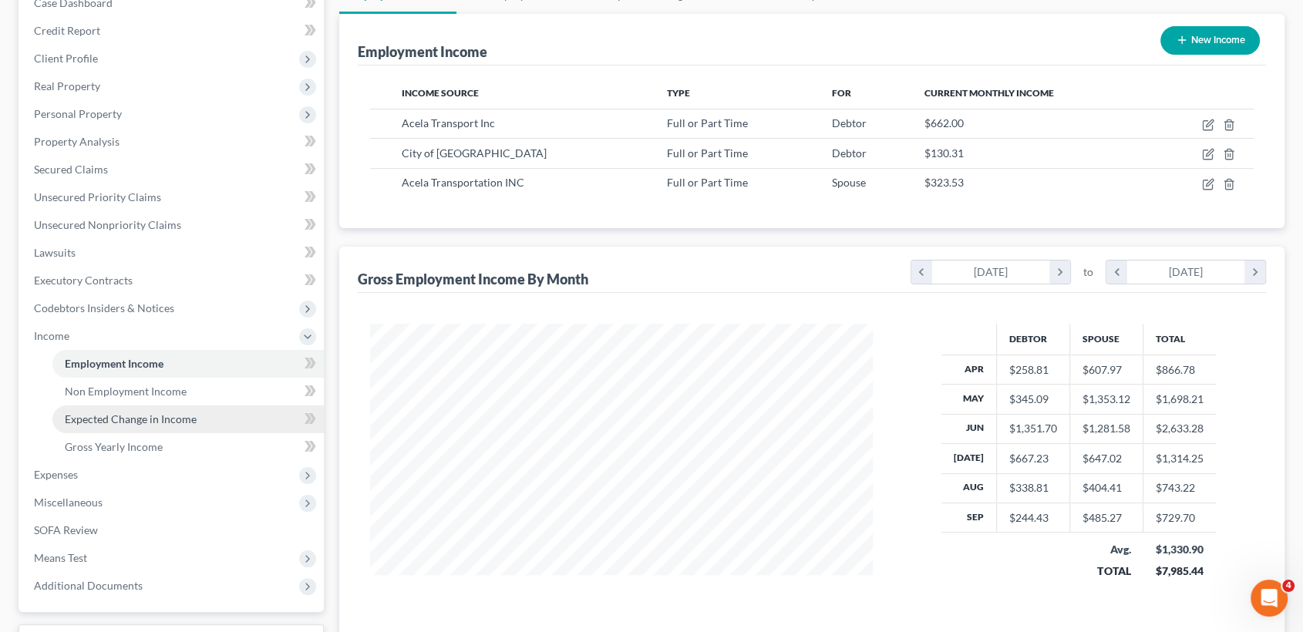
click at [172, 416] on span "Expected Change in Income" at bounding box center [131, 419] width 132 height 13
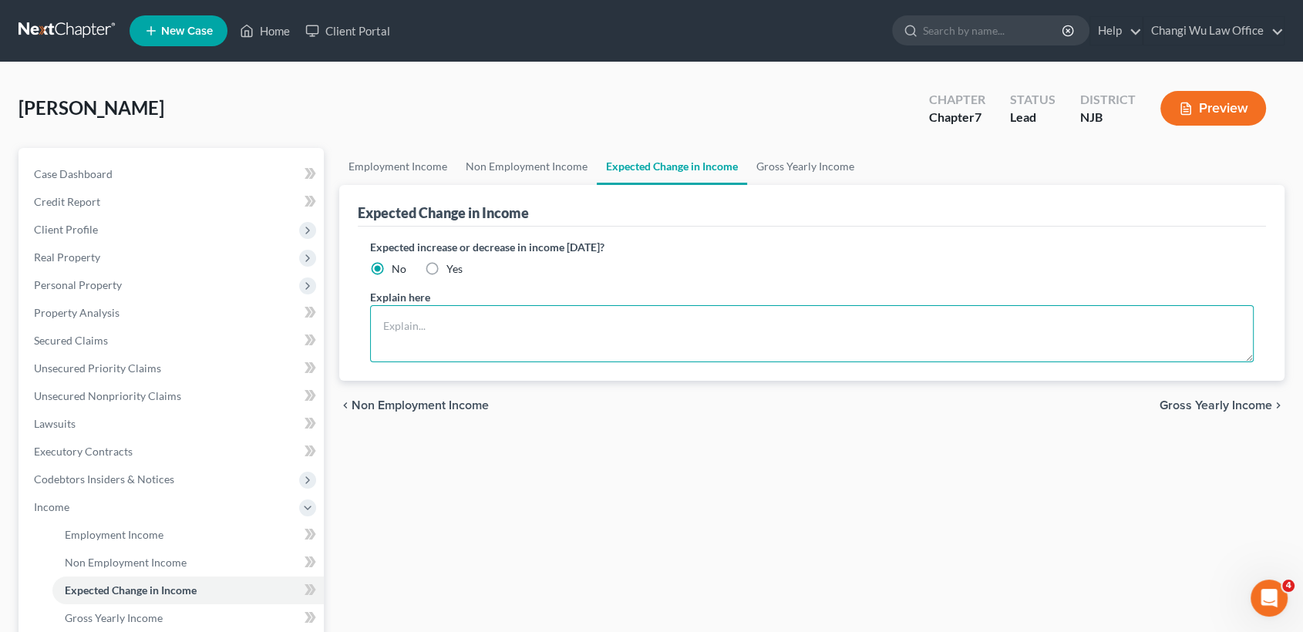
click at [522, 319] on textarea at bounding box center [812, 333] width 885 height 57
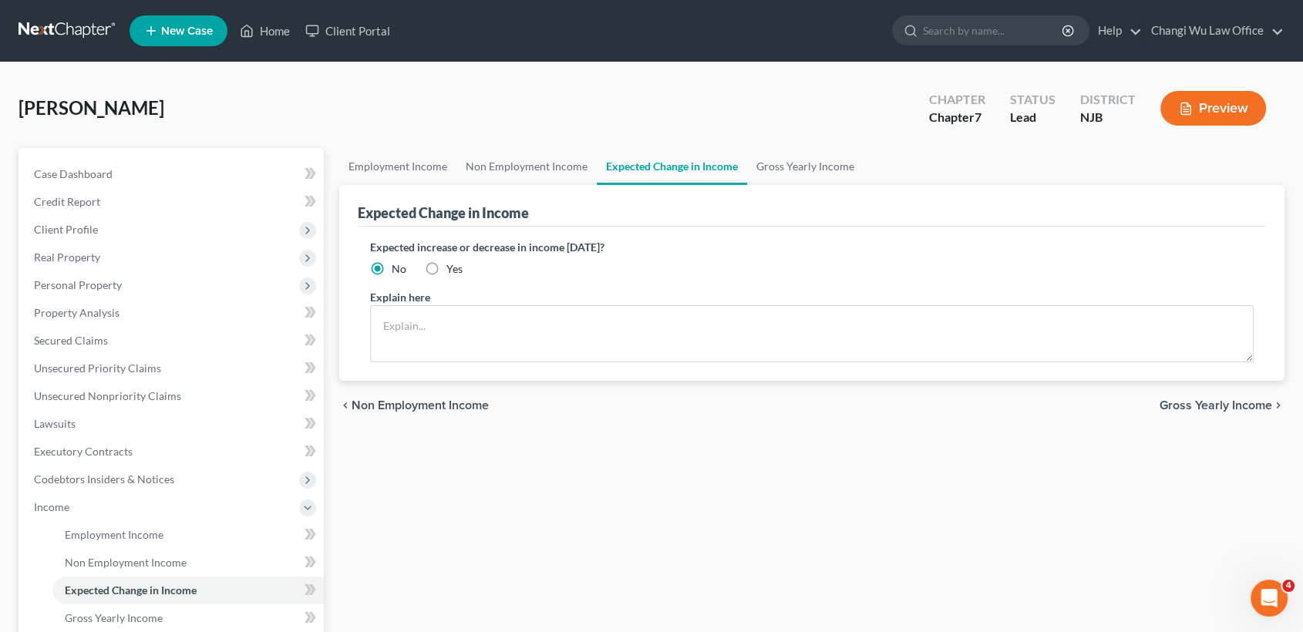
click at [447, 264] on label "Yes" at bounding box center [455, 268] width 16 height 15
click at [453, 264] on input "Yes" at bounding box center [458, 266] width 10 height 10
radio input "true"
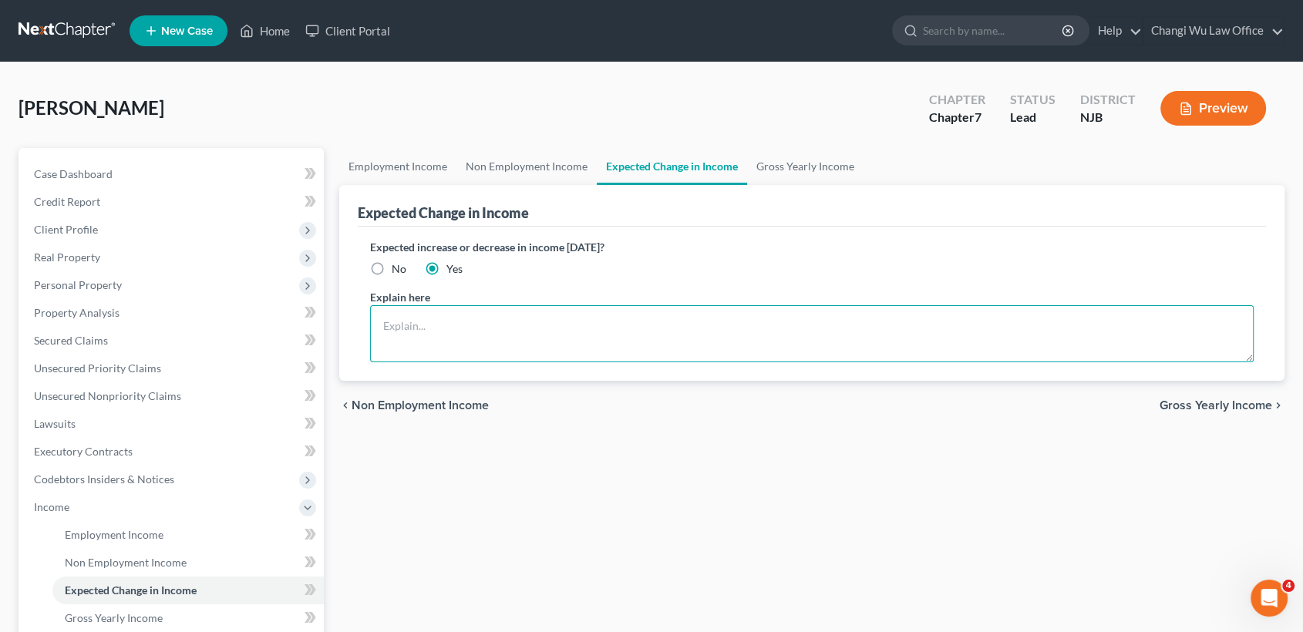
click at [445, 332] on textarea at bounding box center [812, 333] width 885 height 57
click at [662, 329] on textarea "The part-time employment at the City of Plainfield will b" at bounding box center [812, 333] width 885 height 57
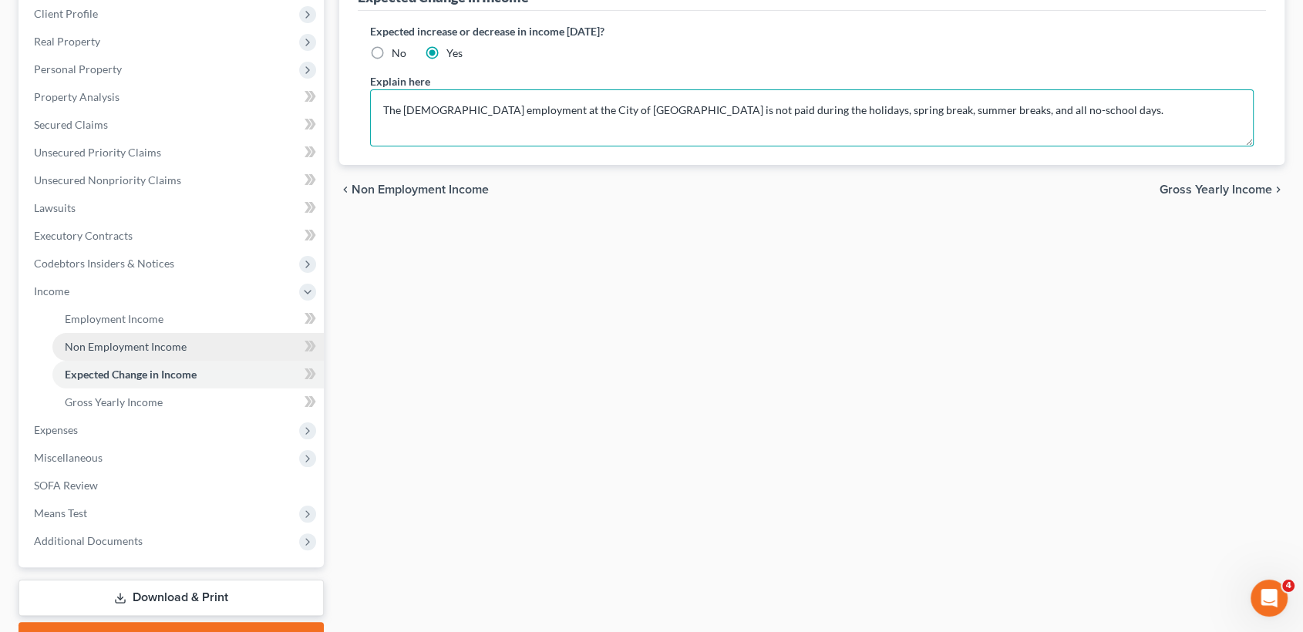
scroll to position [257, 0]
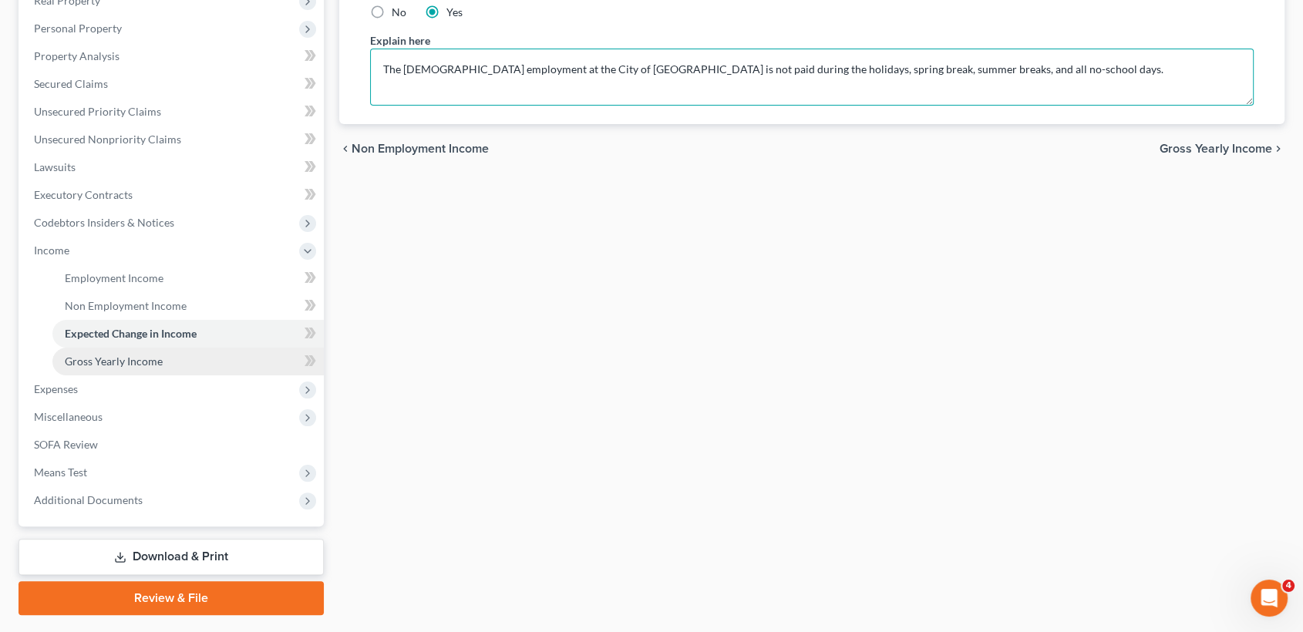
type textarea "The part-time employment at the City of Plainfield is not paid during the holid…"
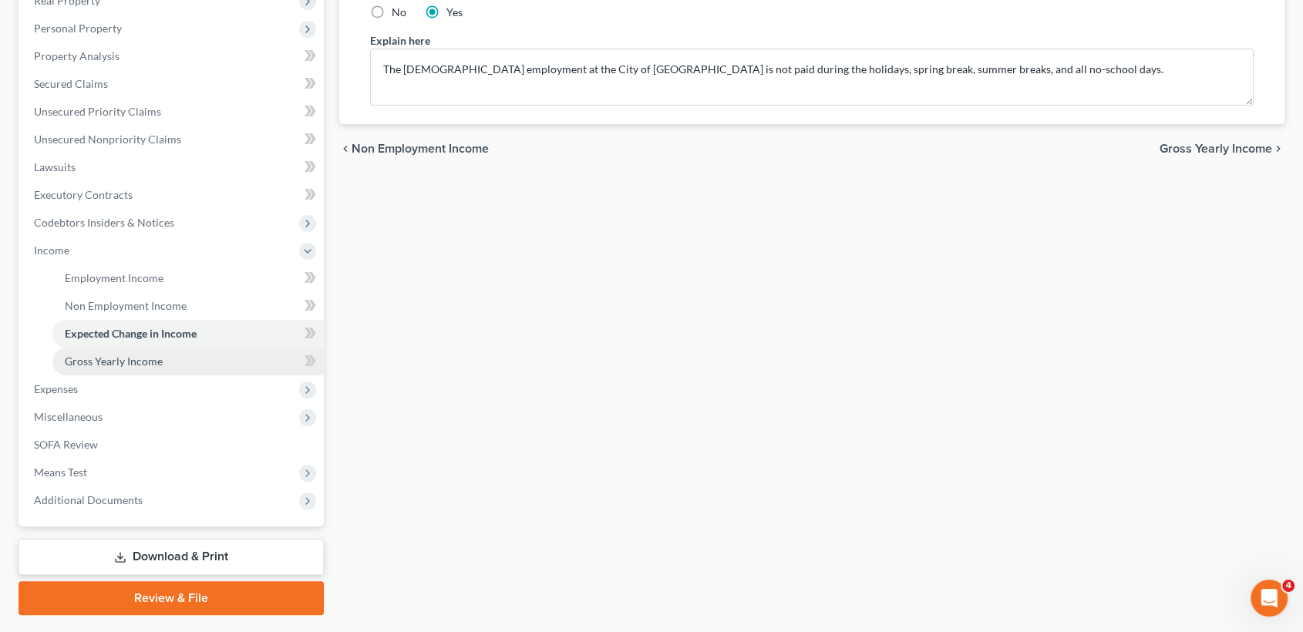
click at [165, 359] on link "Gross Yearly Income" at bounding box center [187, 362] width 271 height 28
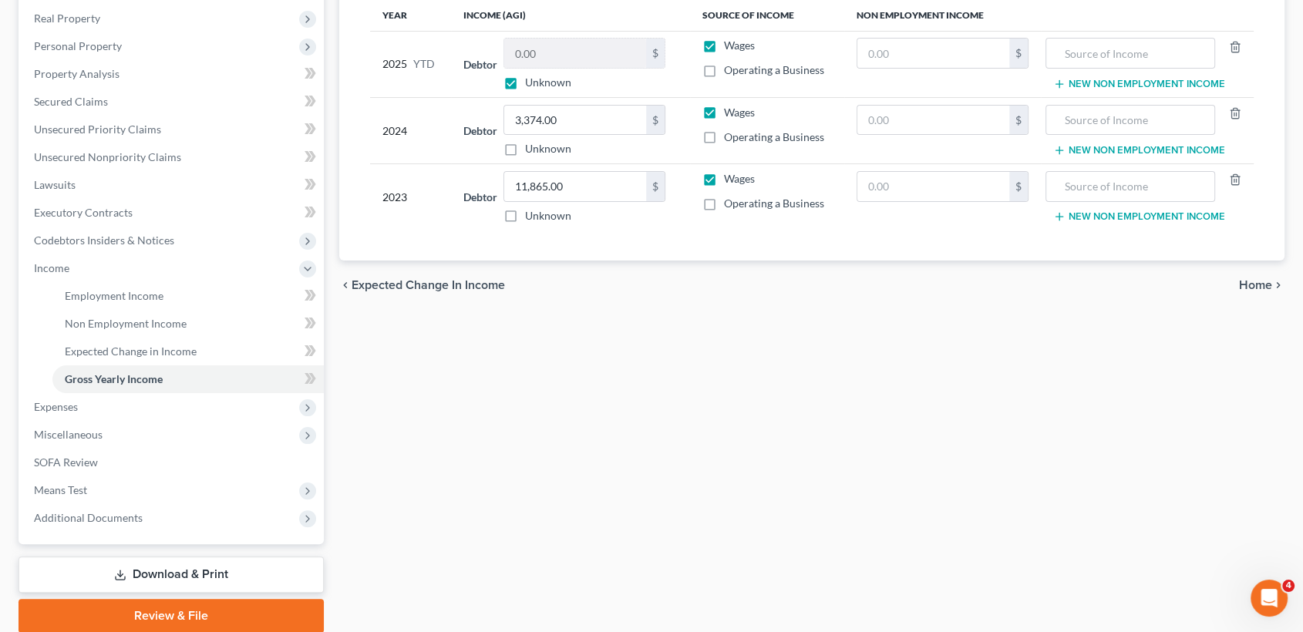
scroll to position [298, 0]
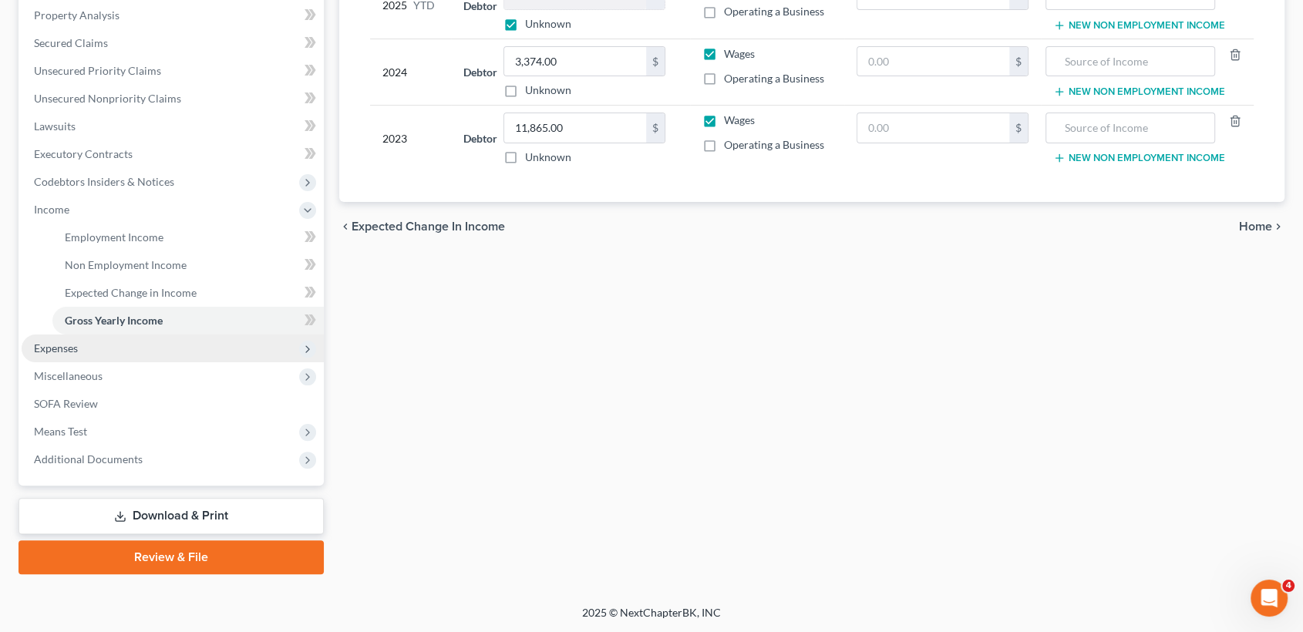
click at [152, 348] on span "Expenses" at bounding box center [173, 349] width 302 height 28
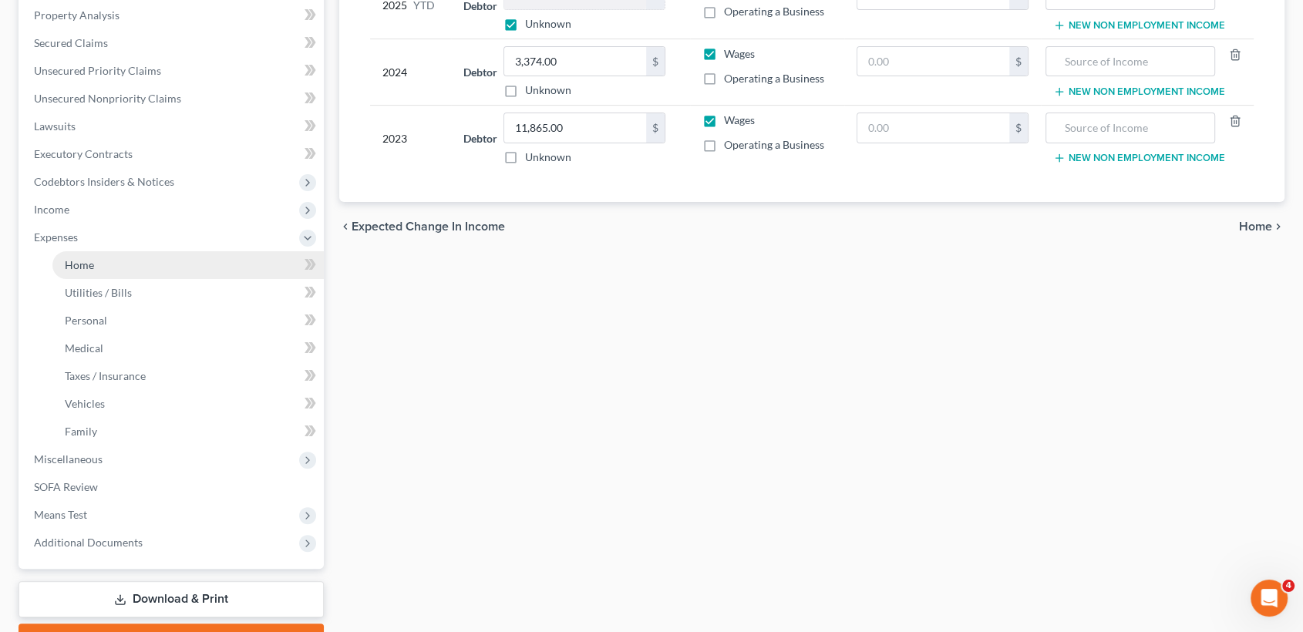
click at [105, 260] on link "Home" at bounding box center [187, 265] width 271 height 28
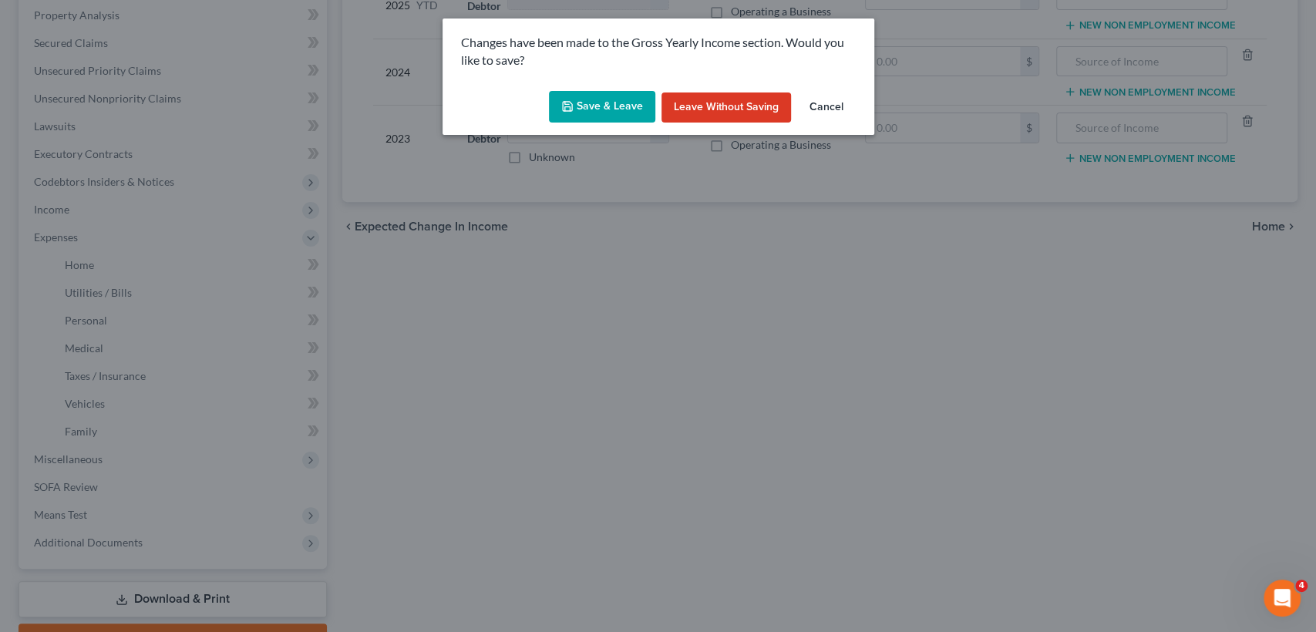
click at [611, 102] on button "Save & Leave" at bounding box center [602, 107] width 106 height 32
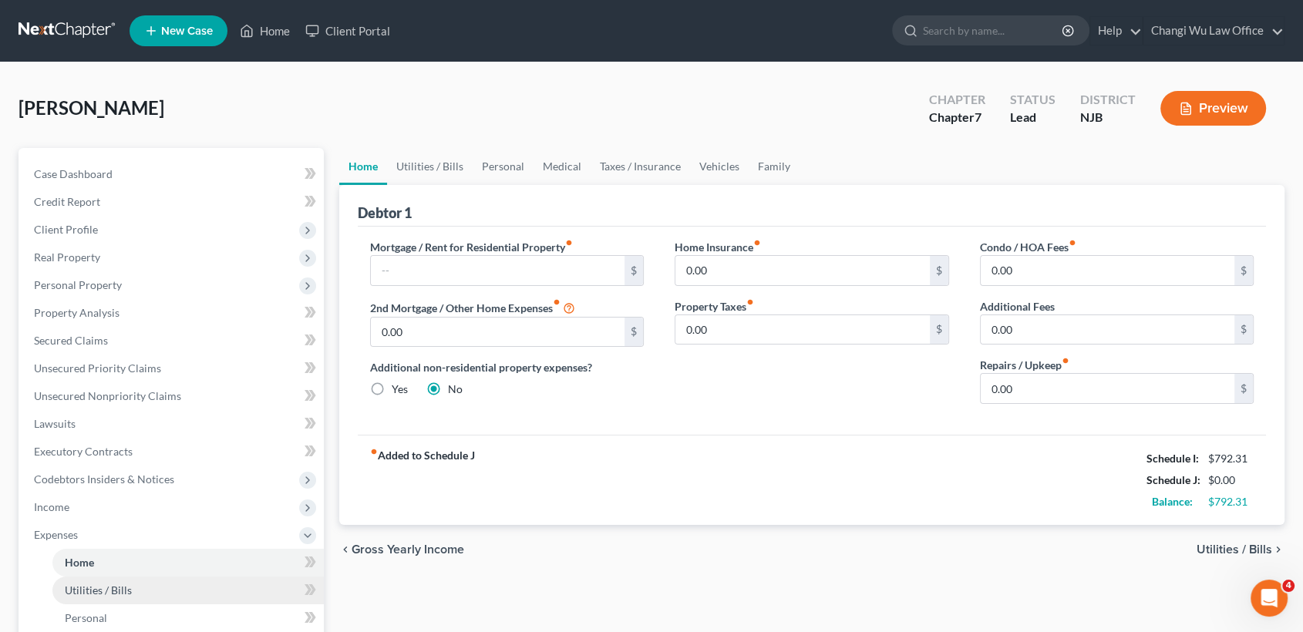
click at [127, 587] on span "Utilities / Bills" at bounding box center [98, 590] width 67 height 13
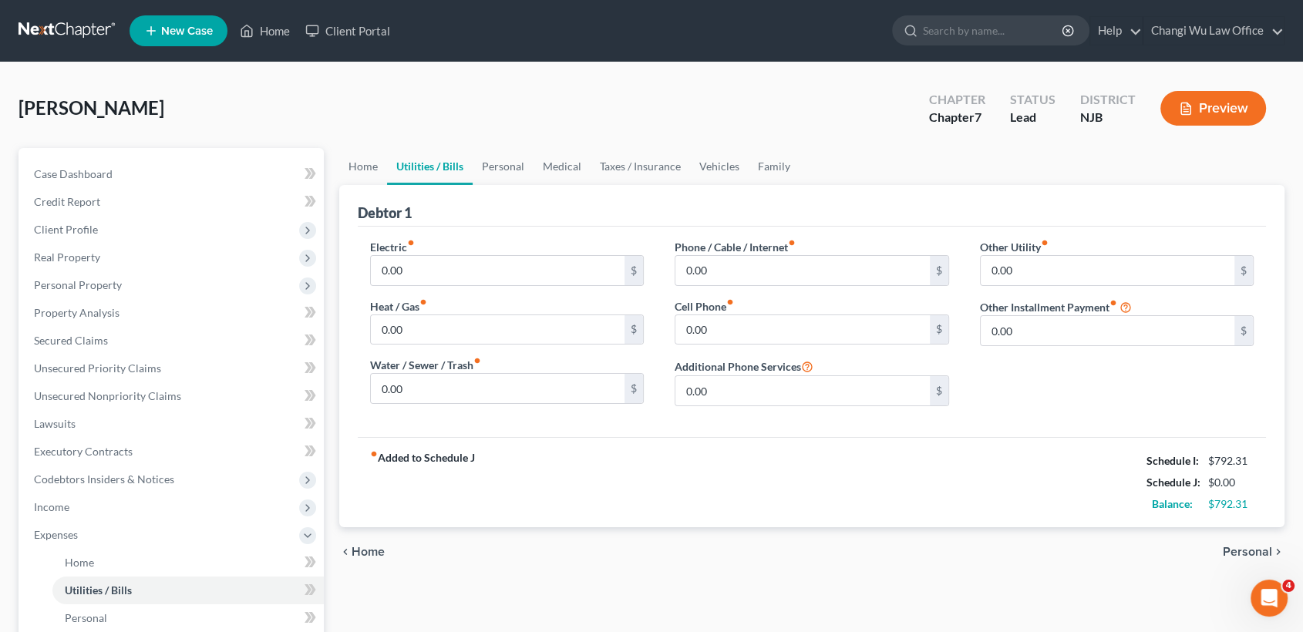
click at [588, 243] on div "Electric fiber_manual_record 0.00 $" at bounding box center [507, 262] width 275 height 47
click at [568, 275] on input "0.00" at bounding box center [498, 270] width 254 height 29
type input "100"
click at [515, 332] on input "0.00" at bounding box center [498, 329] width 254 height 29
type input "30"
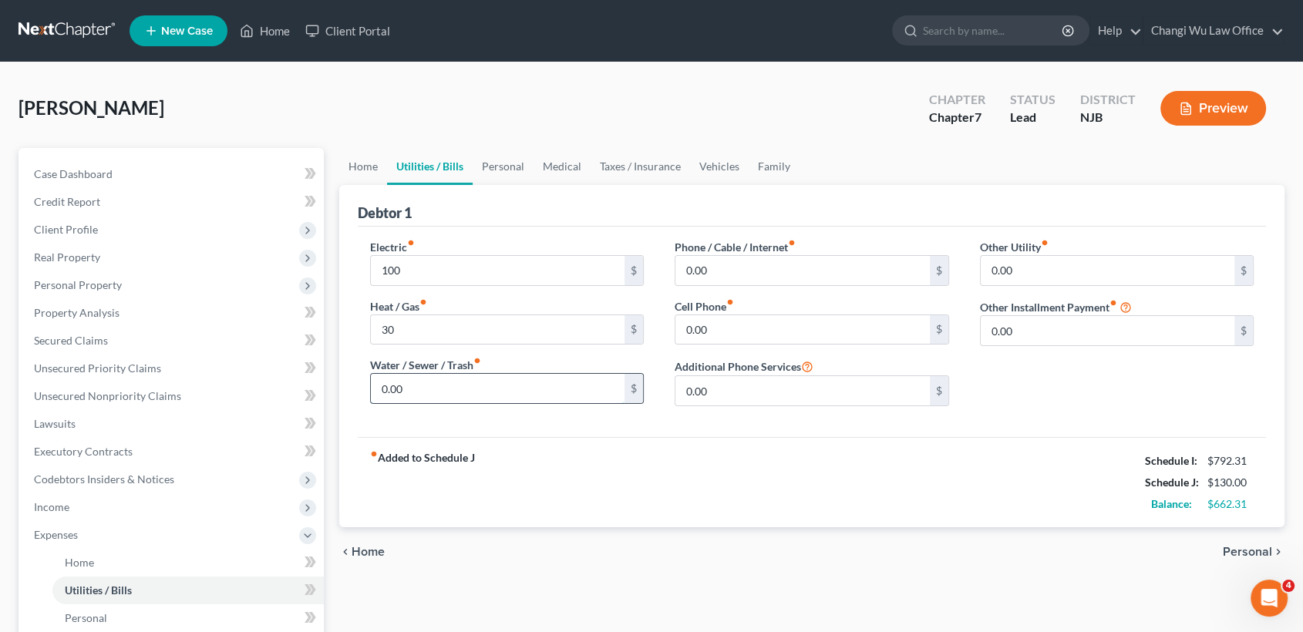
click at [450, 388] on input "0.00" at bounding box center [498, 388] width 254 height 29
type input "150"
click at [771, 267] on input "0.00" at bounding box center [803, 270] width 254 height 29
type input "2"
type input "150"
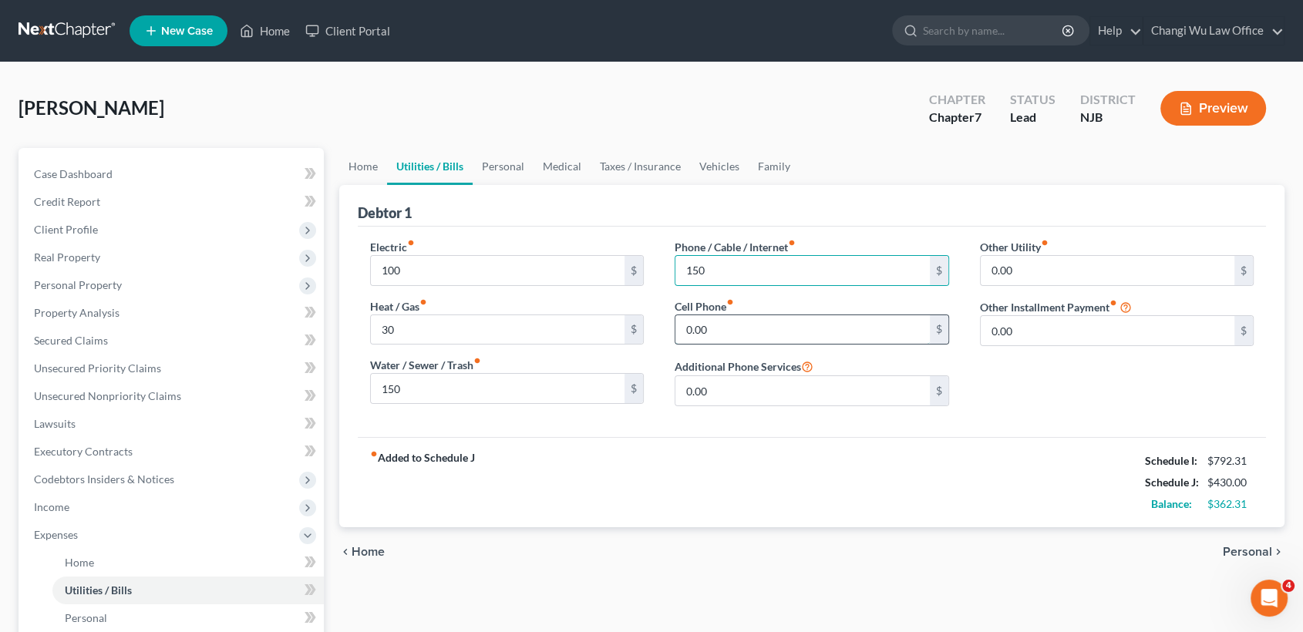
click at [764, 334] on input "0.00" at bounding box center [803, 329] width 254 height 29
drag, startPoint x: 783, startPoint y: 329, endPoint x: 676, endPoint y: 328, distance: 107.2
click at [676, 328] on input "200" at bounding box center [803, 329] width 254 height 29
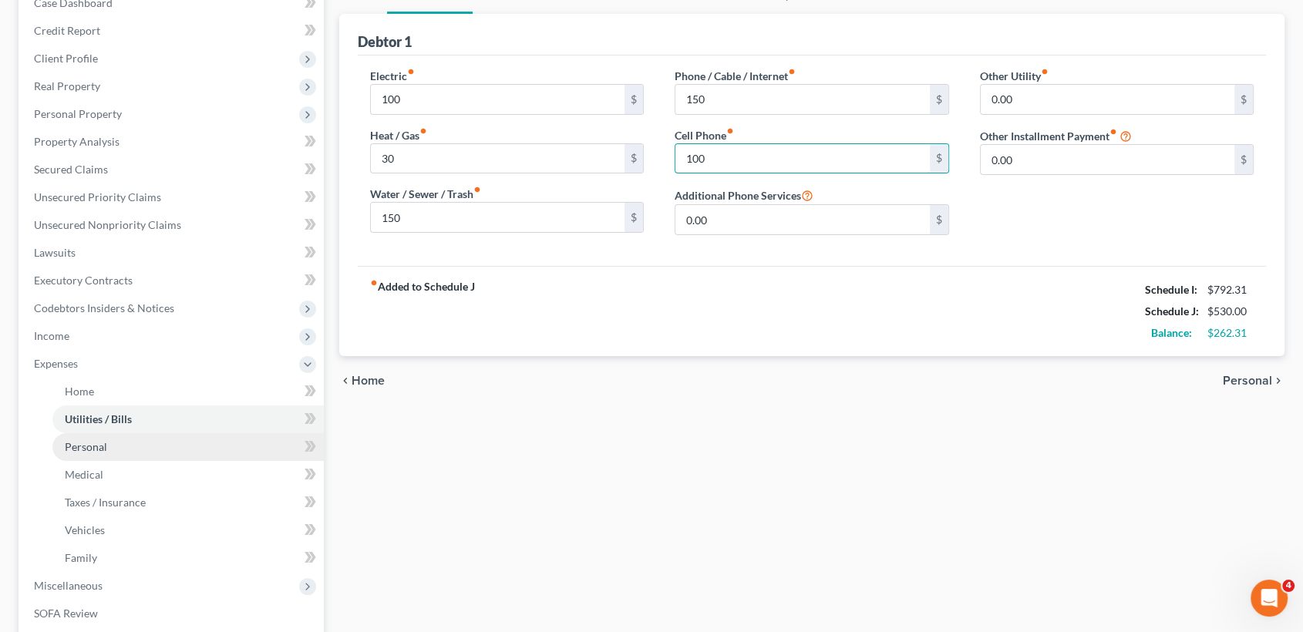
type input "100"
click at [119, 442] on link "Personal" at bounding box center [187, 447] width 271 height 28
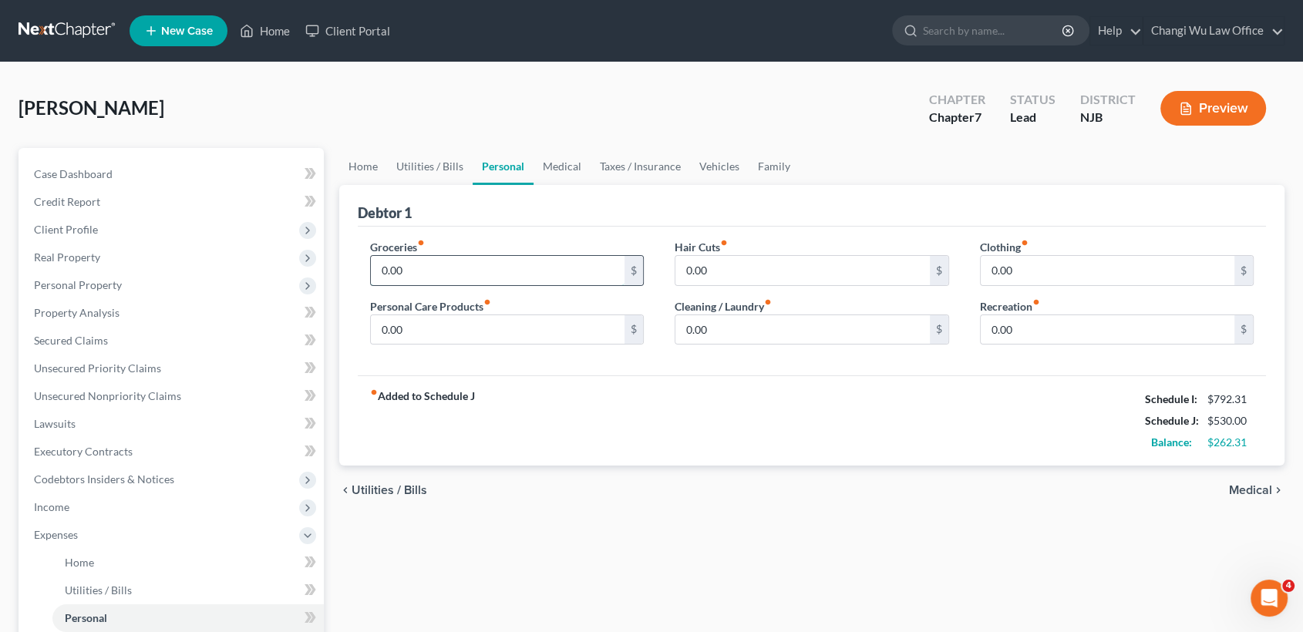
click at [433, 265] on input "0.00" at bounding box center [498, 270] width 254 height 29
type input "150"
type input "40"
click at [1021, 272] on input "0.00" at bounding box center [1108, 270] width 254 height 29
type input "100"
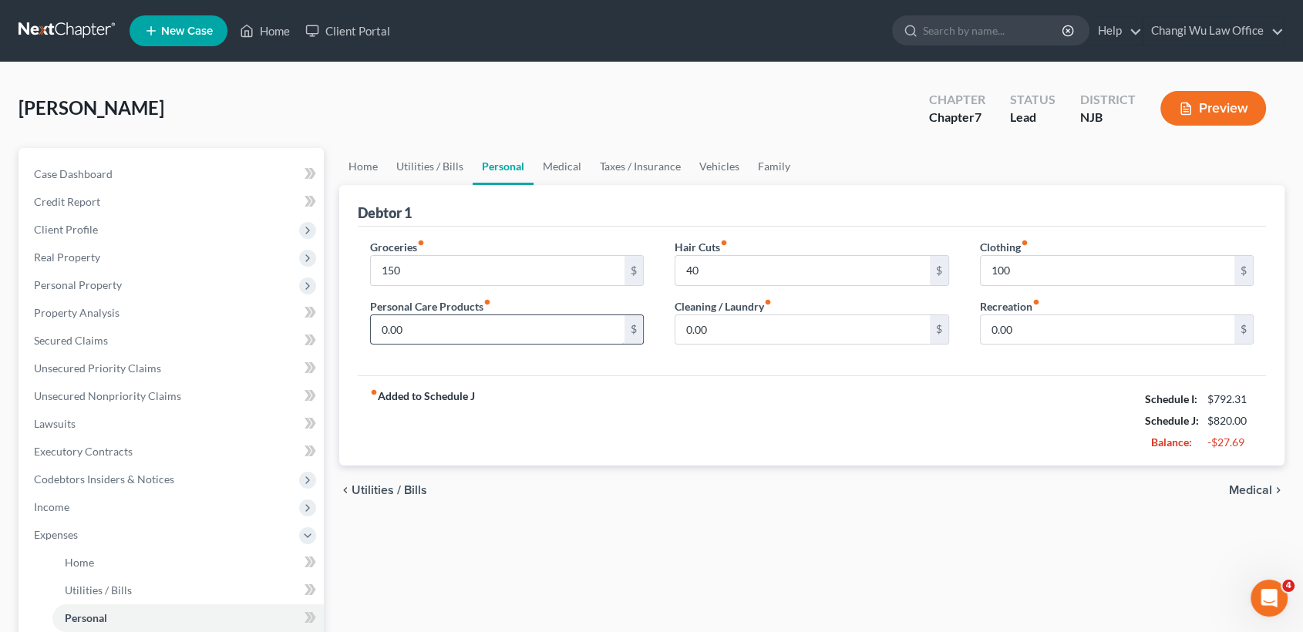
click at [590, 332] on input "0.00" at bounding box center [498, 329] width 254 height 29
type input "100"
click at [726, 332] on input "0.00" at bounding box center [803, 329] width 254 height 29
type input "5"
type input "80"
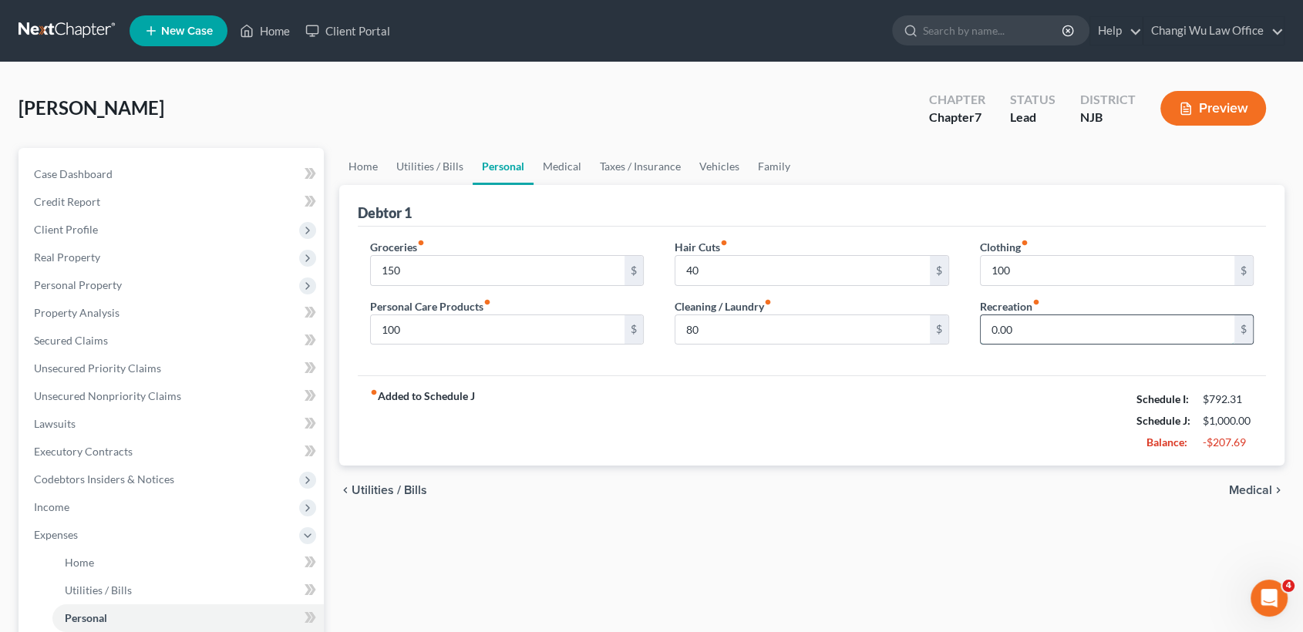
click at [1040, 339] on input "0.00" at bounding box center [1108, 329] width 254 height 29
type input "100"
click at [455, 324] on input "100" at bounding box center [498, 329] width 254 height 29
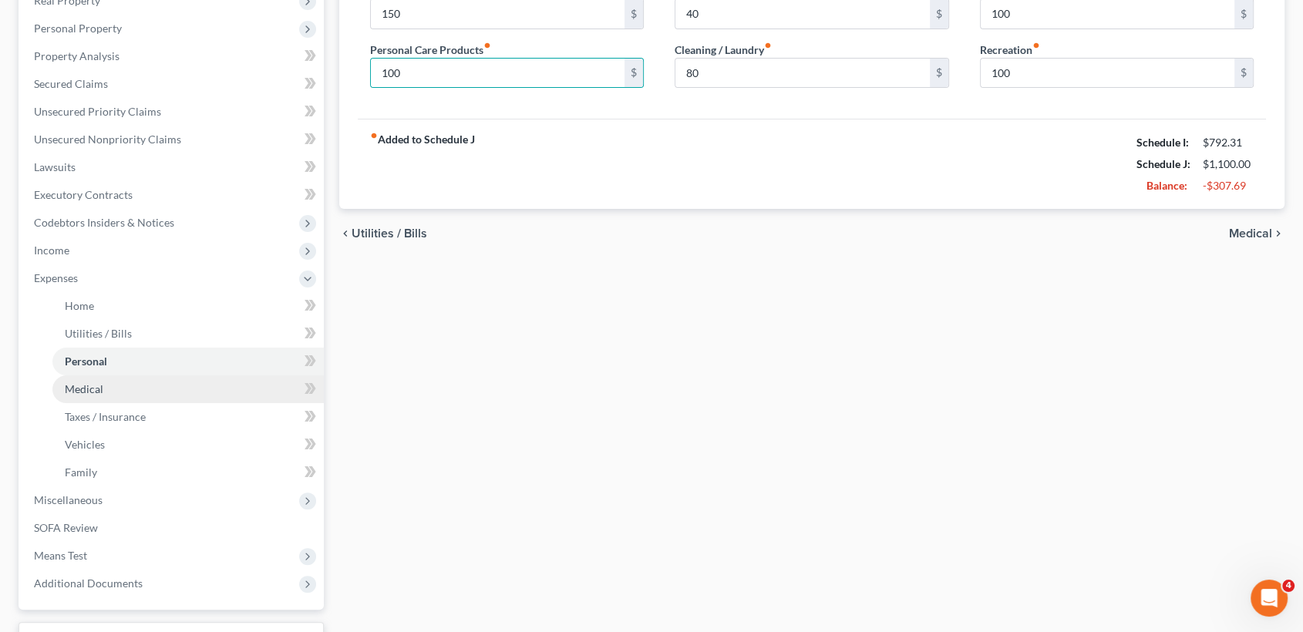
click at [120, 389] on link "Medical" at bounding box center [187, 390] width 271 height 28
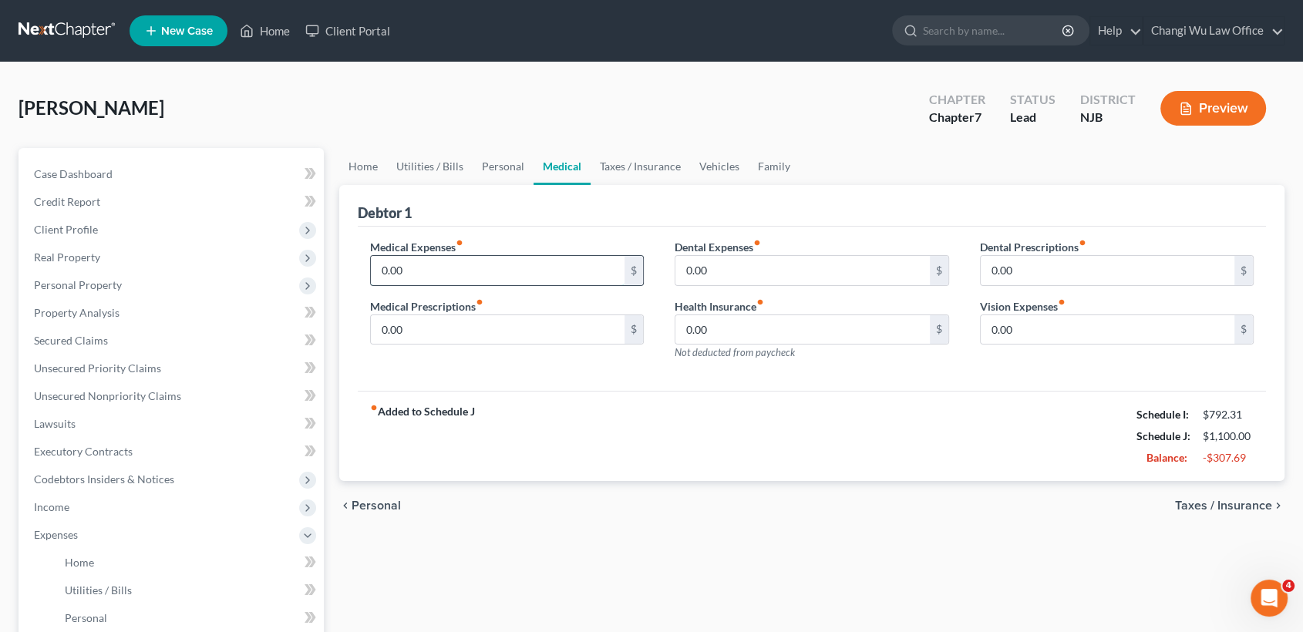
click at [470, 273] on input "0.00" at bounding box center [498, 270] width 254 height 29
type input "100"
click at [739, 274] on input "0.00" at bounding box center [803, 270] width 254 height 29
type input "20"
click at [549, 329] on input "0.00" at bounding box center [498, 329] width 254 height 29
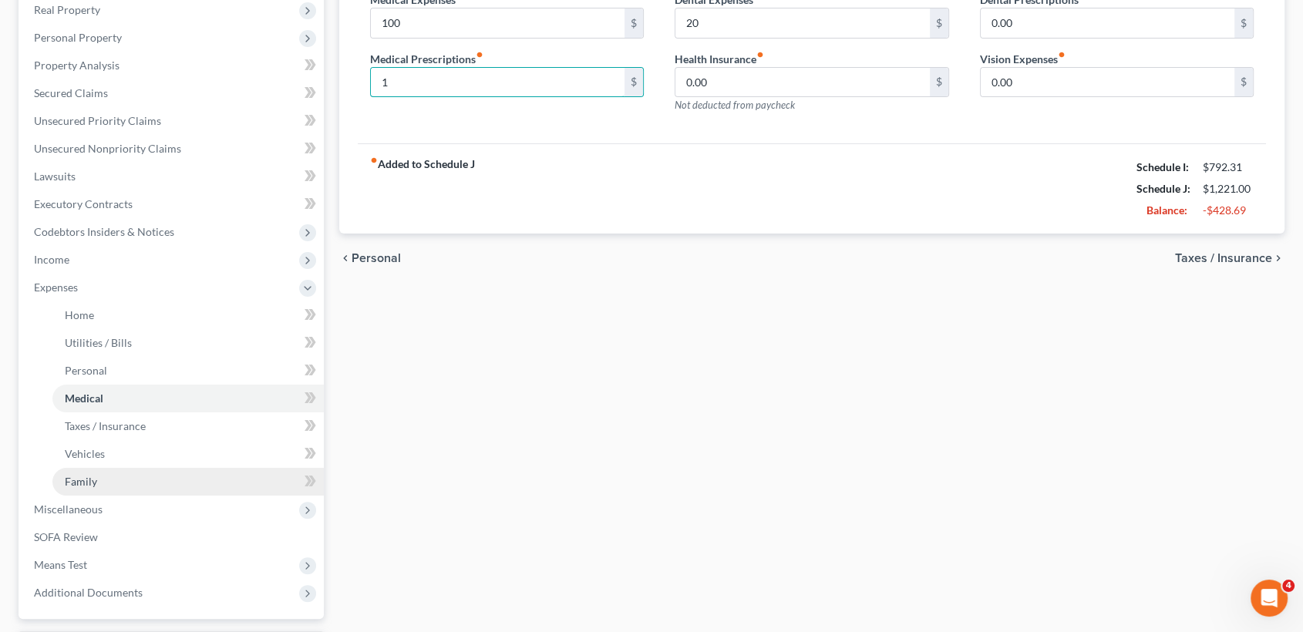
scroll to position [257, 0]
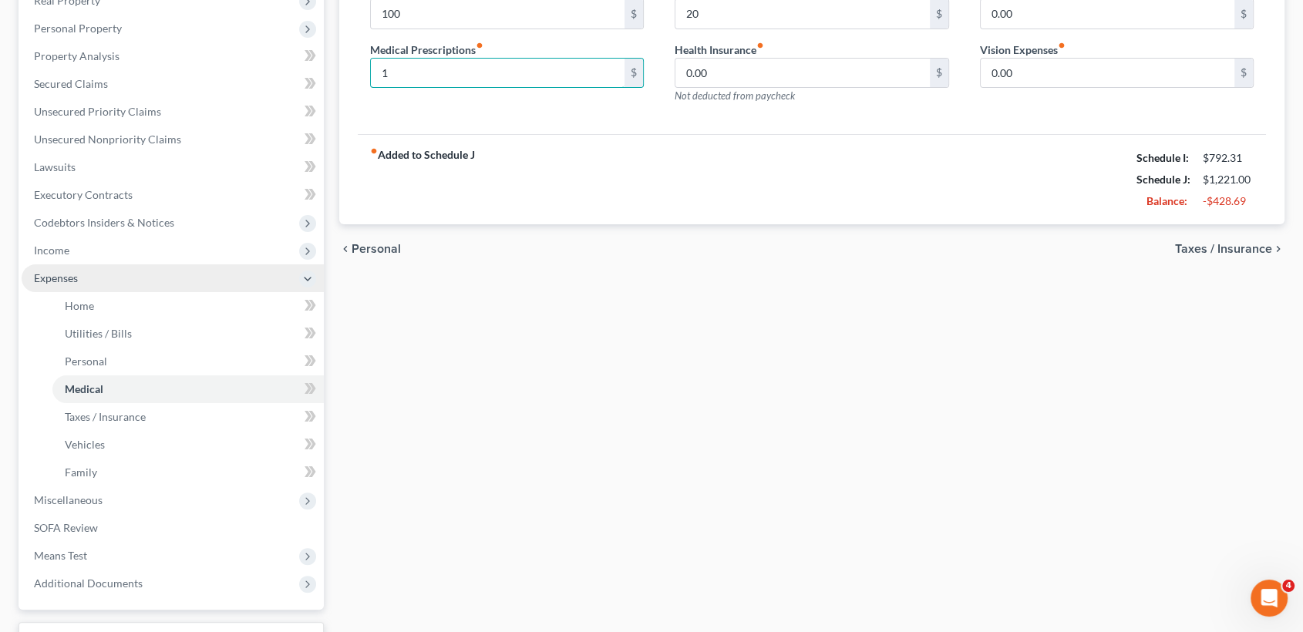
type input "1"
click at [113, 279] on span "Expenses" at bounding box center [173, 279] width 302 height 28
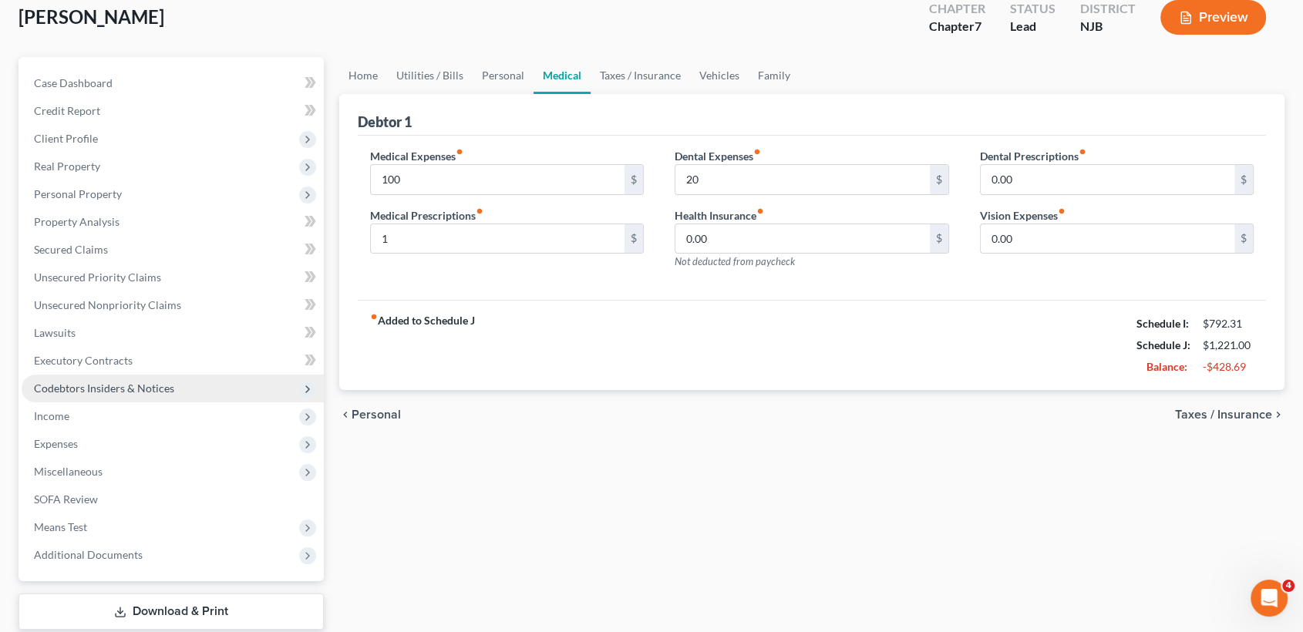
scroll to position [187, 0]
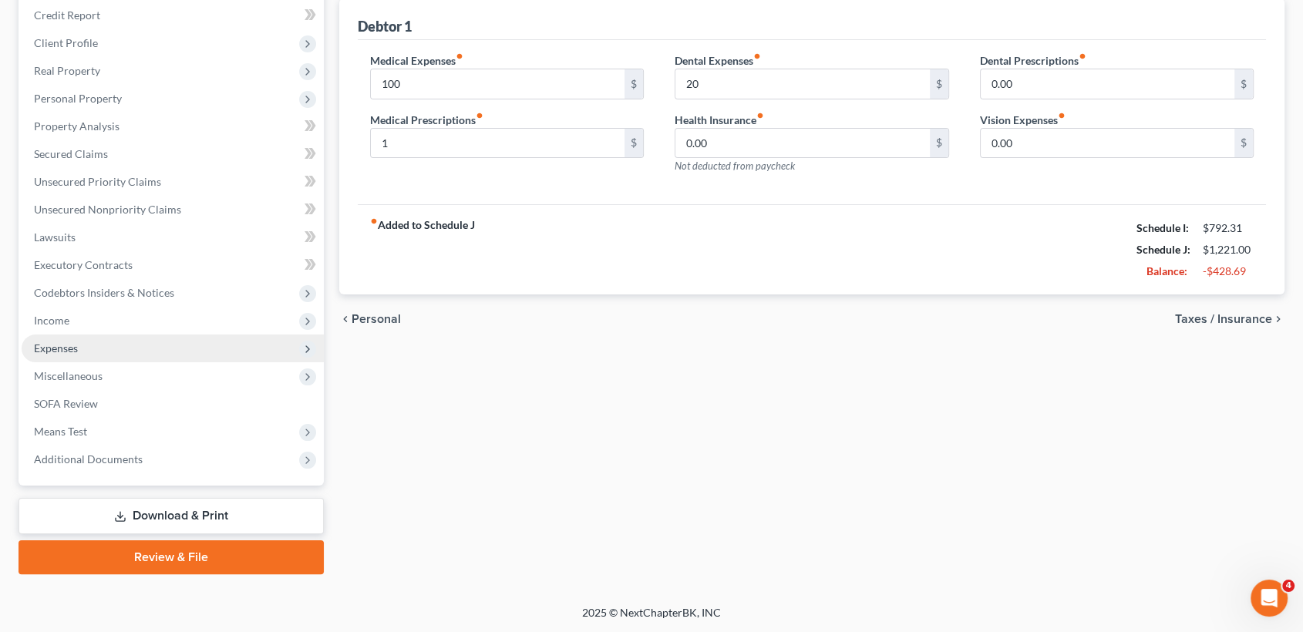
click at [116, 353] on span "Expenses" at bounding box center [173, 349] width 302 height 28
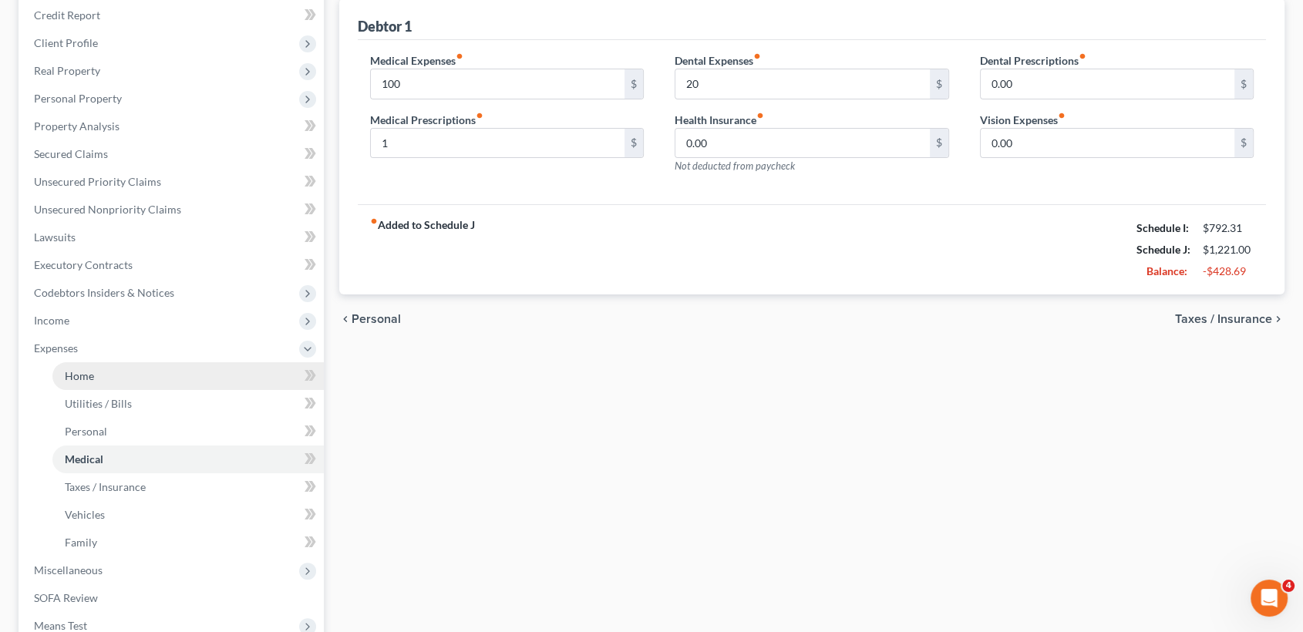
click at [104, 378] on link "Home" at bounding box center [187, 376] width 271 height 28
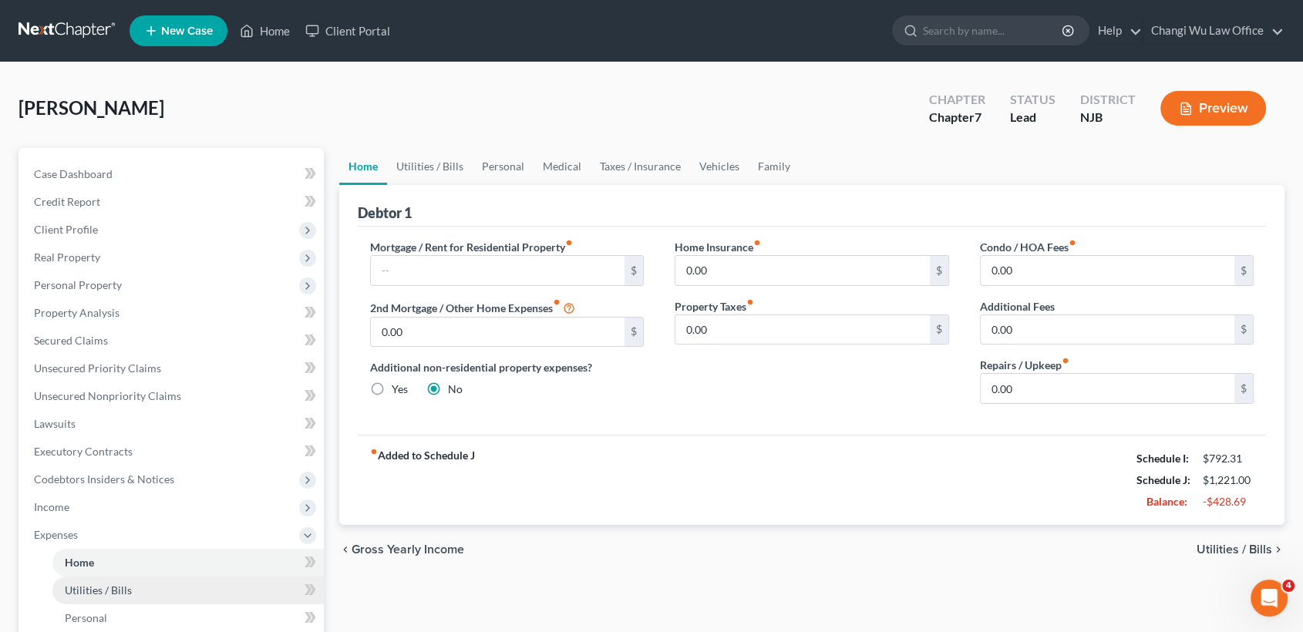
click at [171, 589] on link "Utilities / Bills" at bounding box center [187, 591] width 271 height 28
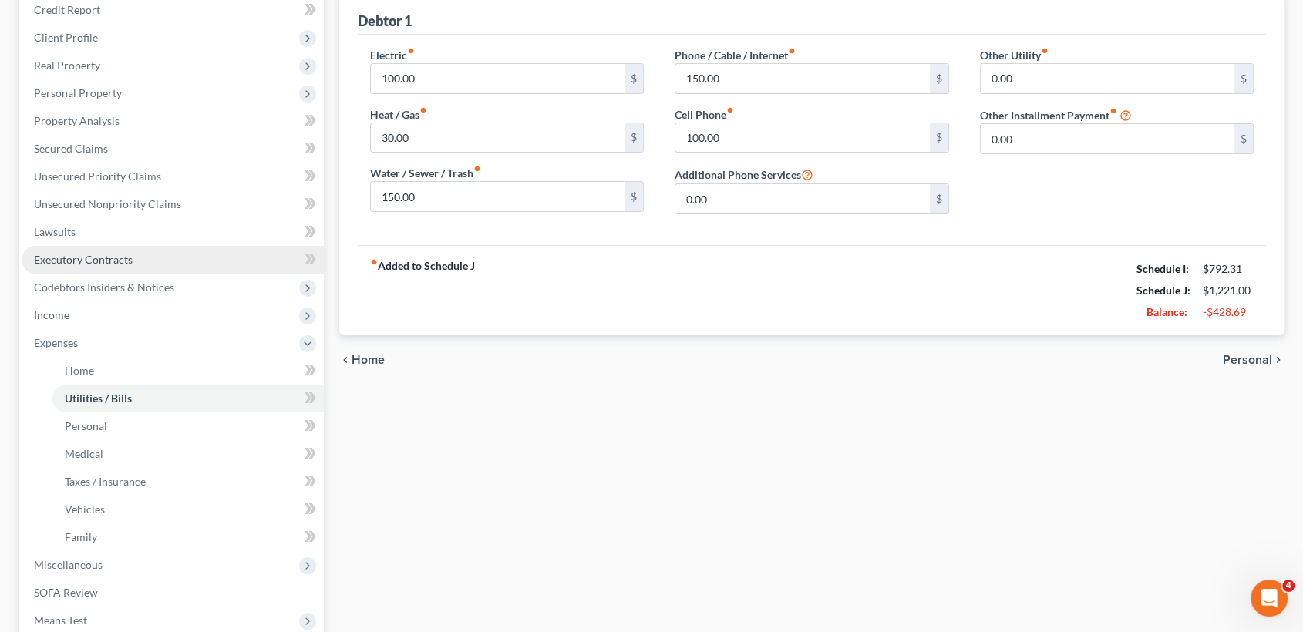
scroll to position [257, 0]
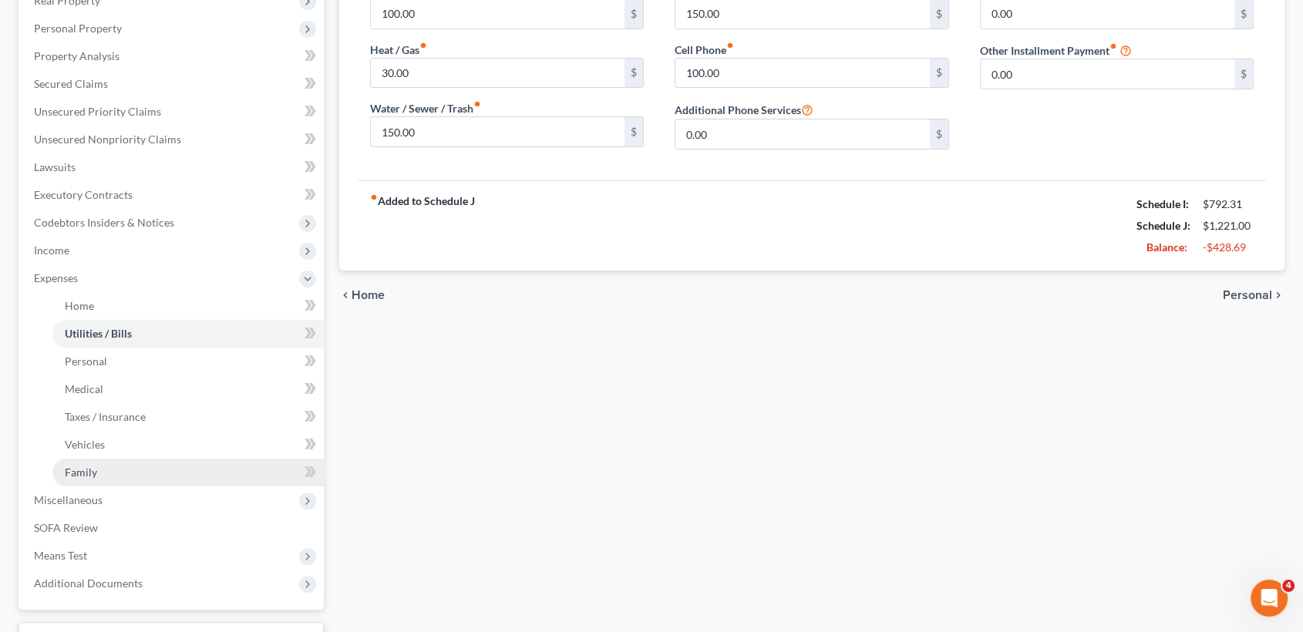
click at [133, 467] on link "Family" at bounding box center [187, 473] width 271 height 28
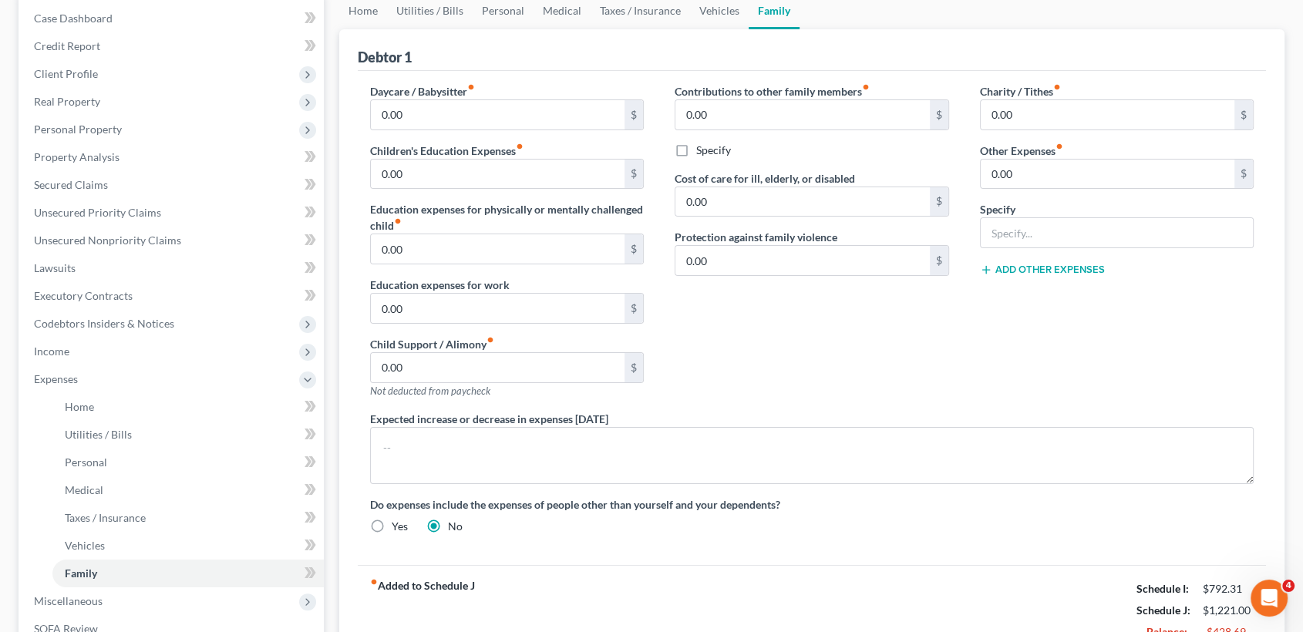
scroll to position [171, 0]
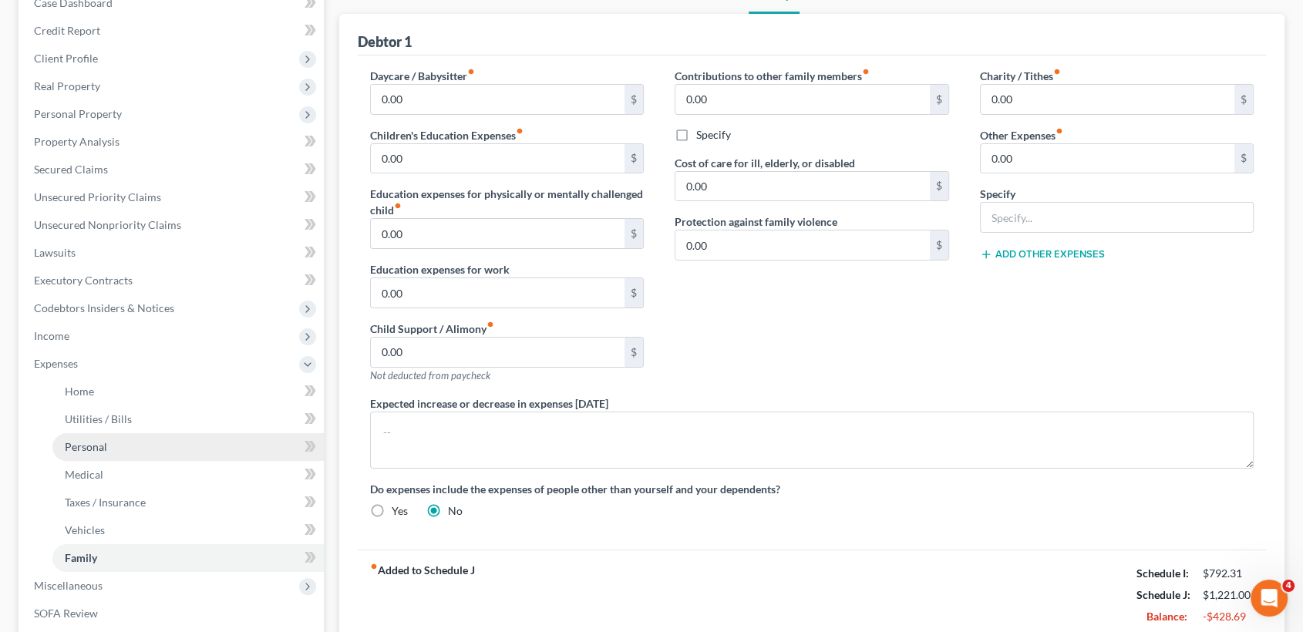
click at [93, 445] on span "Personal" at bounding box center [86, 446] width 42 height 13
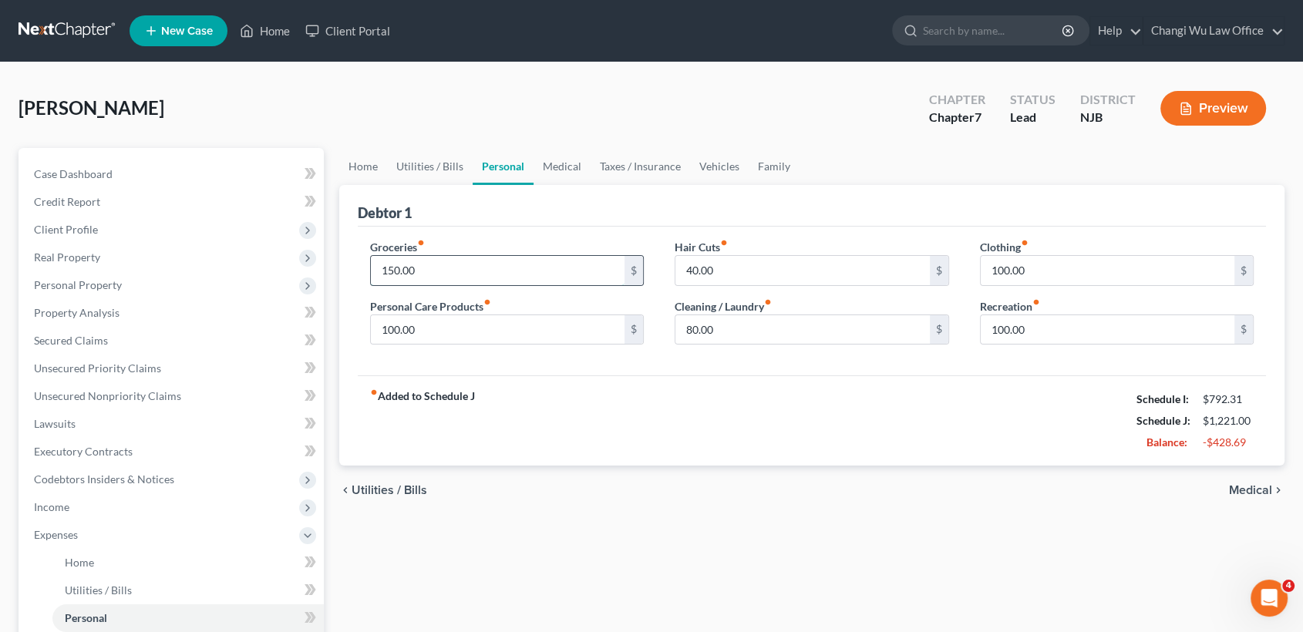
click at [487, 266] on input "150.00" at bounding box center [498, 270] width 254 height 29
type input "458"
click at [488, 332] on input "100.00" at bounding box center [498, 329] width 254 height 29
type input "48"
click at [1069, 272] on input "100.00" at bounding box center [1108, 270] width 254 height 29
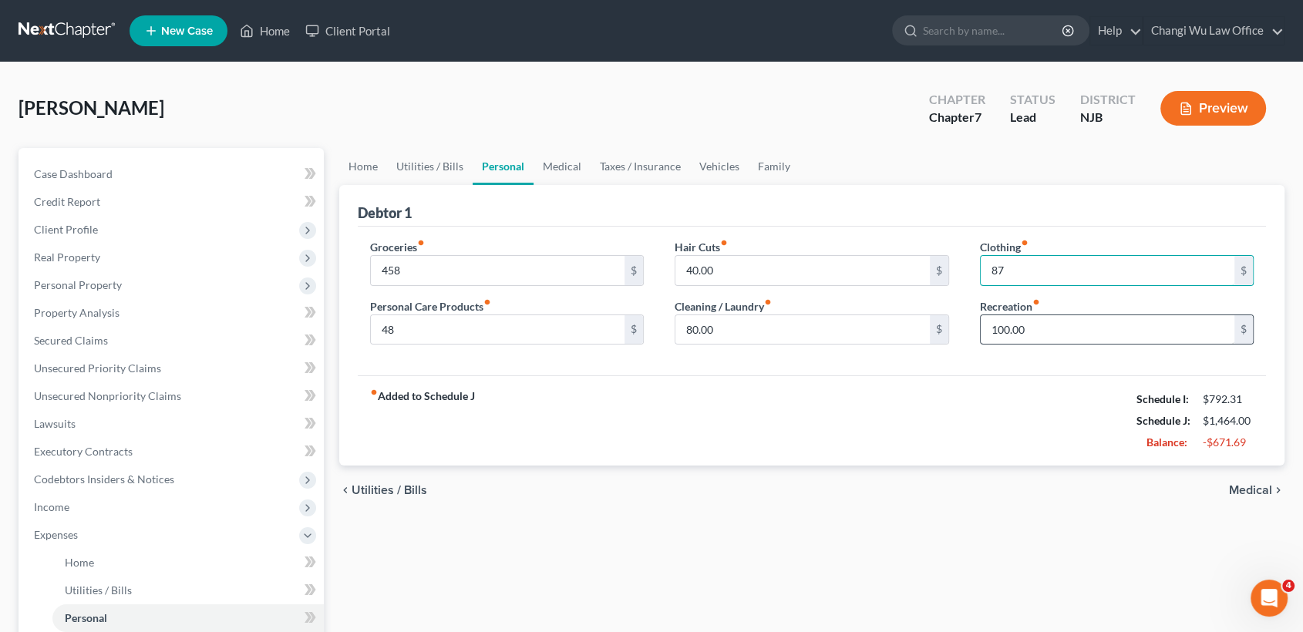
type input "87"
click at [754, 269] on input "40.00" at bounding box center [803, 270] width 254 height 29
type input "50"
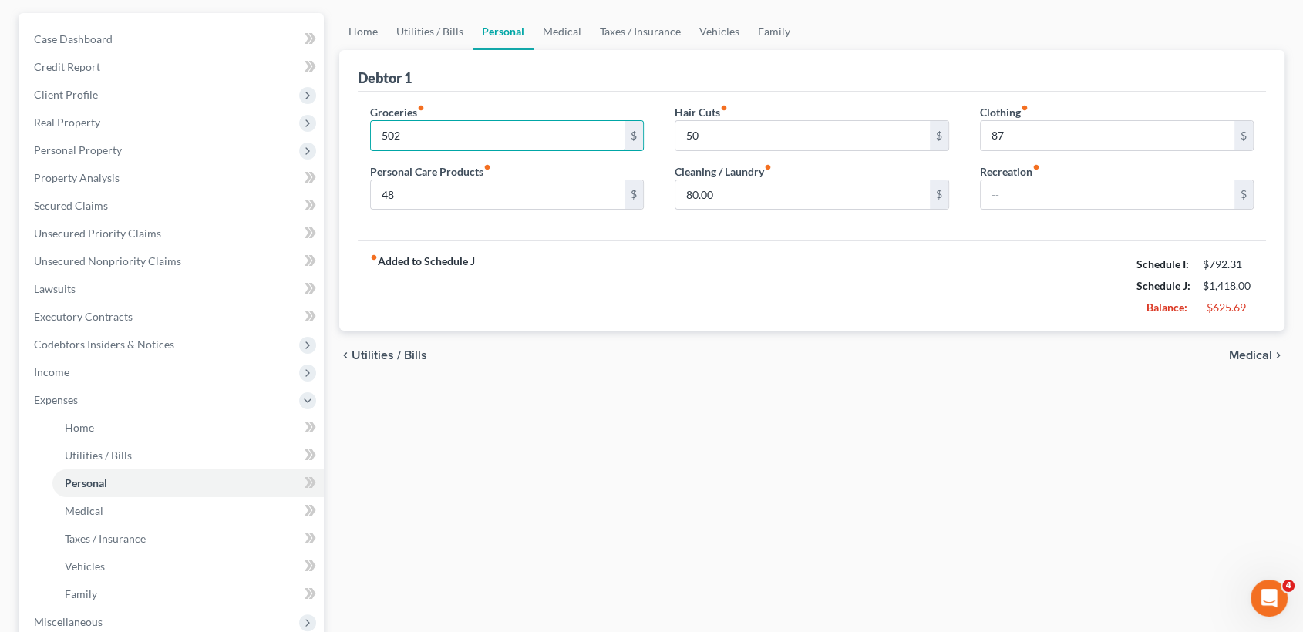
scroll to position [171, 0]
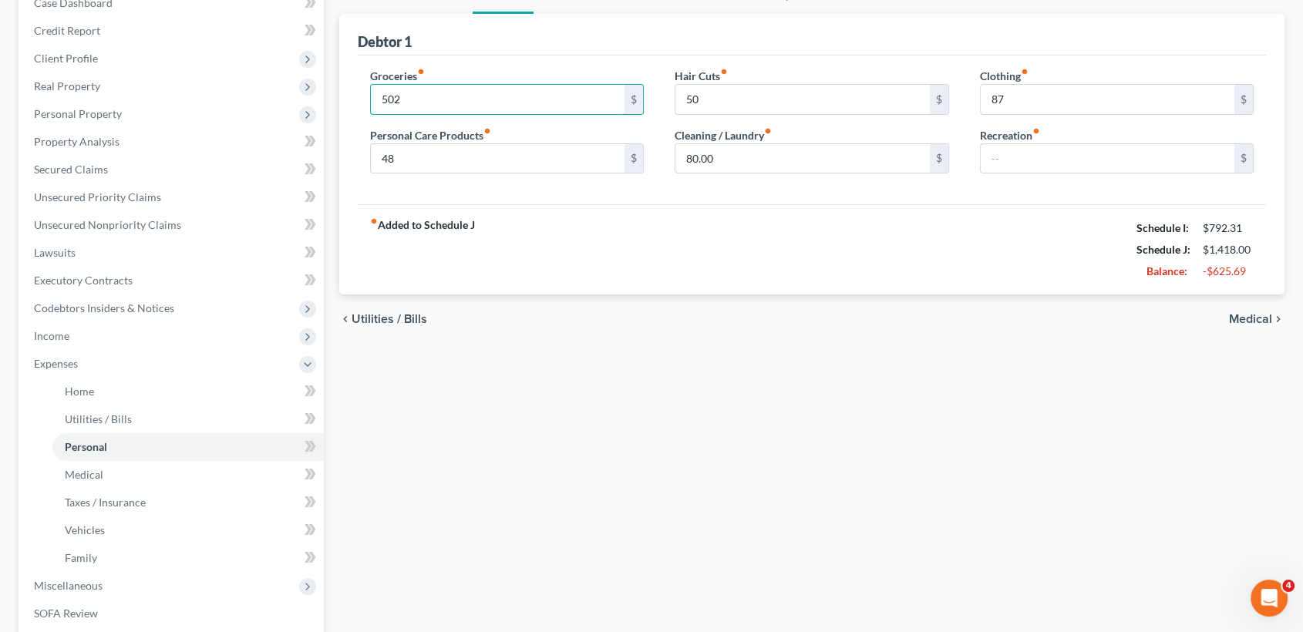
type input "502"
click at [684, 254] on div "fiber_manual_record Added to Schedule J Schedule I: $792.31 Schedule J: $1,418.…" at bounding box center [812, 249] width 909 height 90
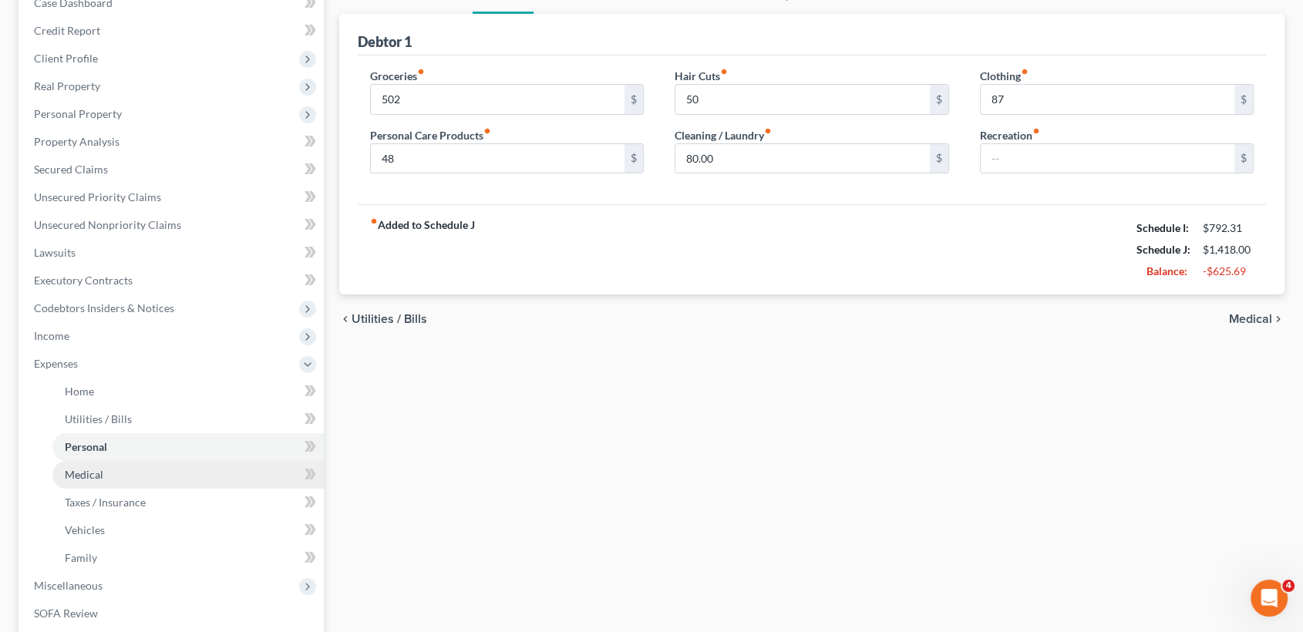
click at [143, 469] on link "Medical" at bounding box center [187, 475] width 271 height 28
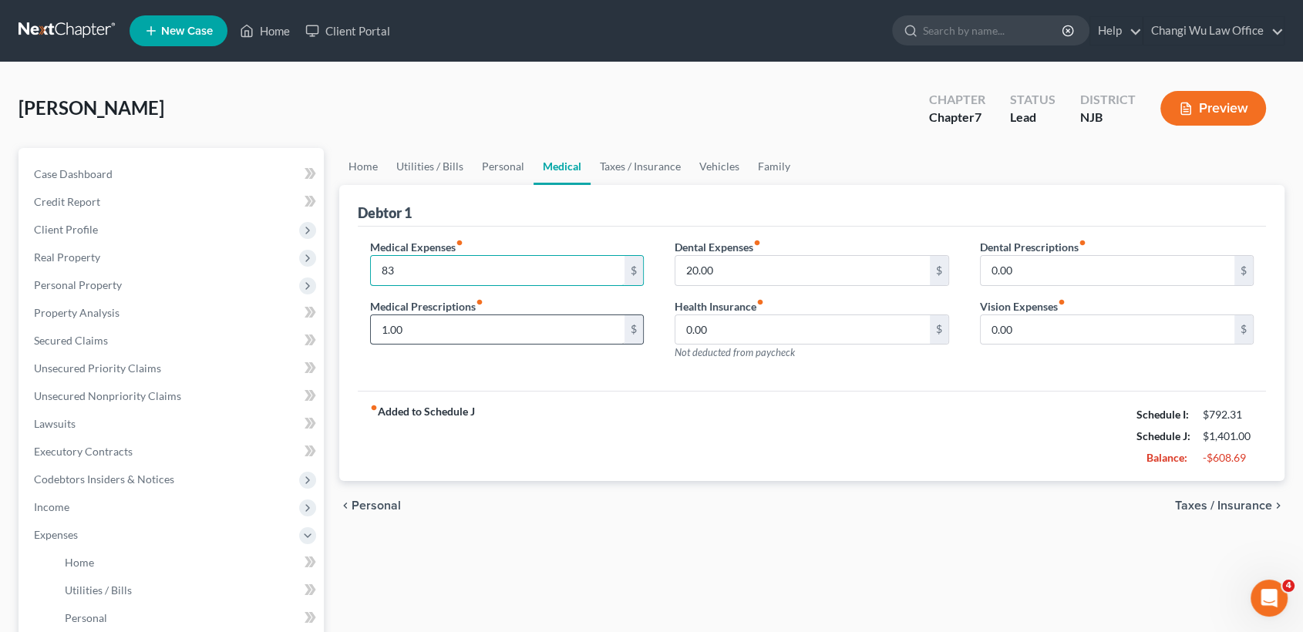
type input "83"
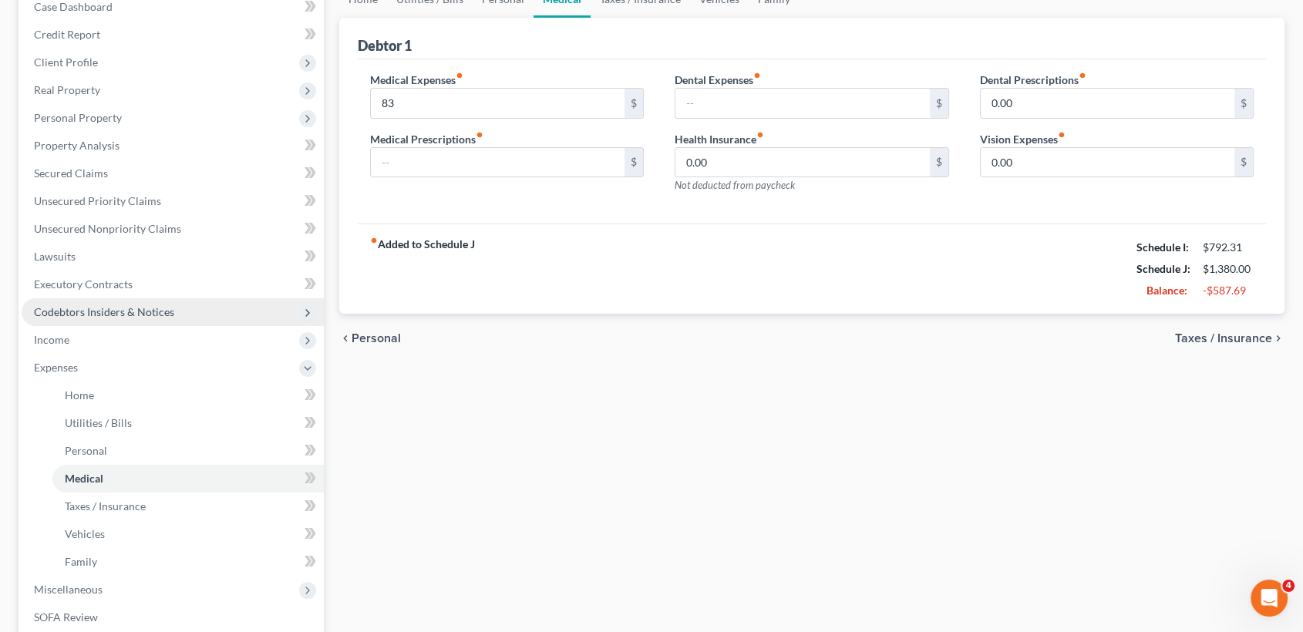
scroll to position [171, 0]
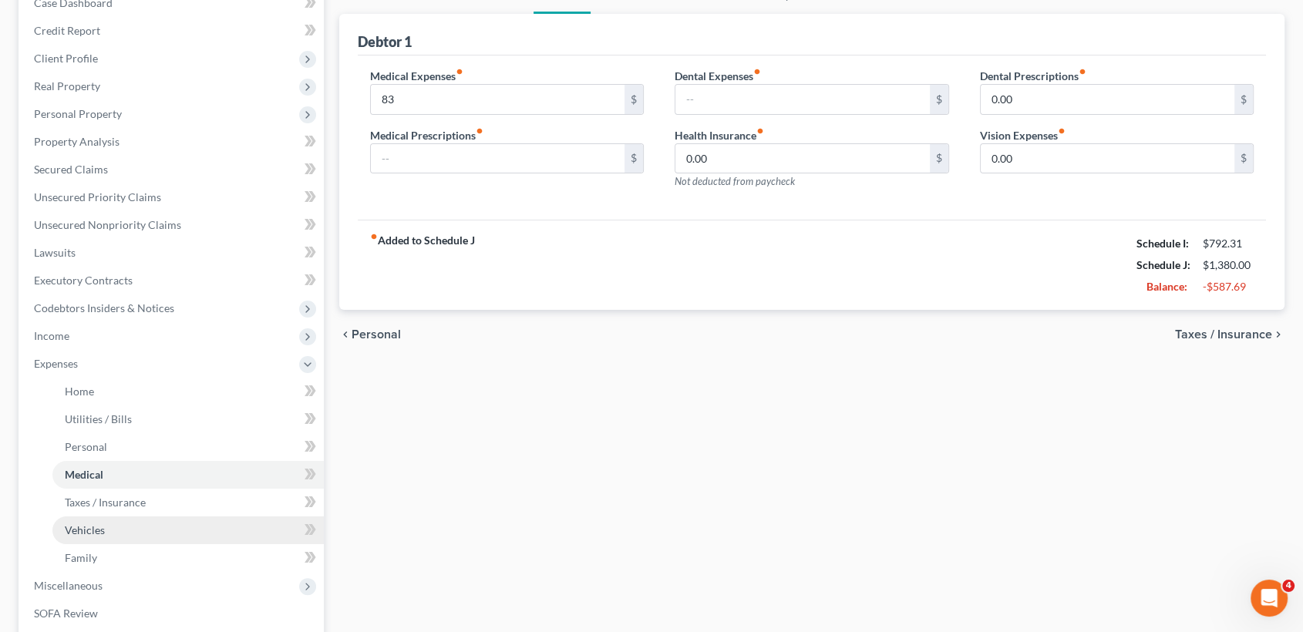
click at [159, 528] on link "Vehicles" at bounding box center [187, 531] width 271 height 28
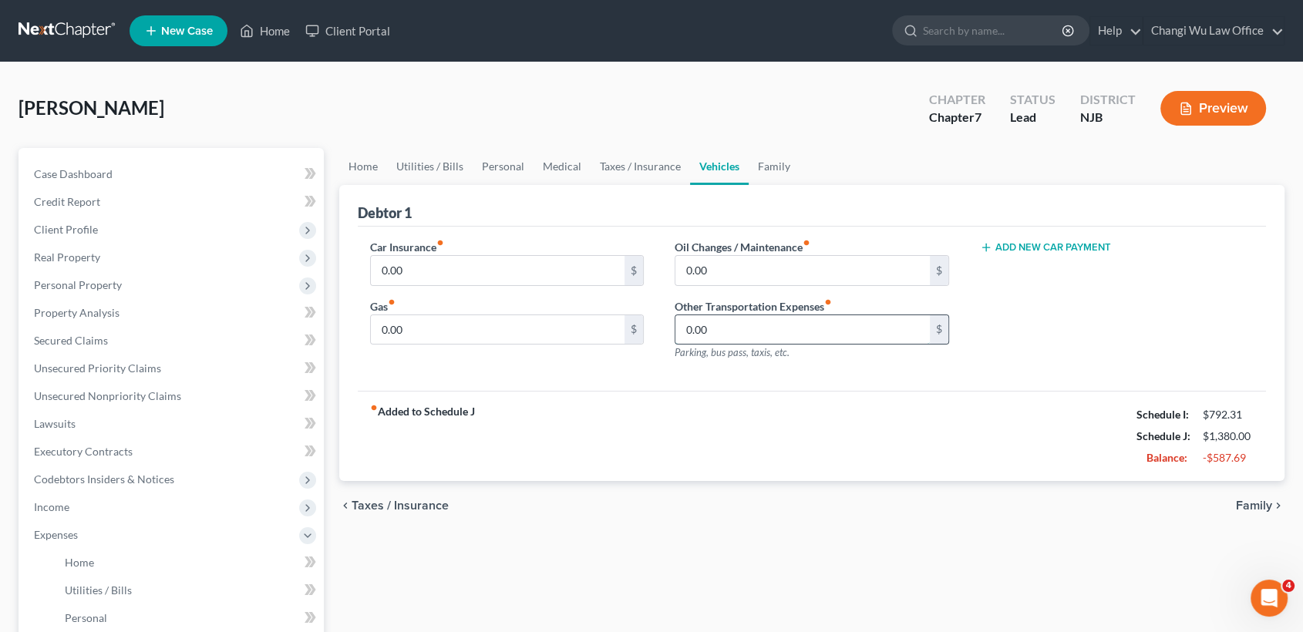
click at [734, 338] on input "0.00" at bounding box center [803, 329] width 254 height 29
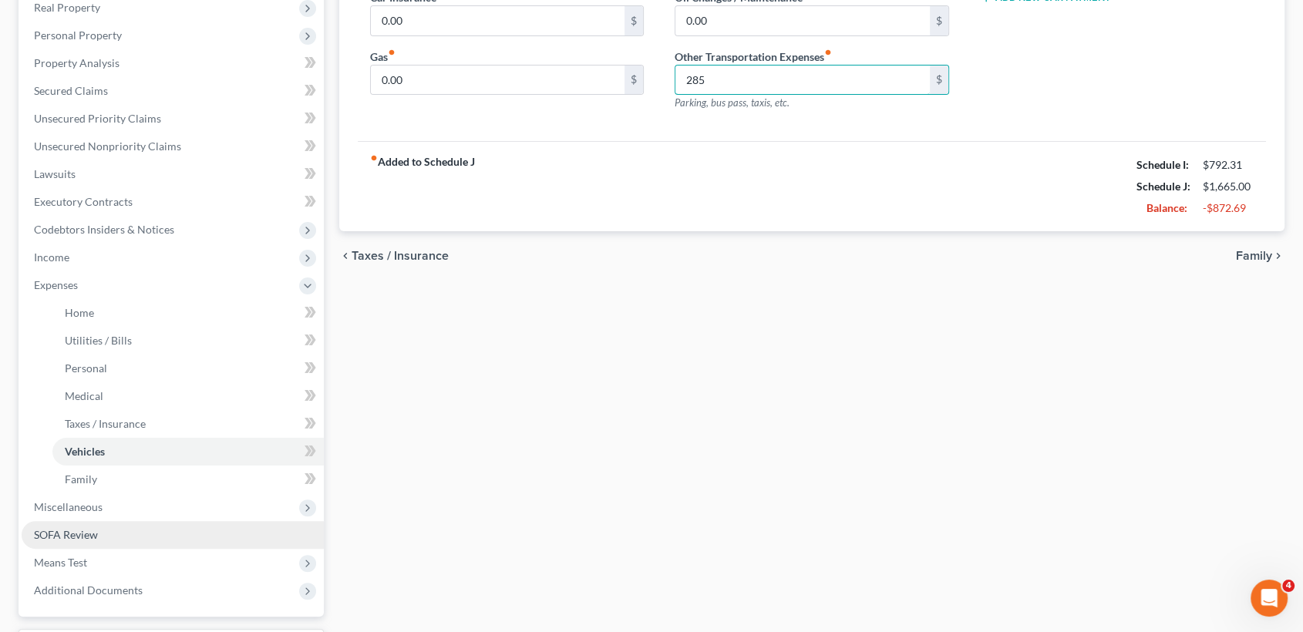
scroll to position [257, 0]
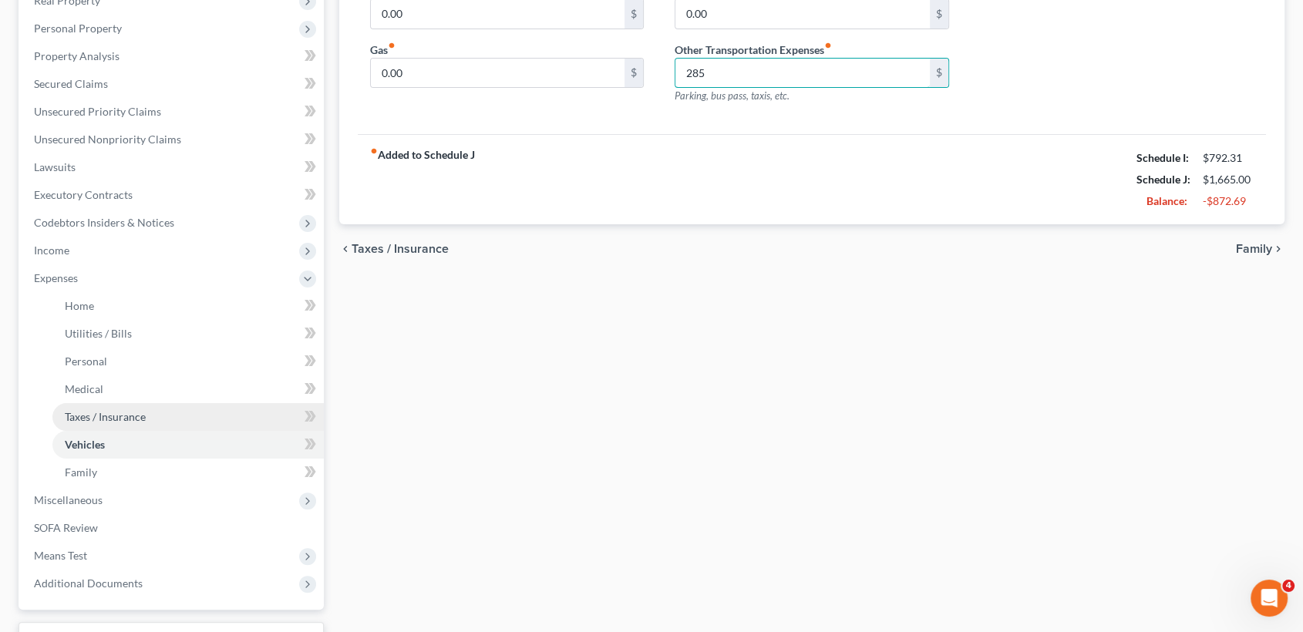
type input "285"
click at [130, 419] on span "Taxes / Insurance" at bounding box center [105, 416] width 81 height 13
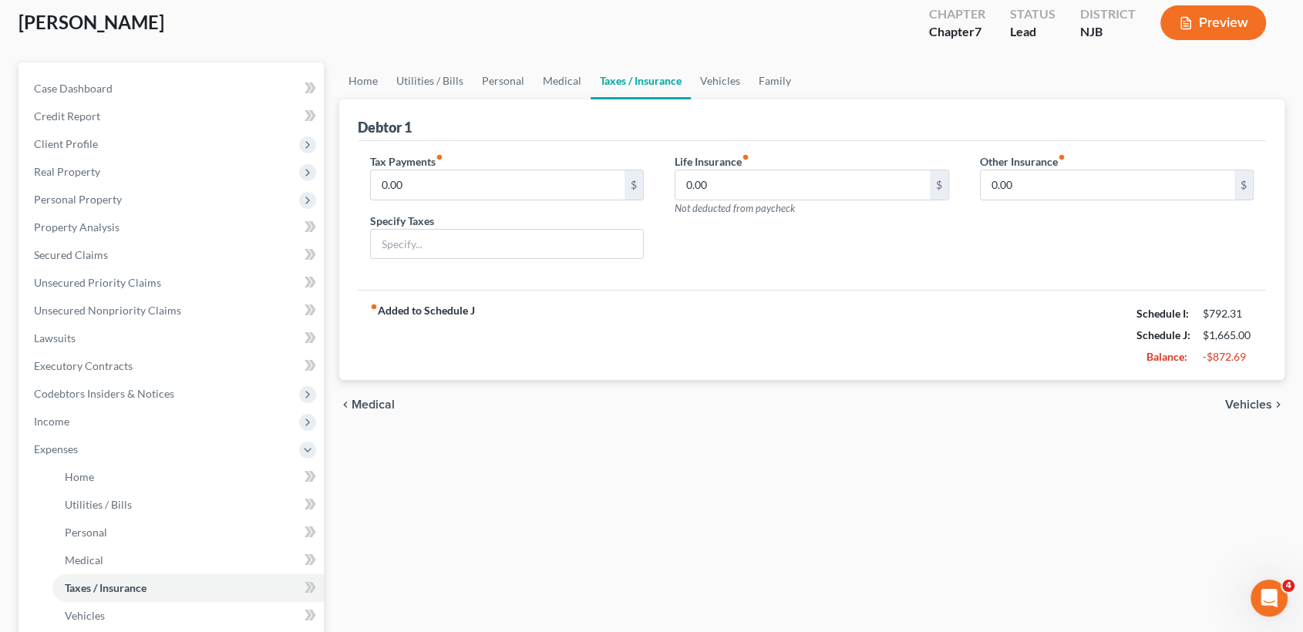
scroll to position [257, 0]
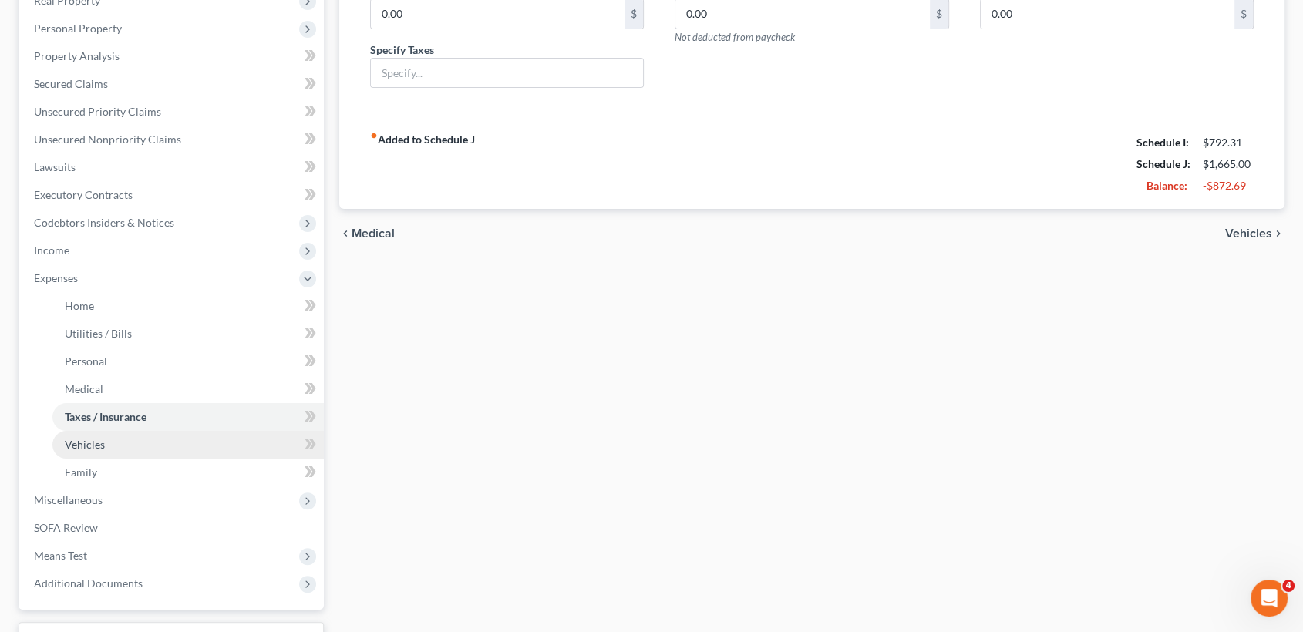
click at [106, 444] on link "Vehicles" at bounding box center [187, 445] width 271 height 28
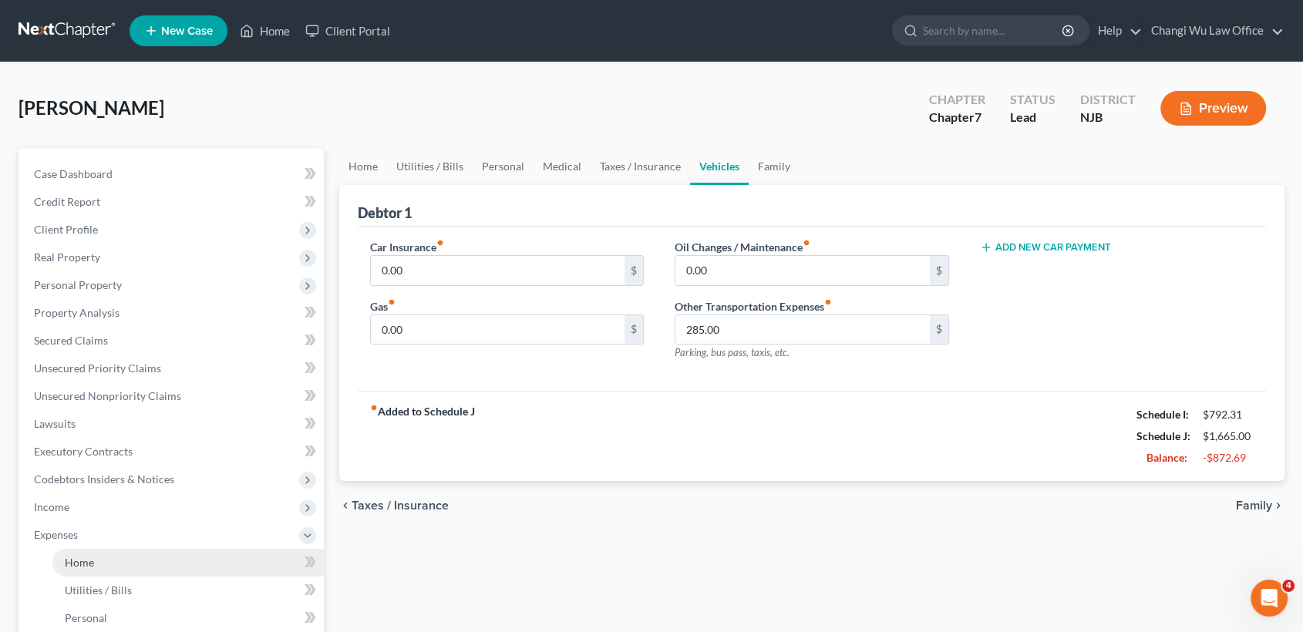
click at [100, 563] on link "Home" at bounding box center [187, 563] width 271 height 28
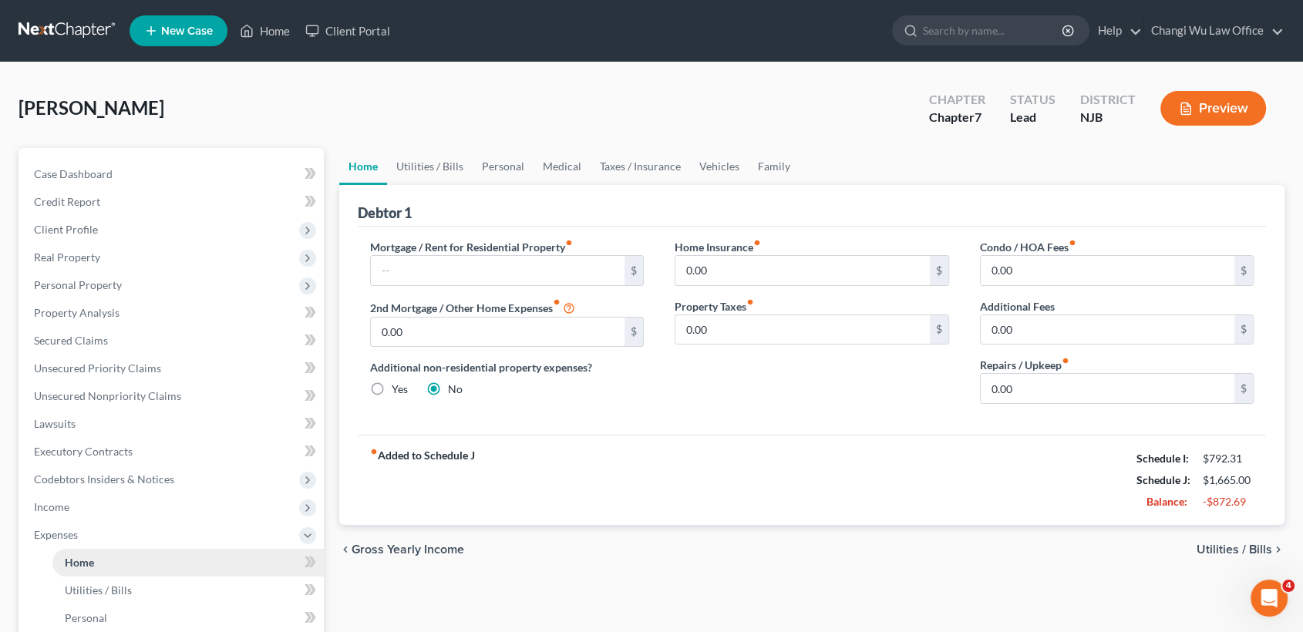
scroll to position [86, 0]
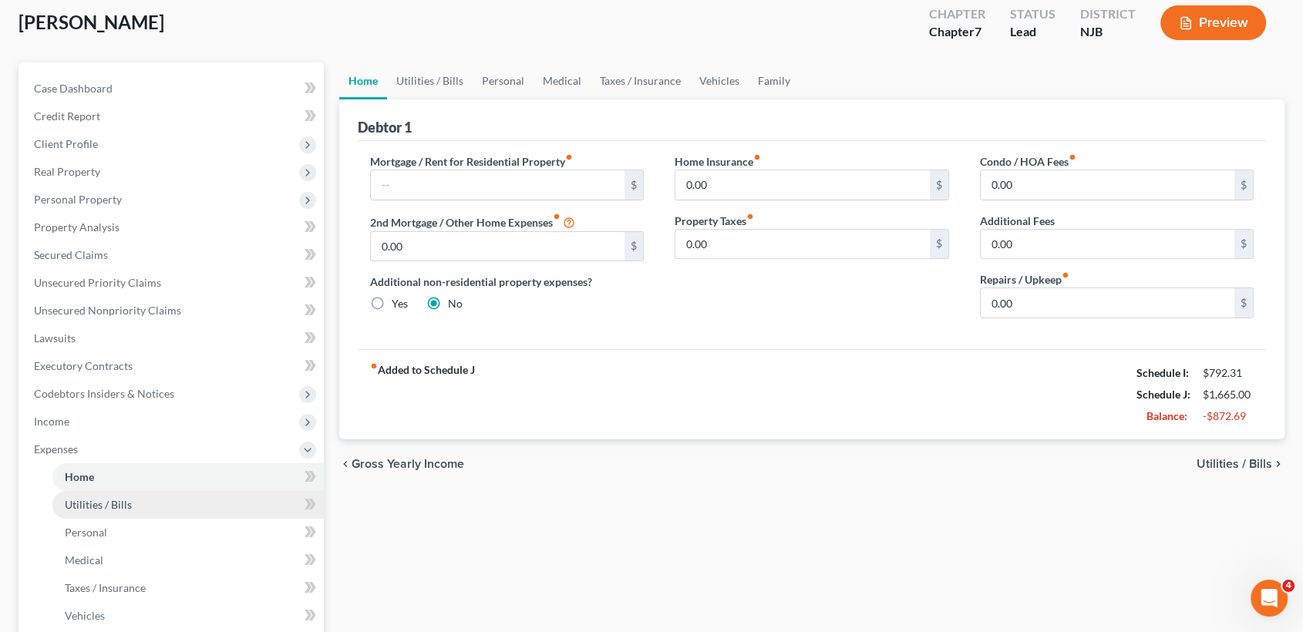
click at [157, 503] on link "Utilities / Bills" at bounding box center [187, 505] width 271 height 28
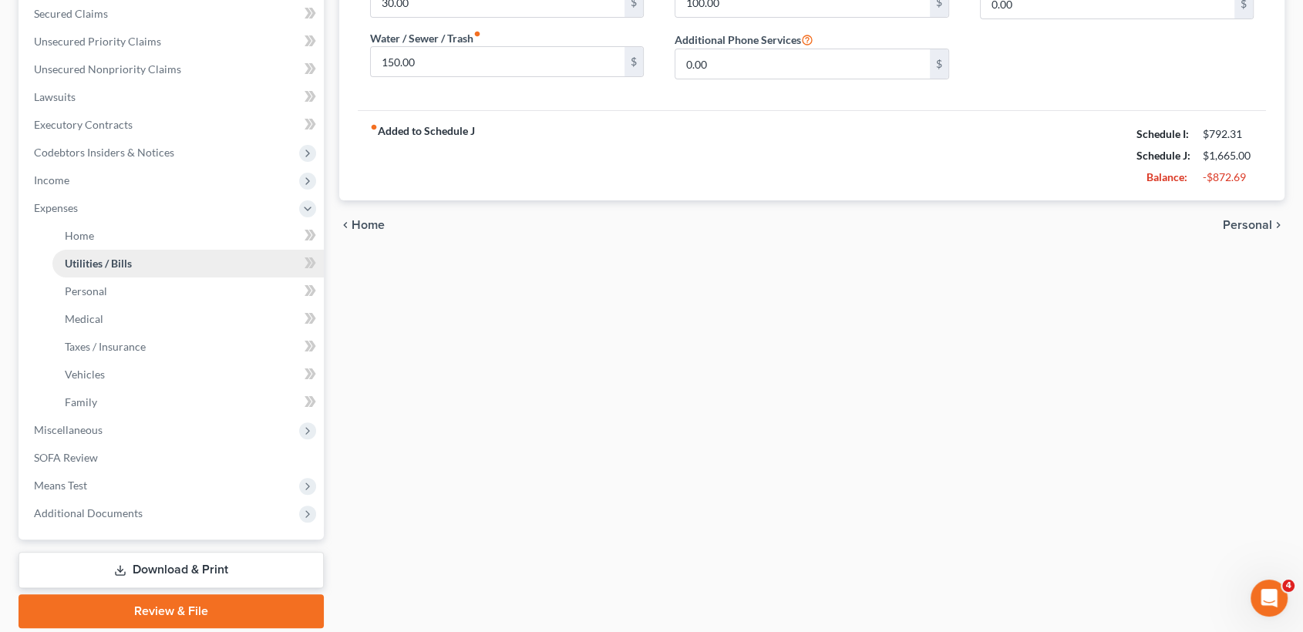
scroll to position [342, 0]
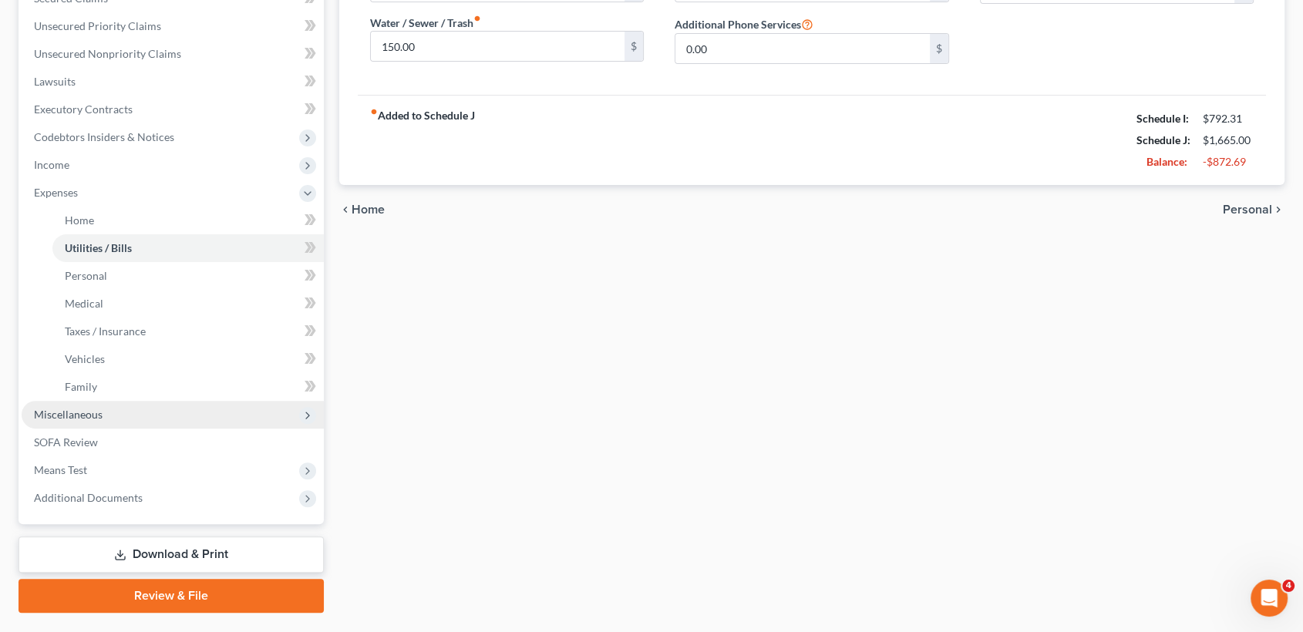
click at [263, 416] on span "Miscellaneous" at bounding box center [173, 415] width 302 height 28
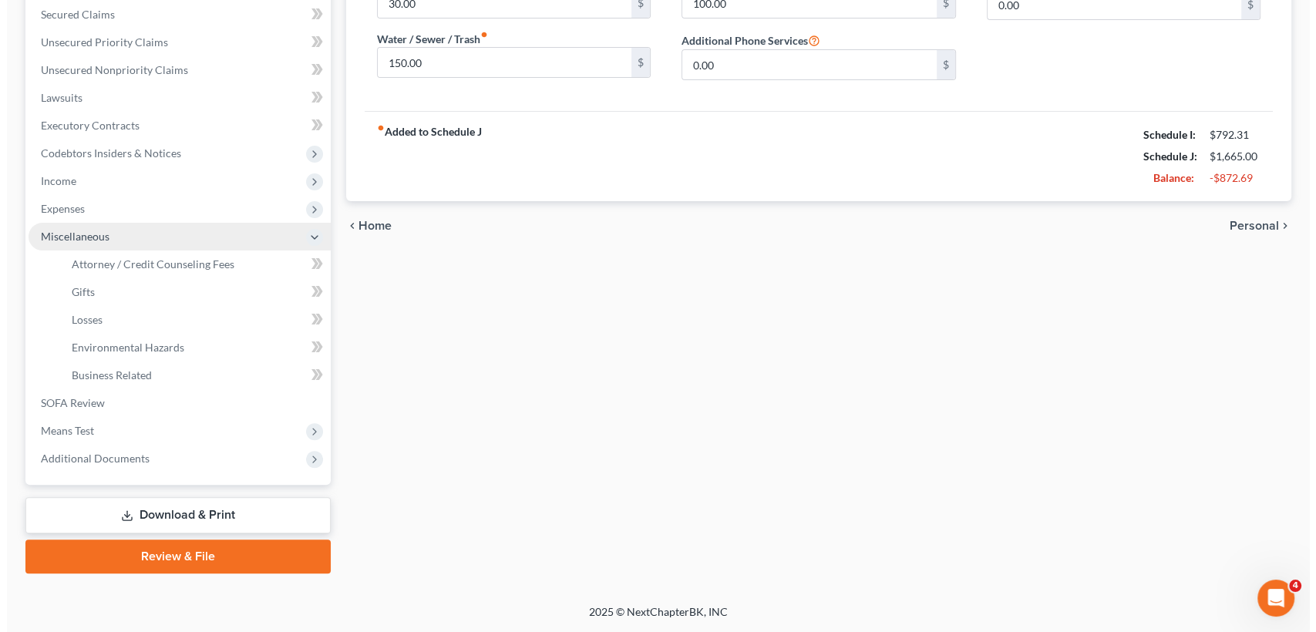
scroll to position [325, 0]
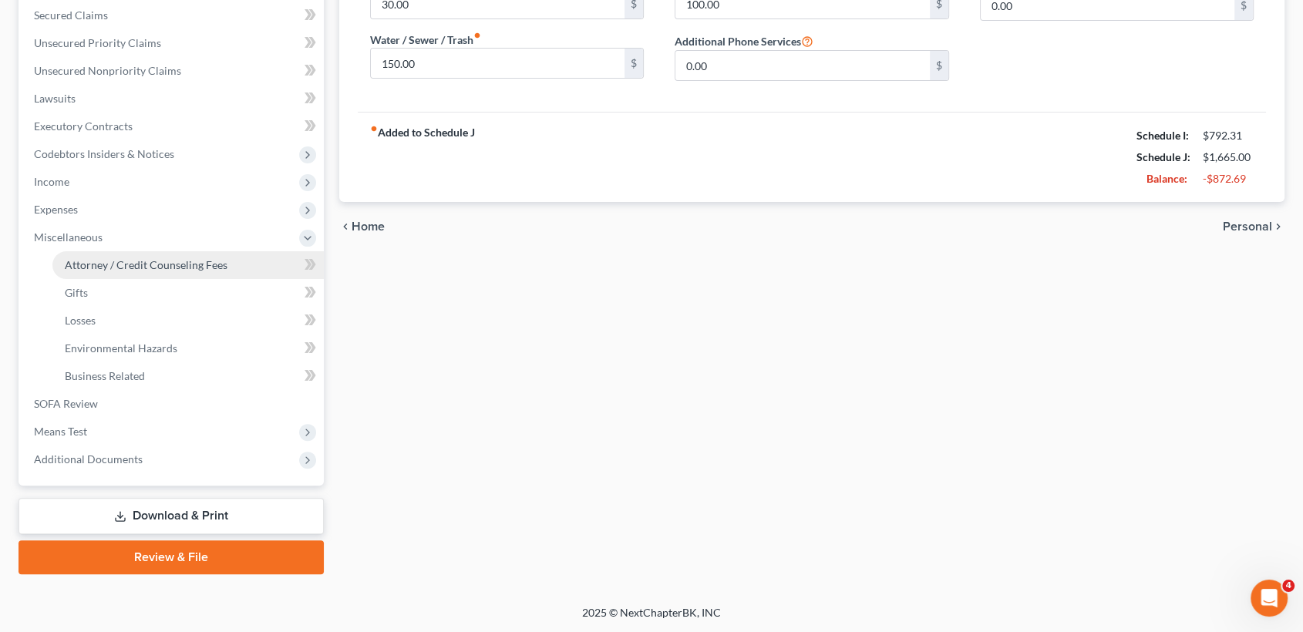
click at [221, 263] on span "Attorney / Credit Counseling Fees" at bounding box center [146, 264] width 163 height 13
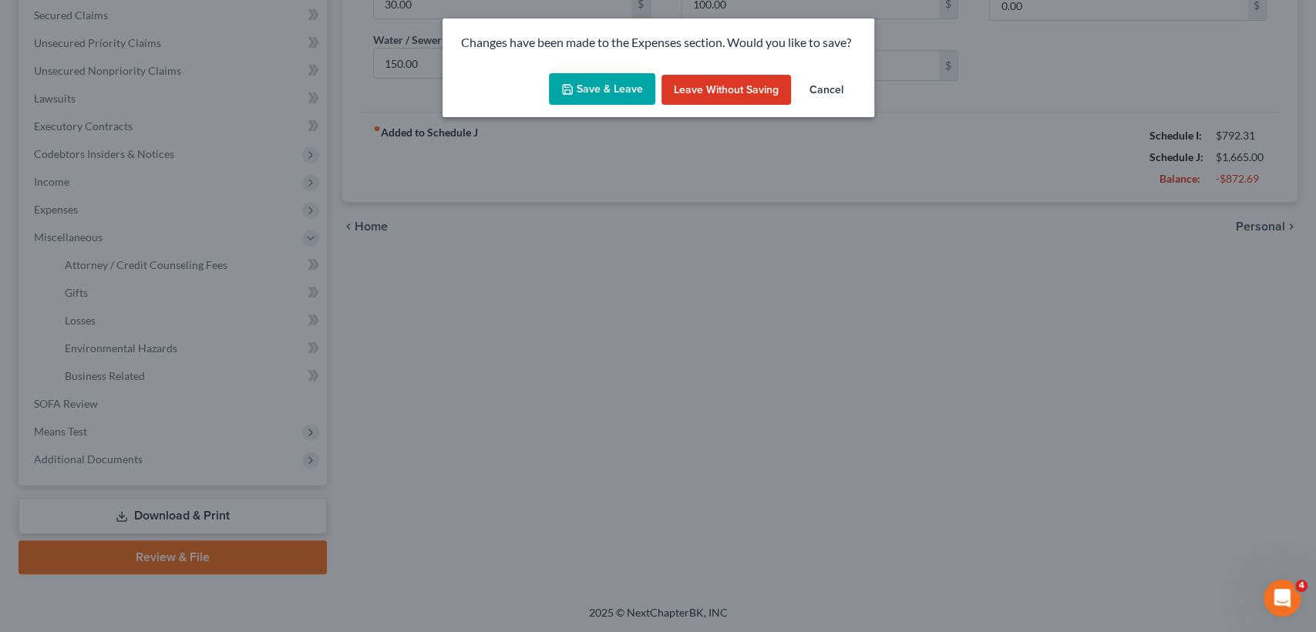
click at [607, 86] on button "Save & Leave" at bounding box center [602, 89] width 106 height 32
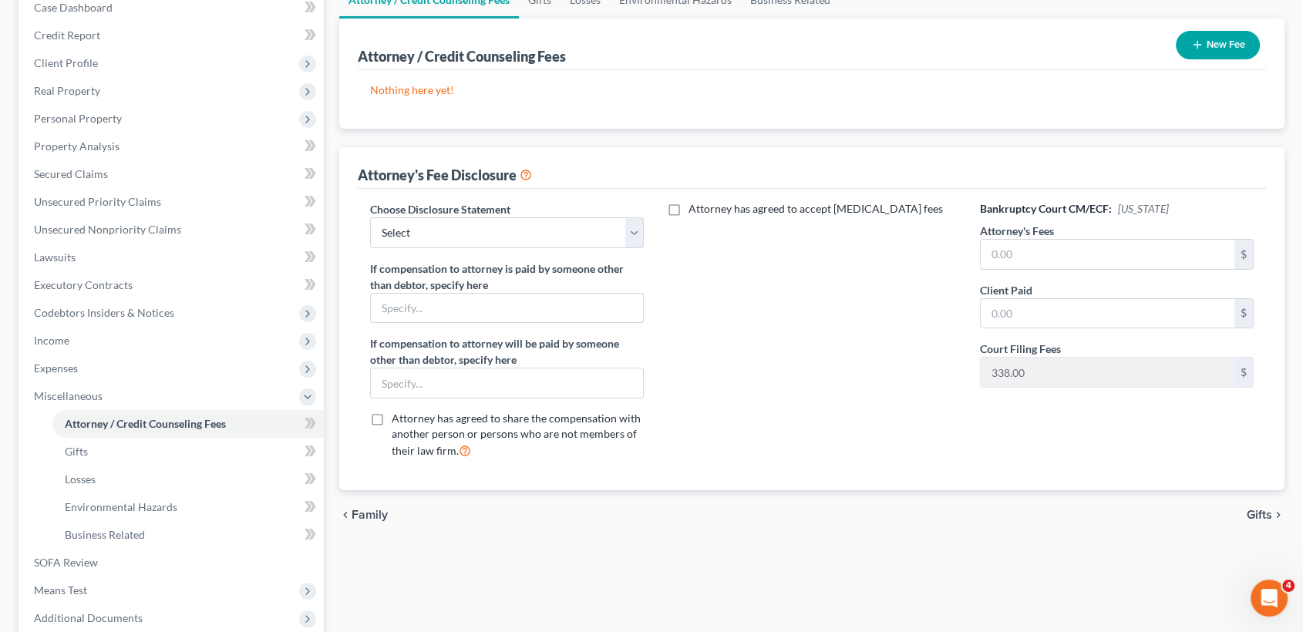
scroll to position [171, 0]
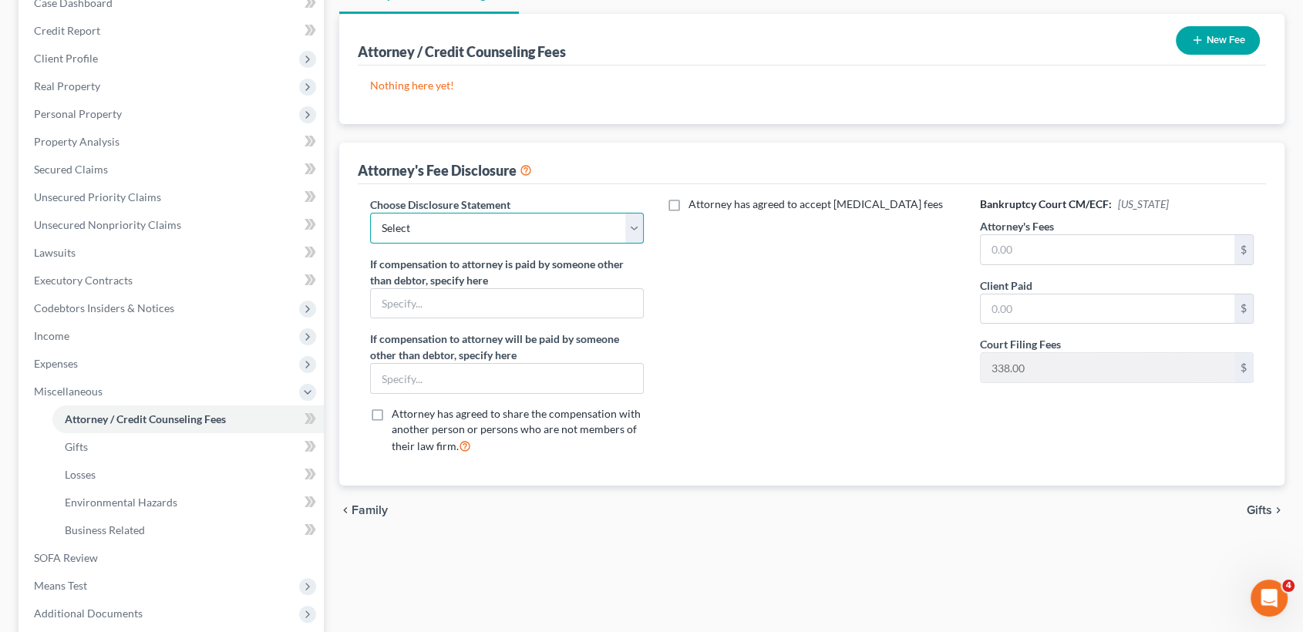
click at [625, 231] on select "Select Disclosure" at bounding box center [507, 228] width 275 height 31
select select "0"
click at [370, 213] on select "Select Disclosure" at bounding box center [507, 228] width 275 height 31
click at [1019, 254] on input "text" at bounding box center [1108, 249] width 254 height 29
type input "0"
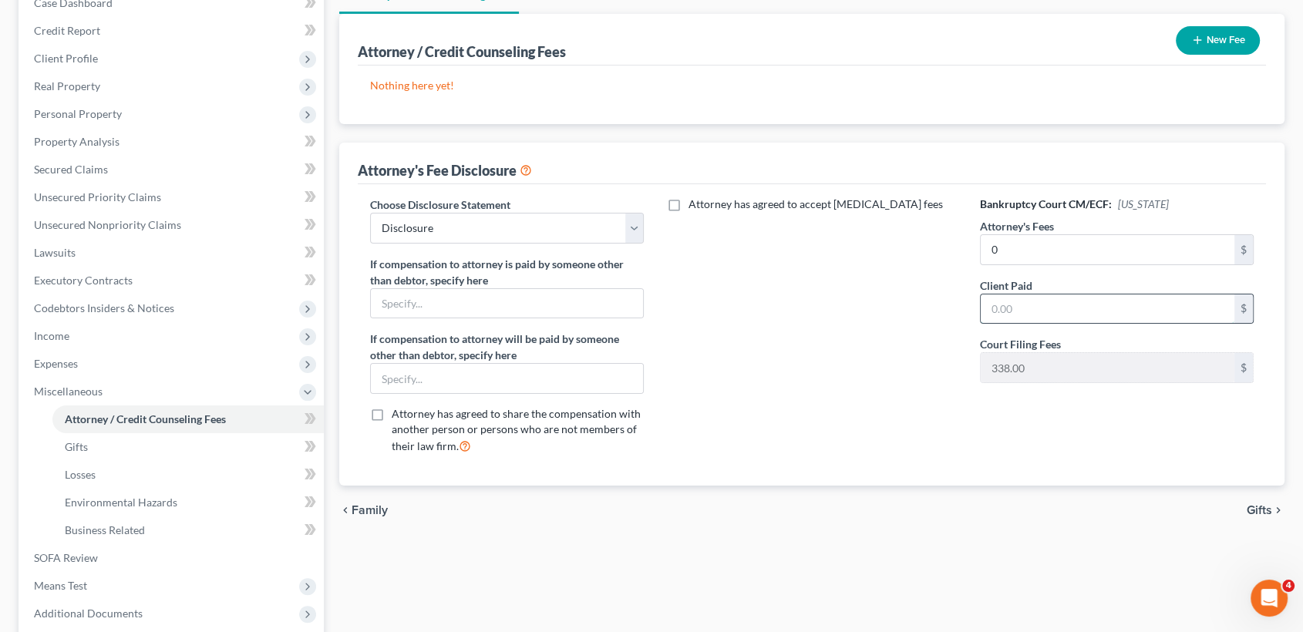
click at [1050, 315] on input "text" at bounding box center [1108, 309] width 254 height 29
type input "0"
click at [1037, 252] on input "0" at bounding box center [1108, 249] width 254 height 29
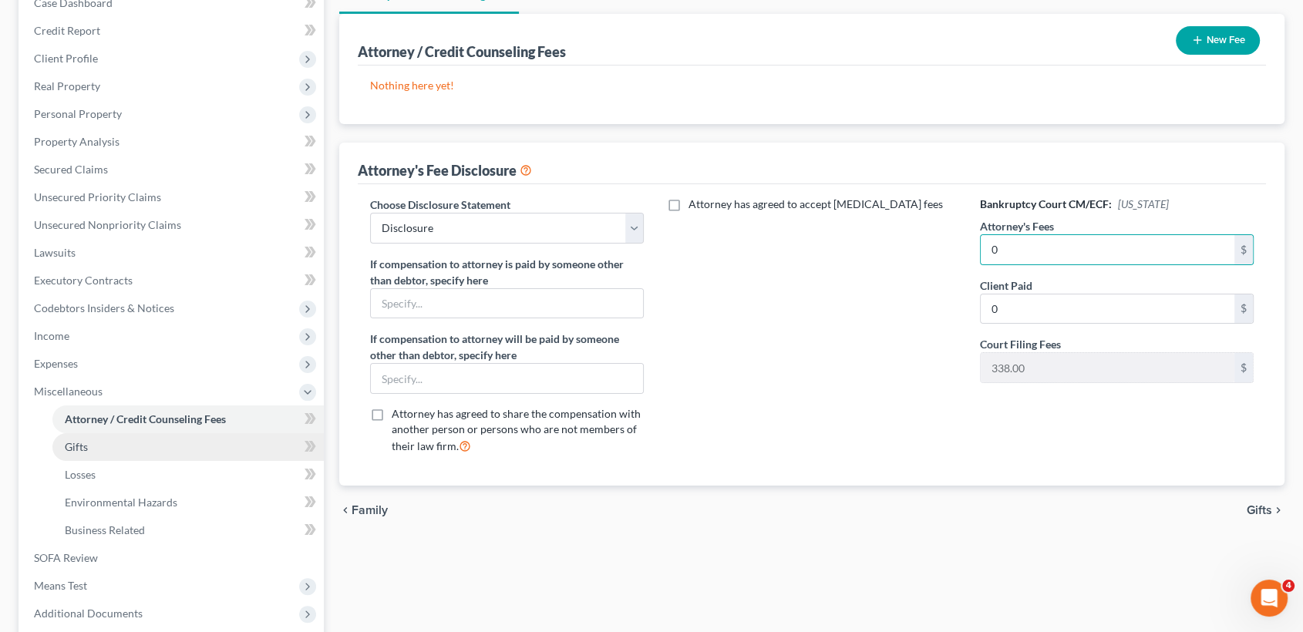
click at [129, 447] on link "Gifts" at bounding box center [187, 447] width 271 height 28
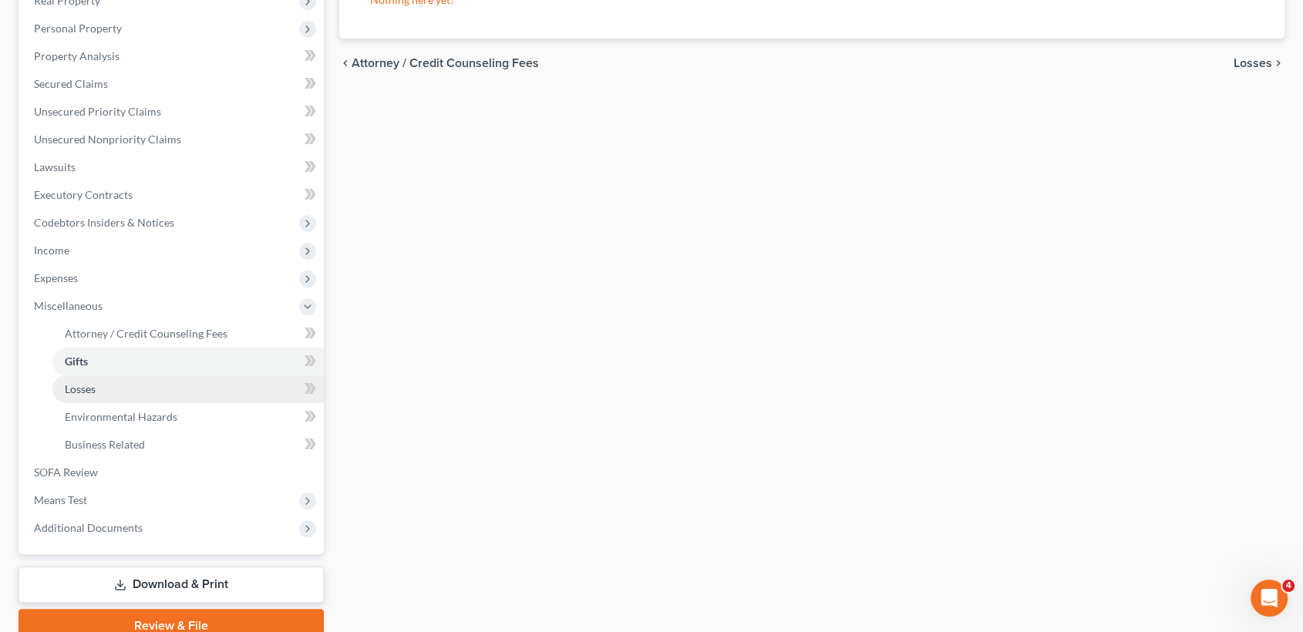
click at [123, 381] on link "Losses" at bounding box center [187, 390] width 271 height 28
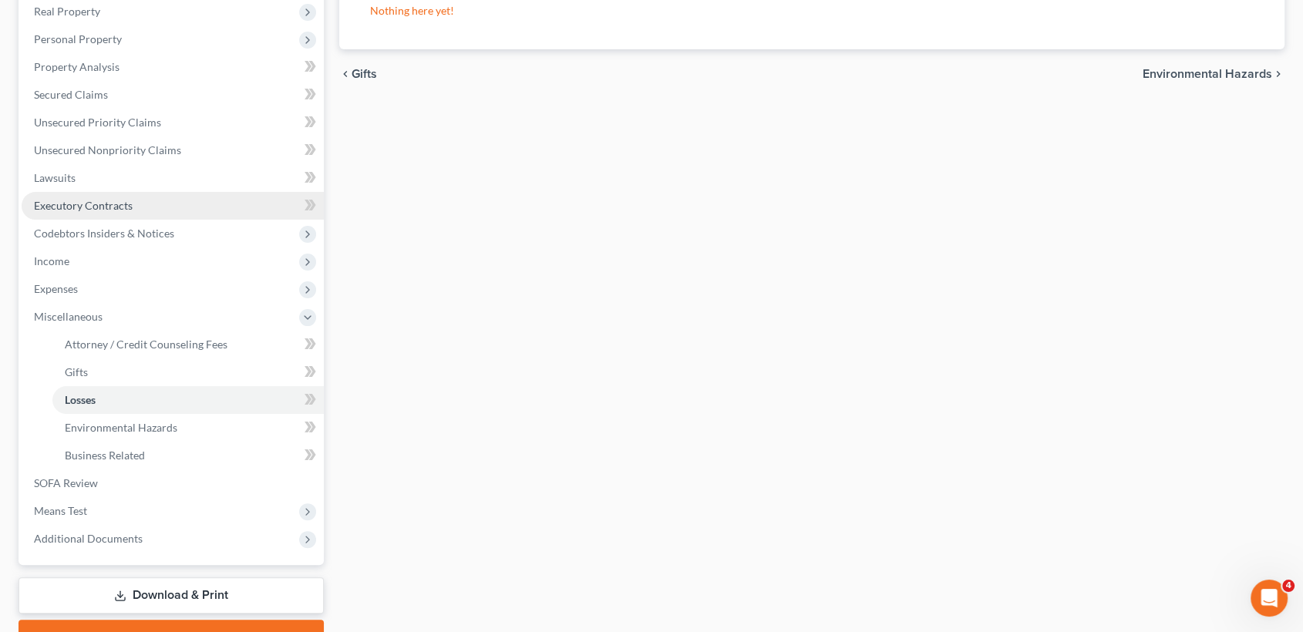
scroll to position [257, 0]
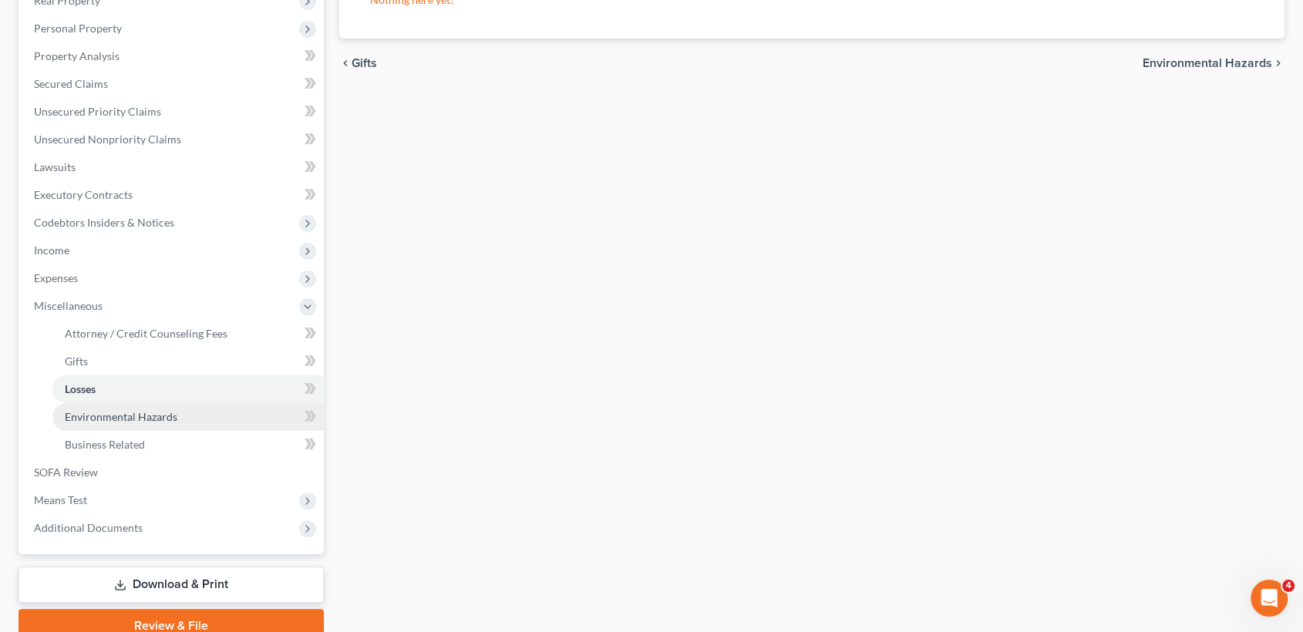
click at [142, 420] on span "Environmental Hazards" at bounding box center [121, 416] width 113 height 13
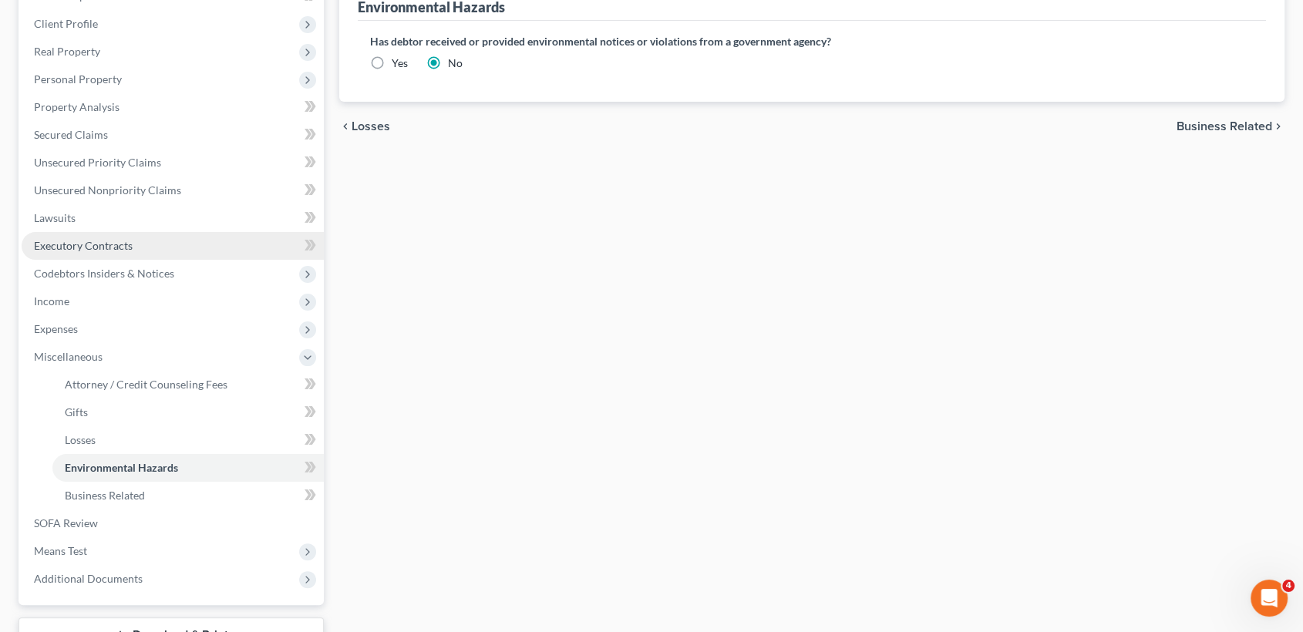
scroll to position [257, 0]
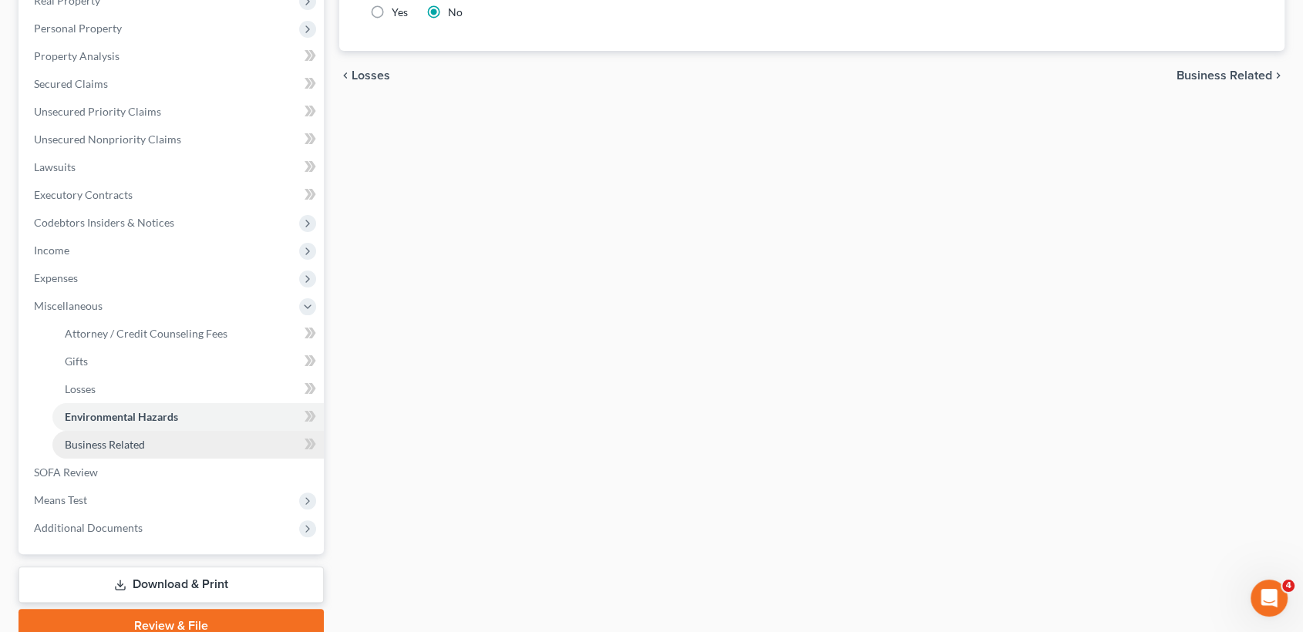
click at [135, 445] on span "Business Related" at bounding box center [105, 444] width 80 height 13
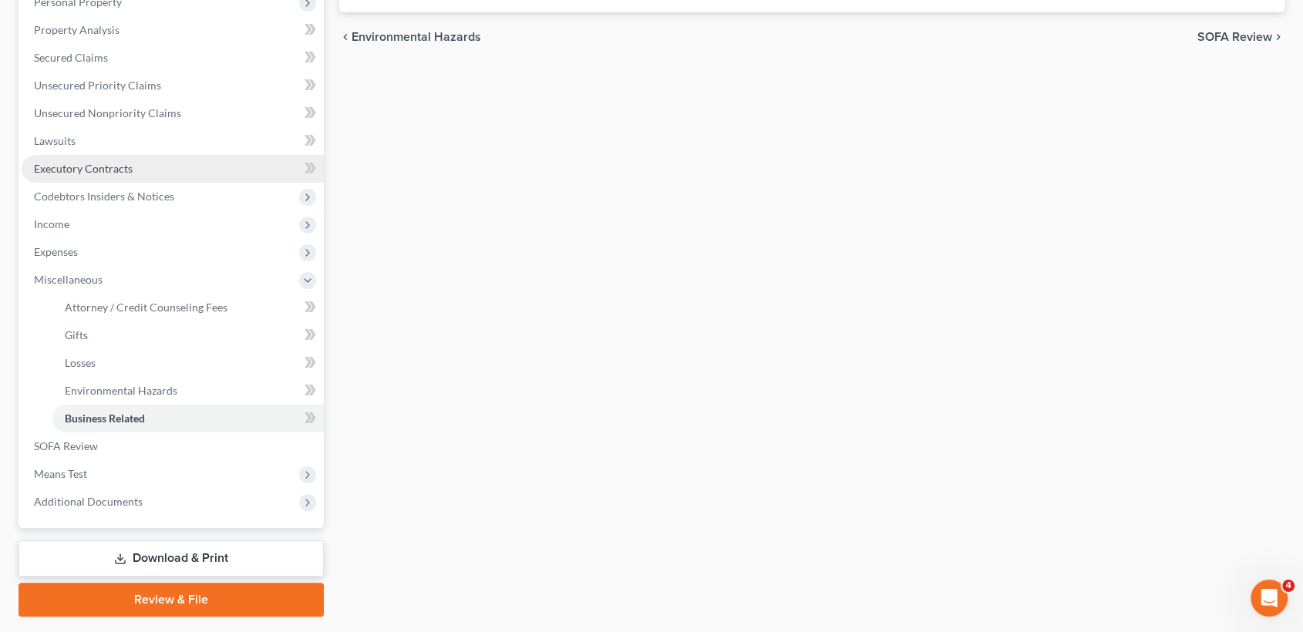
scroll to position [325, 0]
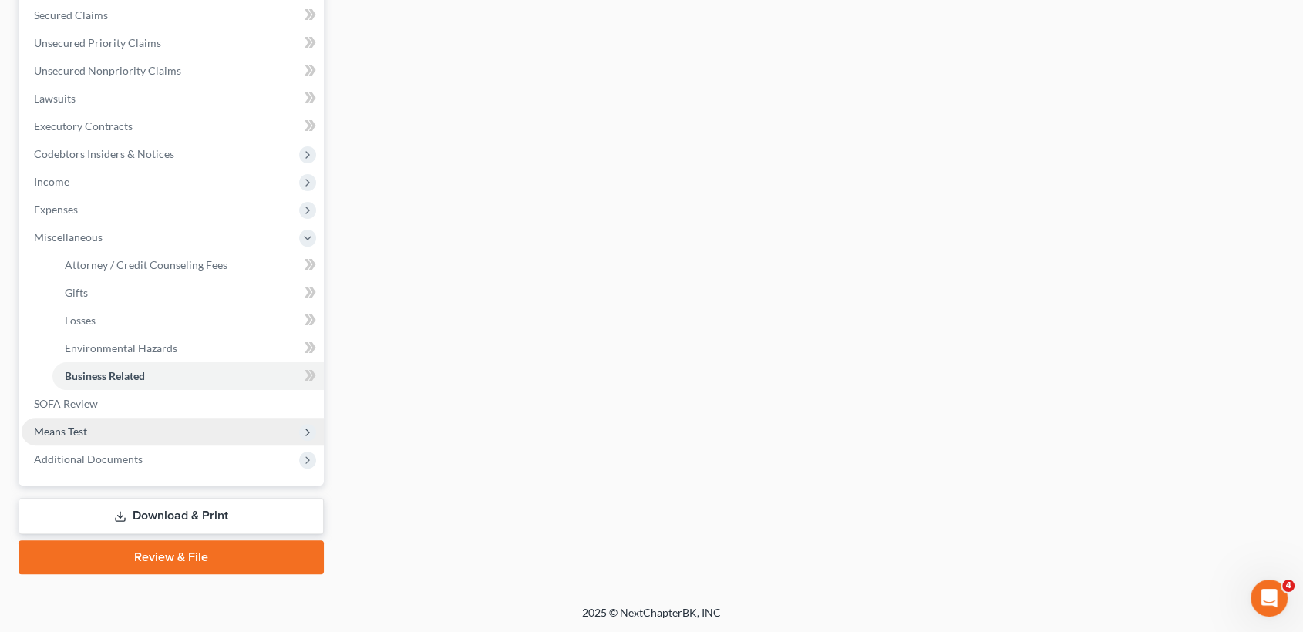
click at [118, 429] on span "Means Test" at bounding box center [173, 432] width 302 height 28
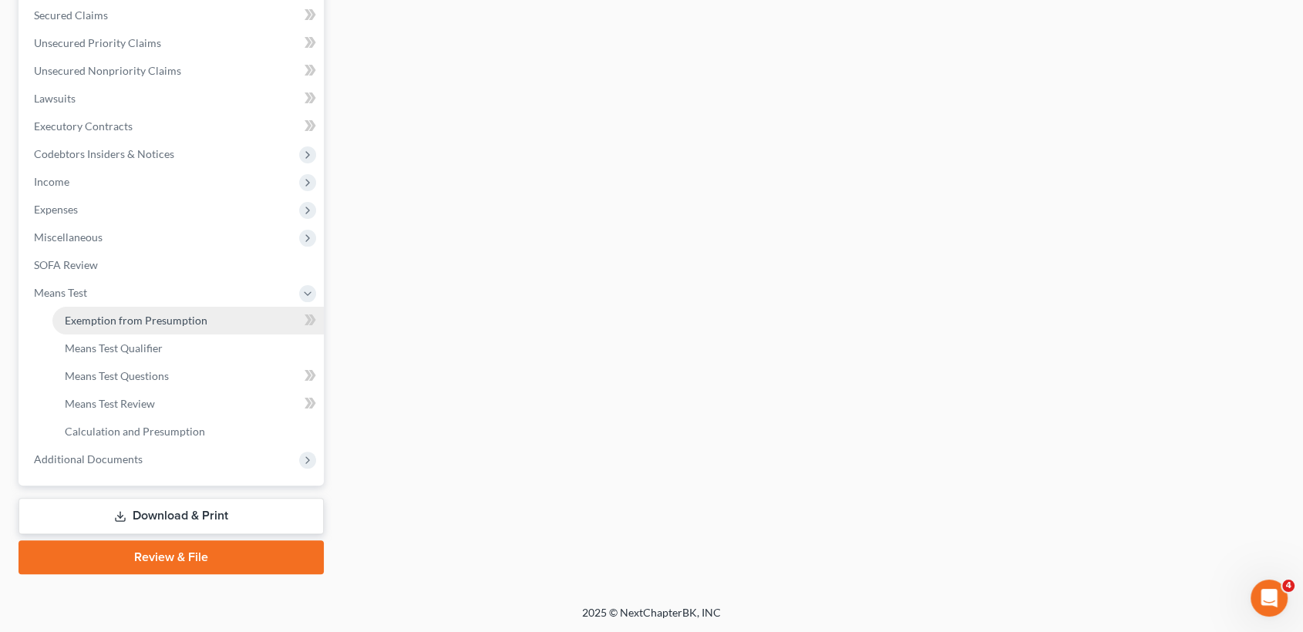
click at [150, 314] on span "Exemption from Presumption" at bounding box center [136, 320] width 143 height 13
radio input "true"
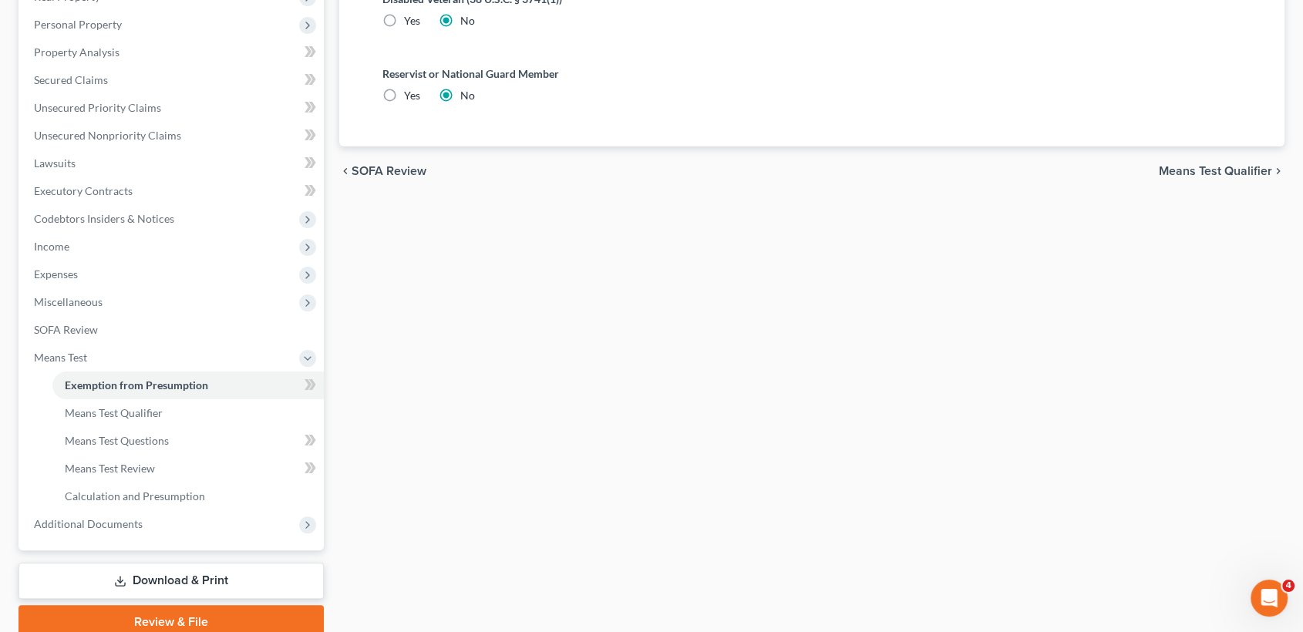
scroll to position [325, 0]
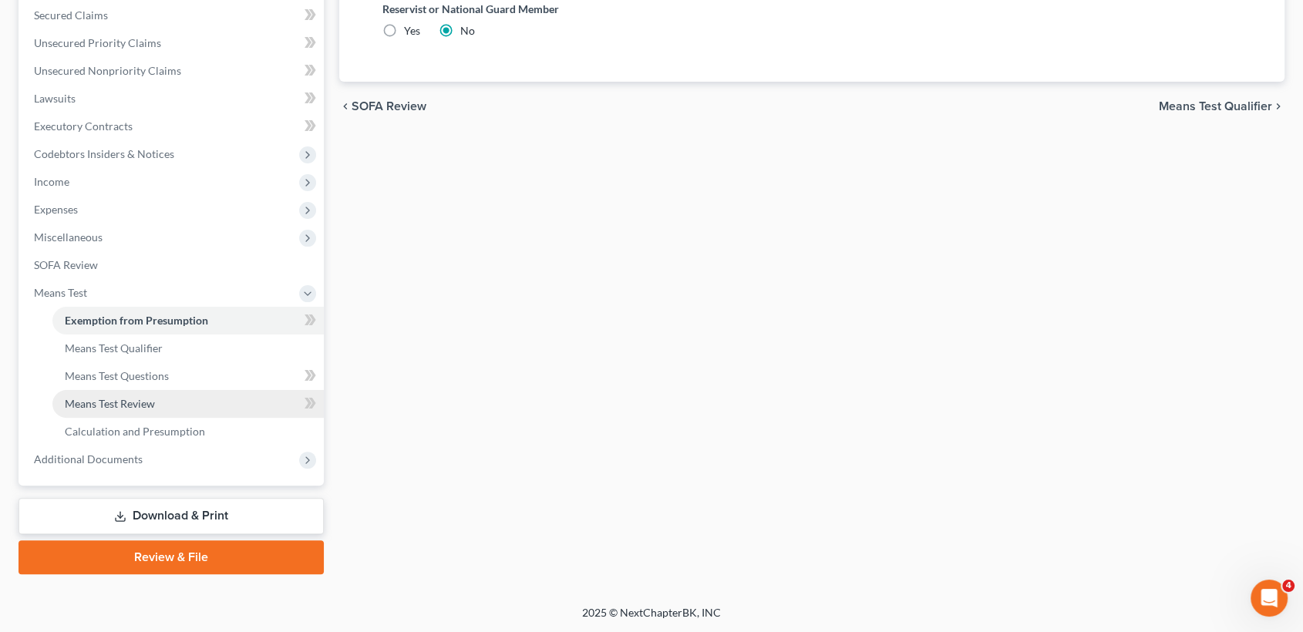
click at [143, 397] on span "Means Test Review" at bounding box center [110, 403] width 90 height 13
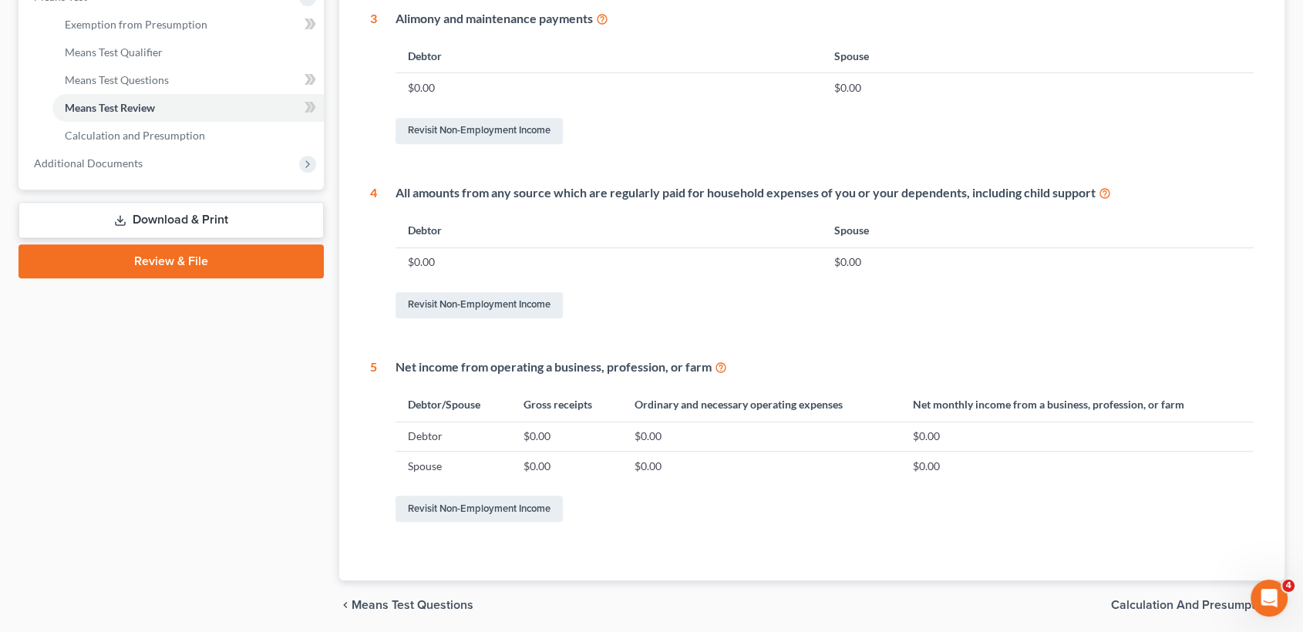
scroll to position [591, 0]
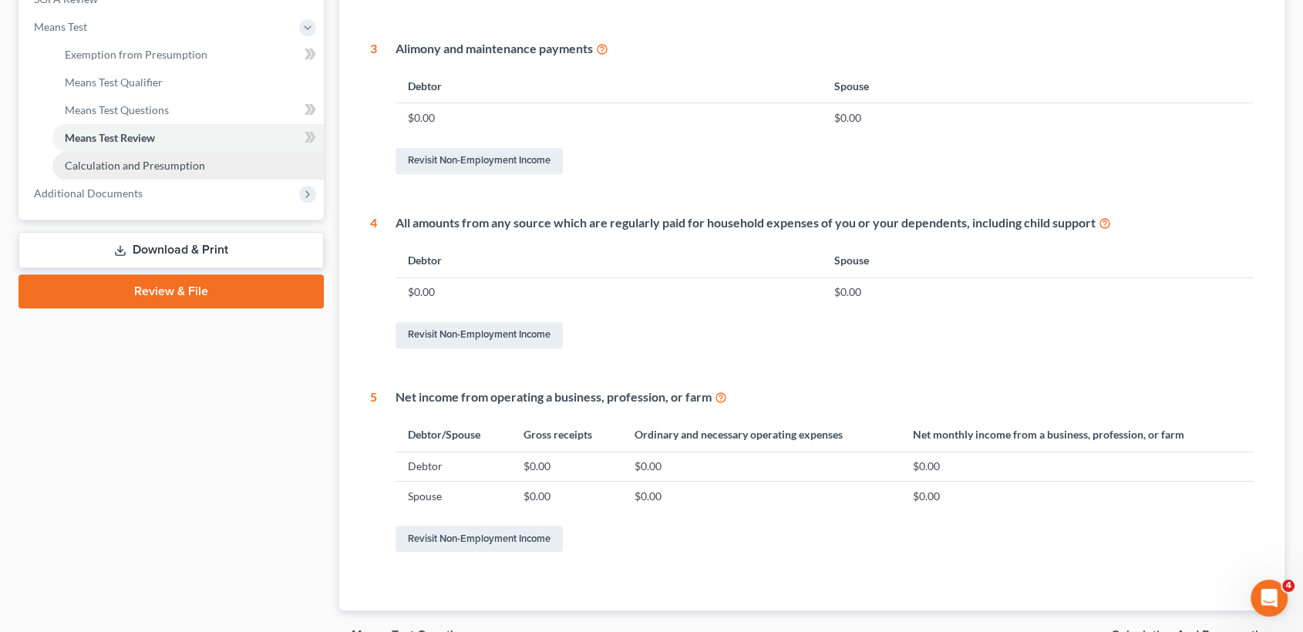
click at [167, 156] on link "Calculation and Presumption" at bounding box center [187, 166] width 271 height 28
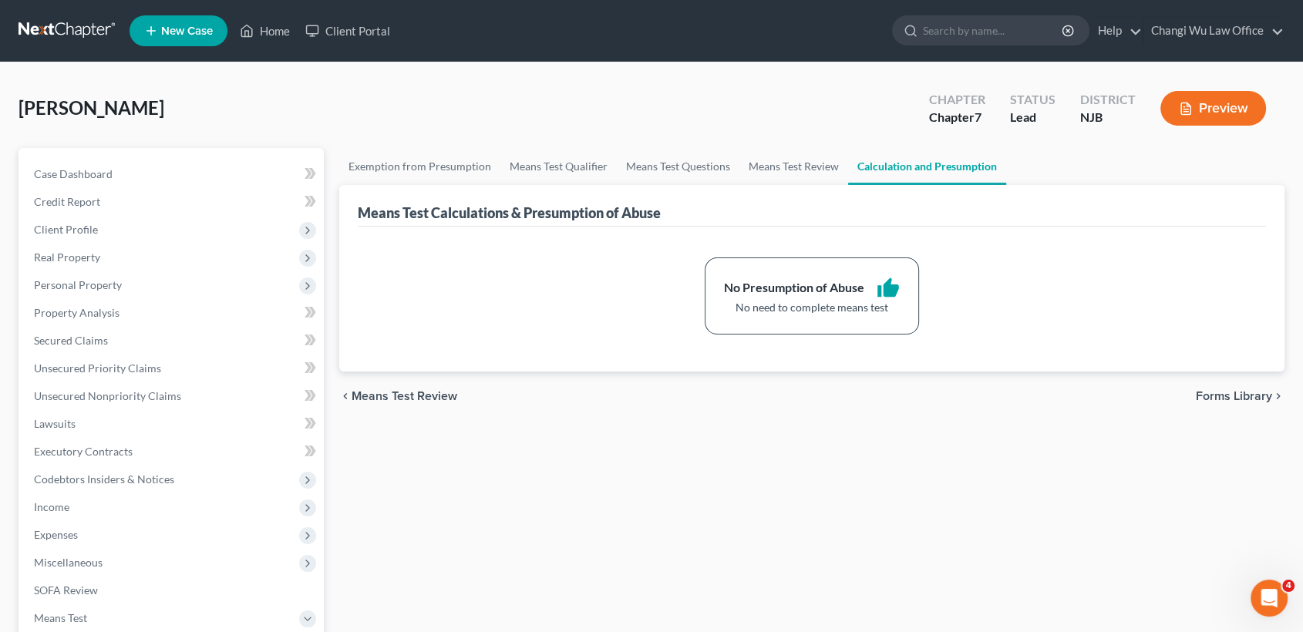
click at [79, 25] on link at bounding box center [68, 31] width 99 height 28
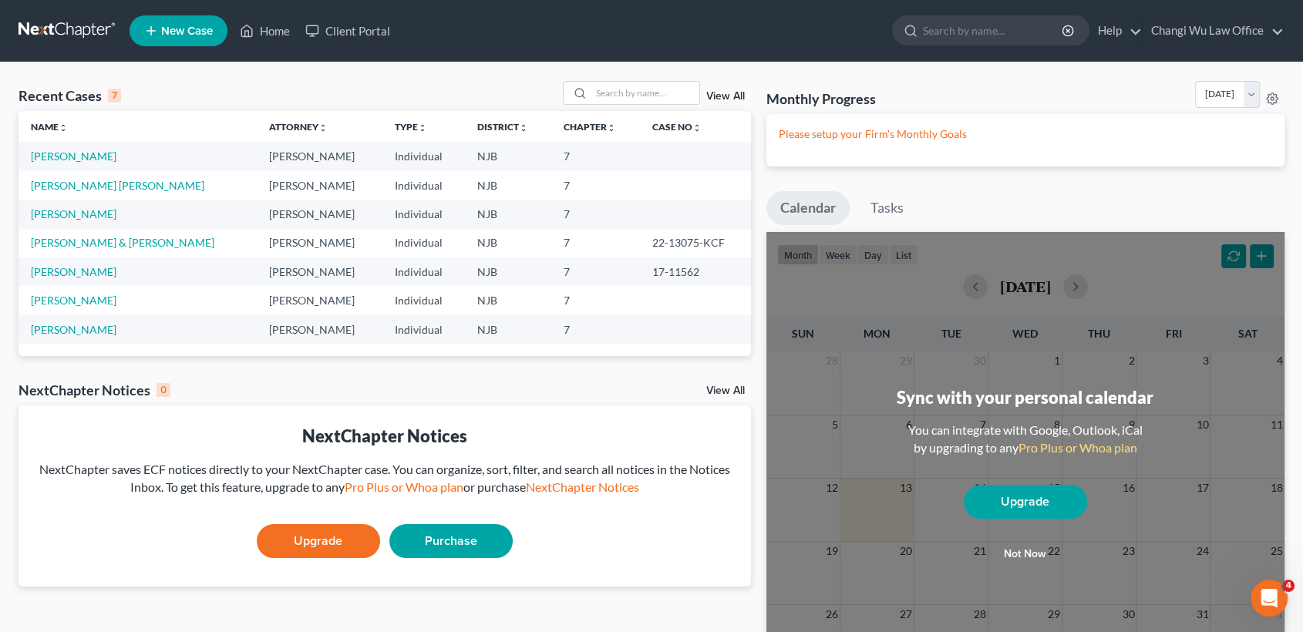
drag, startPoint x: 134, startPoint y: 156, endPoint x: 30, endPoint y: 165, distance: 104.5
click at [30, 165] on td "[PERSON_NAME]" at bounding box center [138, 156] width 238 height 29
copy link "[PERSON_NAME]"
click at [67, 156] on link "[PERSON_NAME]" at bounding box center [74, 156] width 86 height 13
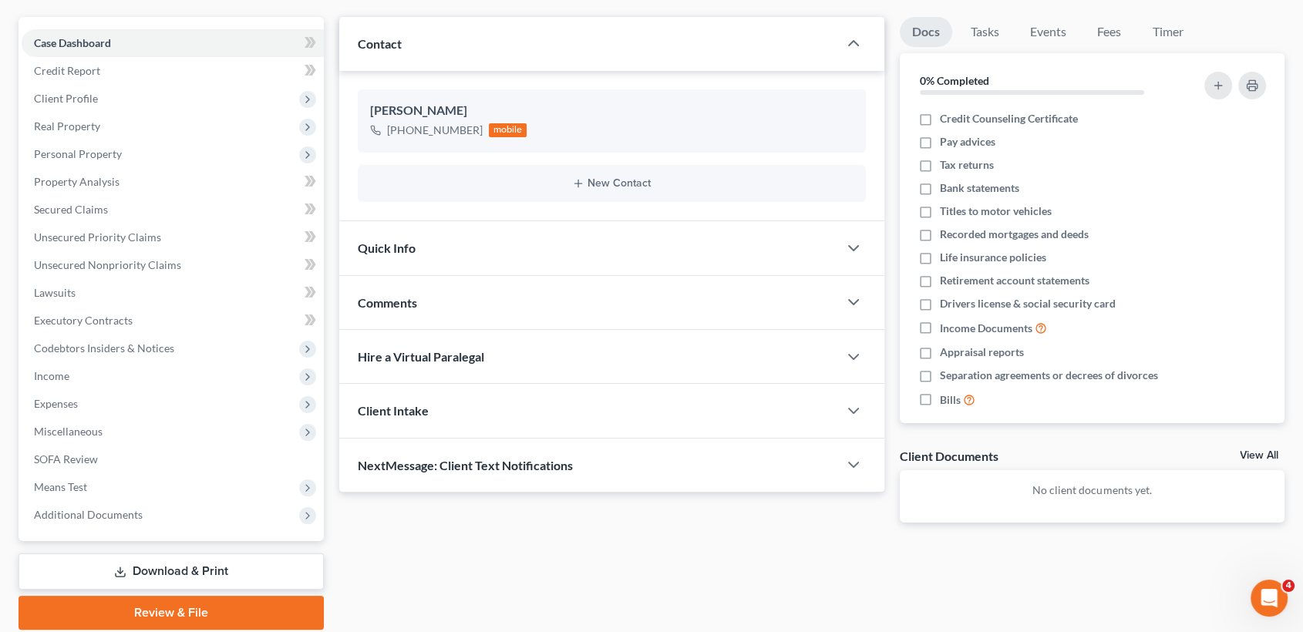
scroll to position [171, 0]
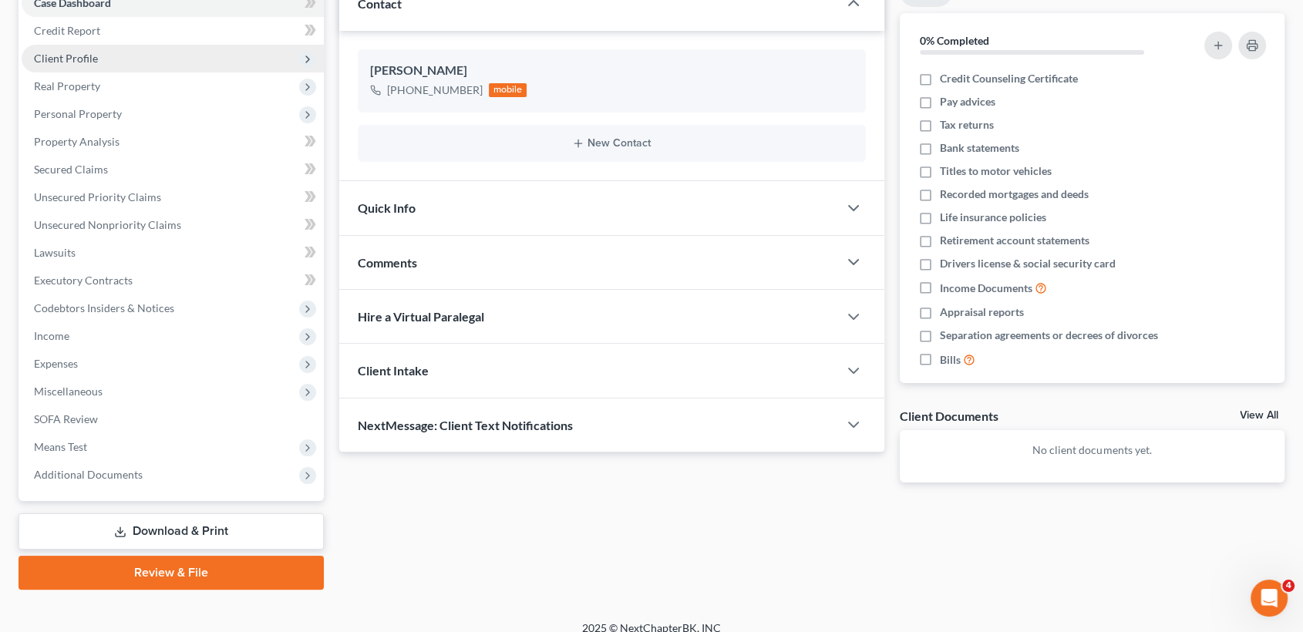
click at [99, 57] on span "Client Profile" at bounding box center [173, 59] width 302 height 28
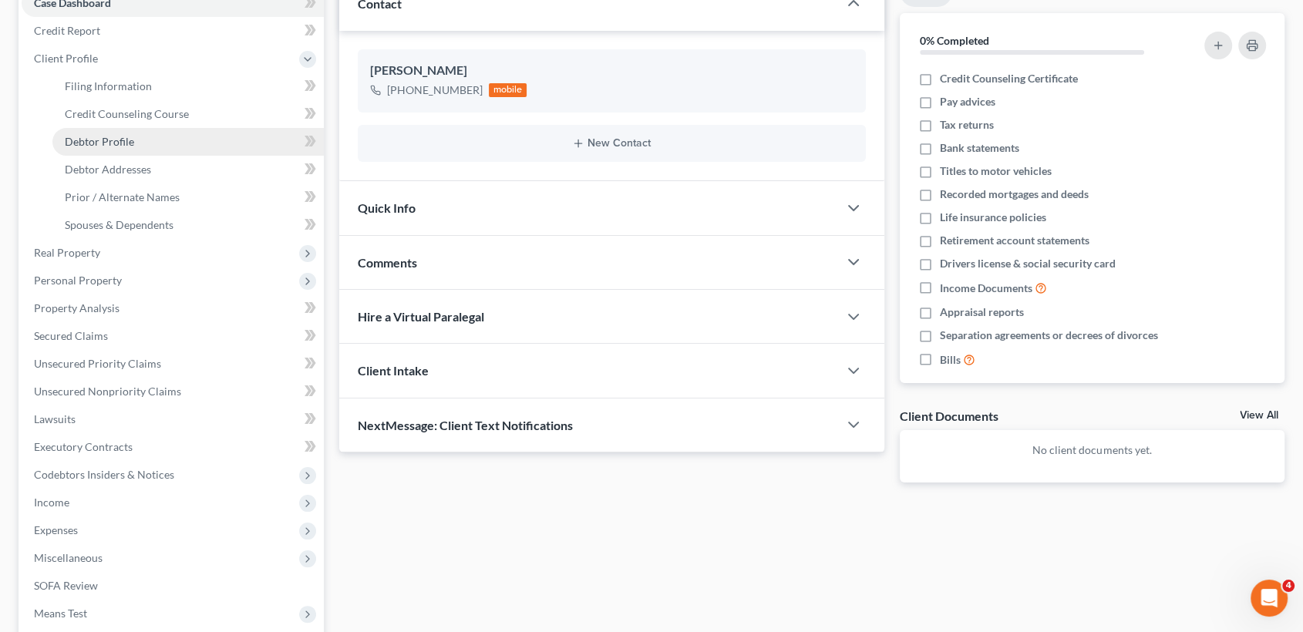
click at [169, 150] on link "Debtor Profile" at bounding box center [187, 142] width 271 height 28
select select "2"
select select "1"
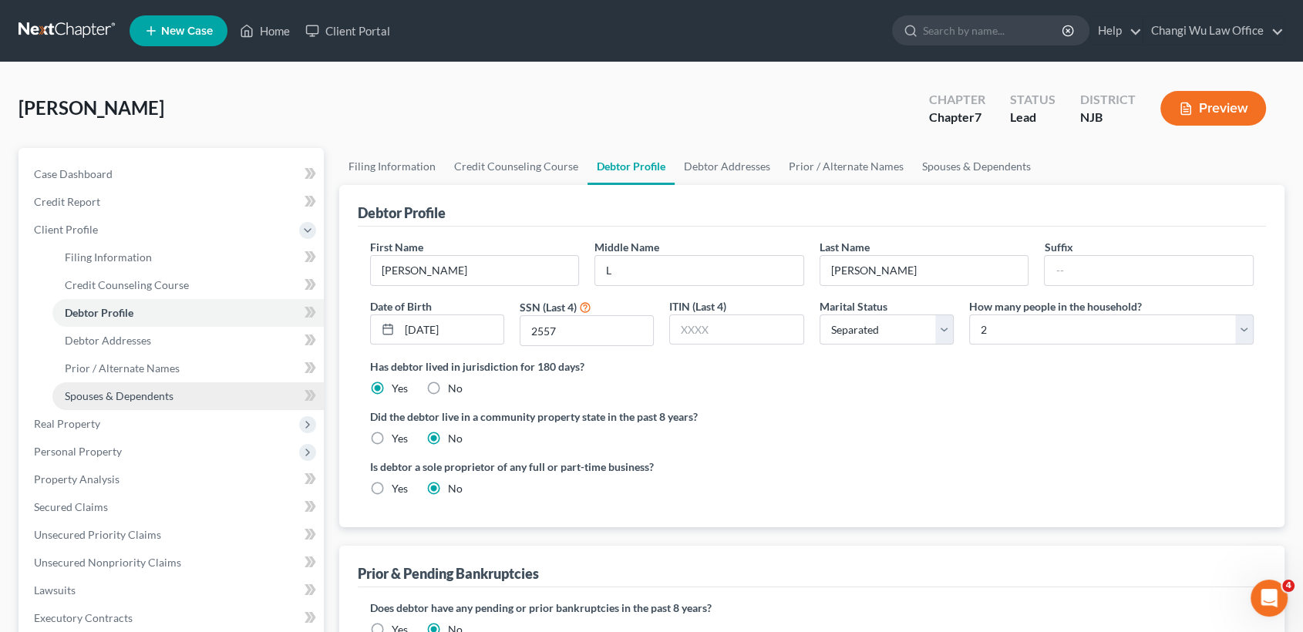
click at [160, 389] on span "Spouses & Dependents" at bounding box center [119, 395] width 109 height 13
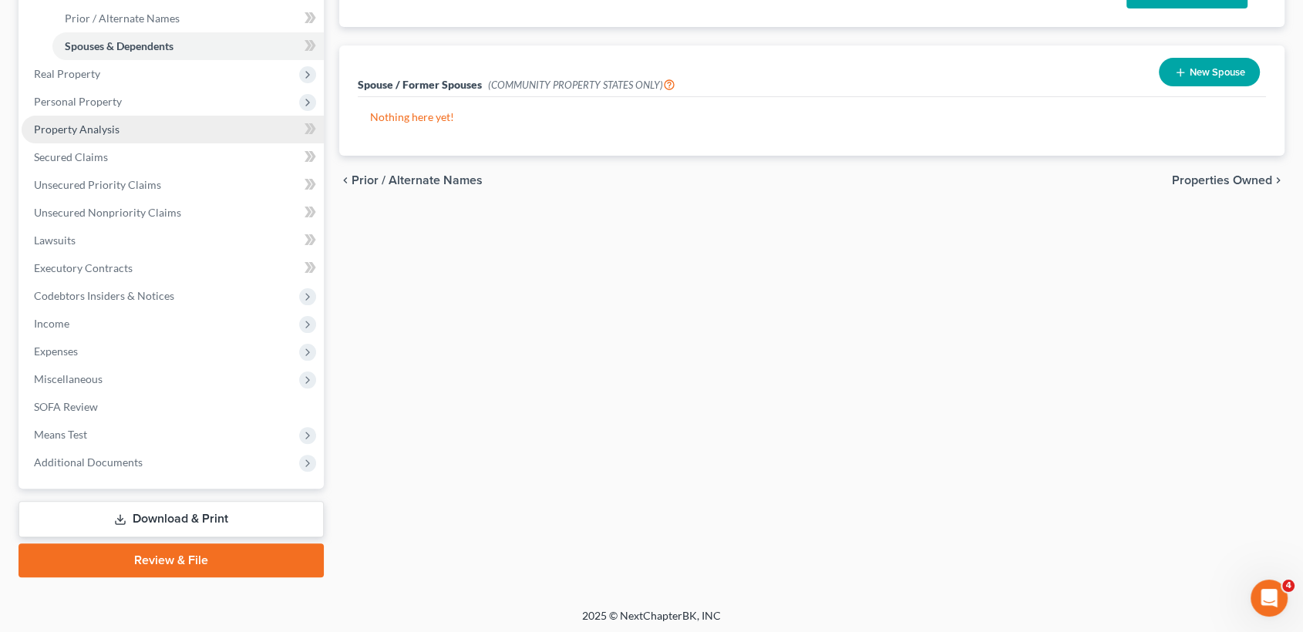
scroll to position [353, 0]
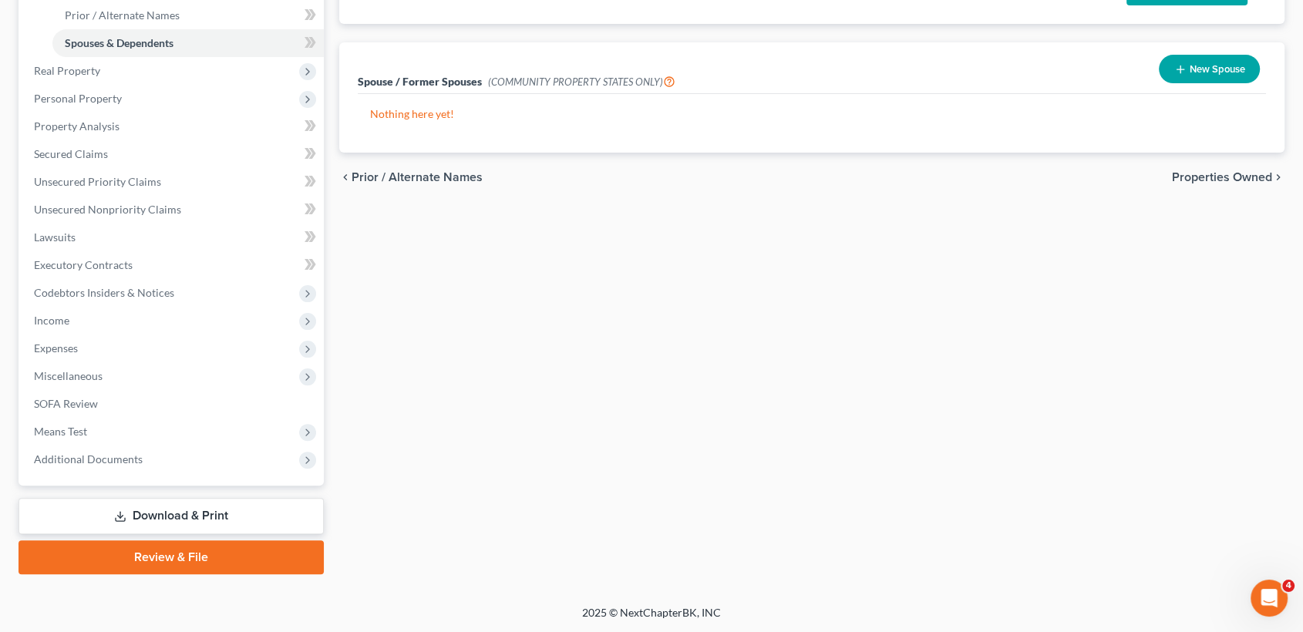
click at [174, 554] on link "Review & File" at bounding box center [171, 558] width 305 height 34
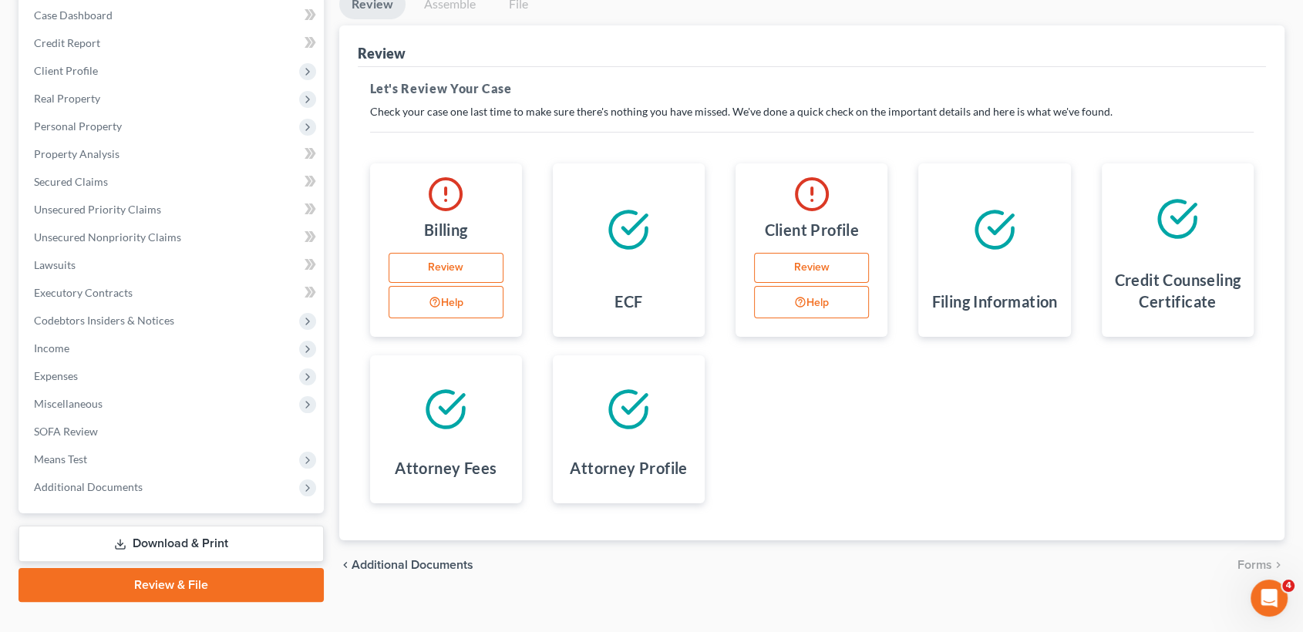
scroll to position [187, 0]
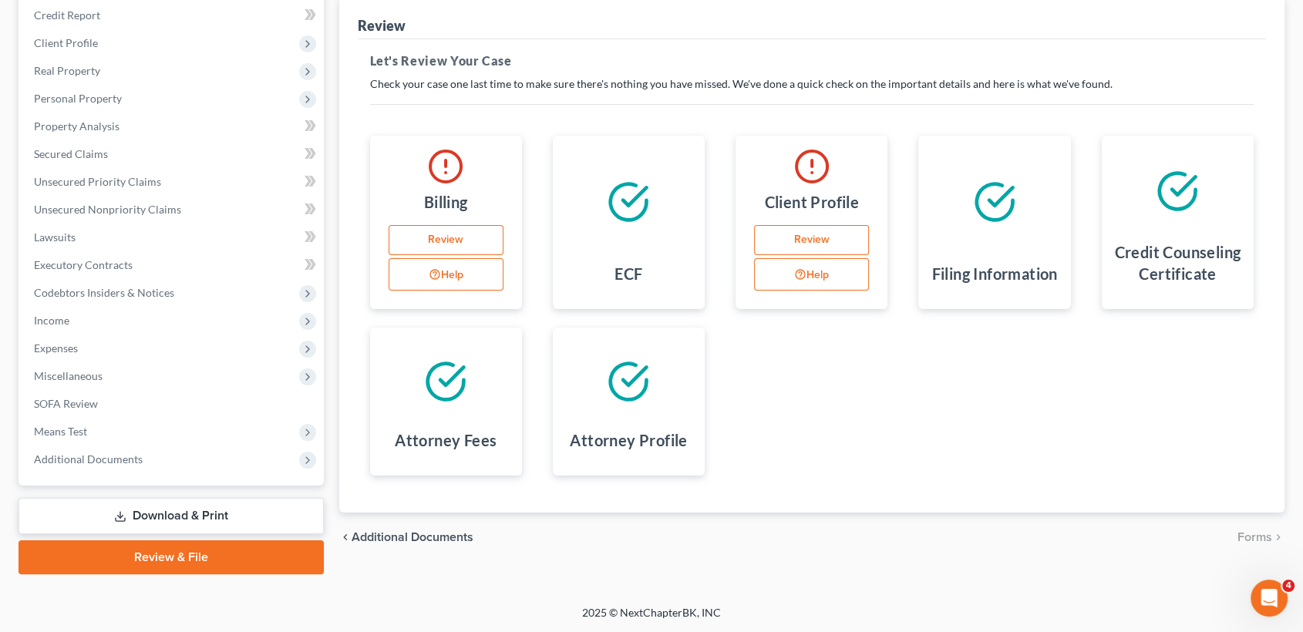
click at [247, 514] on link "Download & Print" at bounding box center [171, 516] width 305 height 36
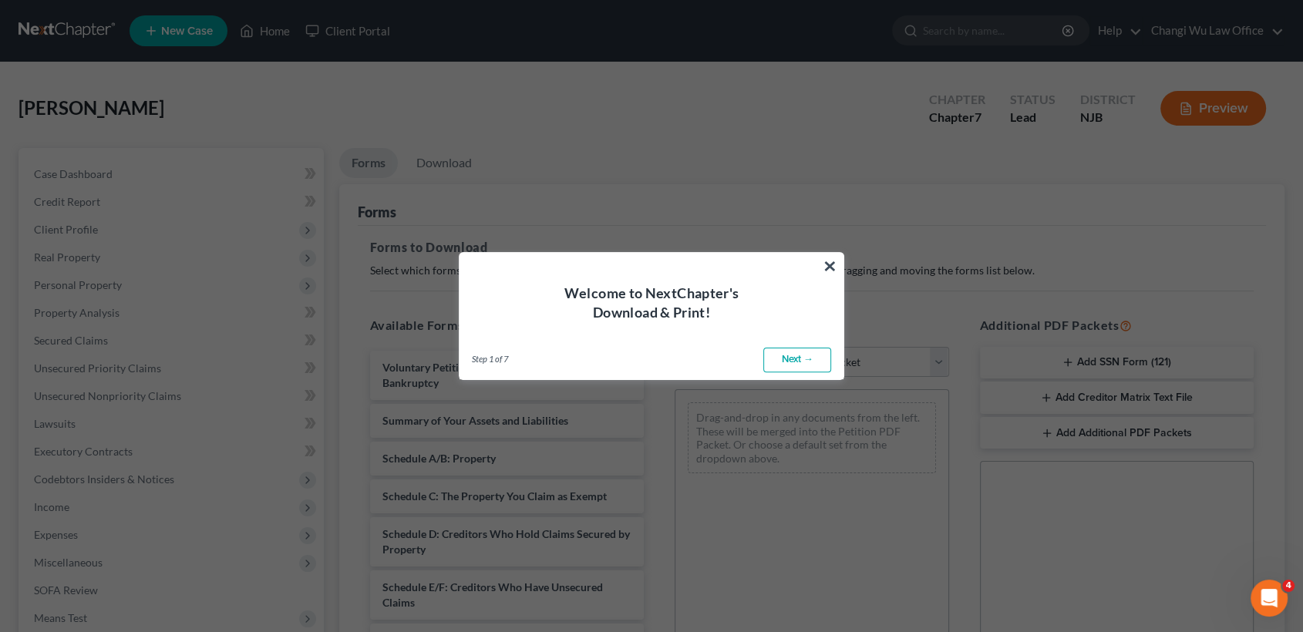
click at [808, 356] on link "Next →" at bounding box center [797, 360] width 68 height 25
select select "0"
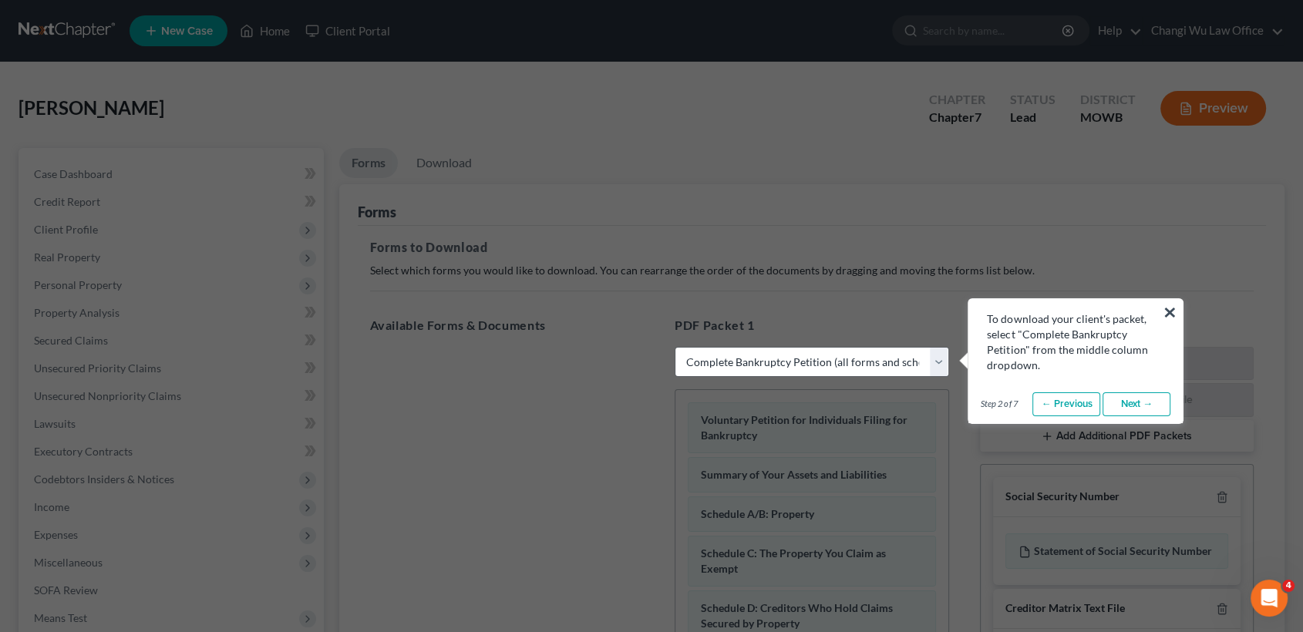
click at [1143, 401] on link "Next →" at bounding box center [1137, 405] width 68 height 25
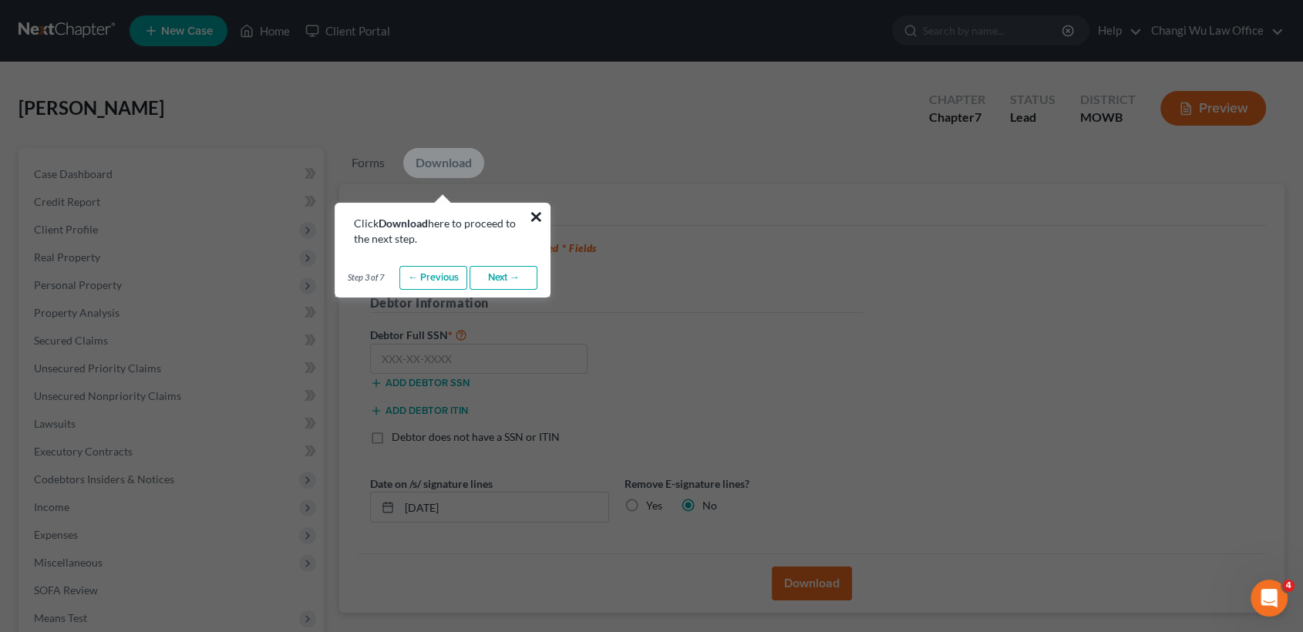
click at [541, 211] on button "×" at bounding box center [536, 216] width 15 height 25
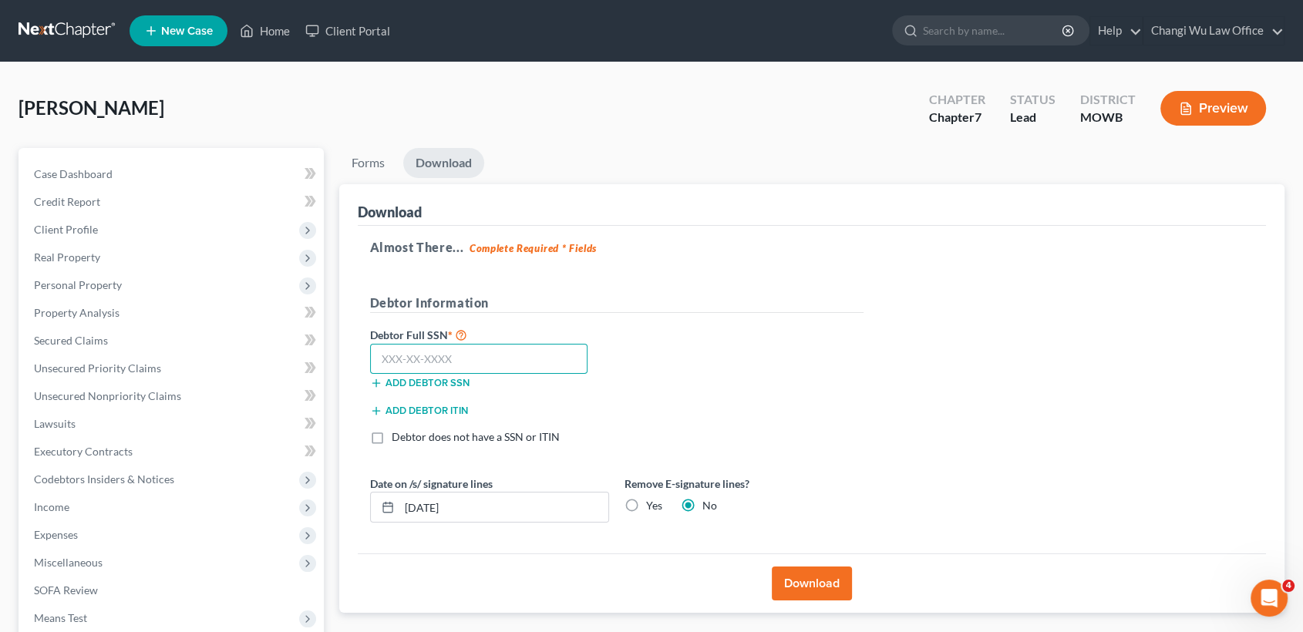
click at [521, 359] on input "text" at bounding box center [479, 359] width 218 height 31
click at [459, 356] on input "text" at bounding box center [479, 359] width 218 height 31
type input "757-83-2557"
drag, startPoint x: 497, startPoint y: 511, endPoint x: 401, endPoint y: 508, distance: 95.7
click at [401, 508] on input "[DATE]" at bounding box center [503, 507] width 209 height 29
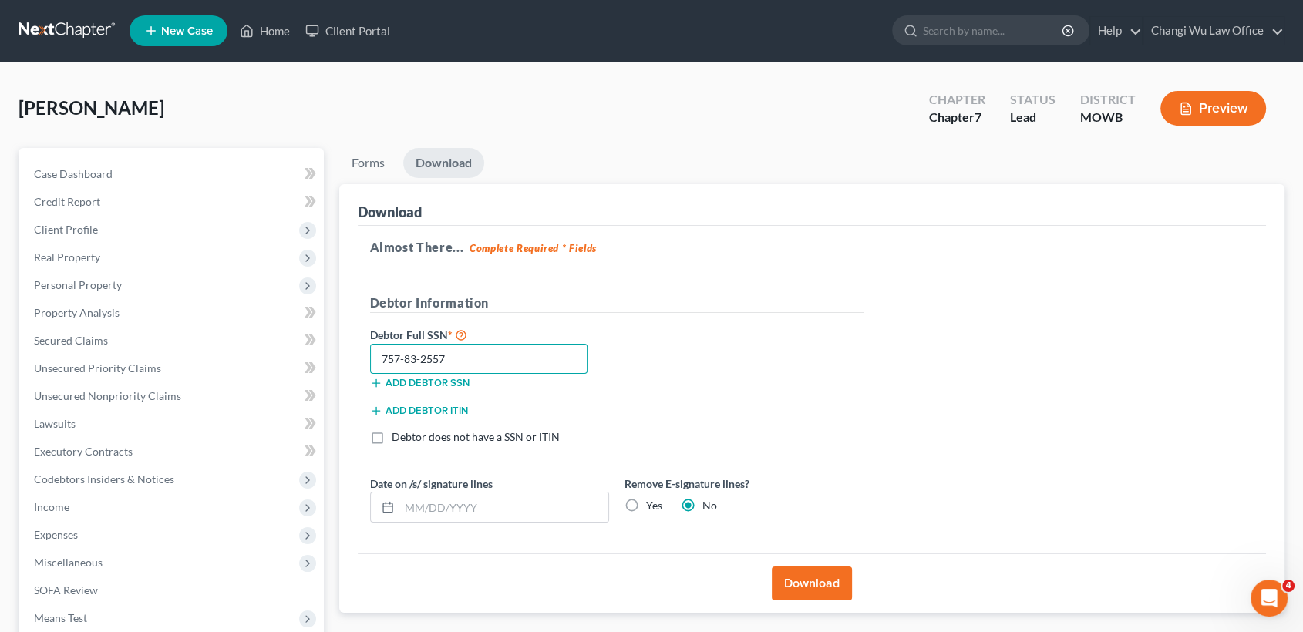
click at [487, 351] on input "757-83-2557" at bounding box center [479, 359] width 218 height 31
click at [829, 585] on button "Download" at bounding box center [812, 584] width 80 height 34
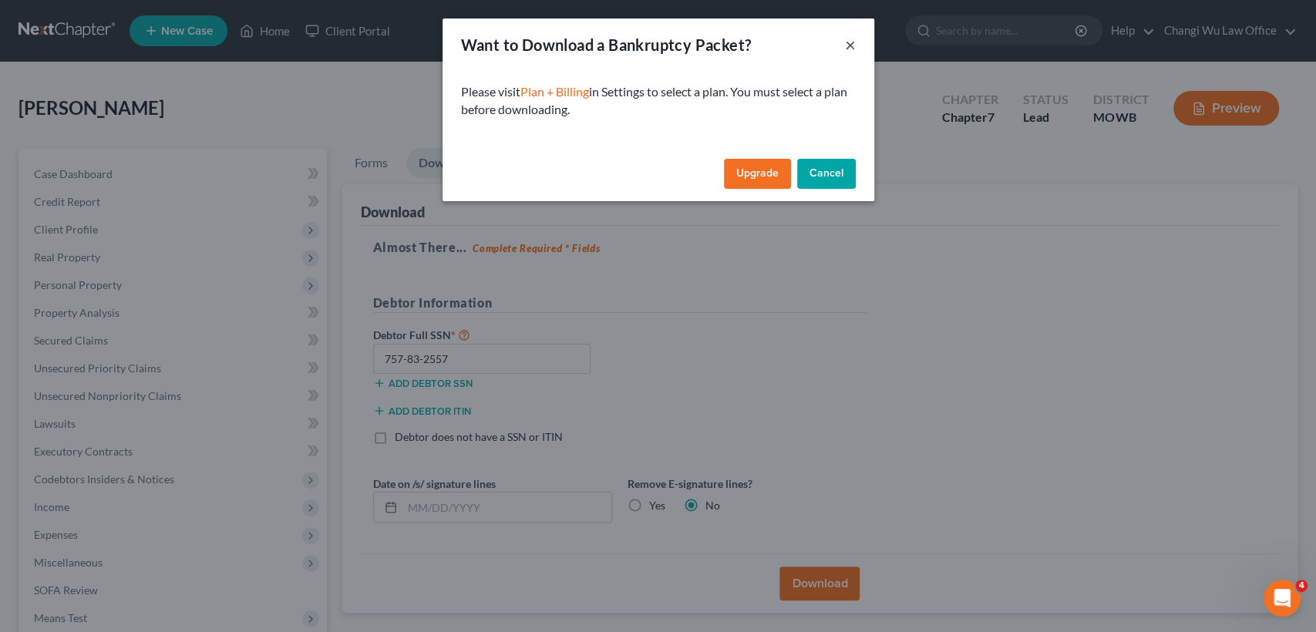
click at [851, 49] on button "×" at bounding box center [850, 44] width 11 height 19
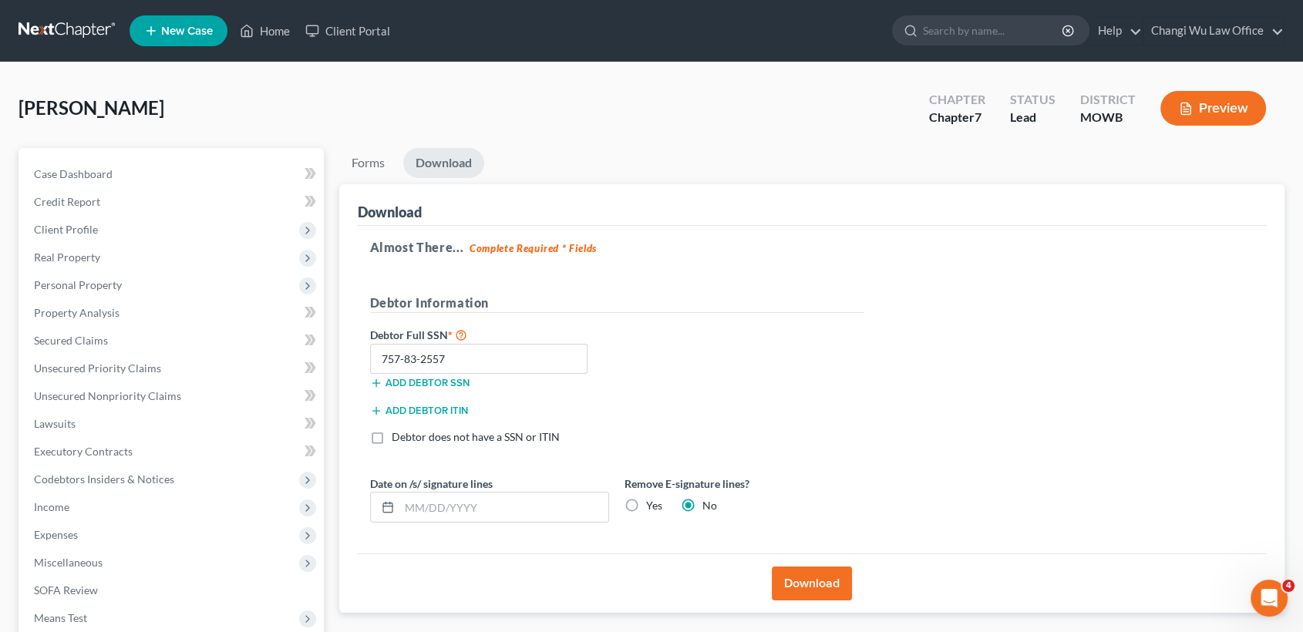
click at [1214, 113] on button "Preview" at bounding box center [1214, 108] width 106 height 35
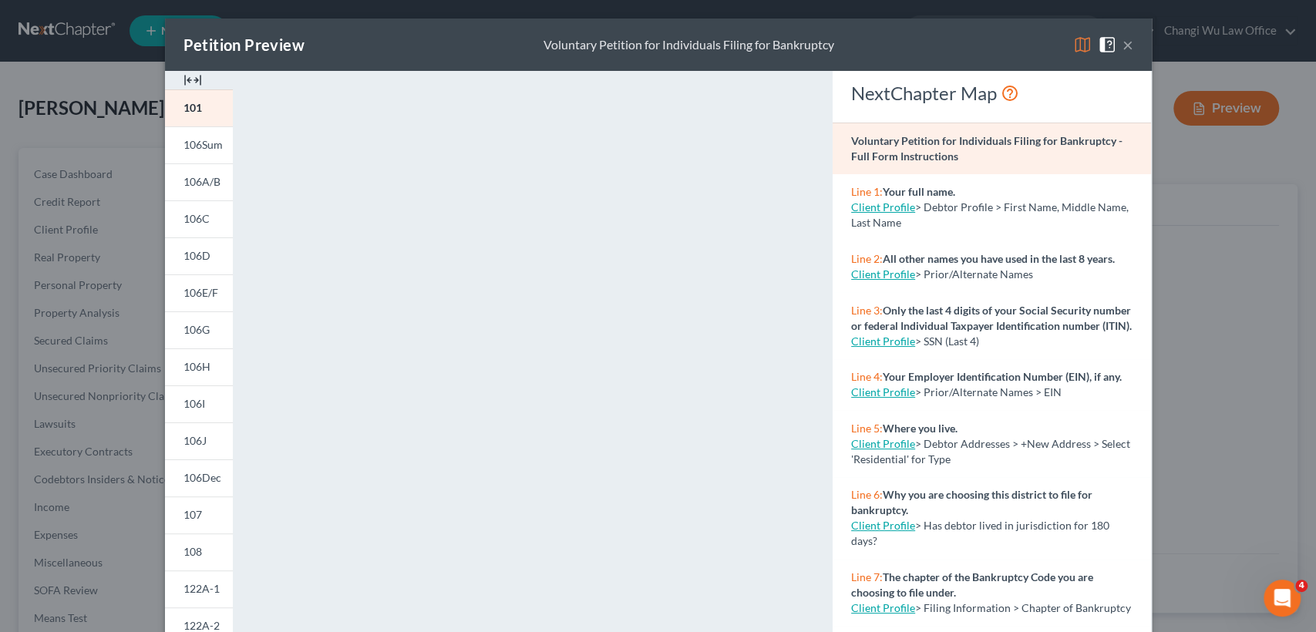
click at [1124, 49] on button "×" at bounding box center [1128, 44] width 11 height 19
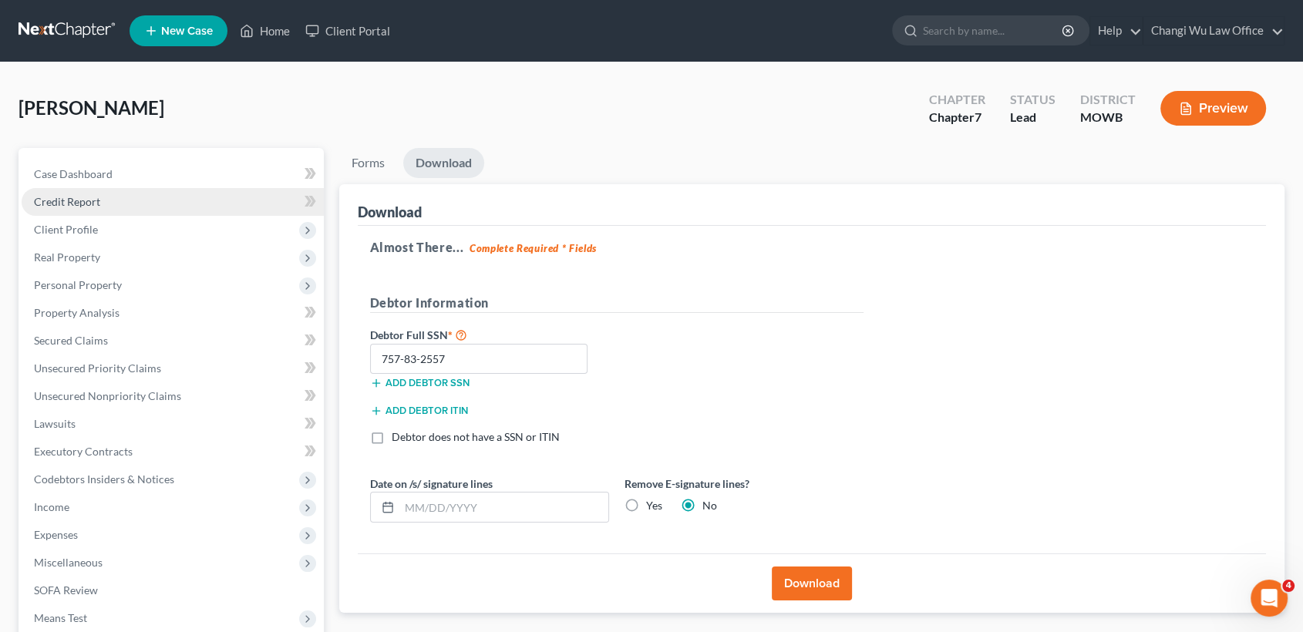
click at [106, 204] on link "Credit Report" at bounding box center [173, 202] width 302 height 28
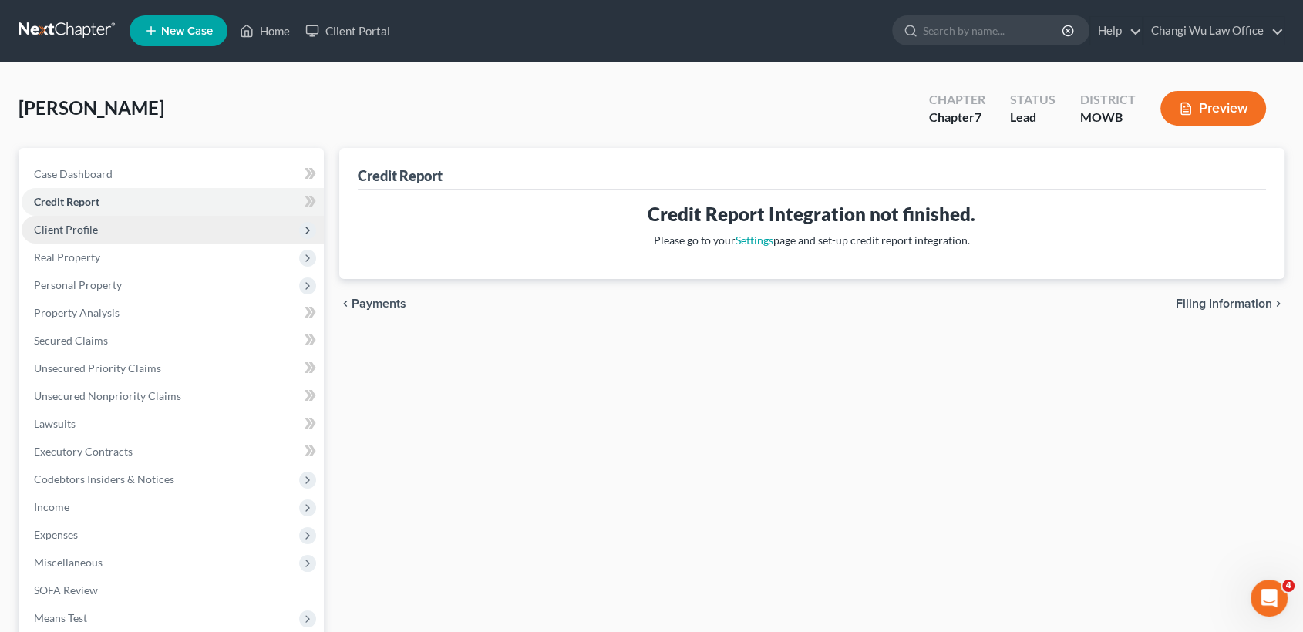
click at [170, 230] on span "Client Profile" at bounding box center [173, 230] width 302 height 28
